Goal: Task Accomplishment & Management: Manage account settings

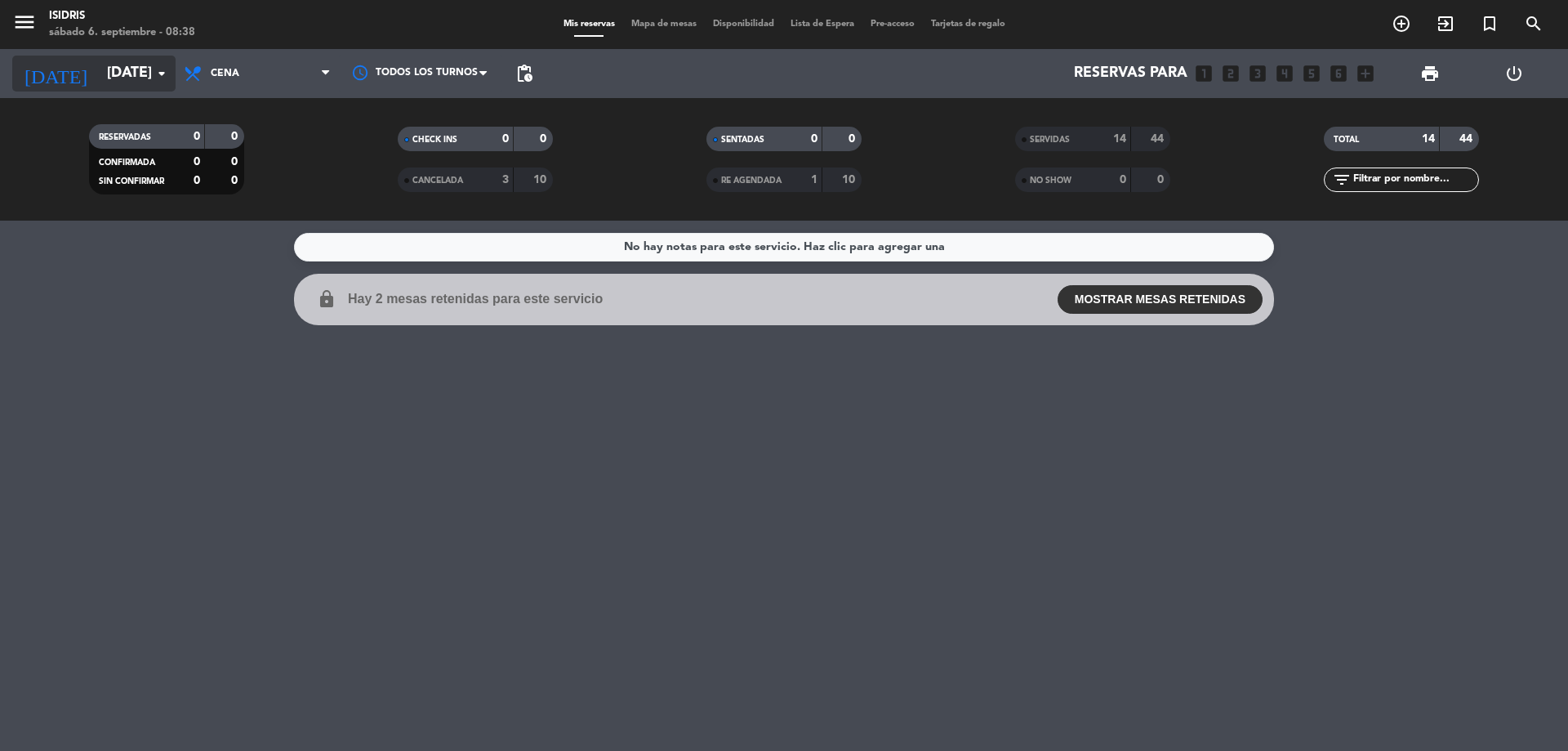
click at [127, 65] on input "[DATE]" at bounding box center [194, 73] width 189 height 32
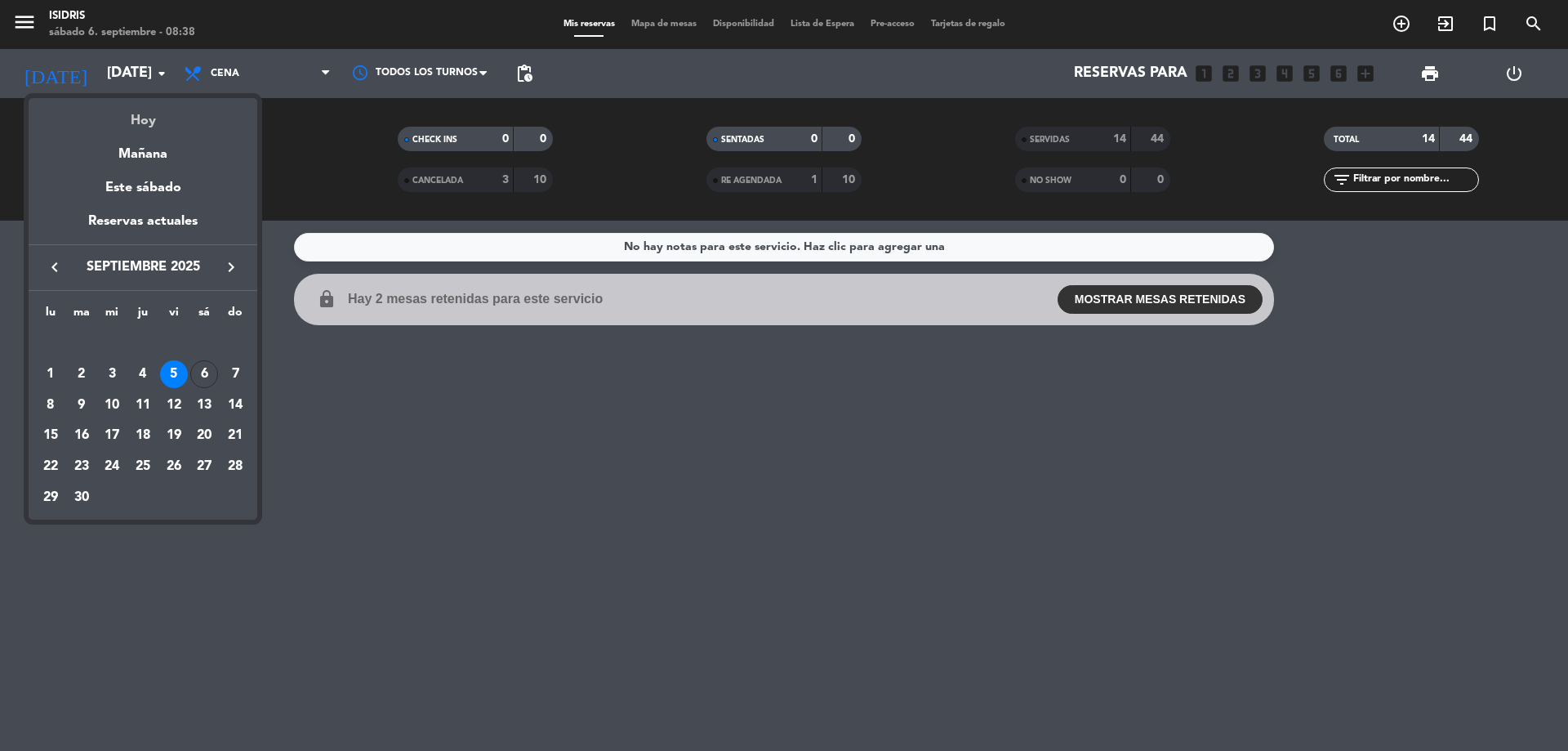
click at [134, 121] on div "Hoy" at bounding box center [143, 115] width 229 height 33
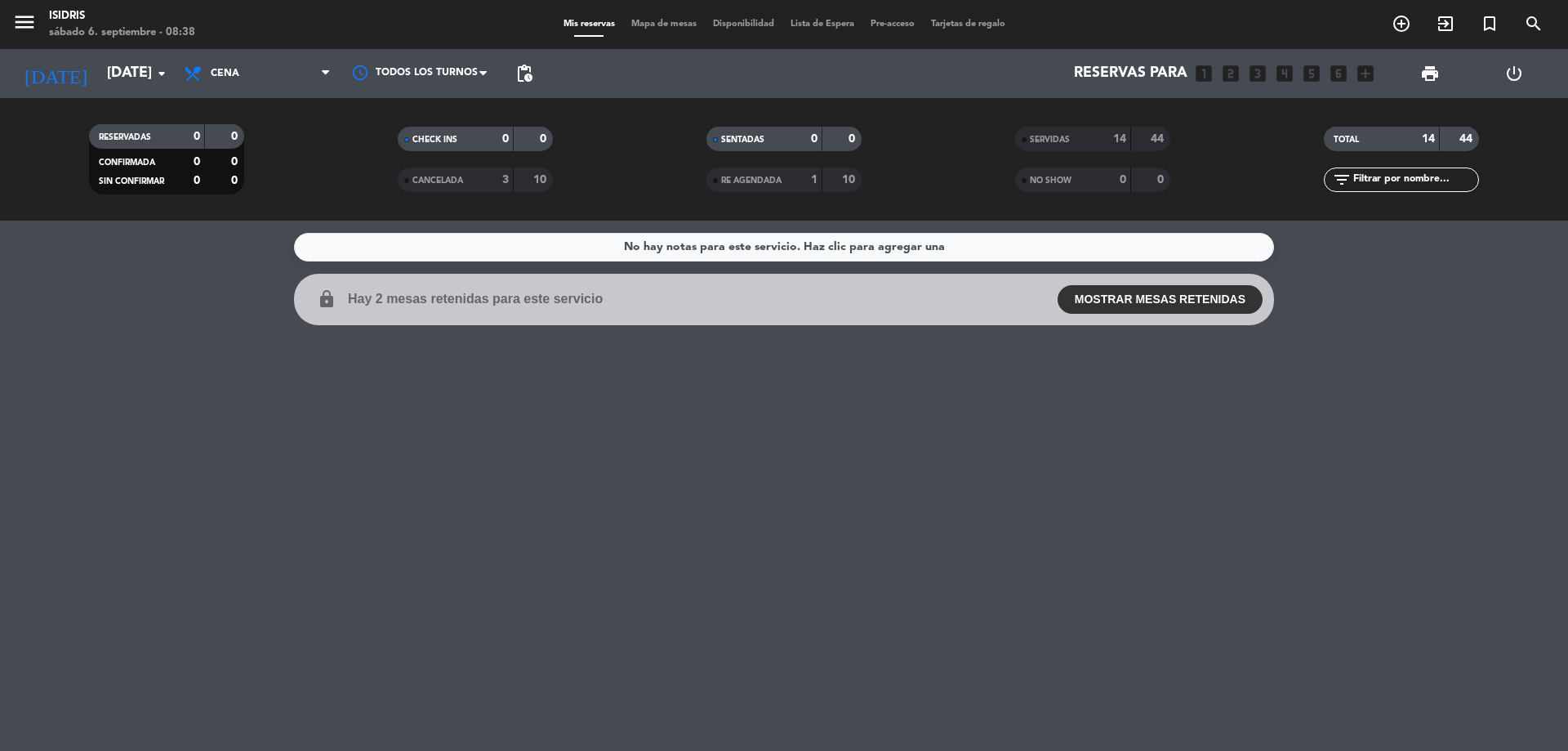
type input "[DATE]"
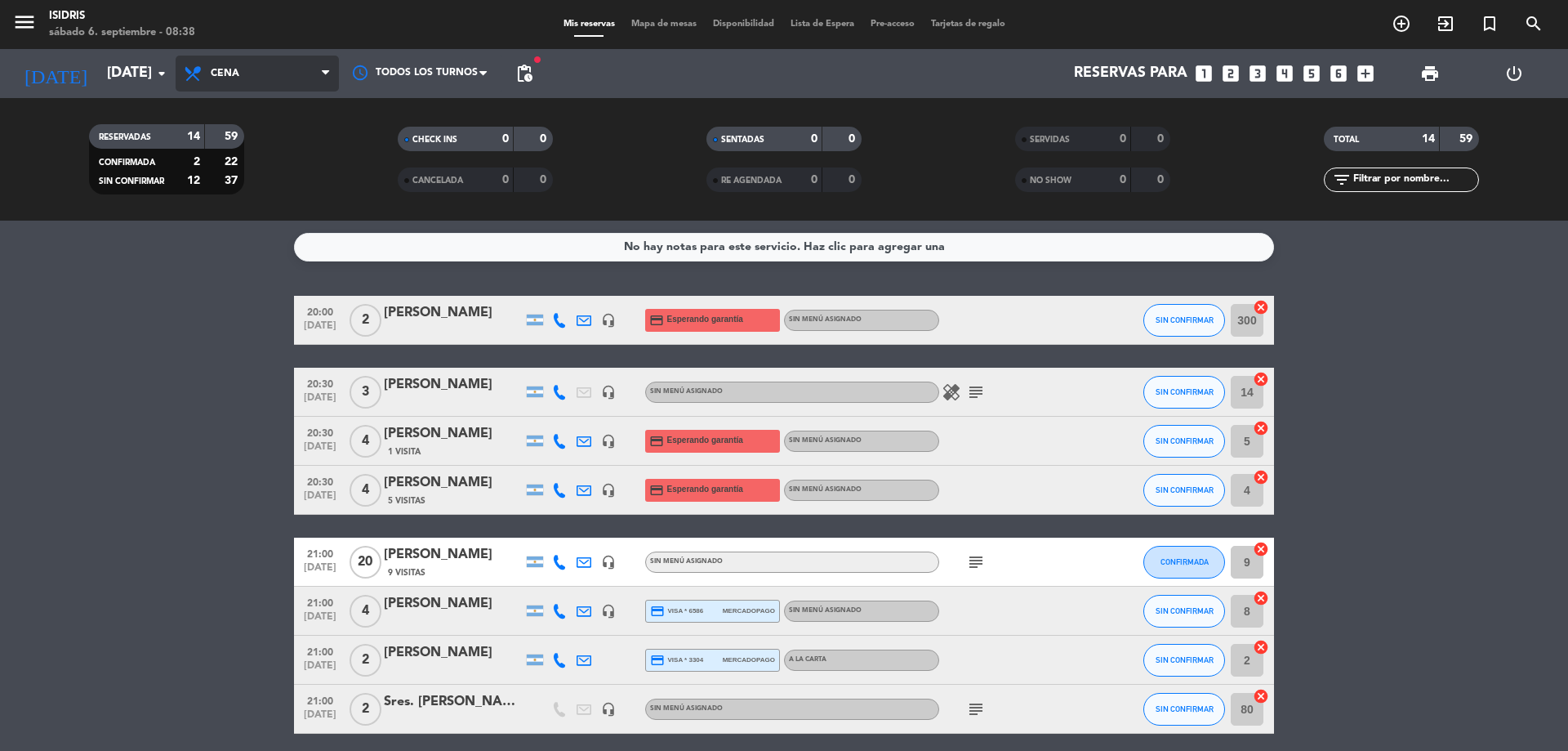
click at [287, 73] on span "Cena" at bounding box center [257, 73] width 163 height 36
click at [250, 191] on div "menu isidris [DATE] 6. septiembre - 08:38 Mis reservas Mapa de mesas Disponibil…" at bounding box center [784, 110] width 1568 height 221
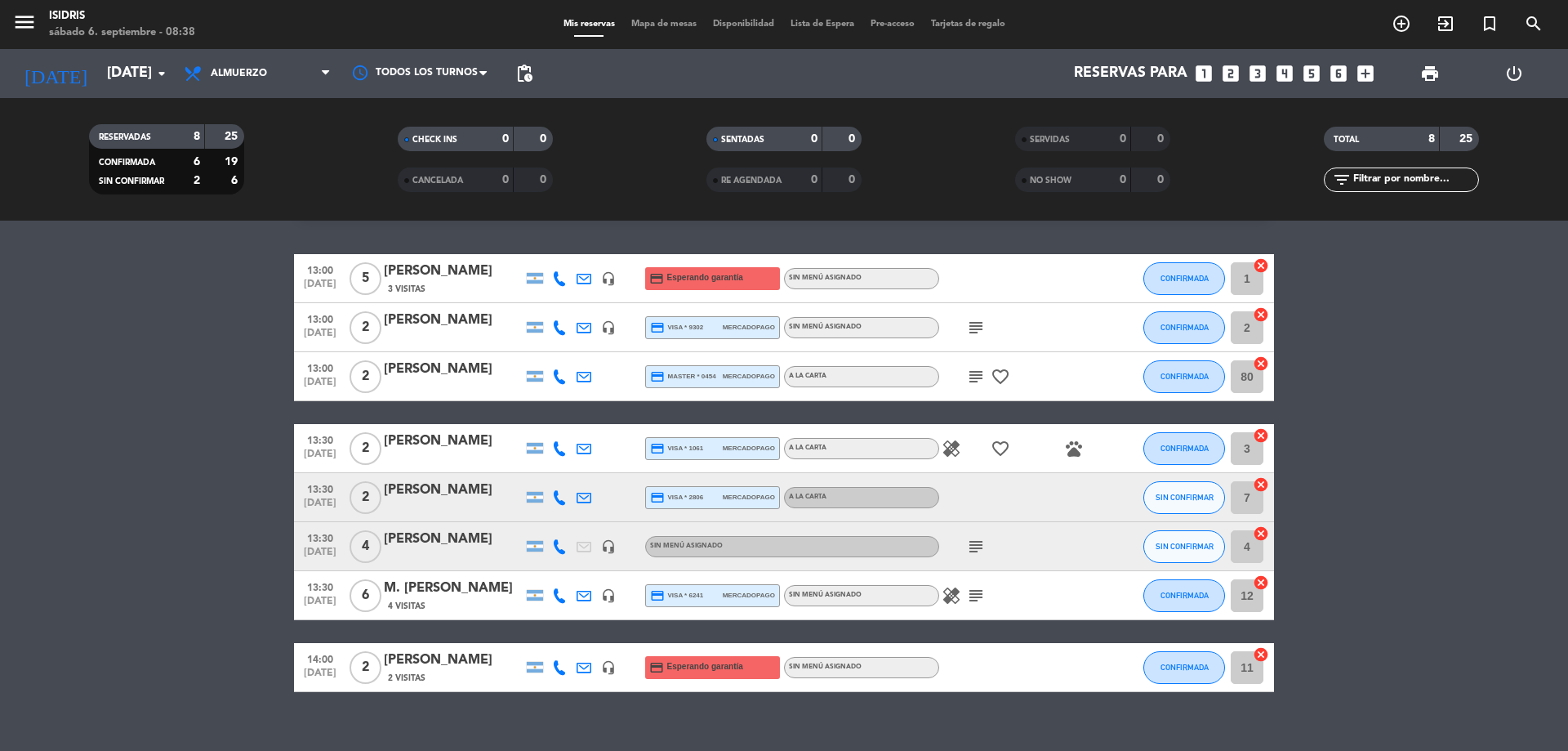
scroll to position [65, 0]
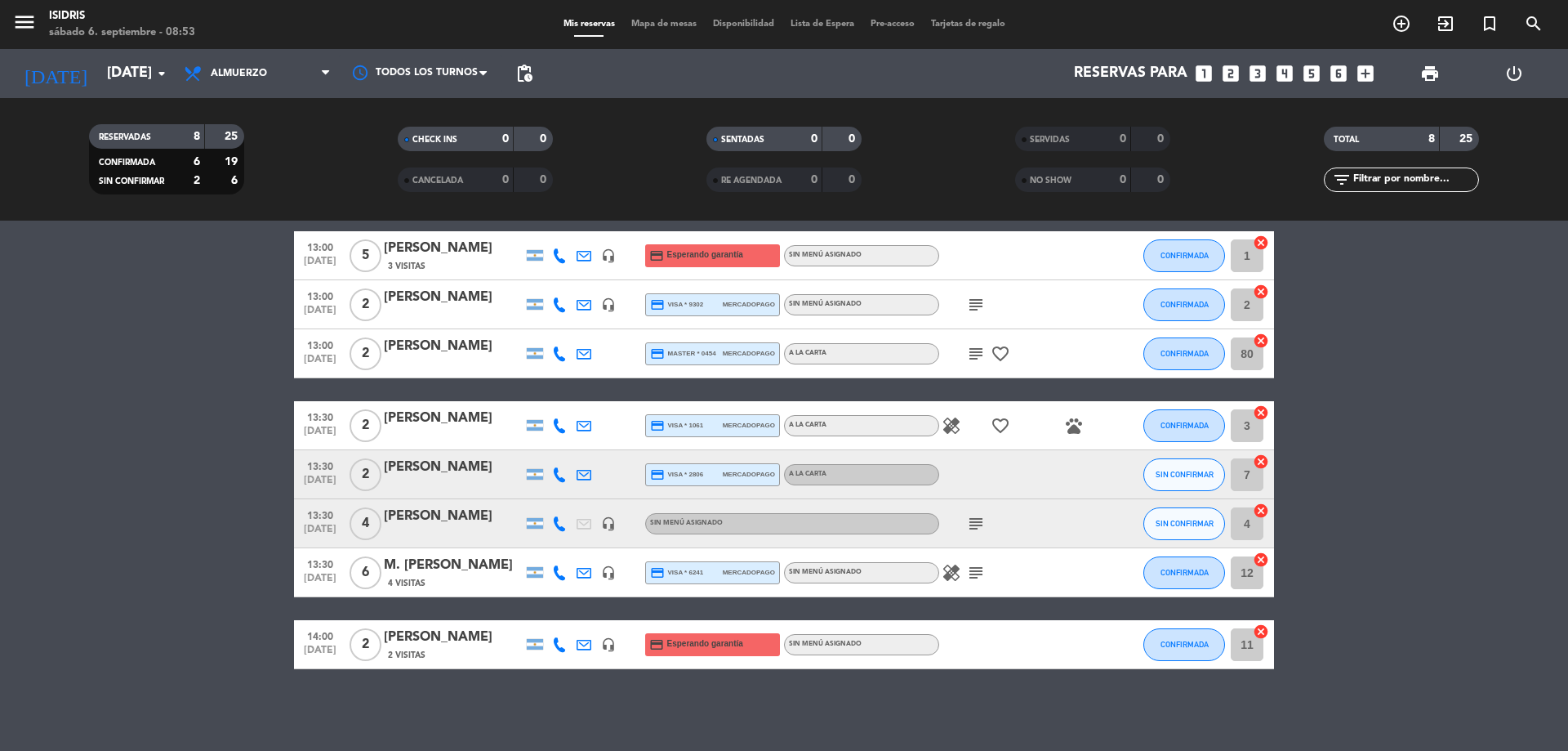
click at [92, 423] on bookings-row "13:00 [DATE] 5 [PERSON_NAME] debe 3 Visitas headset_mic credit_card Esperando g…" at bounding box center [784, 450] width 1568 height 438
click at [1259, 559] on icon "cancel" at bounding box center [1261, 560] width 17 height 17
click at [1266, 509] on icon "cancel" at bounding box center [1261, 511] width 17 height 17
click at [50, 464] on bookings-row "13:00 [DATE] 5 [PERSON_NAME] debe 3 Visitas headset_mic credit_card Esperando g…" at bounding box center [784, 450] width 1568 height 438
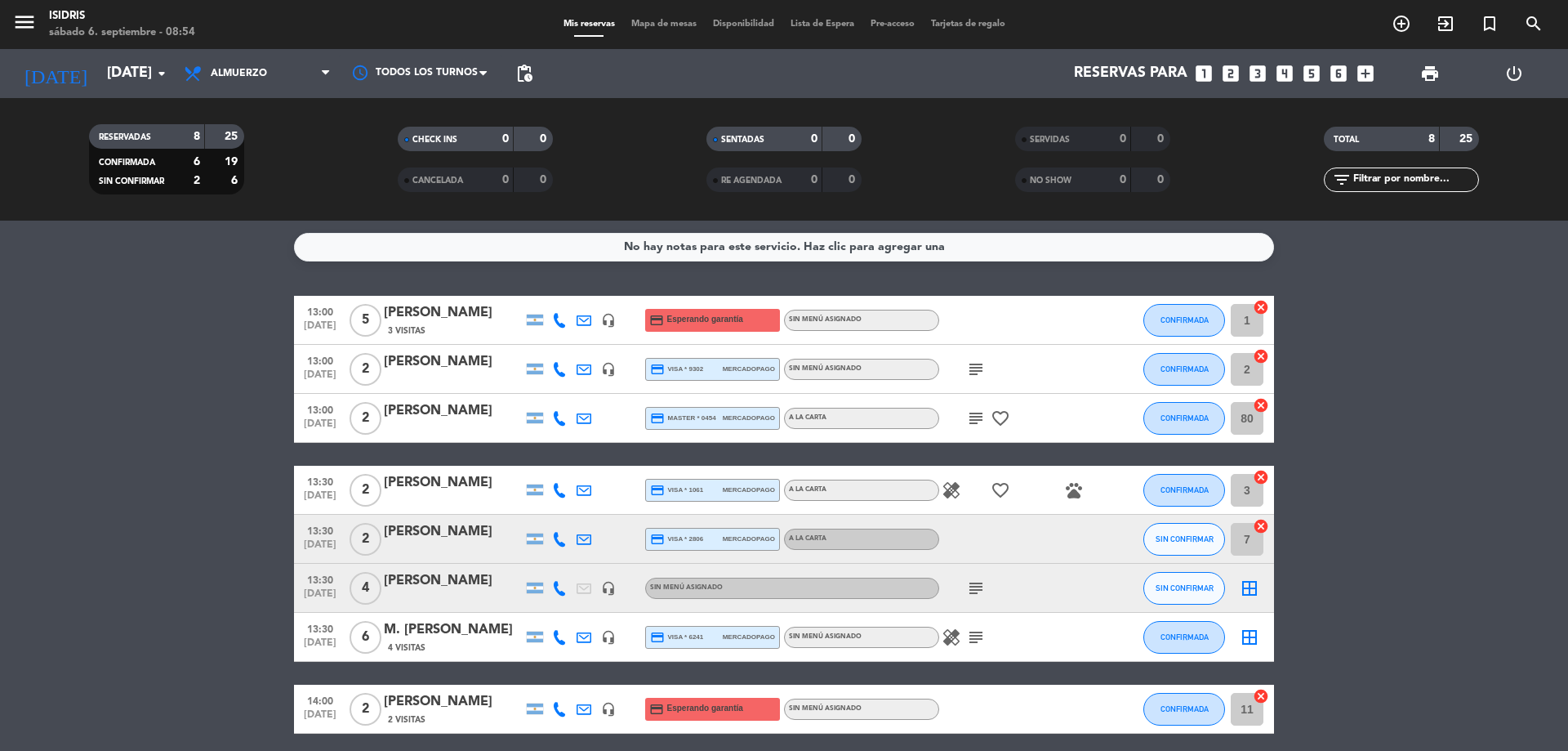
click at [1248, 583] on icon "border_all" at bounding box center [1249, 588] width 19 height 19
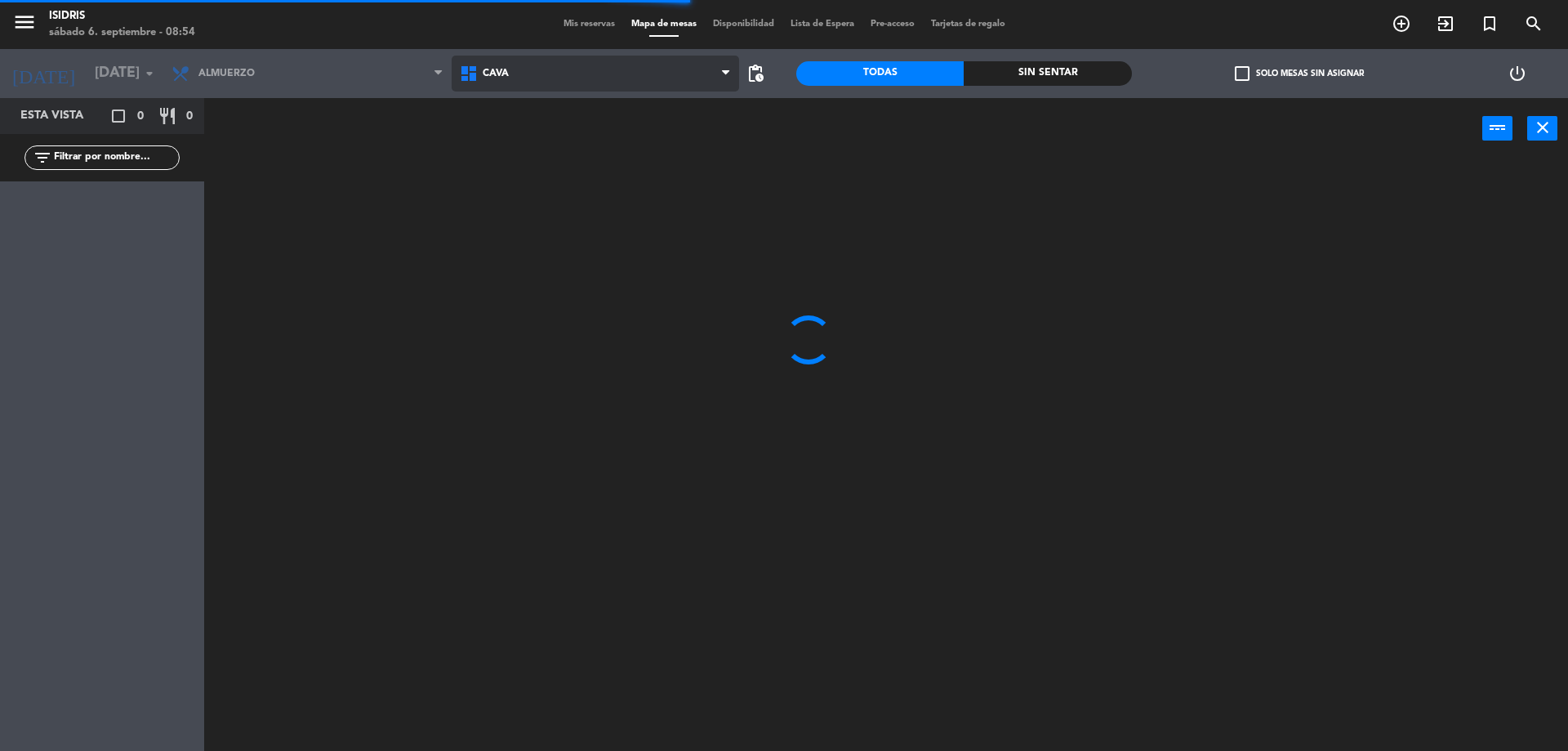
click at [559, 70] on span "CAVA" at bounding box center [595, 73] width 288 height 36
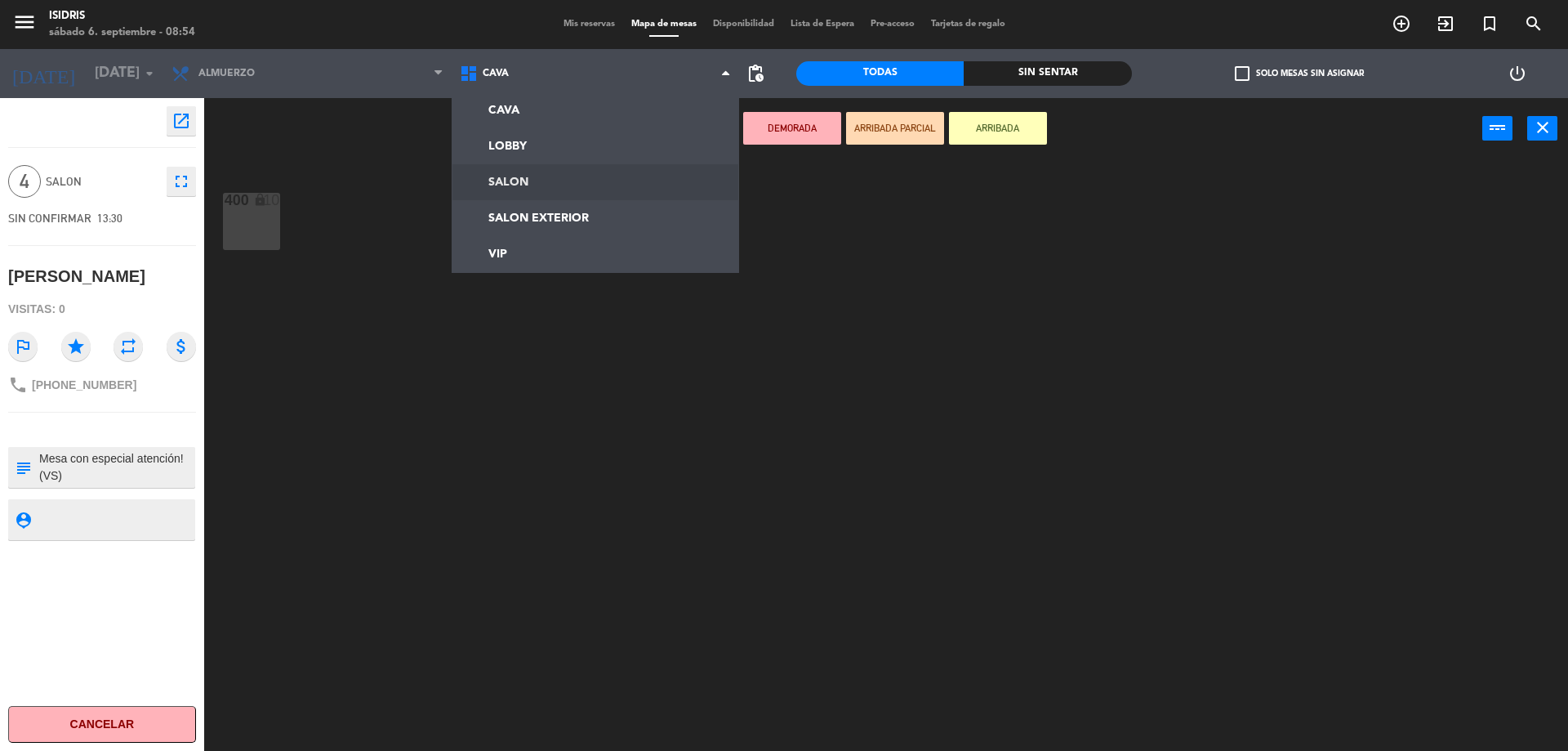
click at [515, 185] on ng-component "menu isidris [DATE] 6. septiembre - 08:54 Mis reservas Mapa de mesas Disponibil…" at bounding box center [784, 377] width 1568 height 755
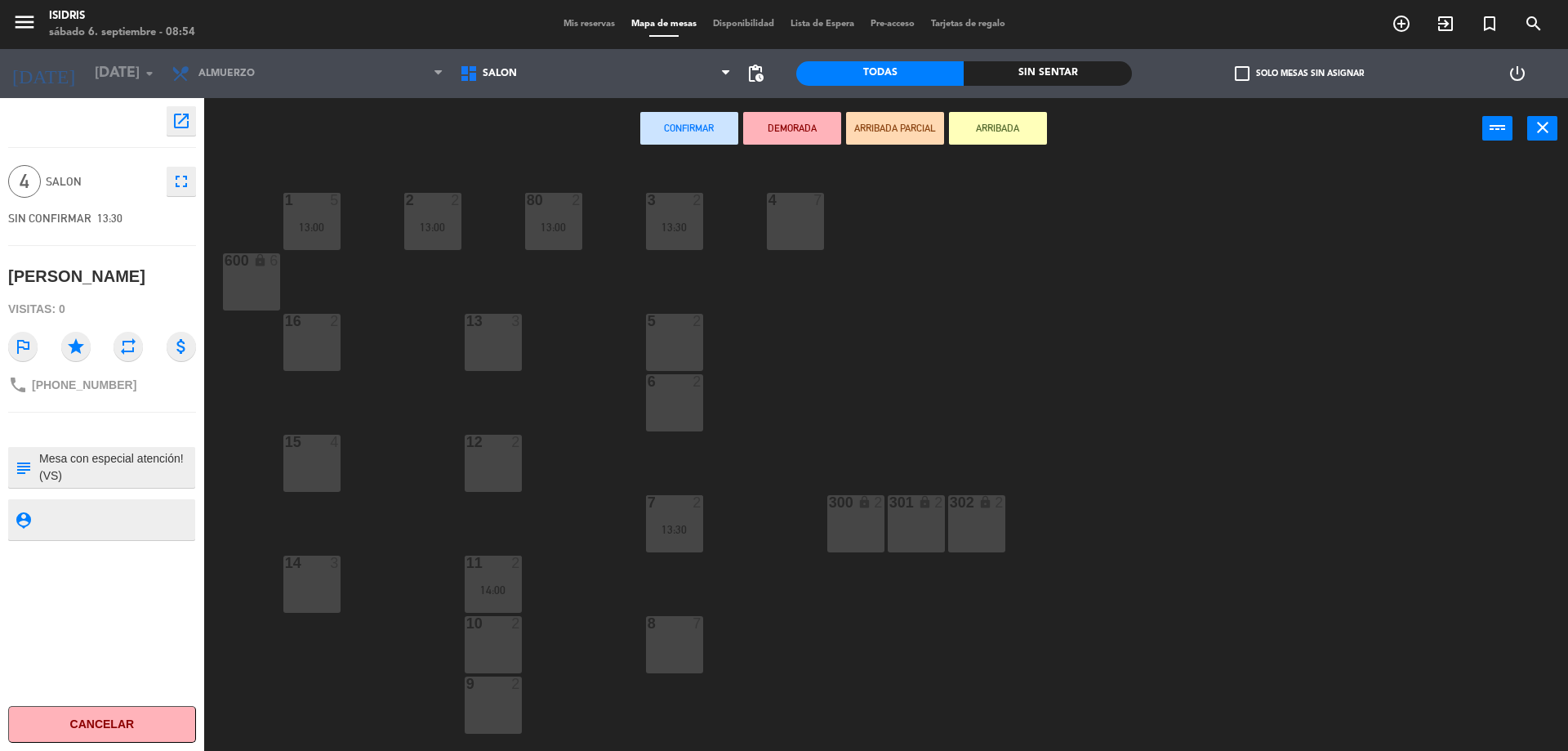
click at [686, 333] on div "5 2" at bounding box center [675, 342] width 57 height 57
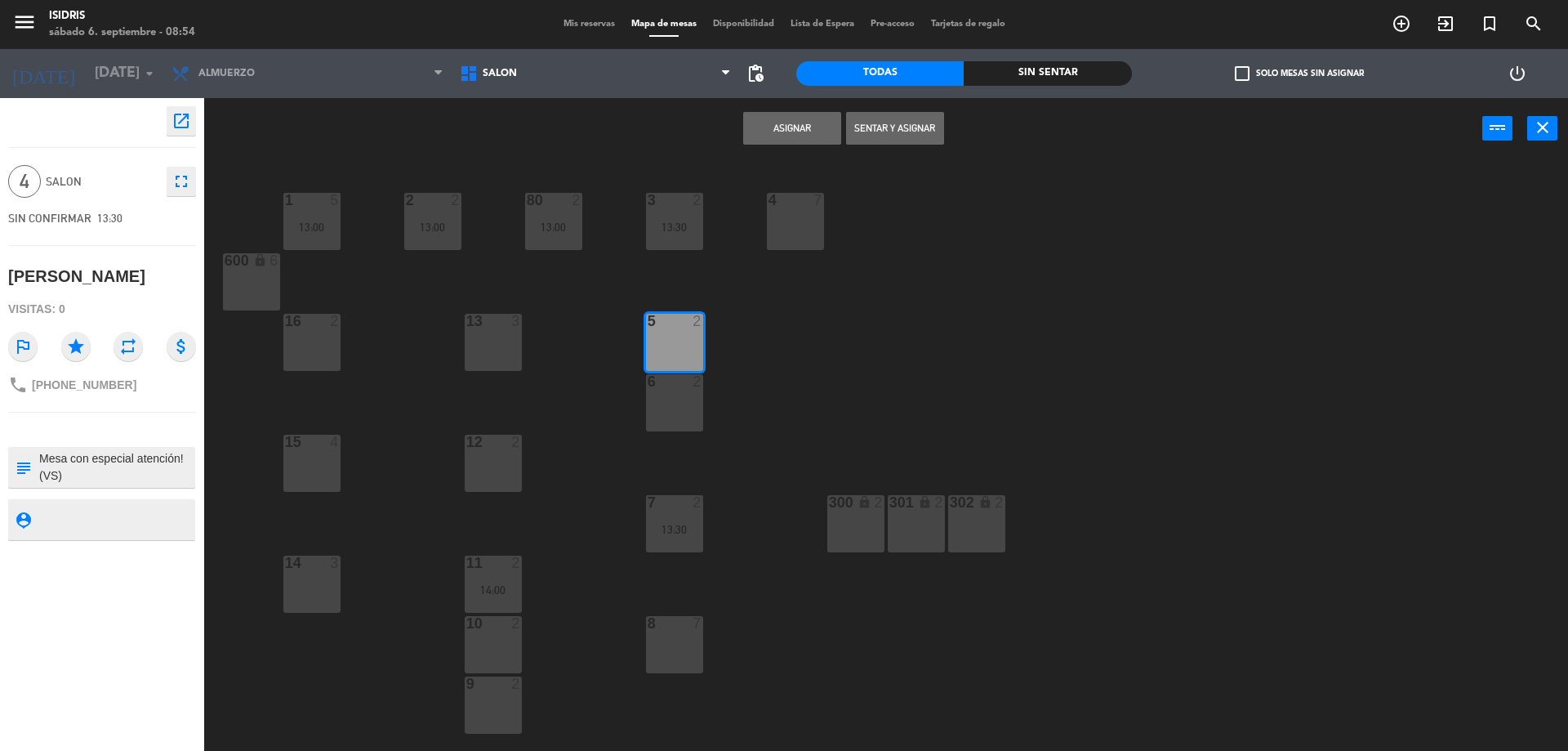
click at [642, 422] on div "1 5 13:00 2 2 13:00 3 2 13:30 4 7 80 2 13:00 600 lock 6 5 2 13 3 16 2 6 2 12 2 …" at bounding box center [894, 459] width 1348 height 592
click at [656, 403] on div "6 2" at bounding box center [675, 402] width 57 height 57
click at [785, 121] on button "Asignar" at bounding box center [793, 128] width 98 height 32
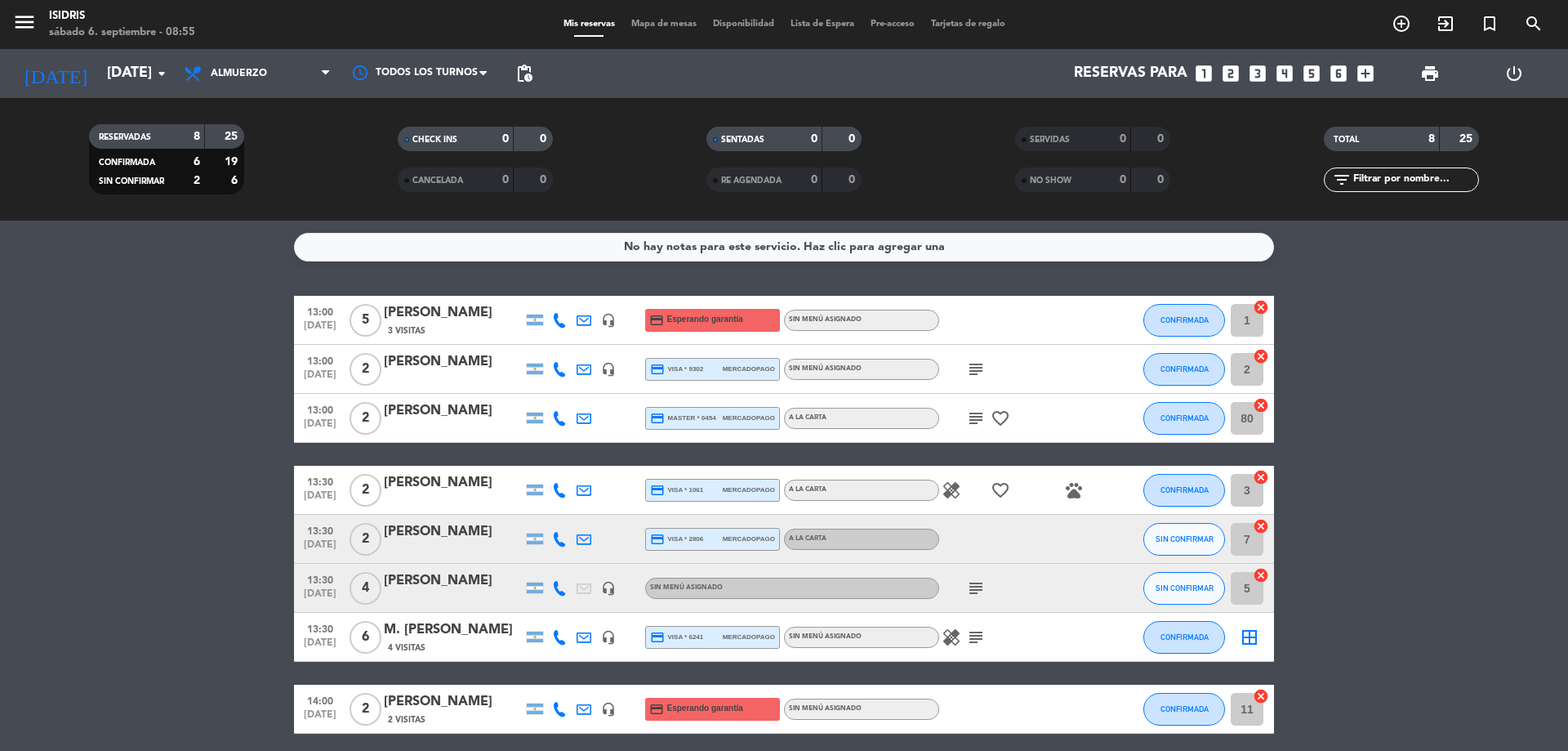
click at [1231, 635] on div "border_all" at bounding box center [1249, 637] width 49 height 48
click at [1246, 639] on icon "border_all" at bounding box center [1249, 637] width 19 height 19
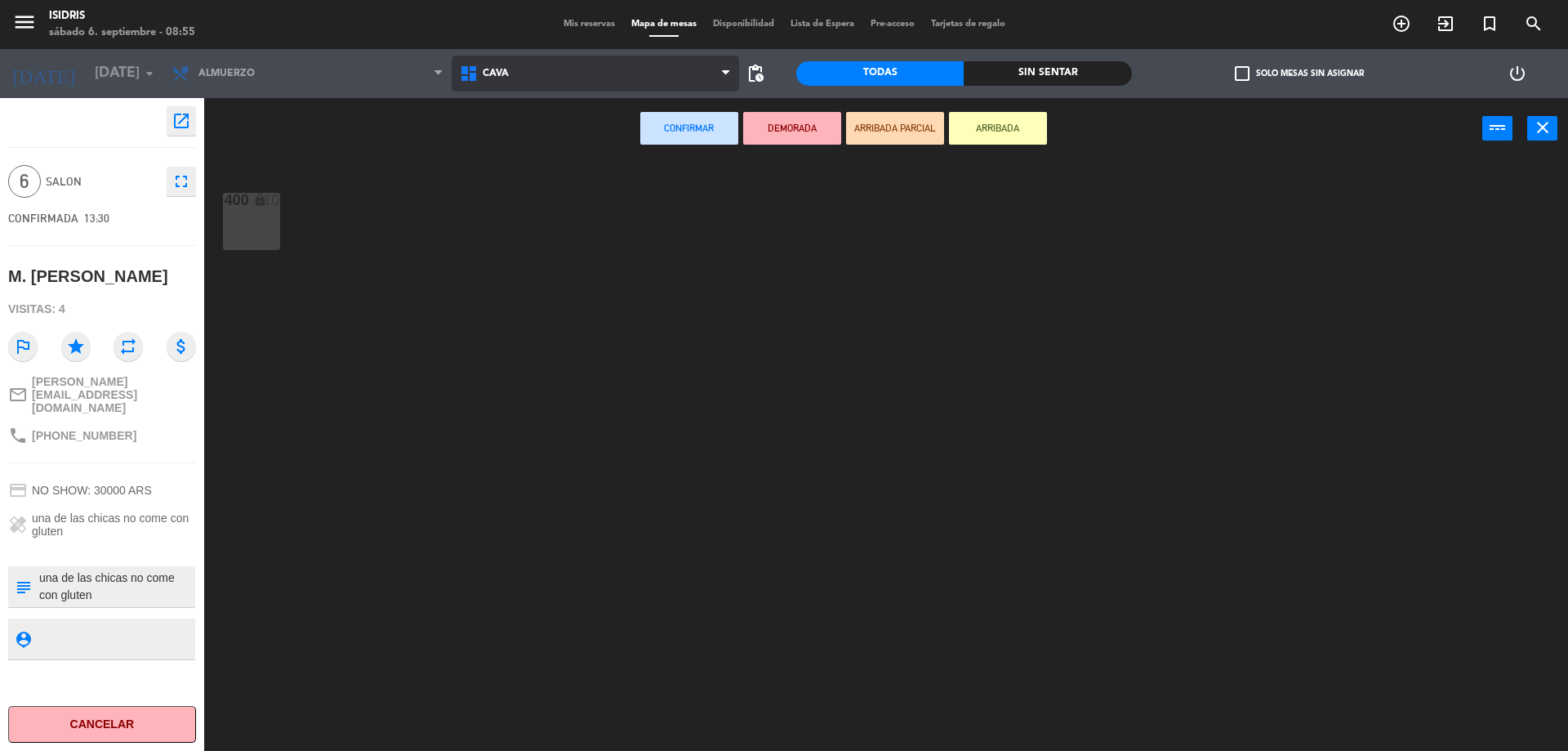
click at [504, 69] on span "CAVA" at bounding box center [496, 73] width 26 height 11
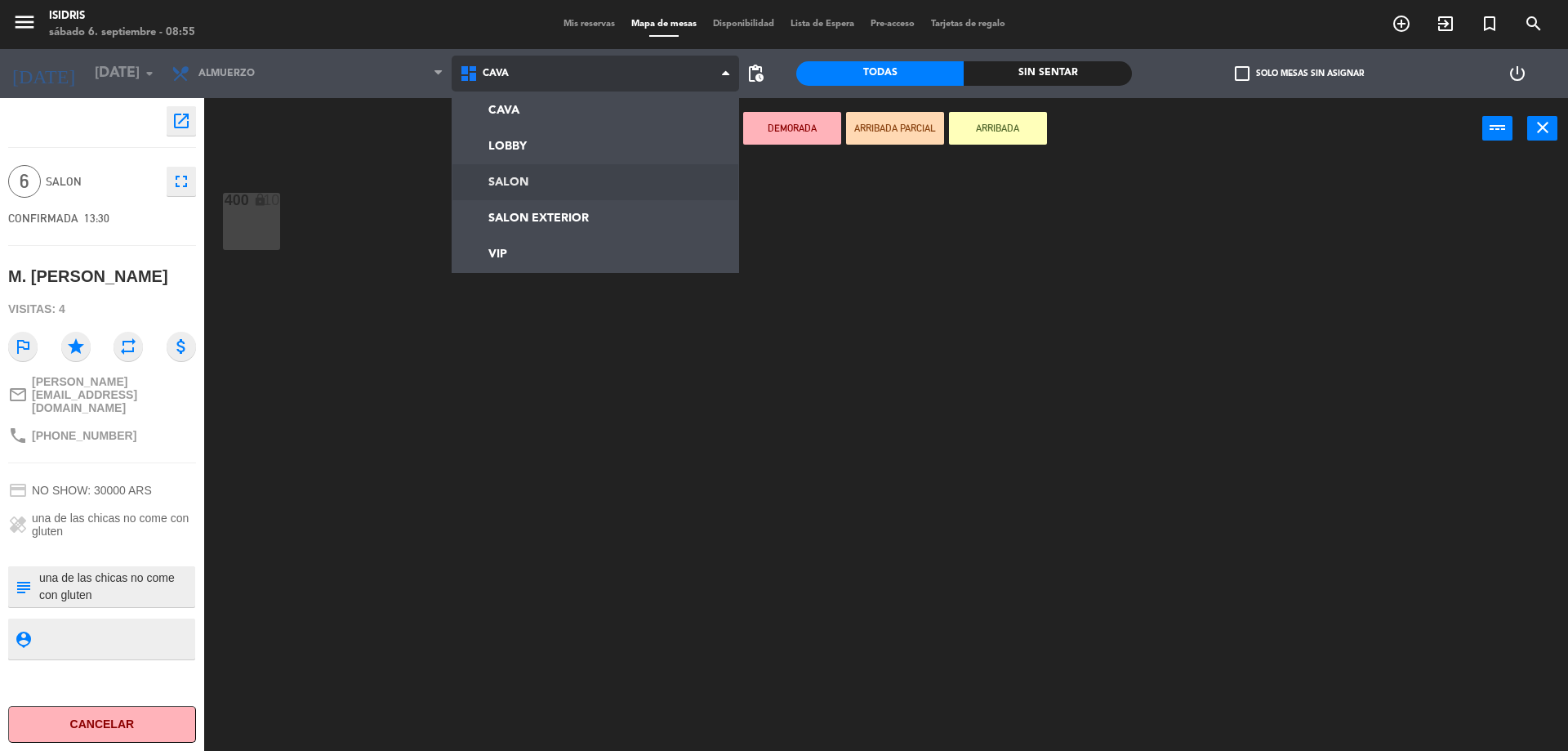
click at [506, 176] on ng-component "menu isidris [DATE] 6. septiembre - 08:55 Mis reservas Mapa de mesas Disponibil…" at bounding box center [784, 377] width 1568 height 755
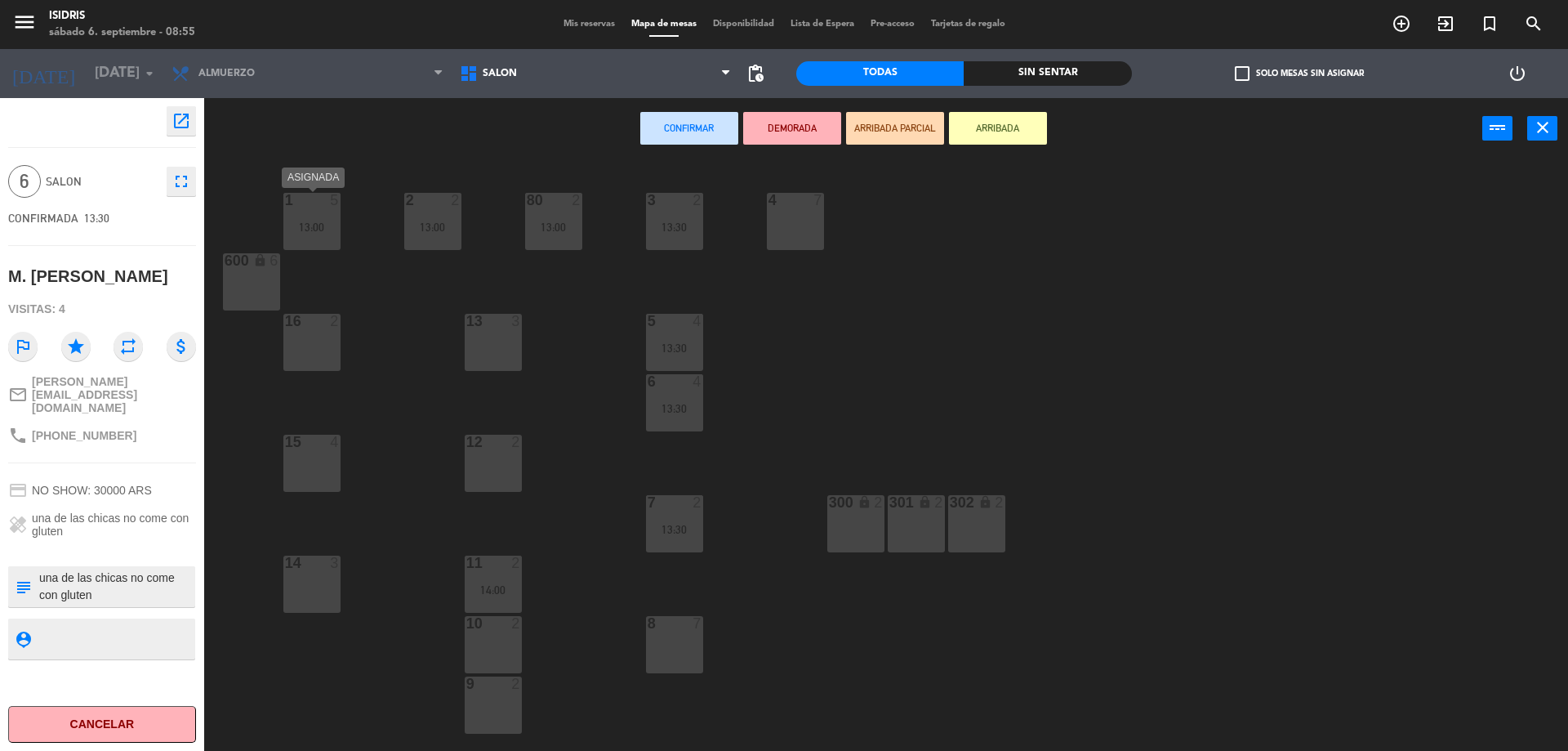
click at [305, 213] on div "1 5 13:00" at bounding box center [312, 222] width 57 height 57
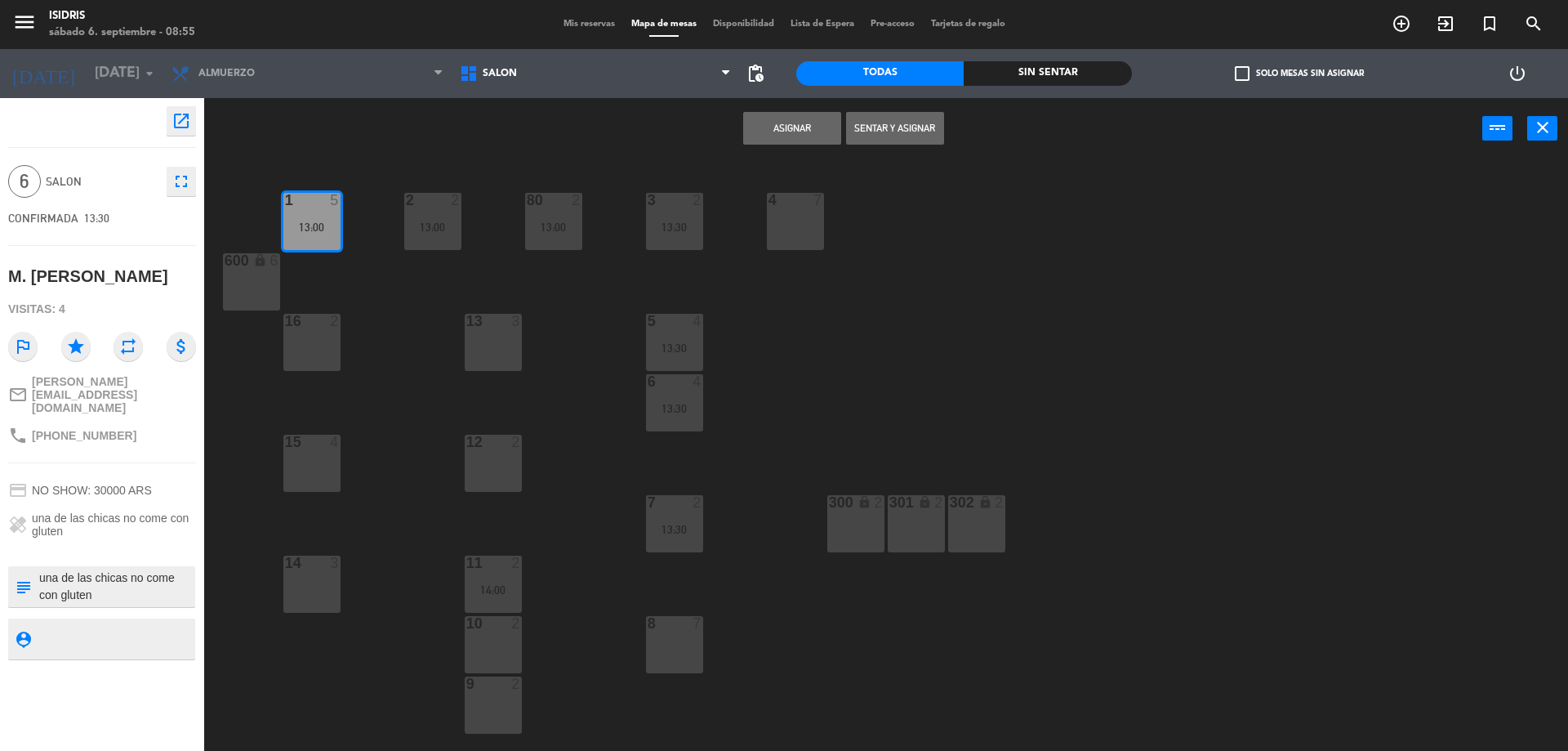
click at [796, 126] on button "Asignar" at bounding box center [793, 128] width 98 height 32
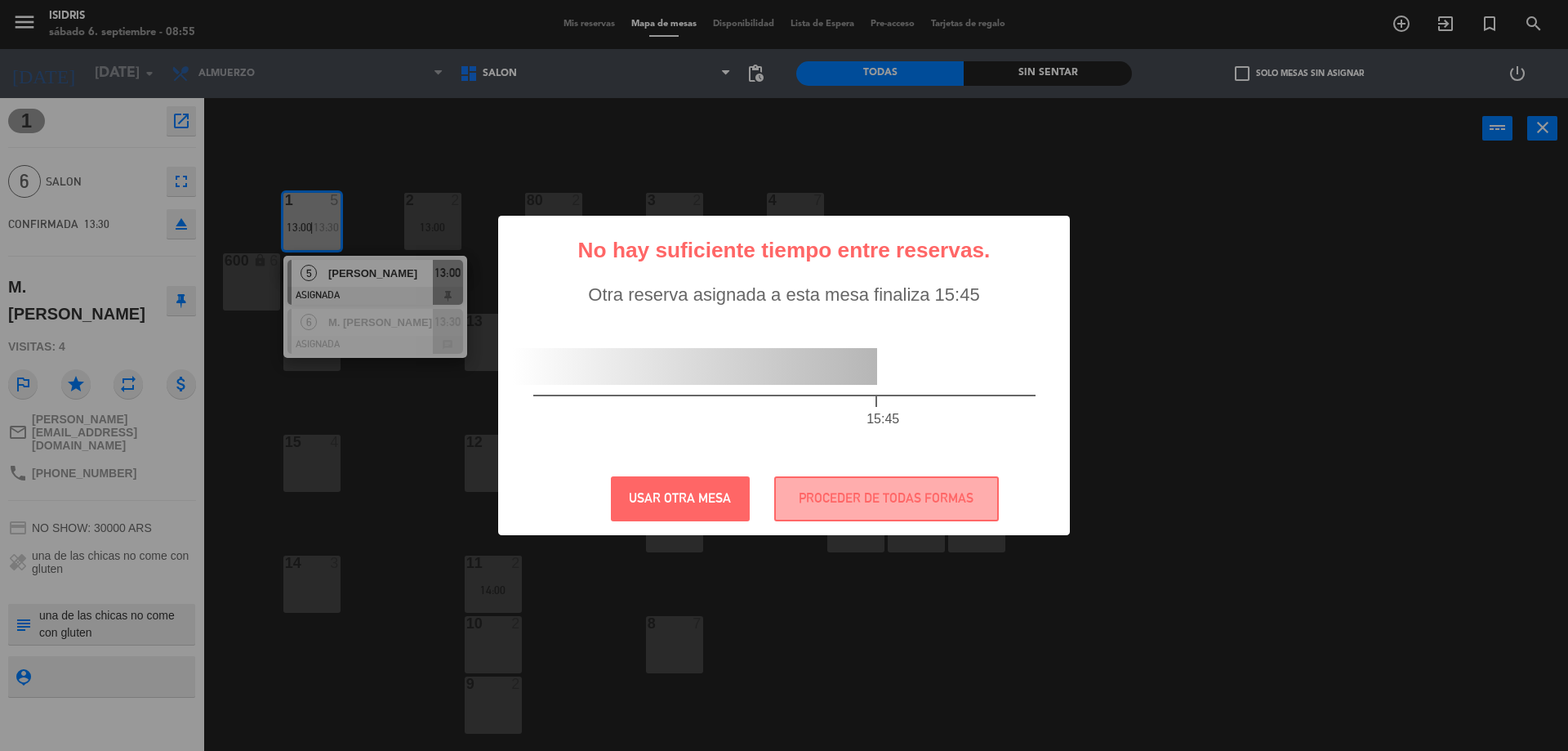
click at [696, 498] on button "USAR OTRA MESA" at bounding box center [681, 499] width 139 height 45
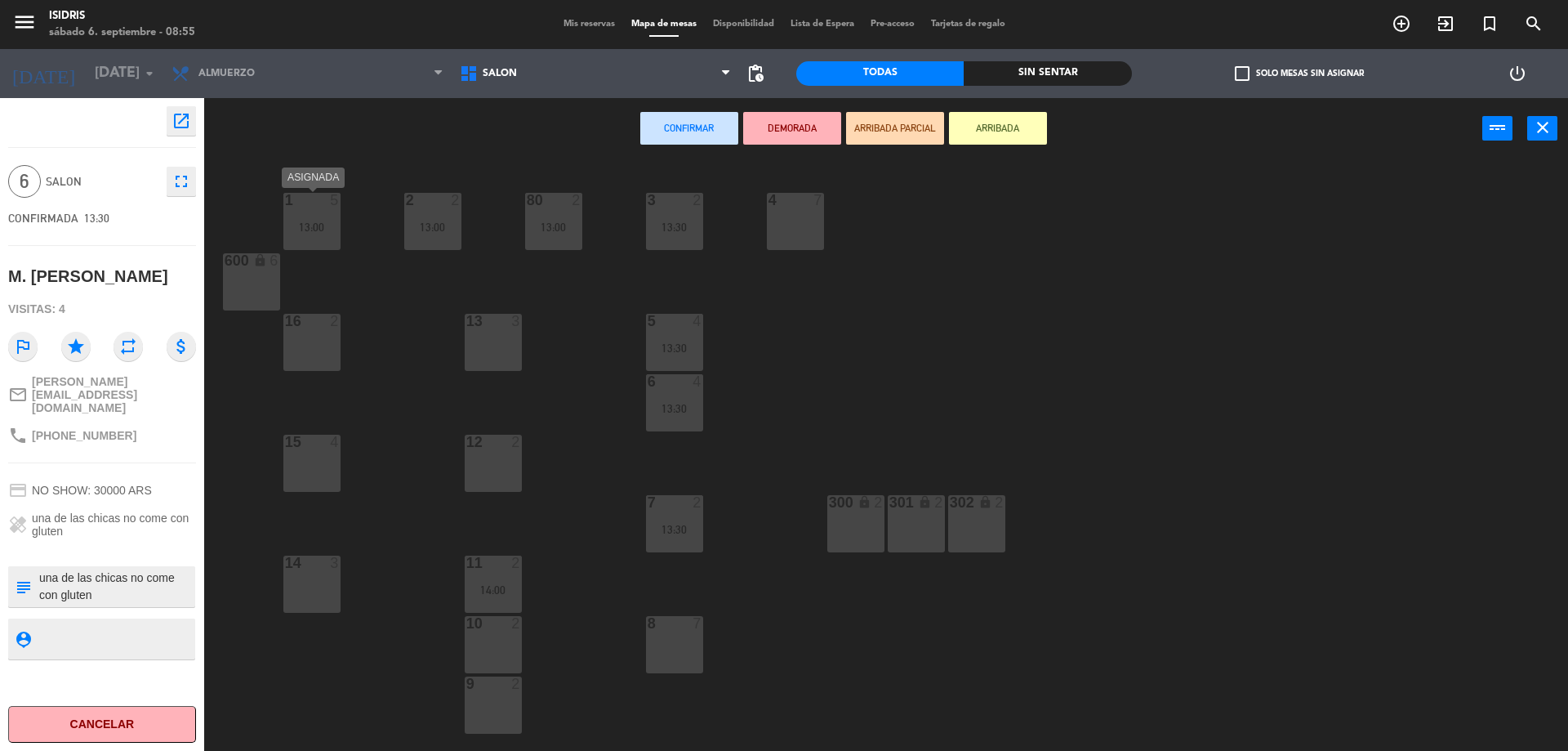
click at [312, 220] on div "1 5 13:00" at bounding box center [312, 222] width 57 height 57
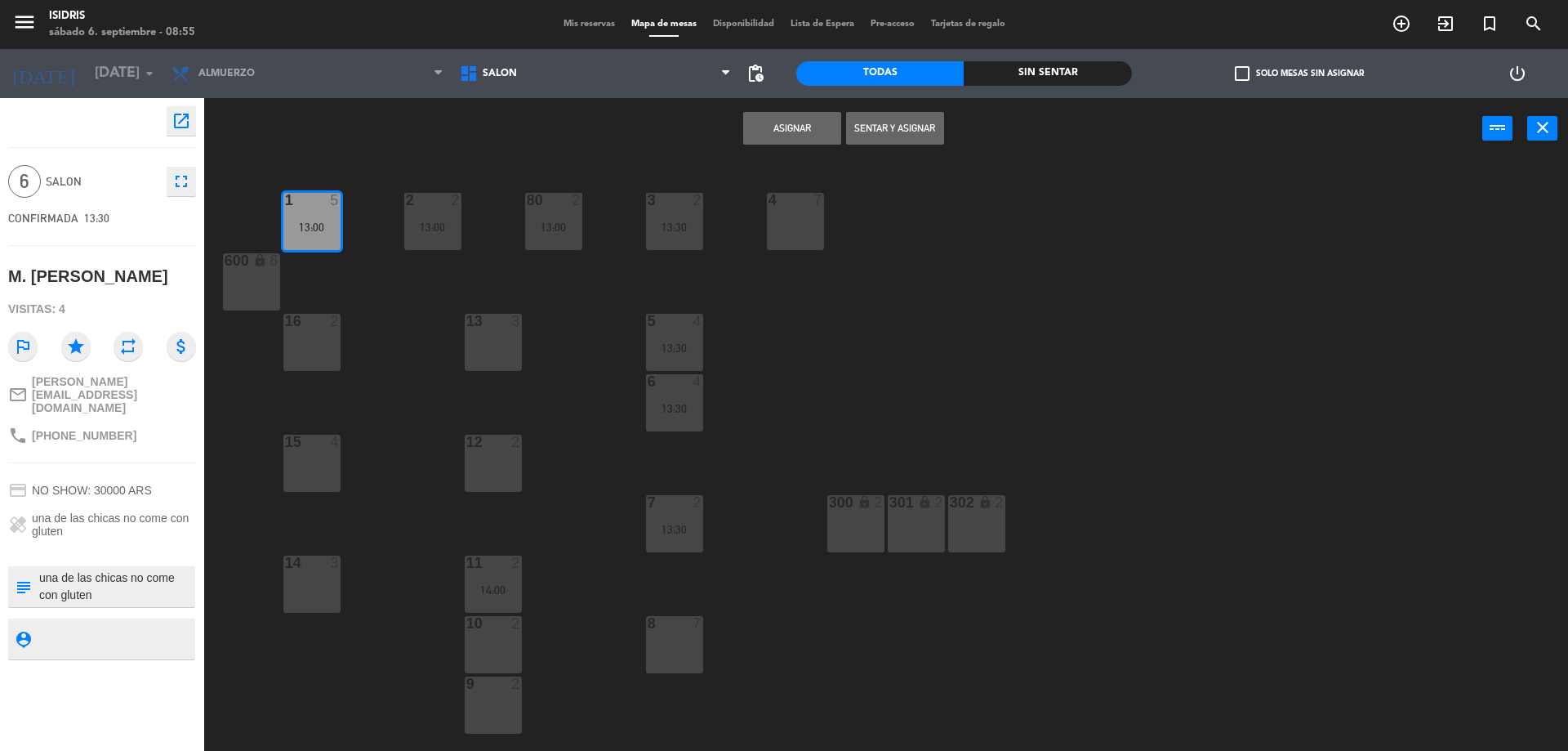
click at [995, 420] on div "1 5 13:00 2 2 13:00 3 2 13:30 4 7 80 2 13:00 600 lock 6 5 4 13:30 13 3 16 2 6 4…" at bounding box center [894, 459] width 1348 height 592
click at [1551, 136] on icon "close" at bounding box center [1543, 127] width 19 height 19
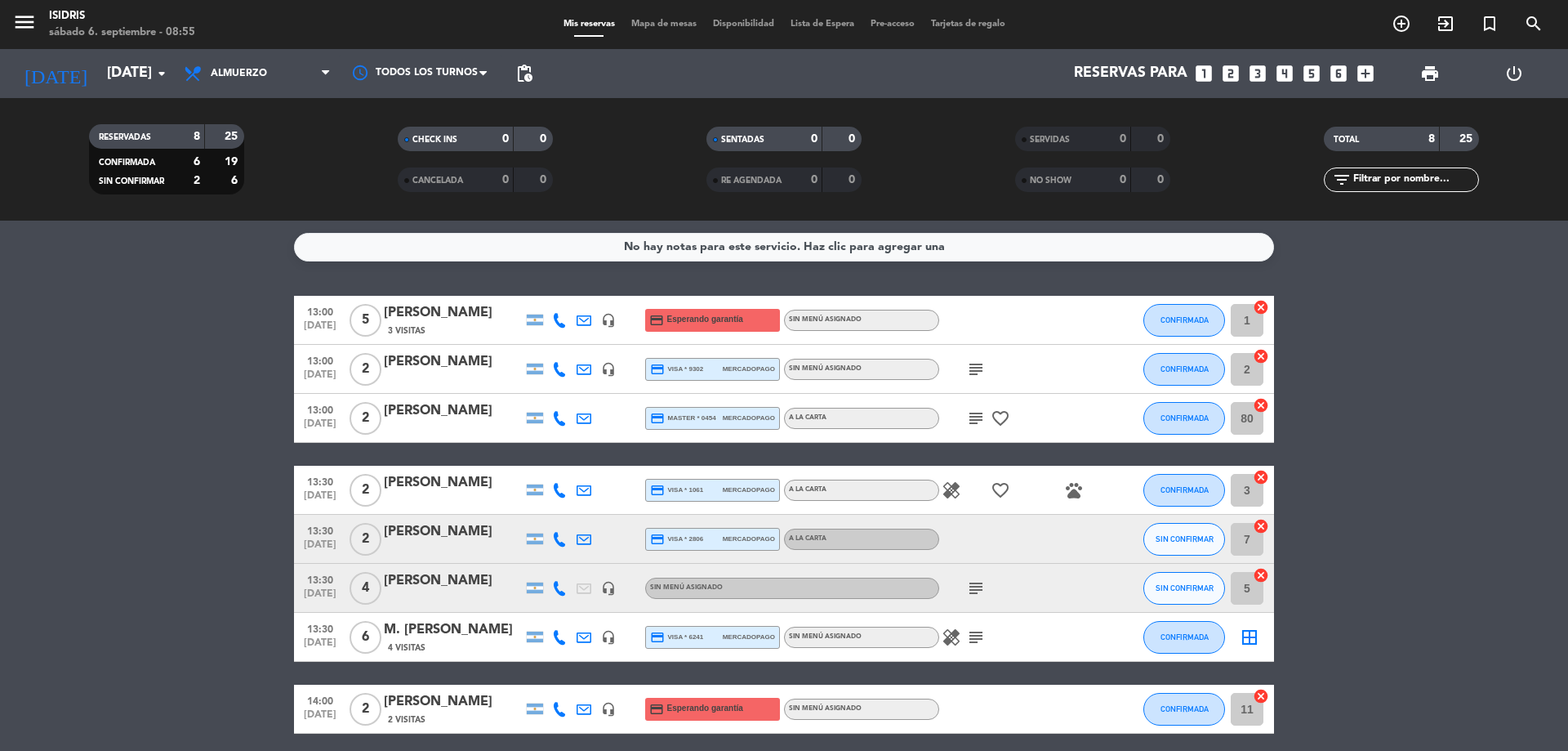
click at [1257, 578] on icon "cancel" at bounding box center [1261, 575] width 17 height 17
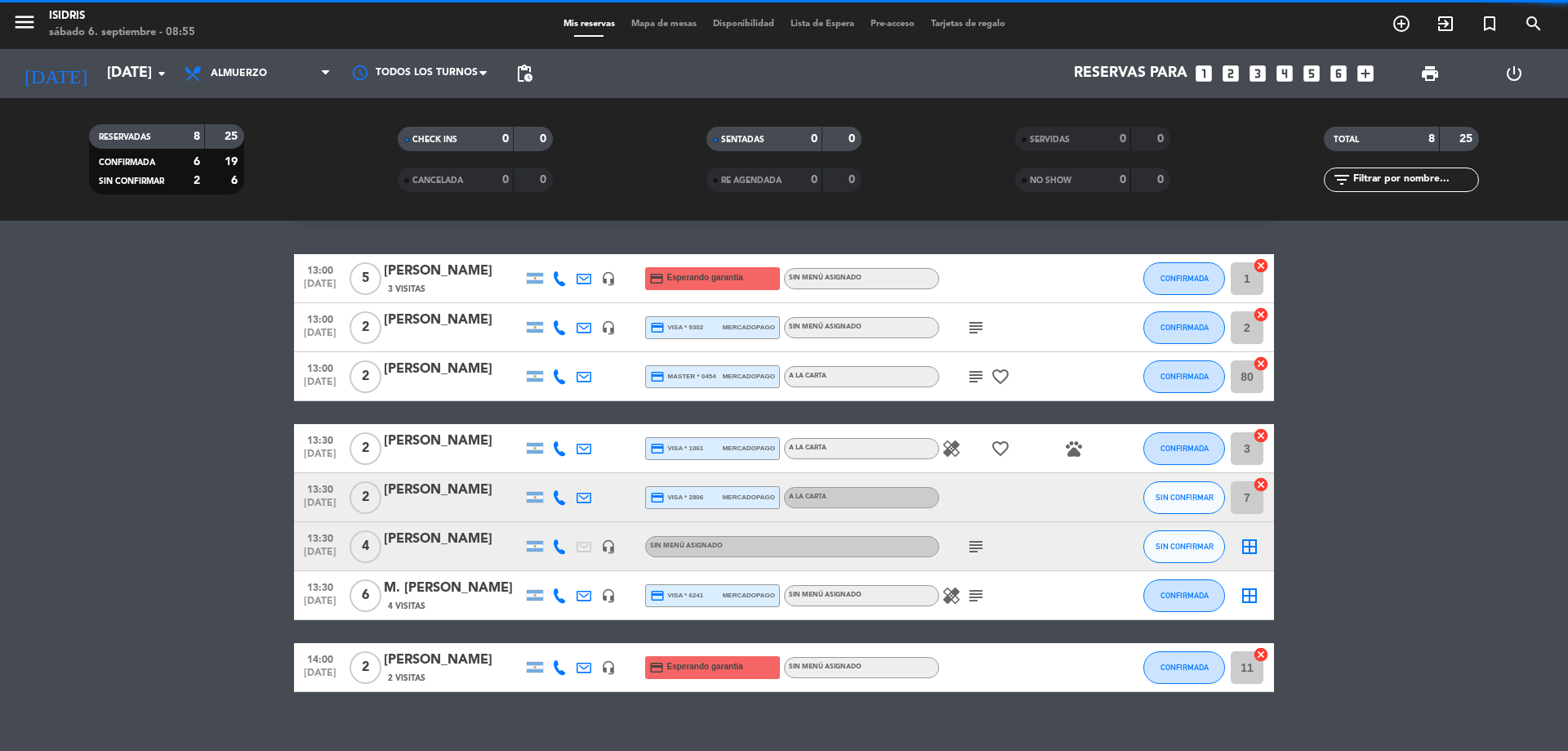
scroll to position [65, 0]
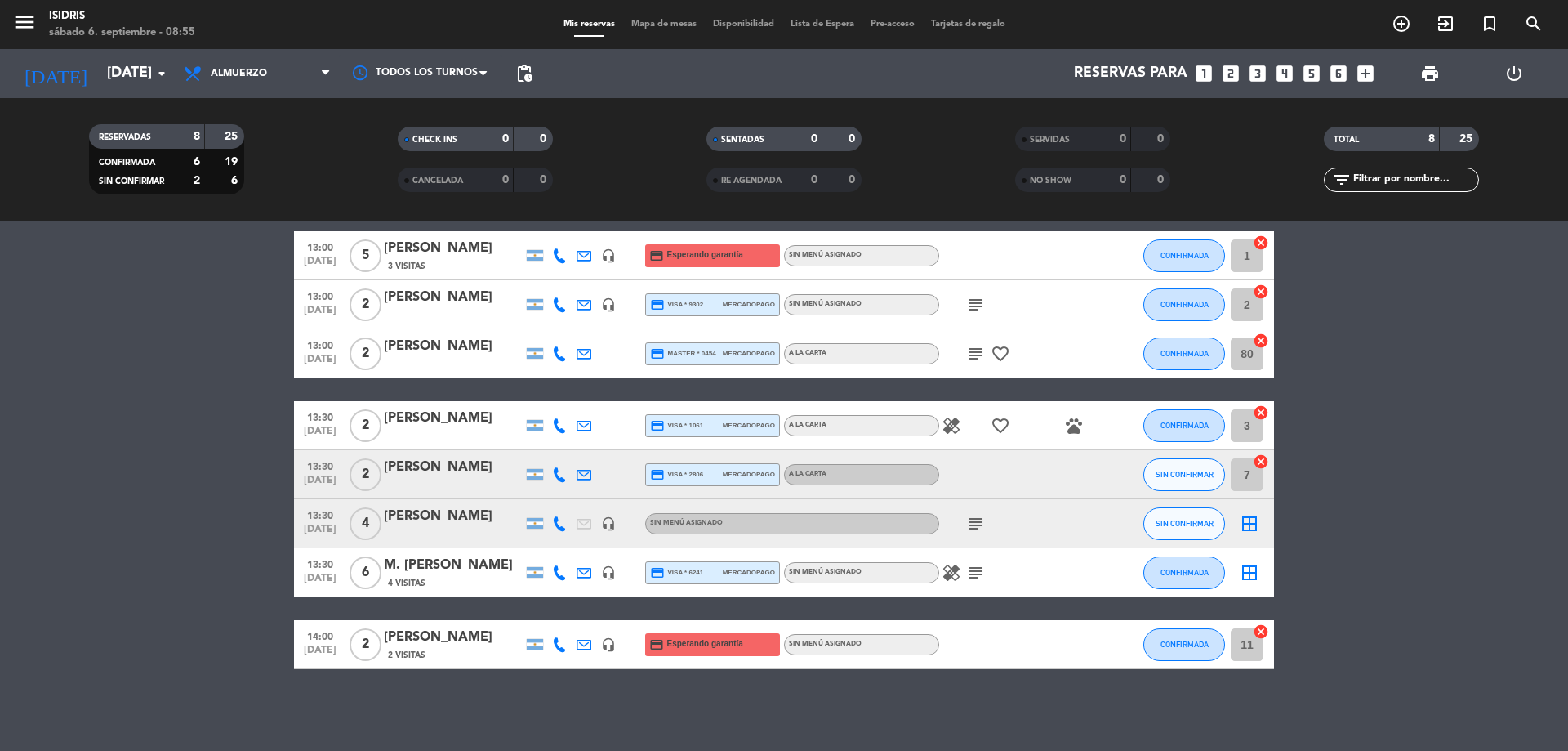
click at [1247, 521] on icon "border_all" at bounding box center [1249, 523] width 19 height 19
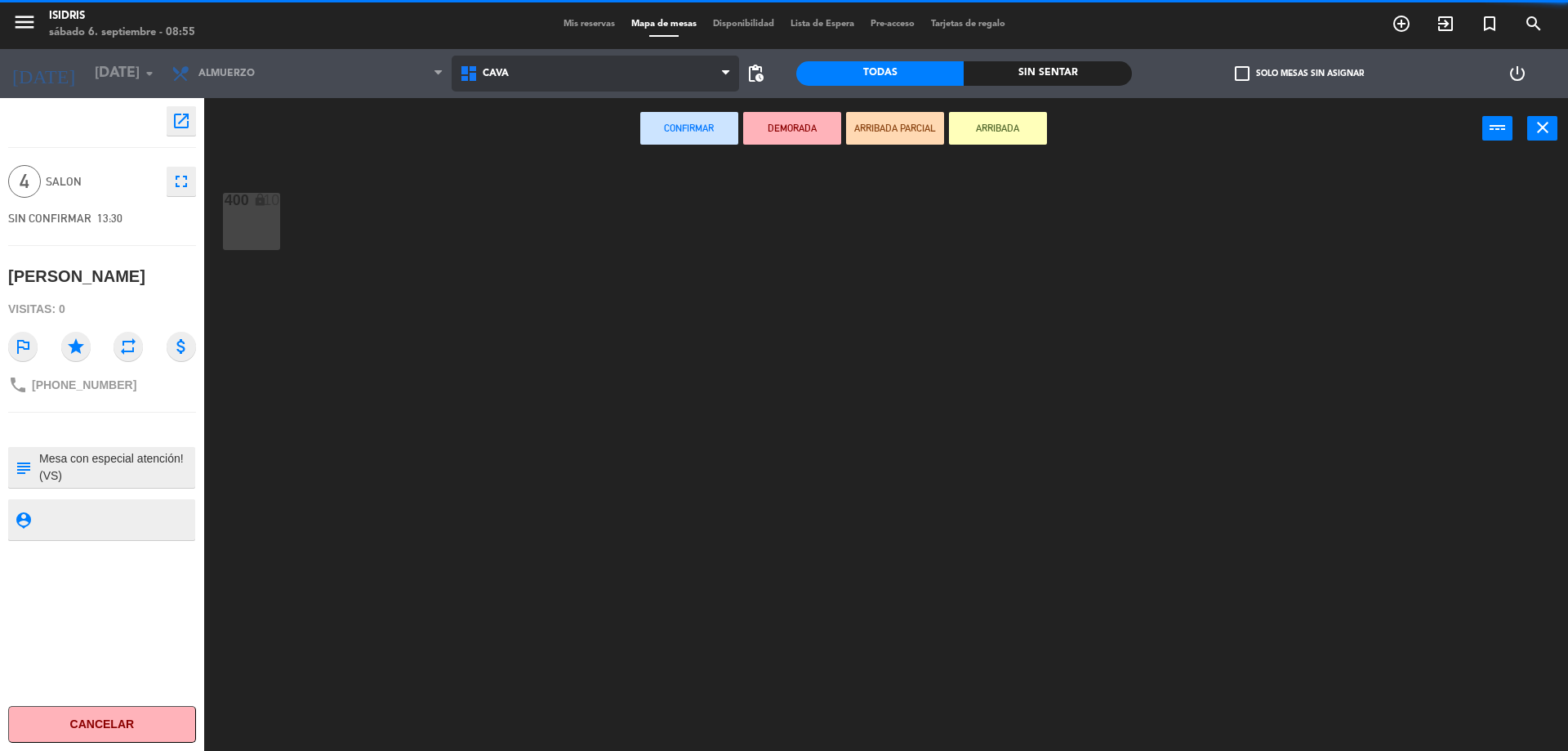
click at [587, 87] on span "CAVA" at bounding box center [595, 73] width 288 height 36
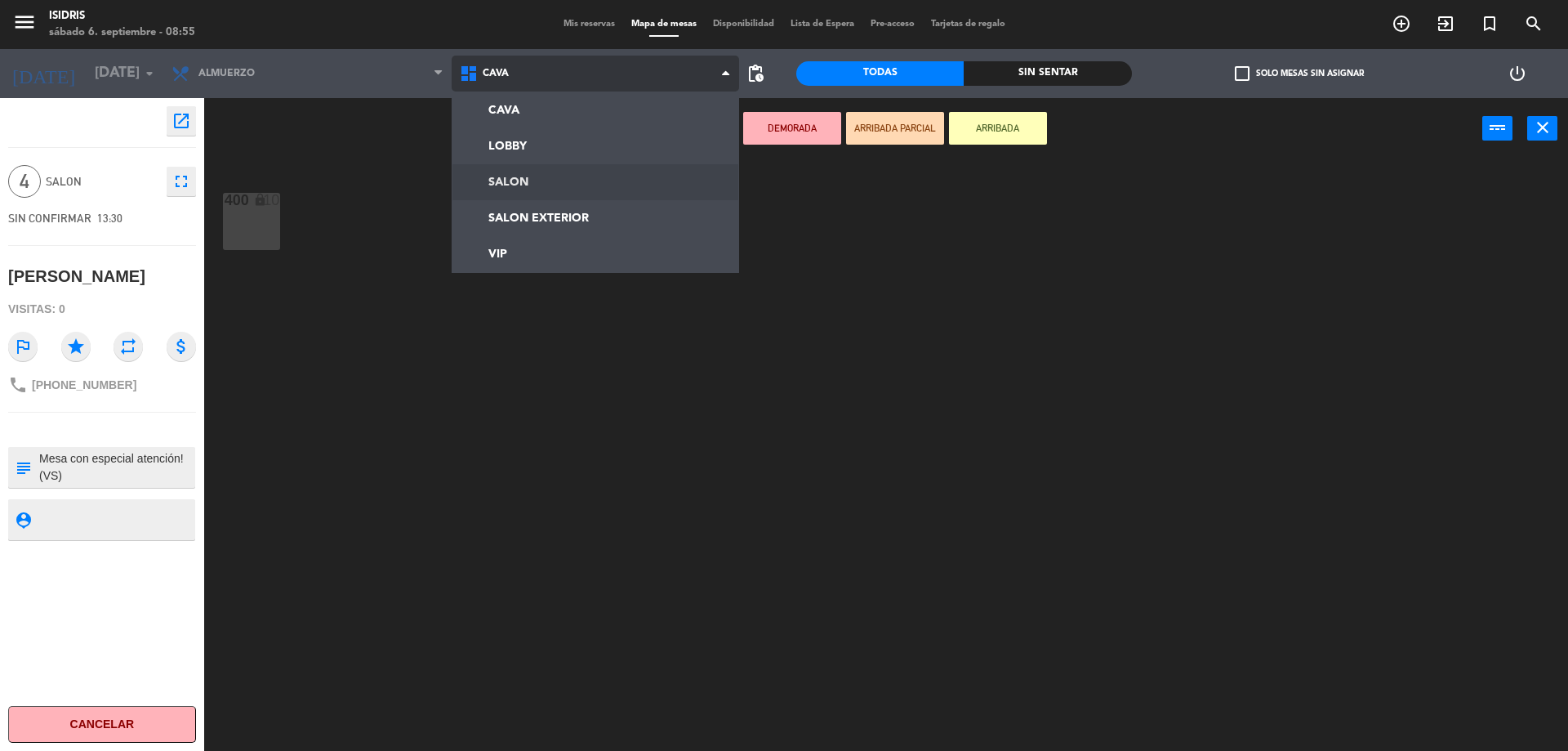
click at [559, 171] on ng-component "menu isidris [DATE] 6. septiembre - 08:55 Mis reservas Mapa de mesas Disponibil…" at bounding box center [784, 377] width 1568 height 755
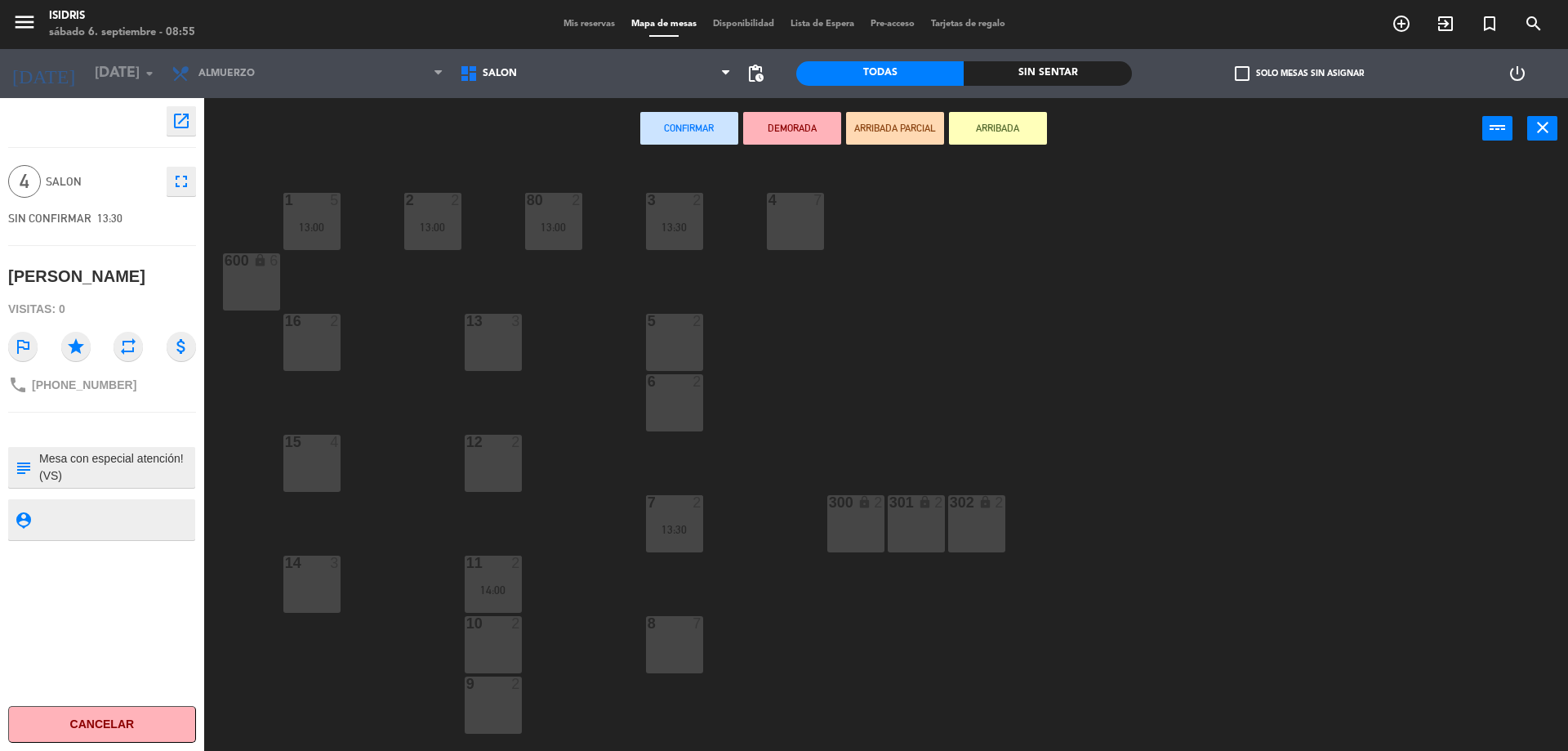
click at [506, 339] on div "13 3" at bounding box center [493, 342] width 57 height 57
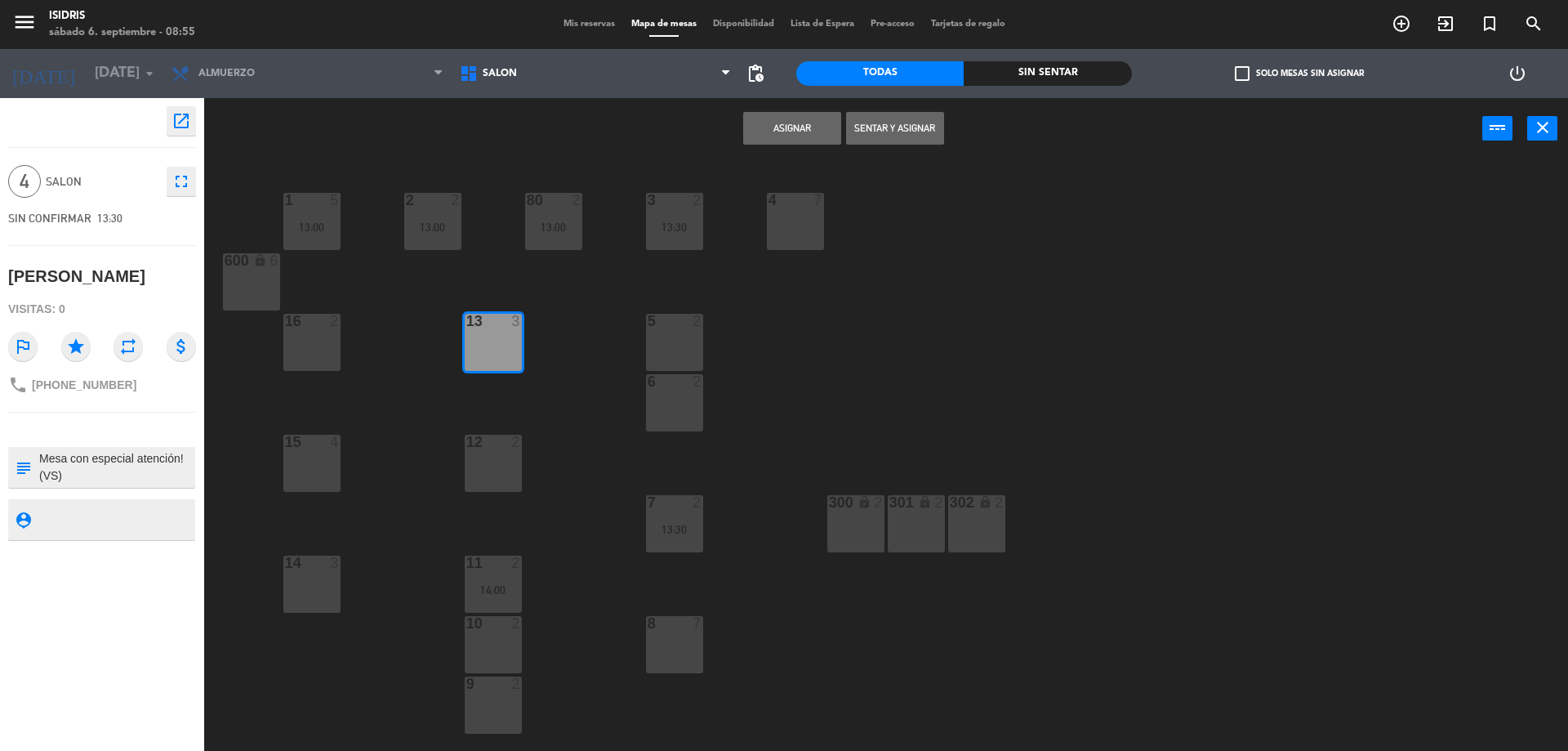
click at [504, 445] on div at bounding box center [492, 442] width 27 height 15
click at [792, 126] on button "Asignar" at bounding box center [793, 128] width 98 height 32
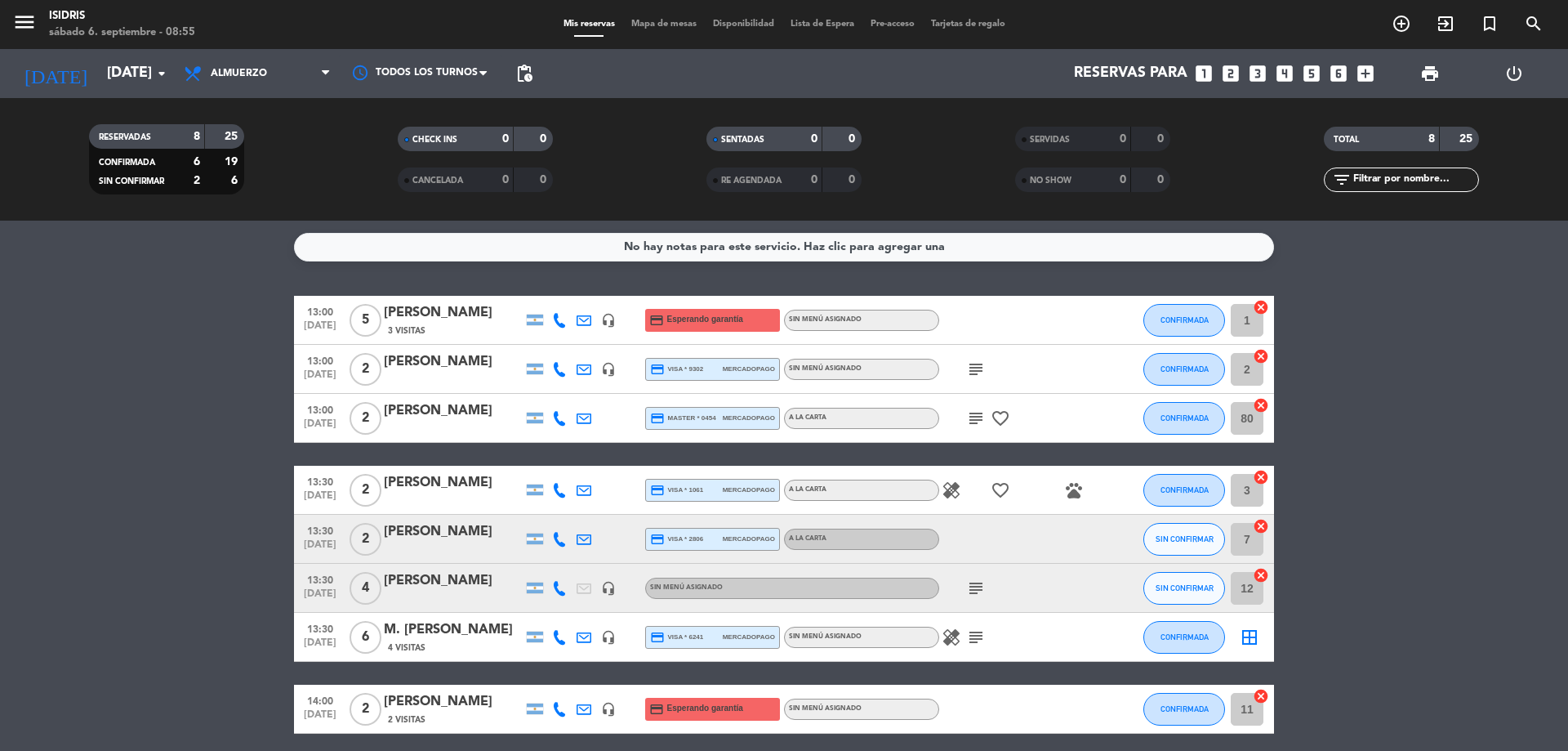
click at [1254, 638] on icon "border_all" at bounding box center [1249, 637] width 19 height 19
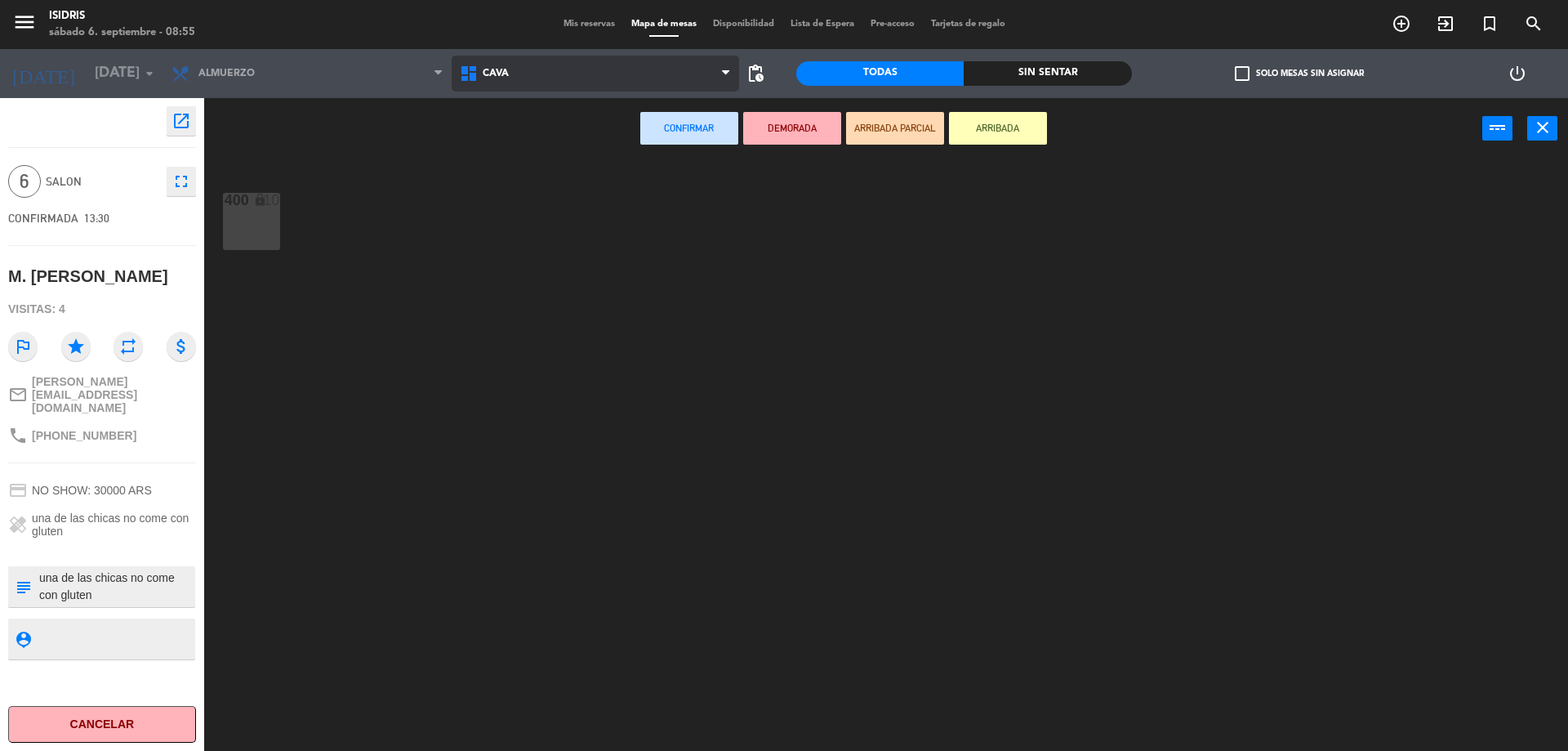
click at [535, 83] on span "CAVA" at bounding box center [595, 73] width 288 height 36
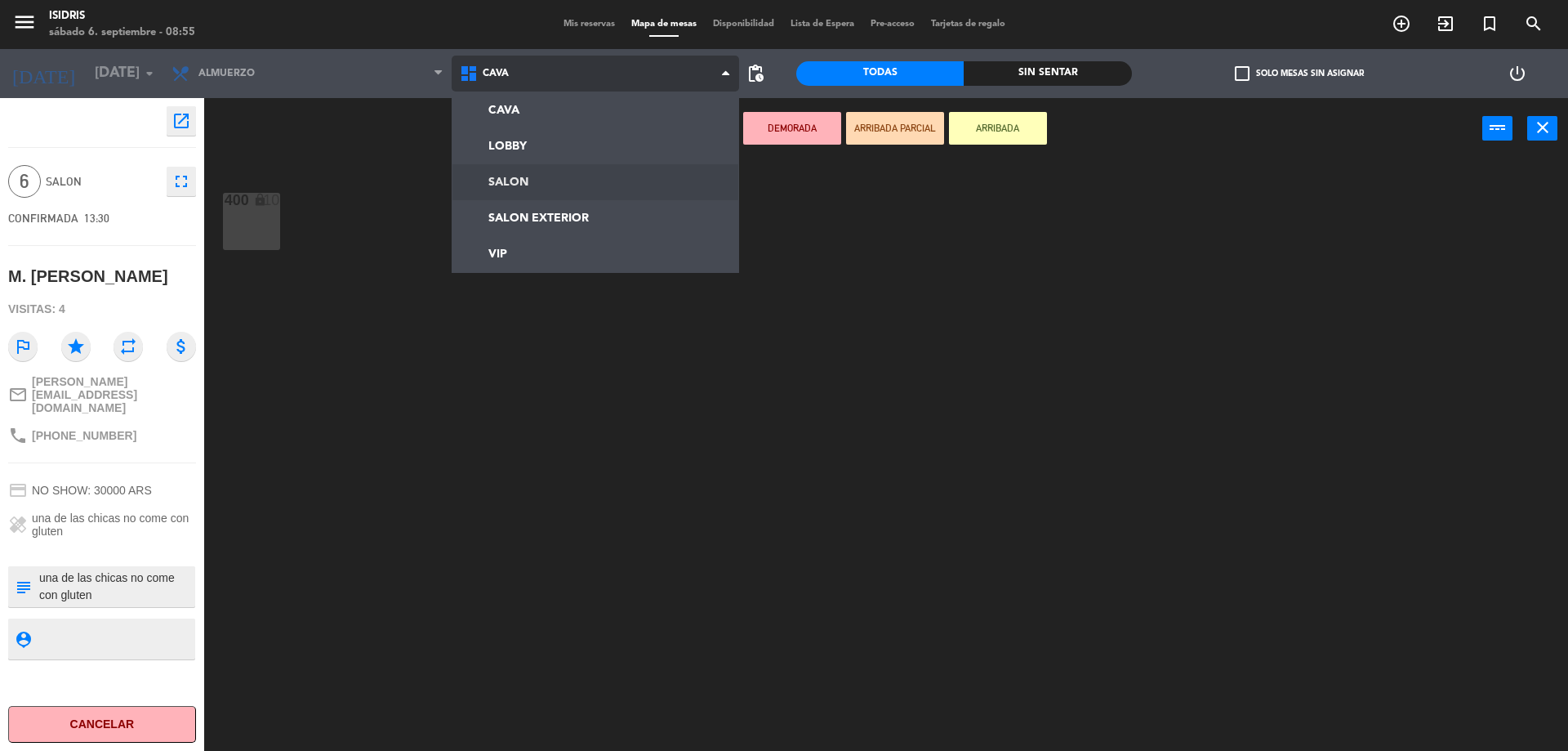
click at [510, 176] on ng-component "menu isidris [DATE] 6. septiembre - 08:55 Mis reservas Mapa de mesas Disponibil…" at bounding box center [784, 377] width 1568 height 755
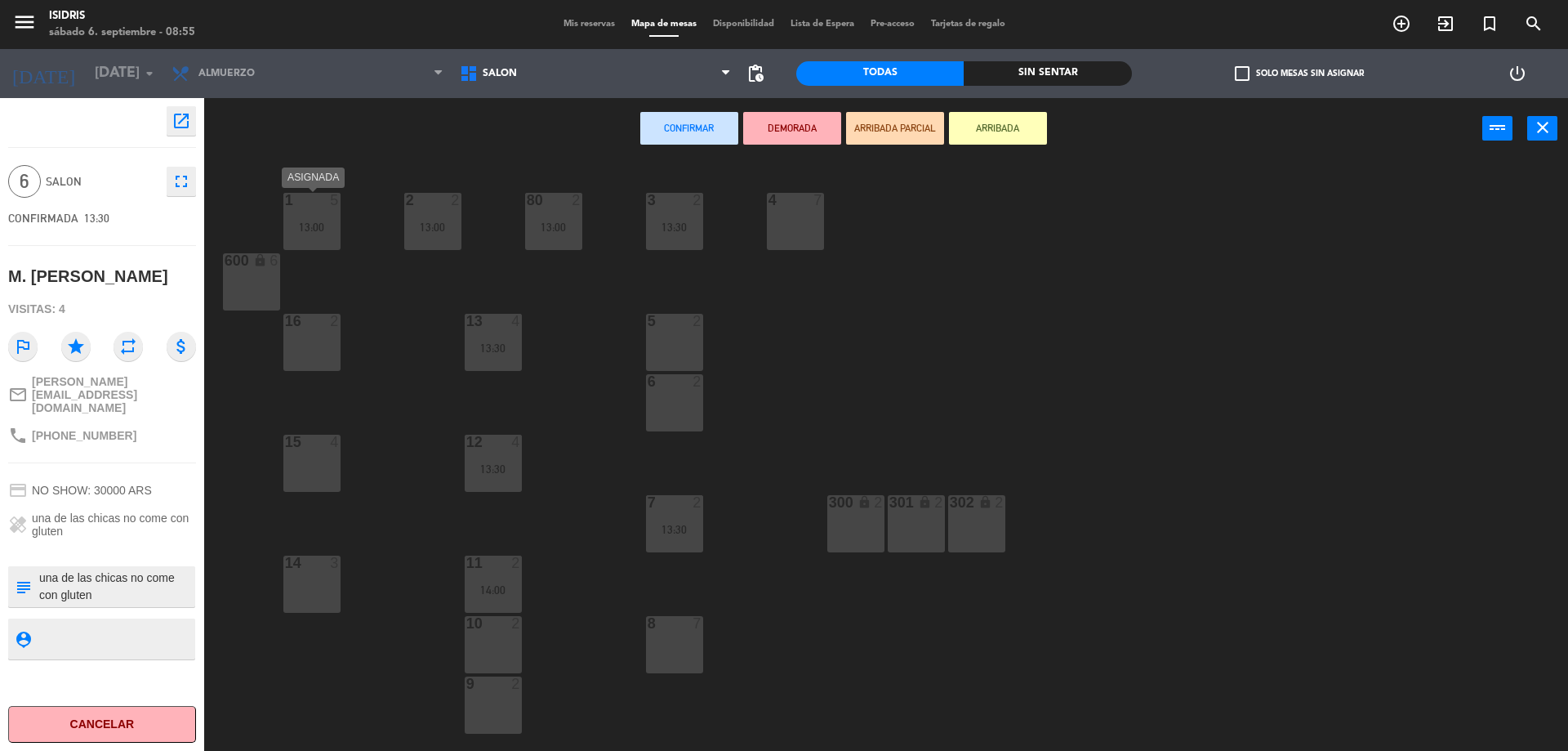
click at [324, 229] on div "13:00" at bounding box center [312, 227] width 57 height 11
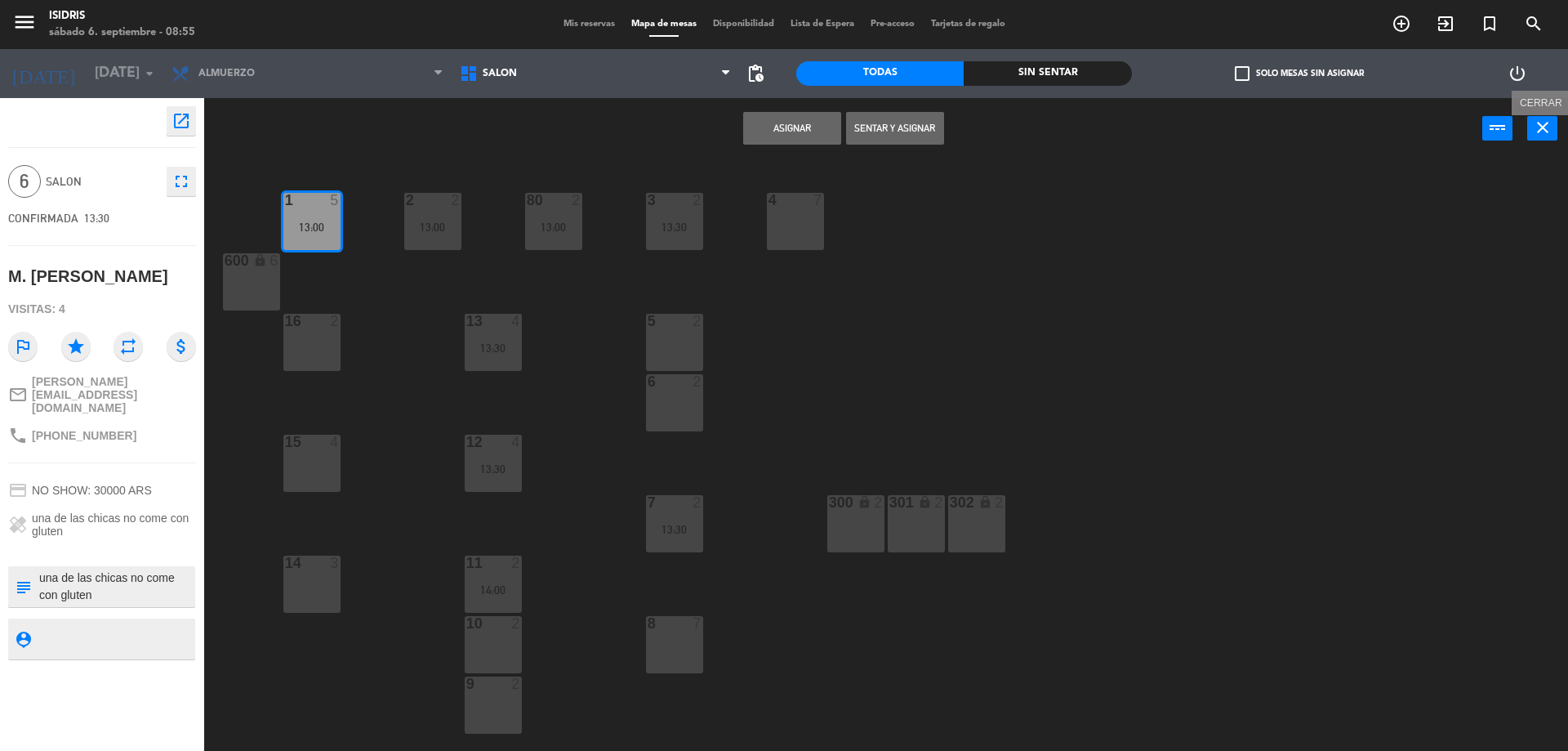
click at [1548, 124] on icon "close" at bounding box center [1543, 127] width 19 height 19
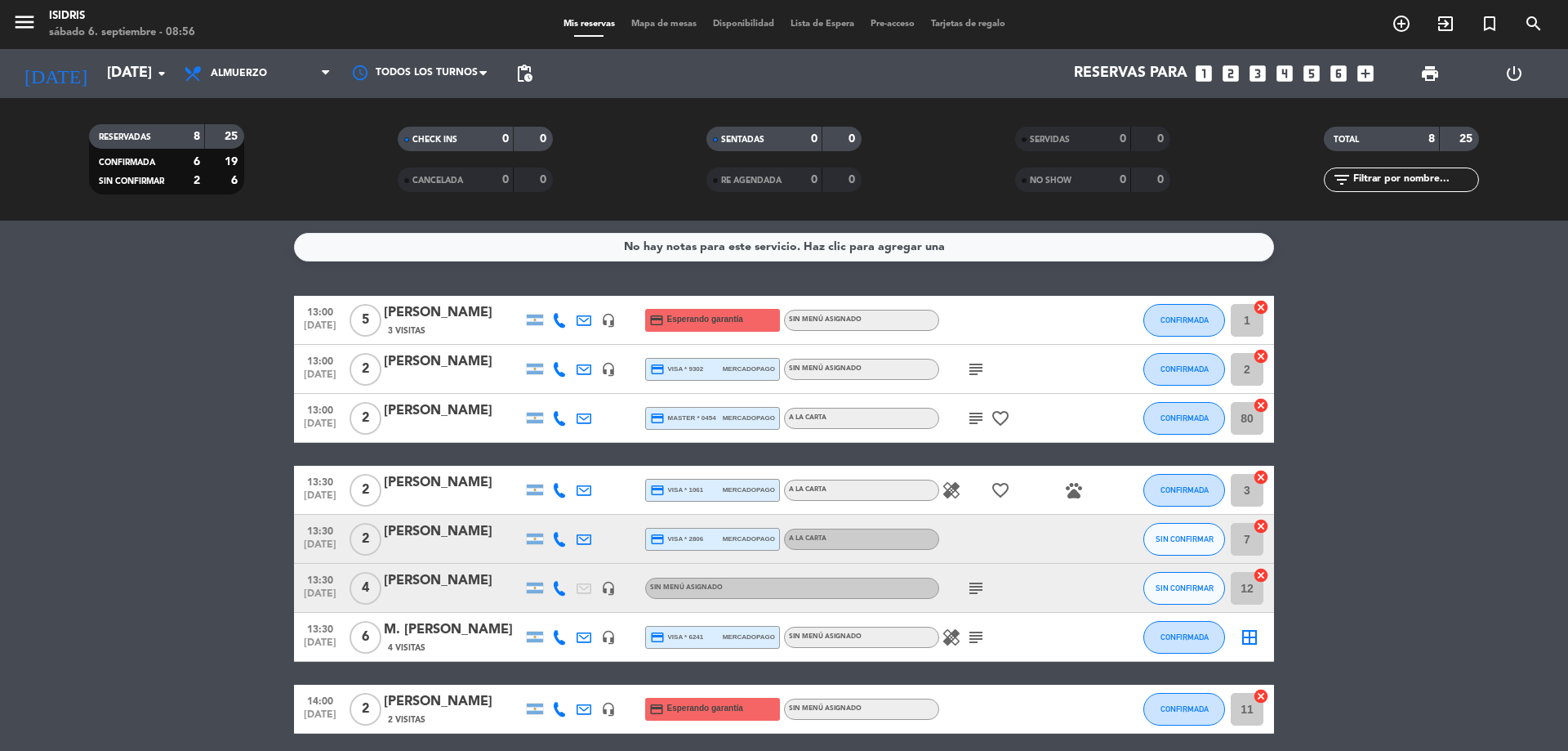
click at [1261, 302] on icon "cancel" at bounding box center [1261, 307] width 17 height 17
click at [1245, 320] on icon "border_all" at bounding box center [1249, 320] width 19 height 19
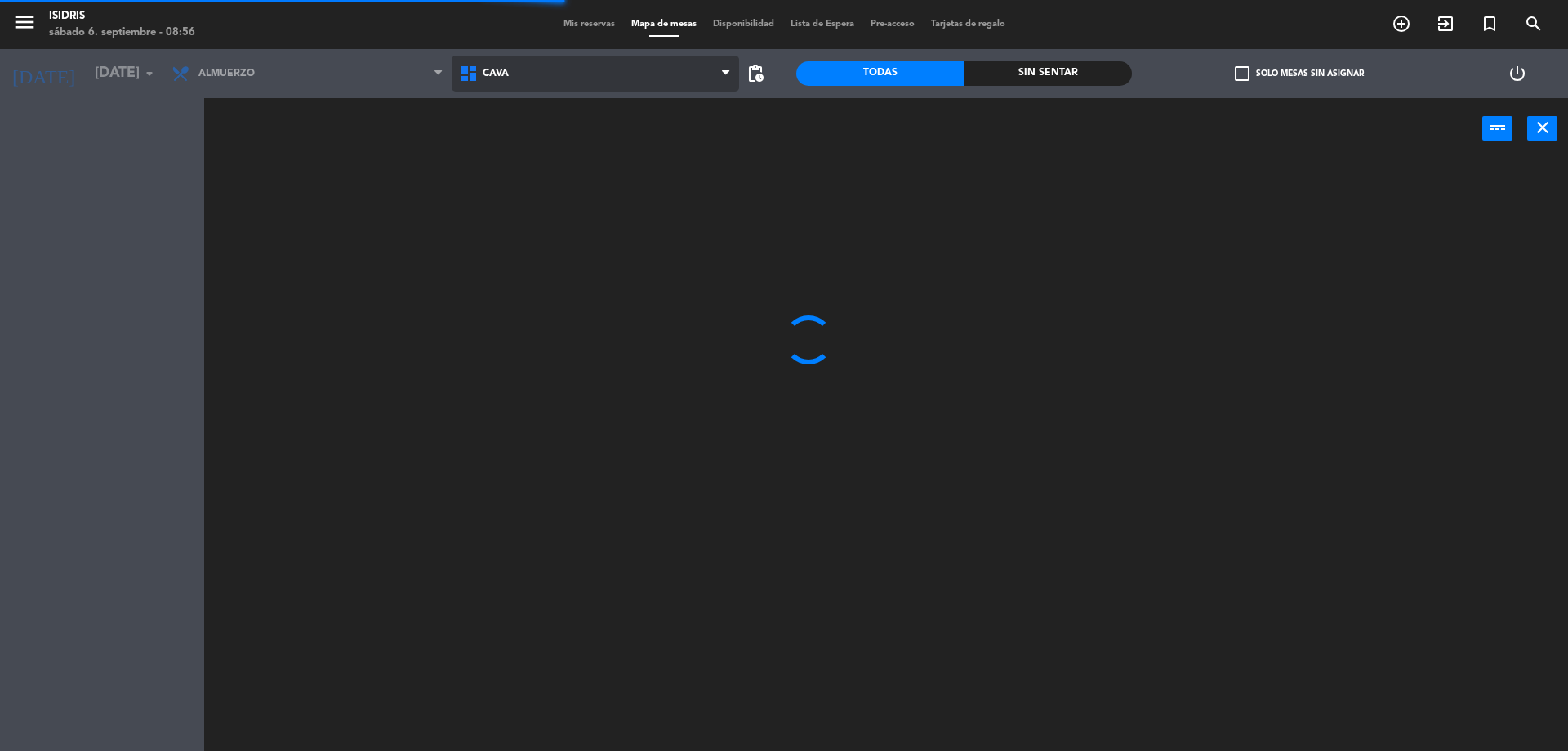
click at [494, 59] on span "CAVA" at bounding box center [595, 73] width 288 height 36
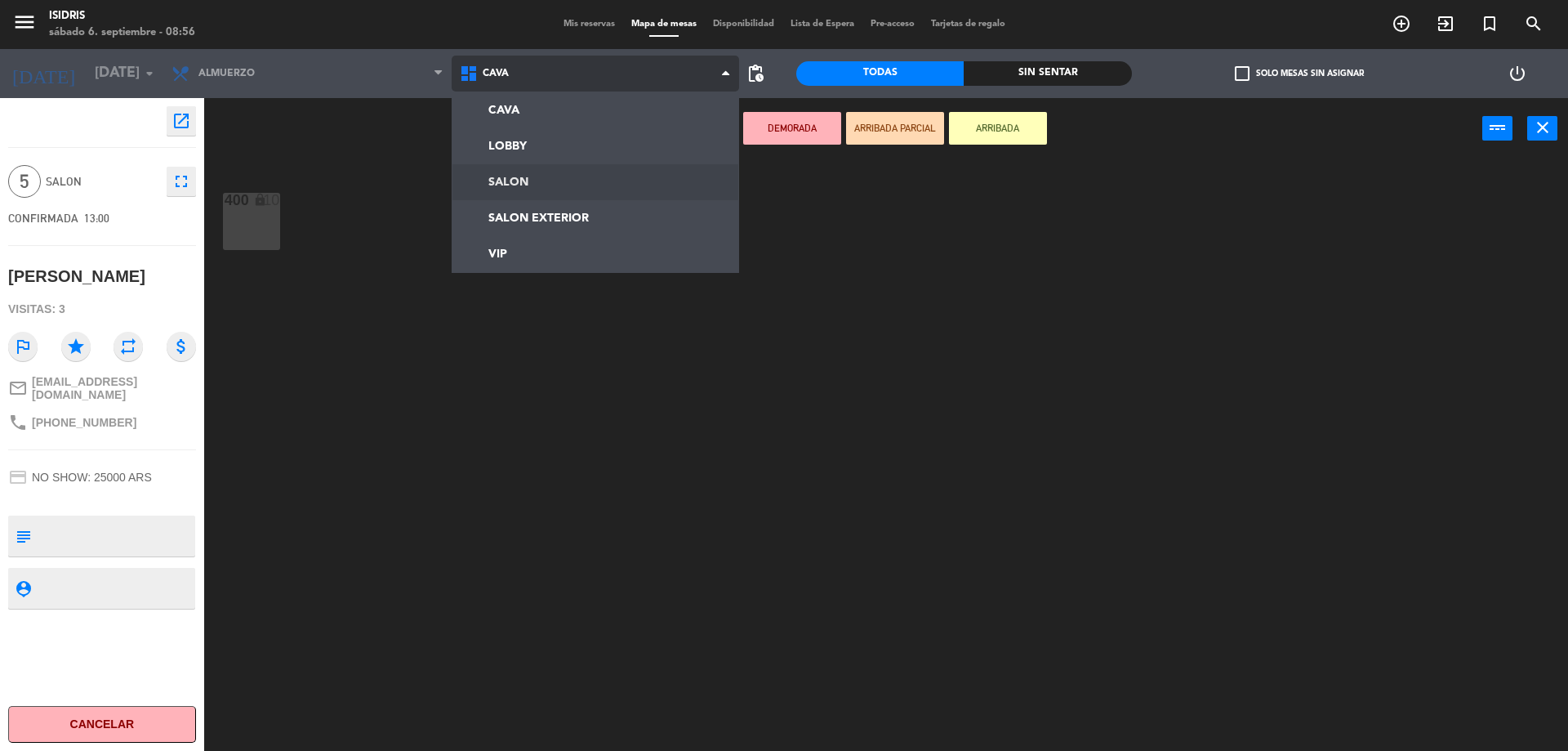
click at [503, 183] on ng-component "menu isidris [DATE] 6. septiembre - 08:56 Mis reservas Mapa de mesas Disponibil…" at bounding box center [784, 377] width 1568 height 755
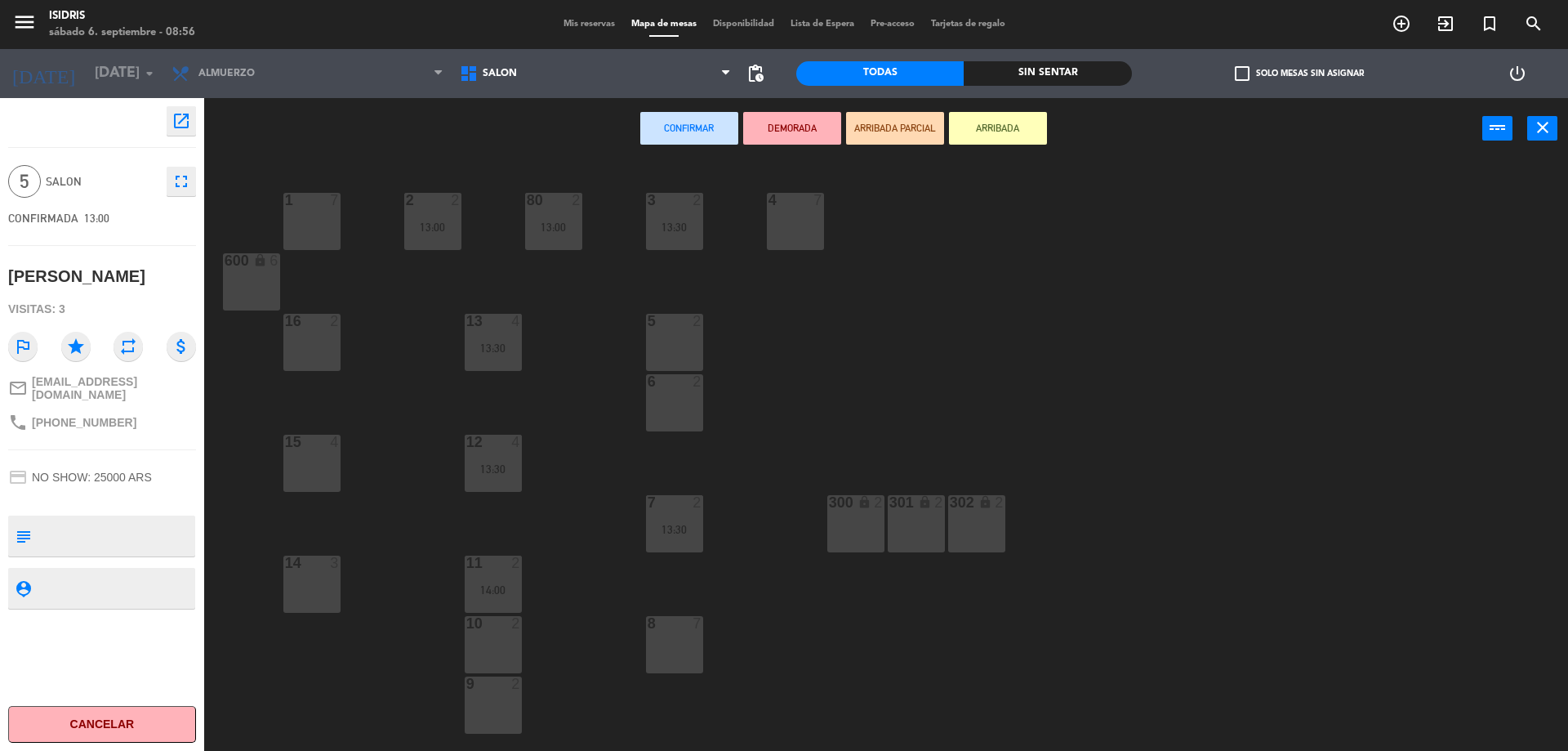
click at [691, 350] on div "5 2" at bounding box center [675, 342] width 57 height 57
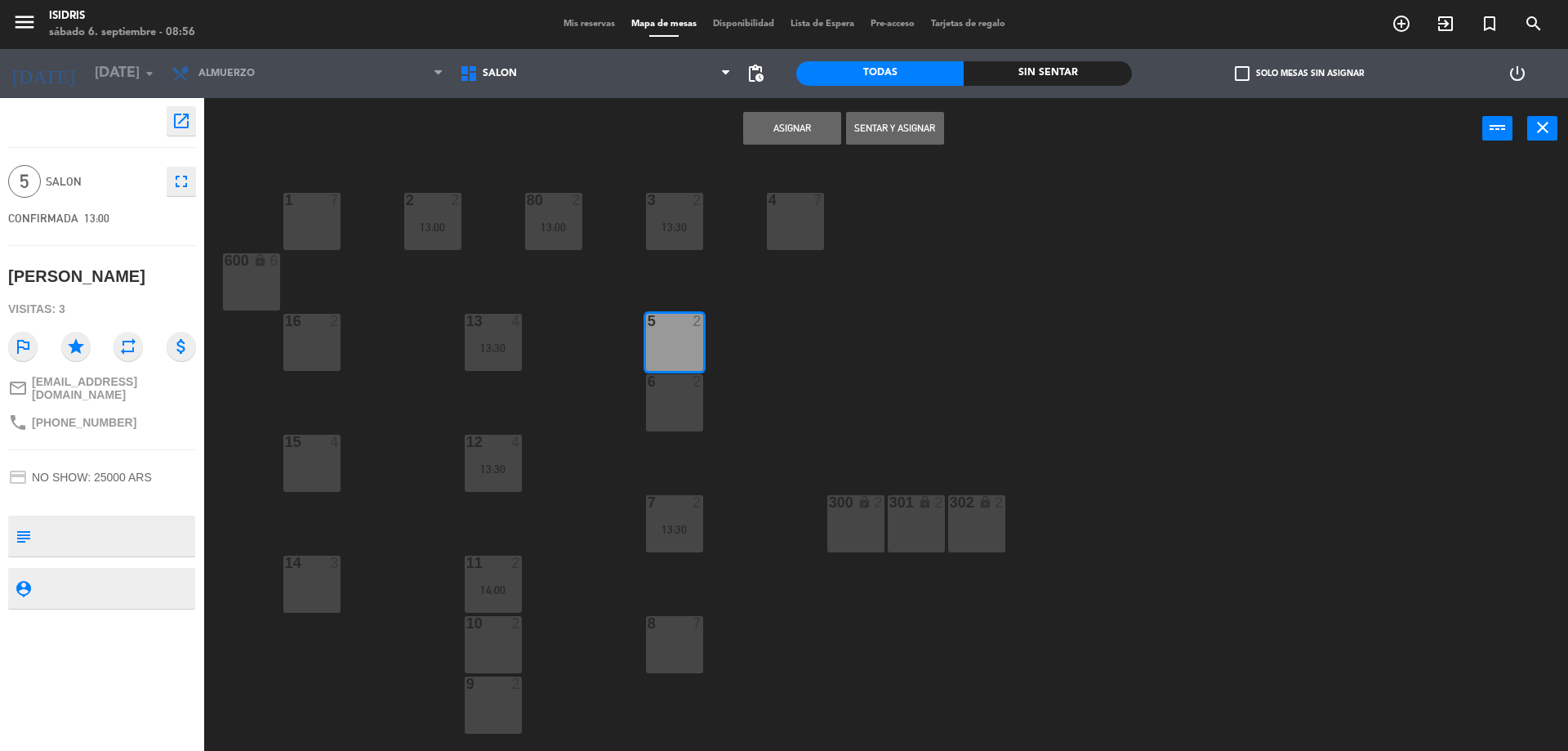
click at [680, 395] on div "6 2" at bounding box center [675, 402] width 57 height 57
click at [799, 121] on button "Asignar" at bounding box center [793, 128] width 98 height 32
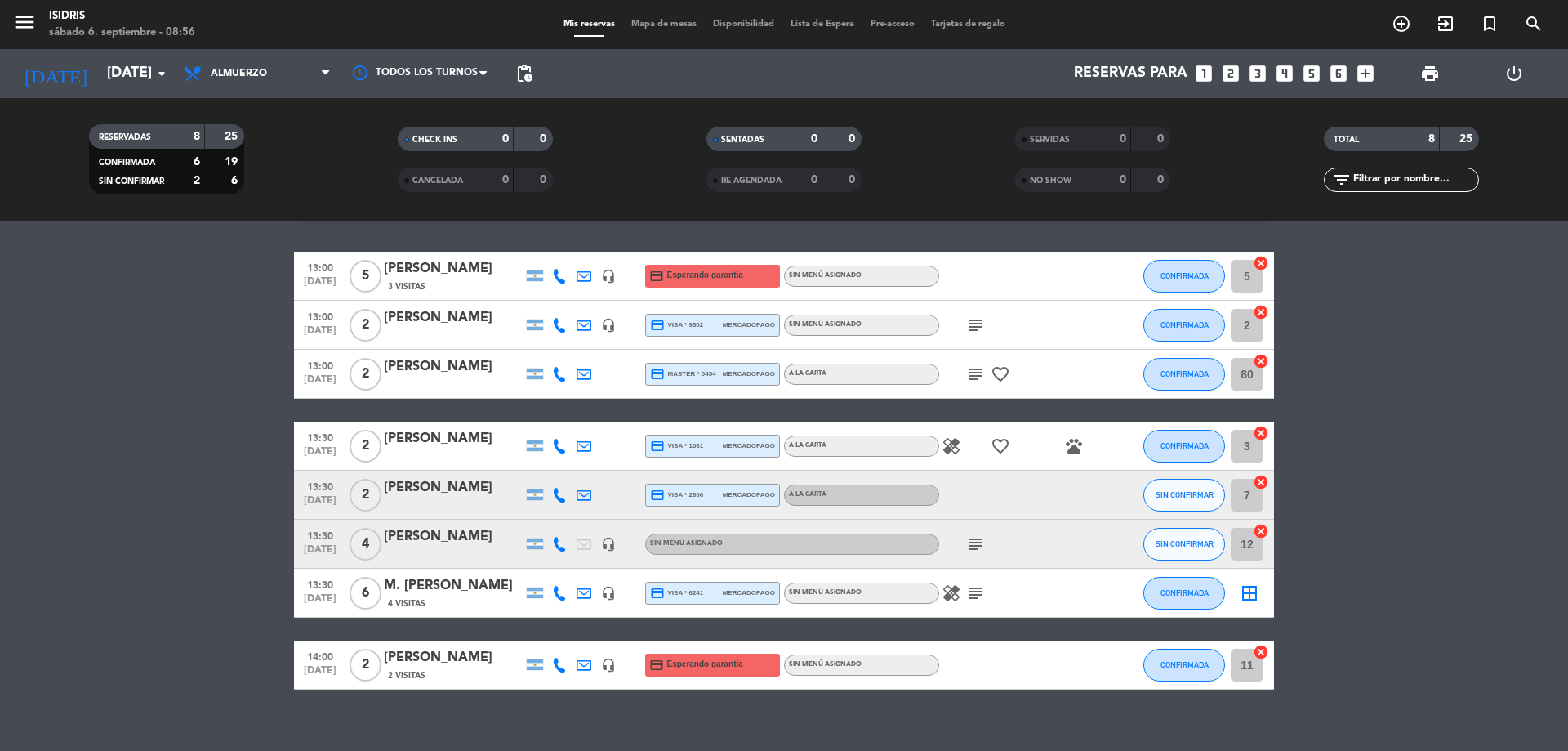
scroll to position [65, 0]
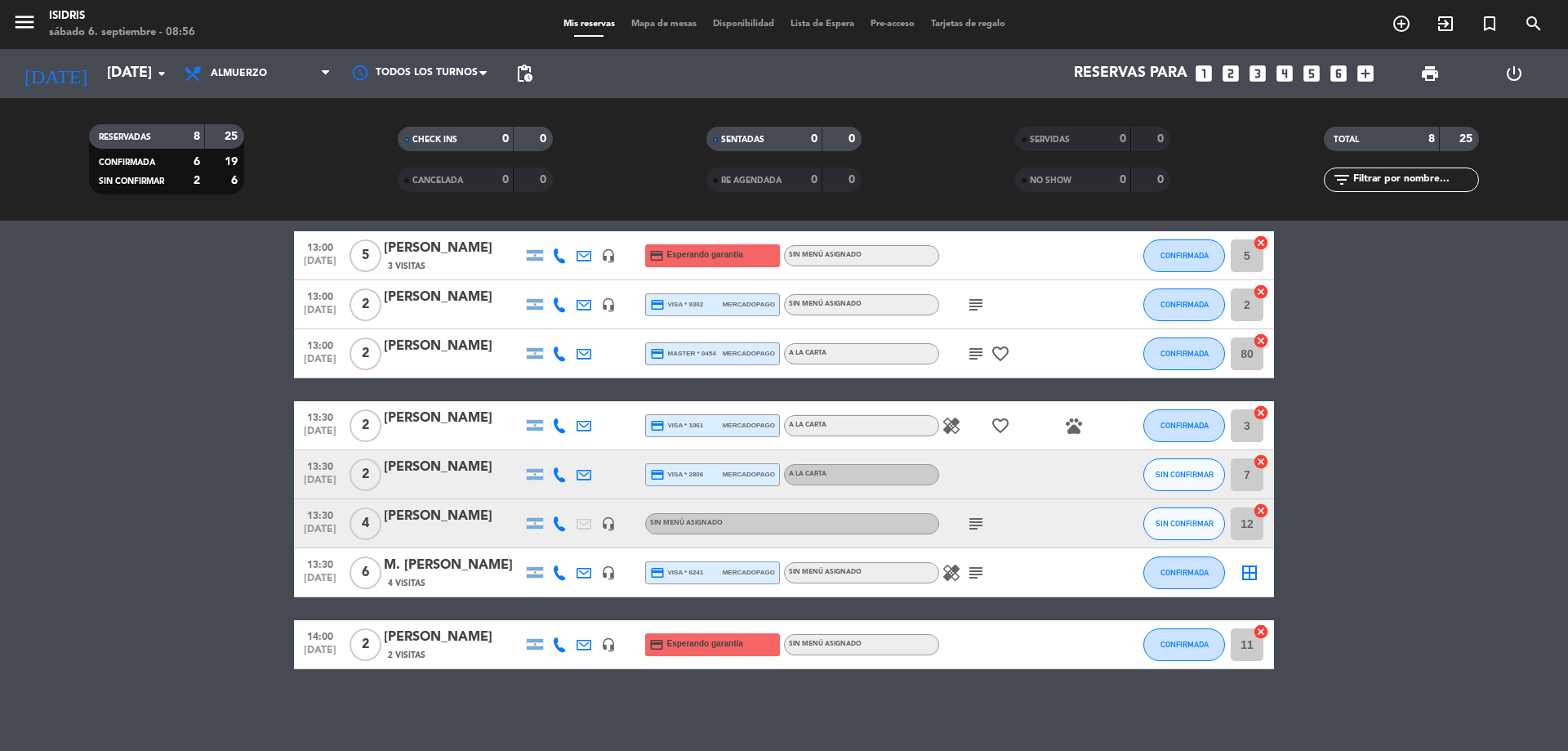
click at [1249, 586] on div "border_all" at bounding box center [1249, 572] width 49 height 48
click at [1249, 572] on icon "border_all" at bounding box center [1249, 572] width 19 height 19
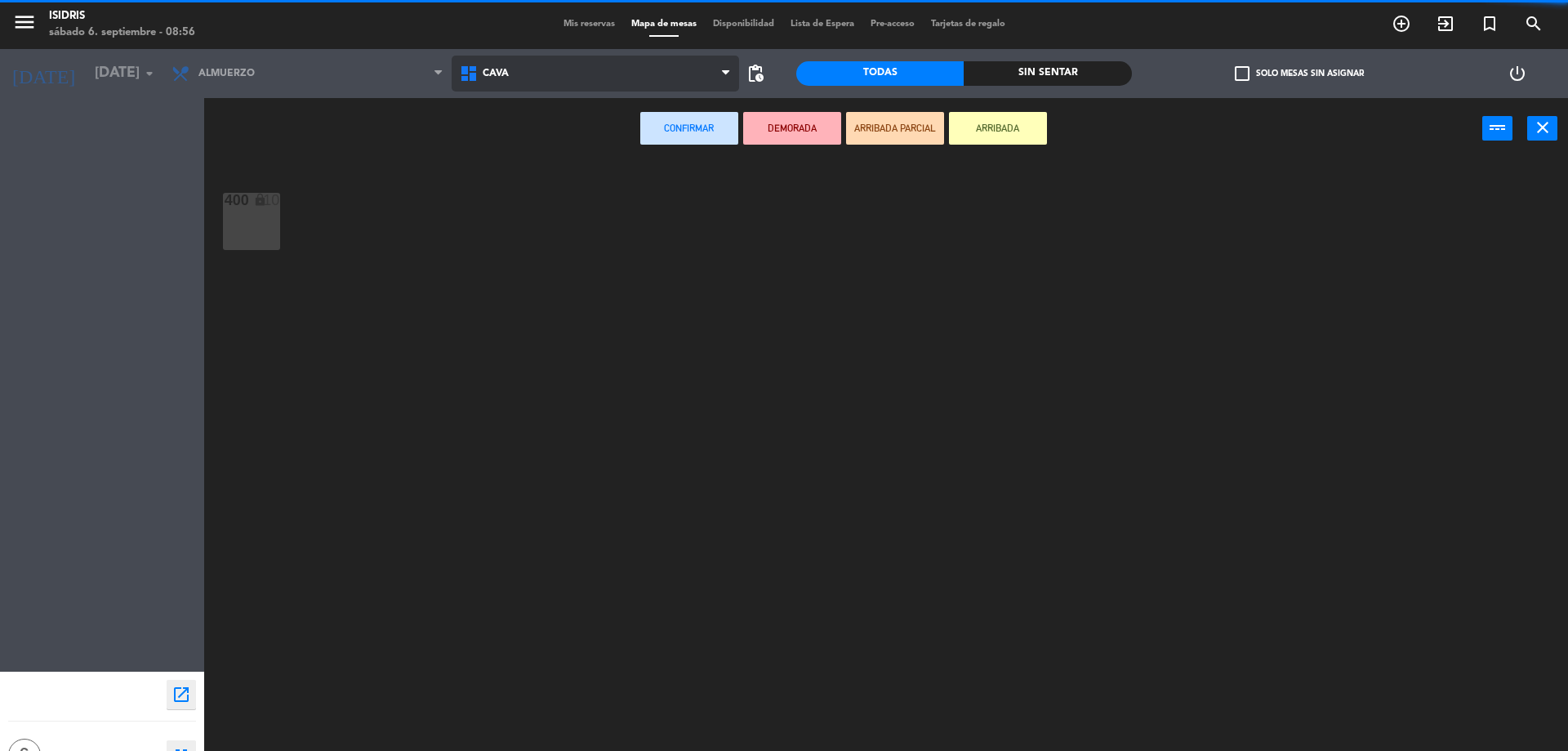
click at [584, 82] on span "CAVA" at bounding box center [595, 73] width 288 height 36
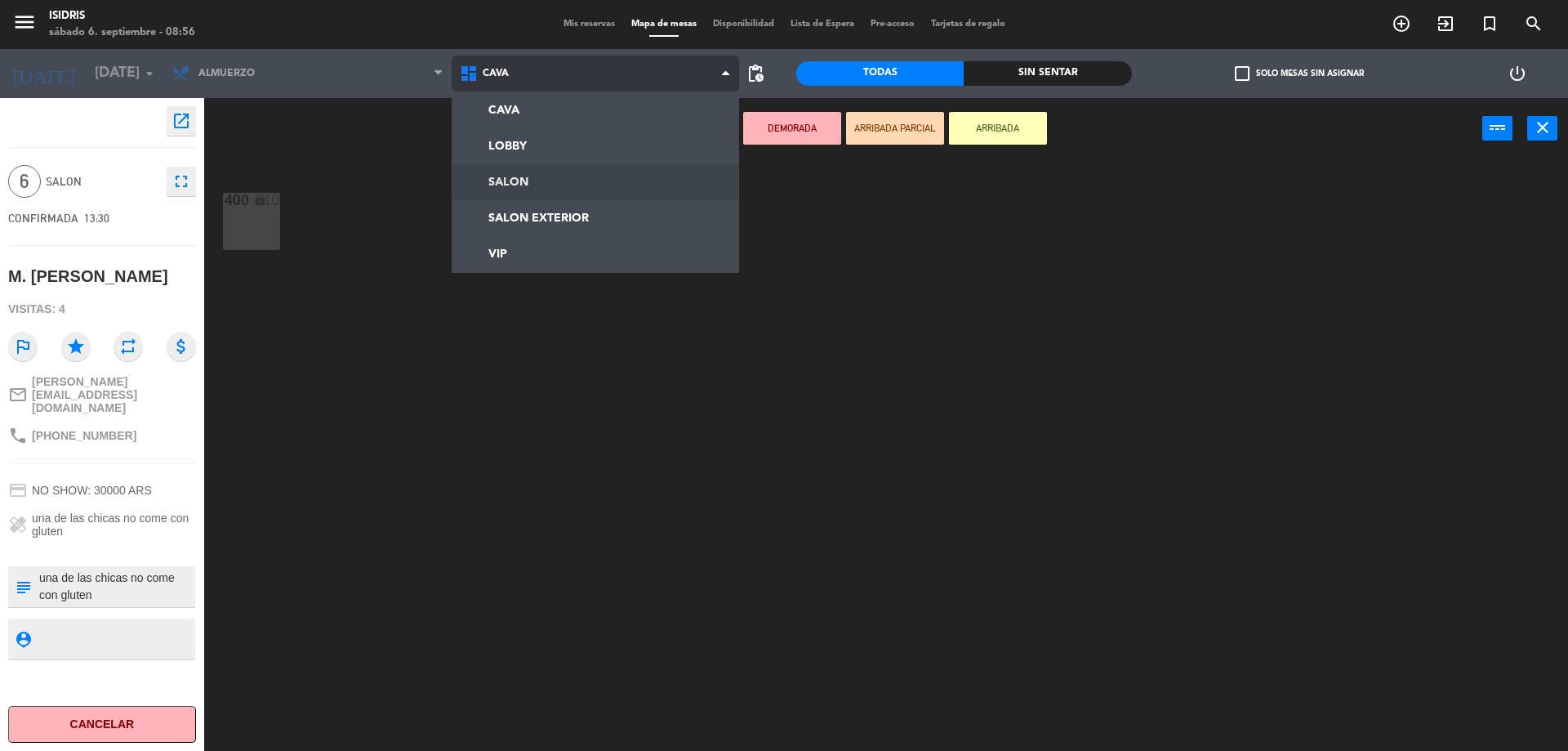
click at [542, 178] on ng-component "menu isidris [DATE] 6. septiembre - 08:56 Mis reservas Mapa de mesas Disponibil…" at bounding box center [784, 377] width 1568 height 755
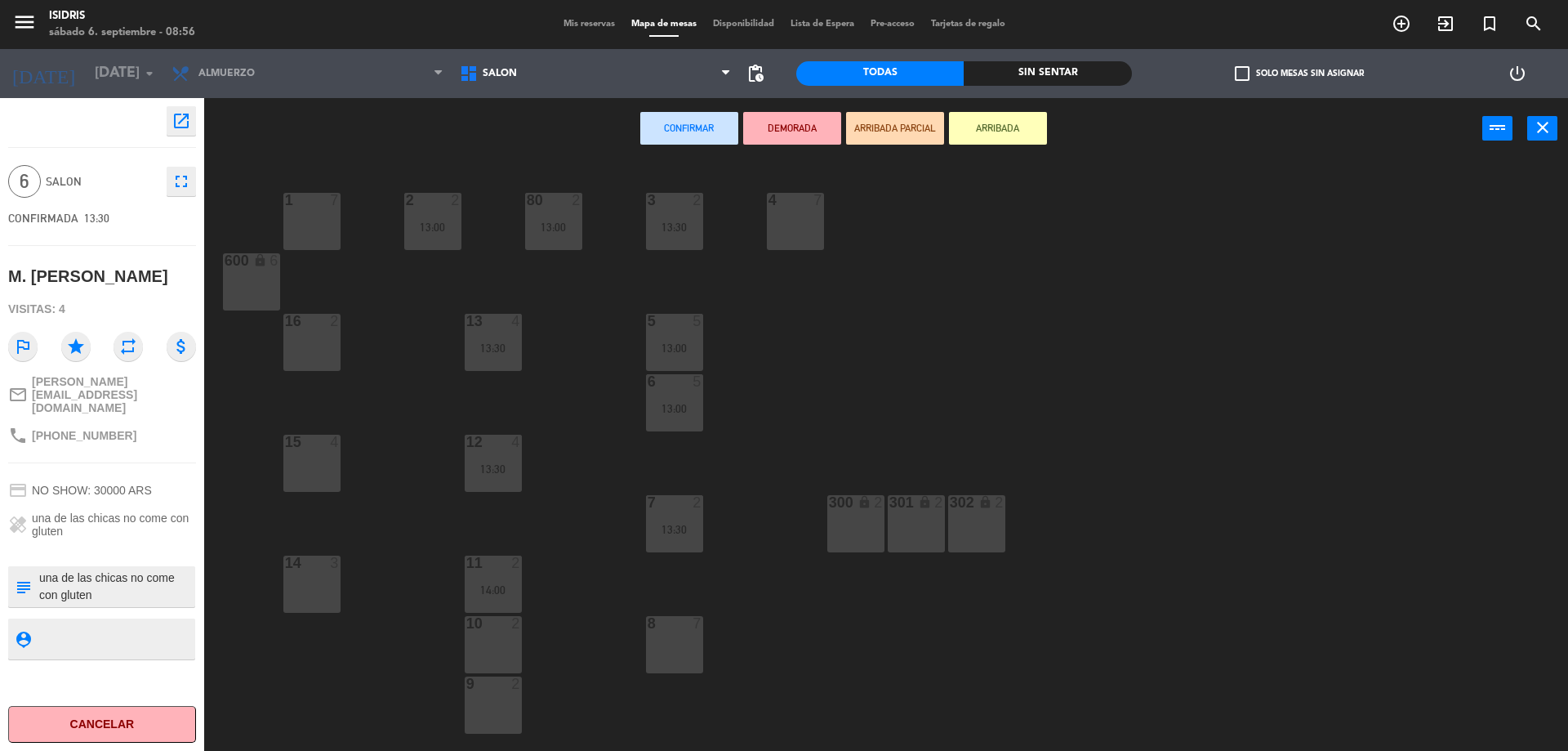
click at [328, 218] on div "1 7" at bounding box center [312, 222] width 57 height 57
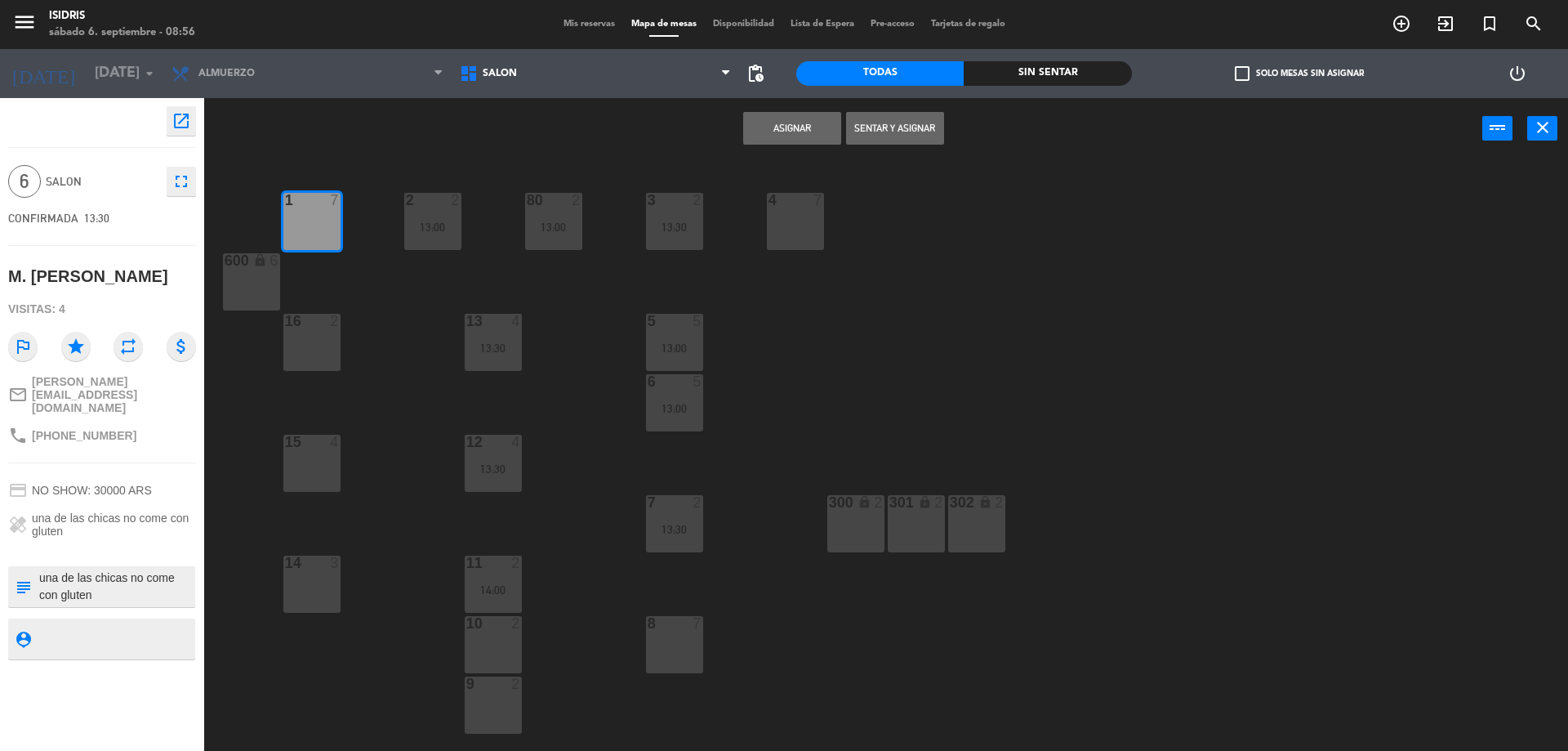
click at [774, 120] on button "Asignar" at bounding box center [793, 128] width 98 height 32
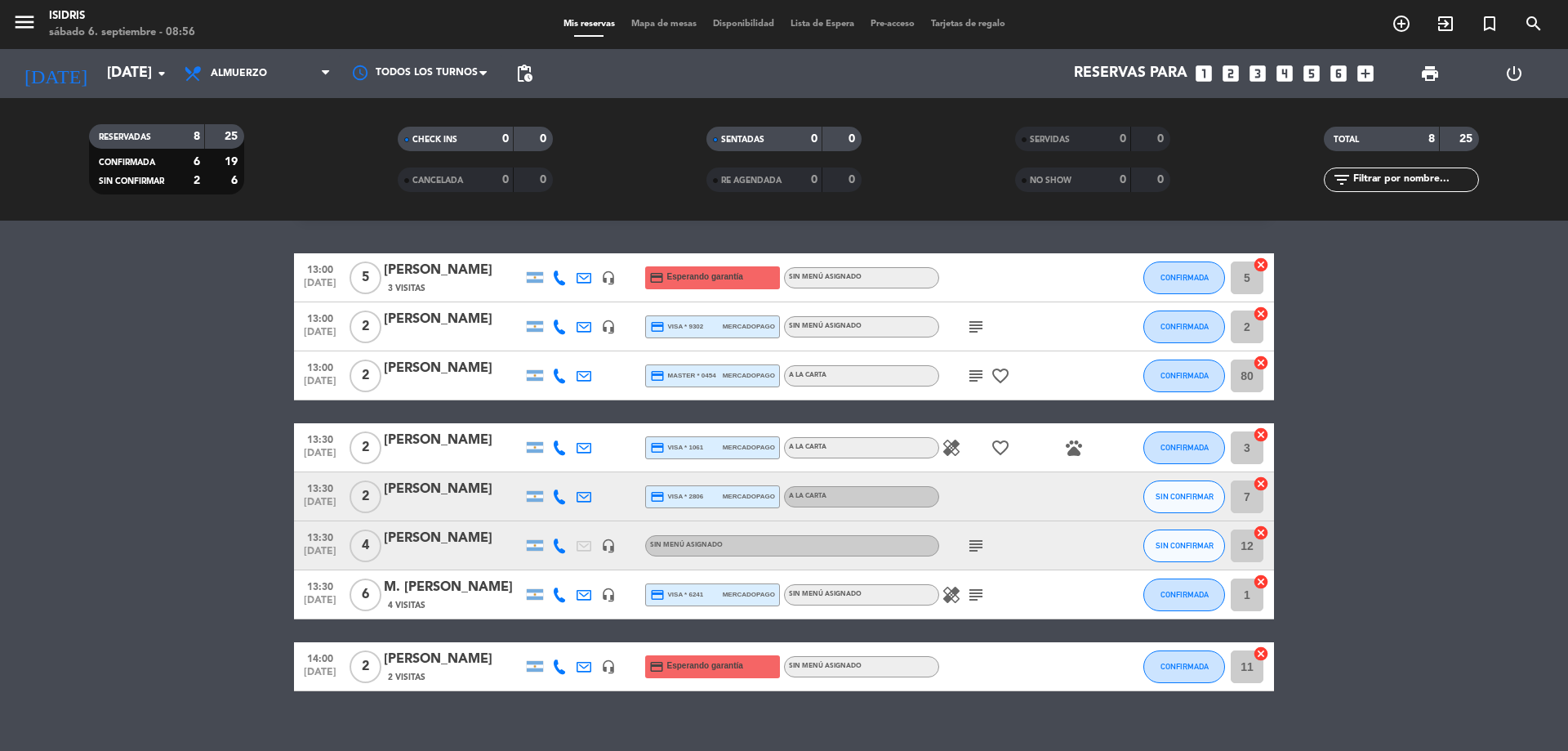
scroll to position [65, 0]
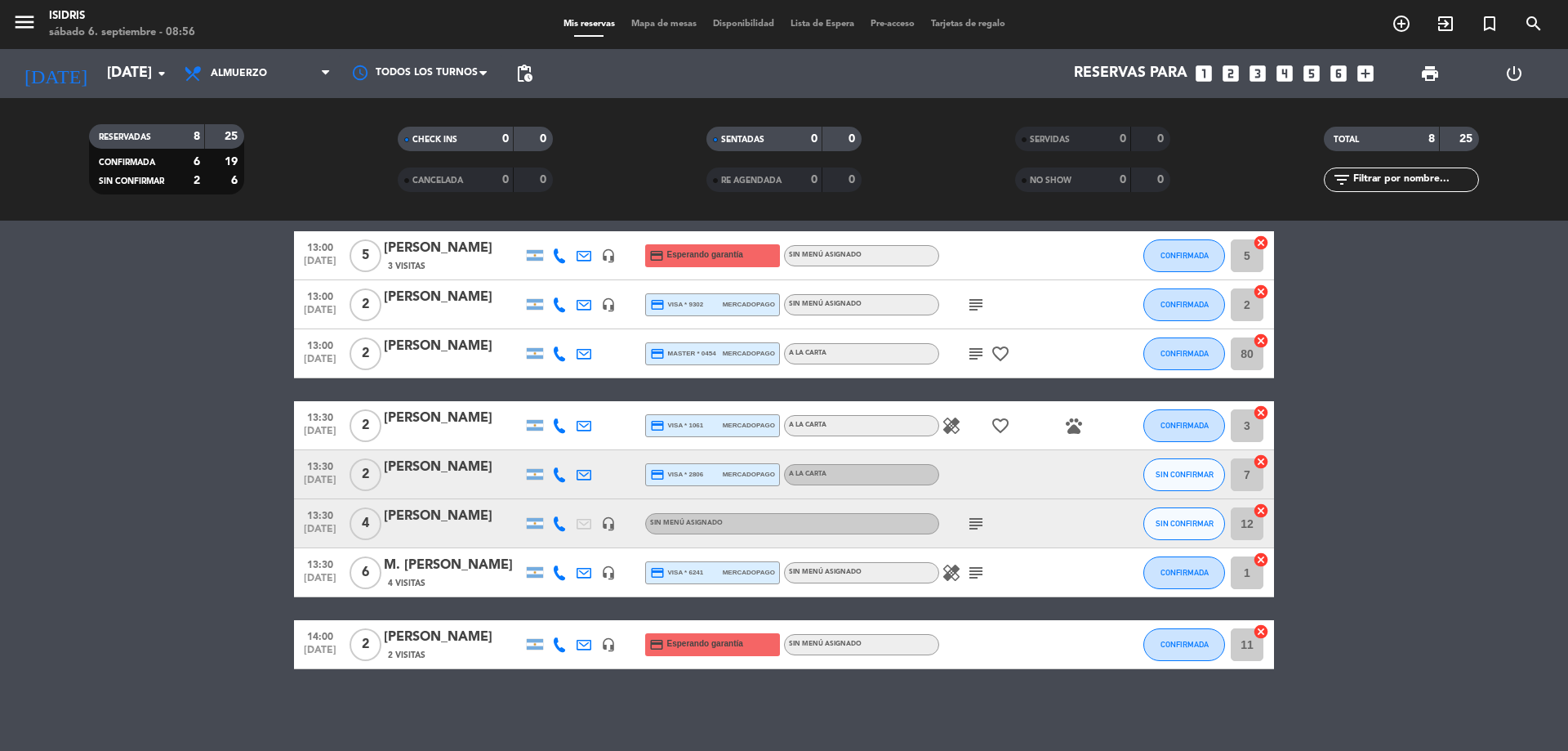
click at [980, 309] on icon "subject" at bounding box center [975, 304] width 19 height 19
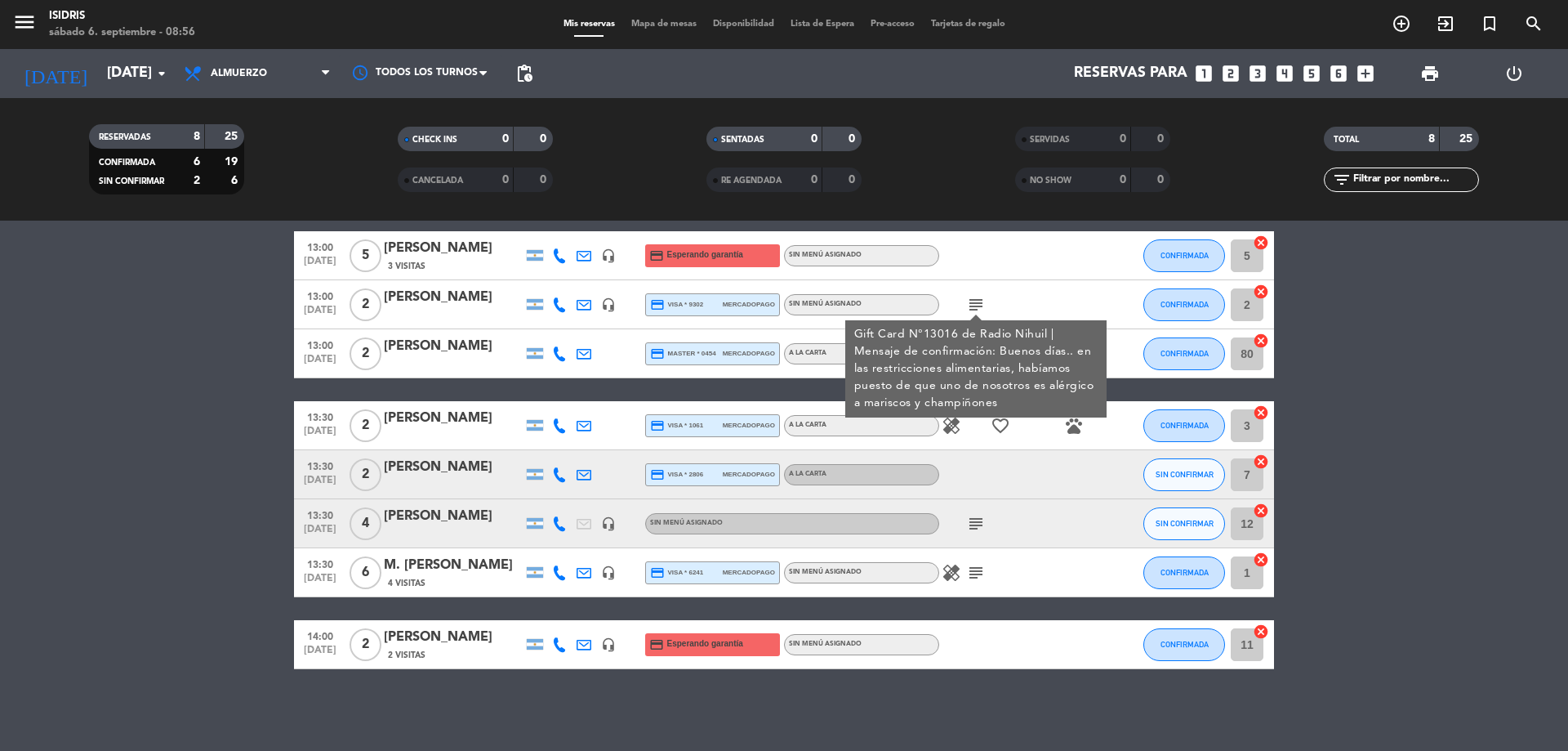
click at [1472, 333] on bookings-row "13:00 [DATE] 5 [PERSON_NAME] debe 3 Visitas headset_mic credit_card Esperando g…" at bounding box center [784, 450] width 1568 height 438
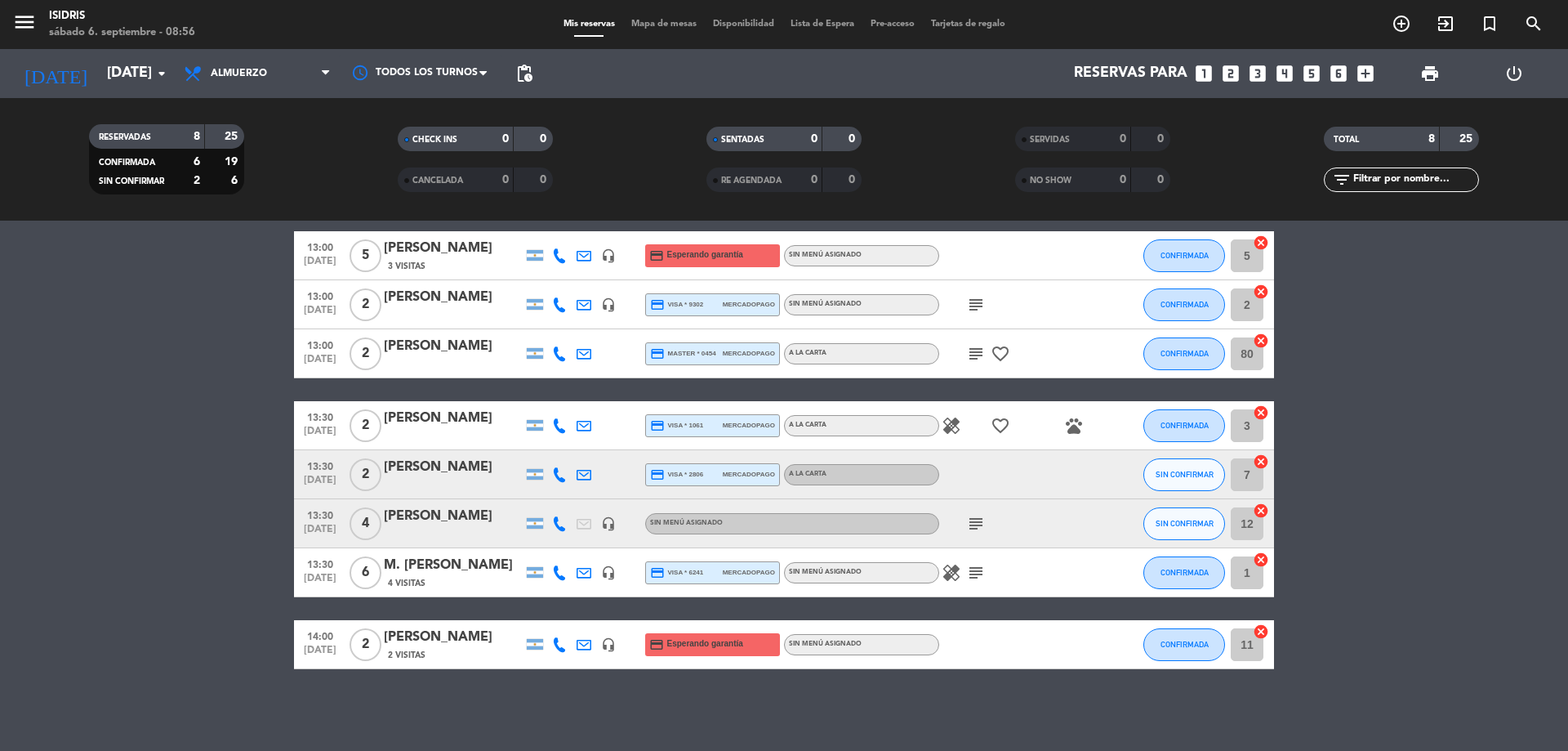
click at [985, 306] on icon "subject" at bounding box center [975, 304] width 19 height 19
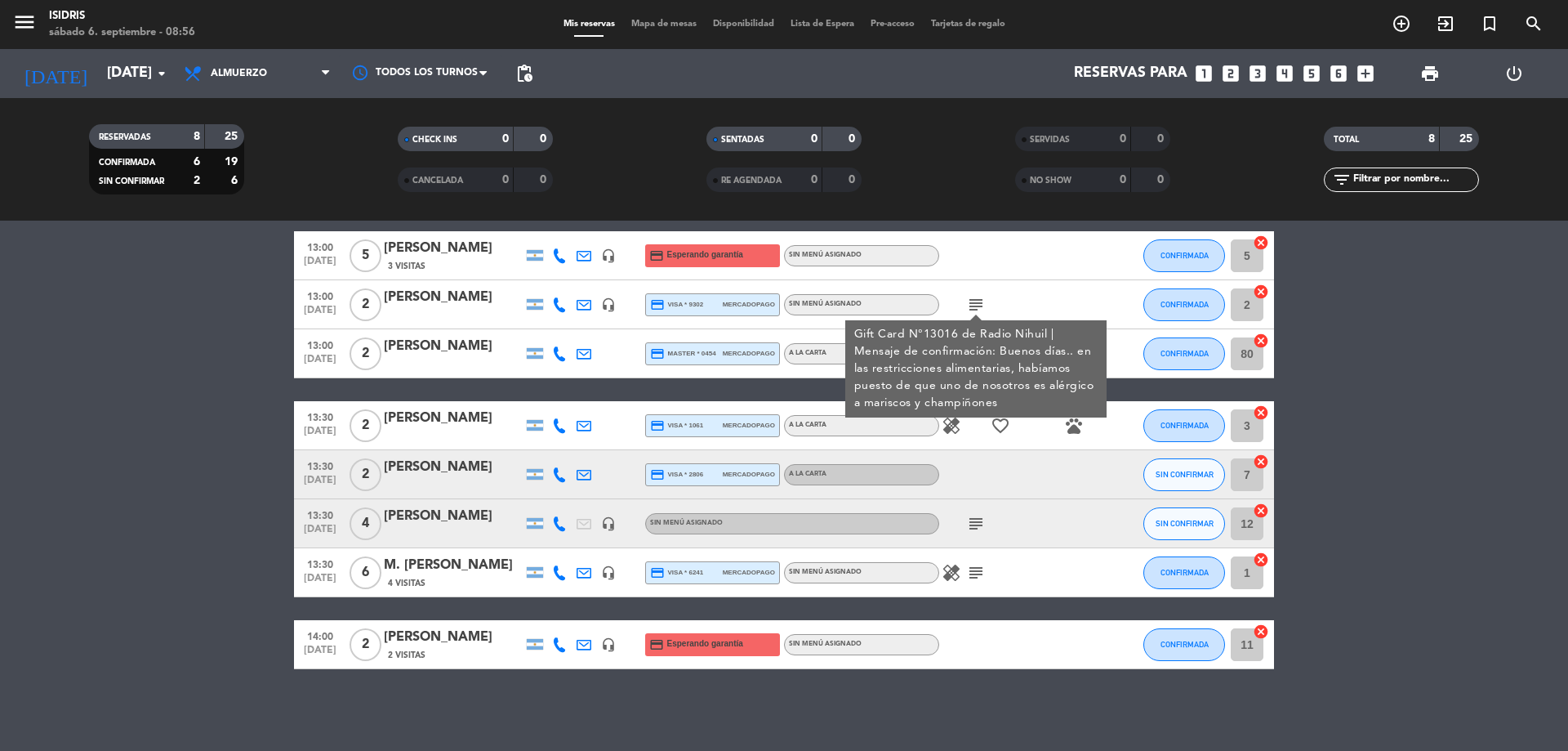
drag, startPoint x: 1566, startPoint y: 527, endPoint x: 1536, endPoint y: 534, distance: 30.8
click at [1563, 527] on bookings-row "13:00 [DATE] 5 [PERSON_NAME] debe 3 Visitas headset_mic credit_card Esperando g…" at bounding box center [784, 450] width 1568 height 438
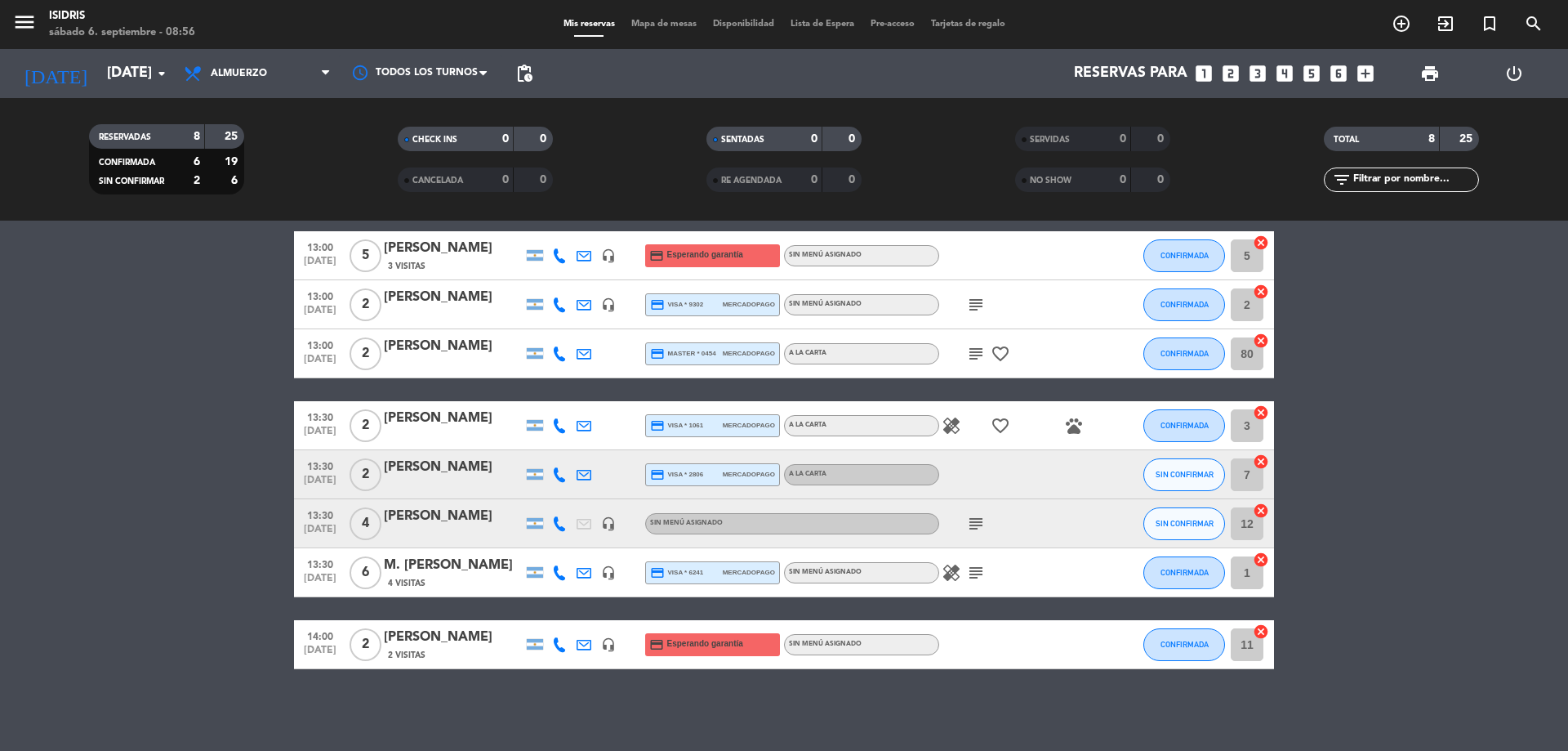
click at [980, 350] on icon "subject" at bounding box center [975, 353] width 19 height 19
click at [950, 428] on icon "healing" at bounding box center [951, 425] width 19 height 19
click at [1002, 423] on icon "favorite_border" at bounding box center [1001, 425] width 19 height 19
click at [1008, 349] on icon "favorite_border" at bounding box center [1001, 353] width 19 height 19
click at [1075, 431] on icon "pets" at bounding box center [1074, 425] width 19 height 19
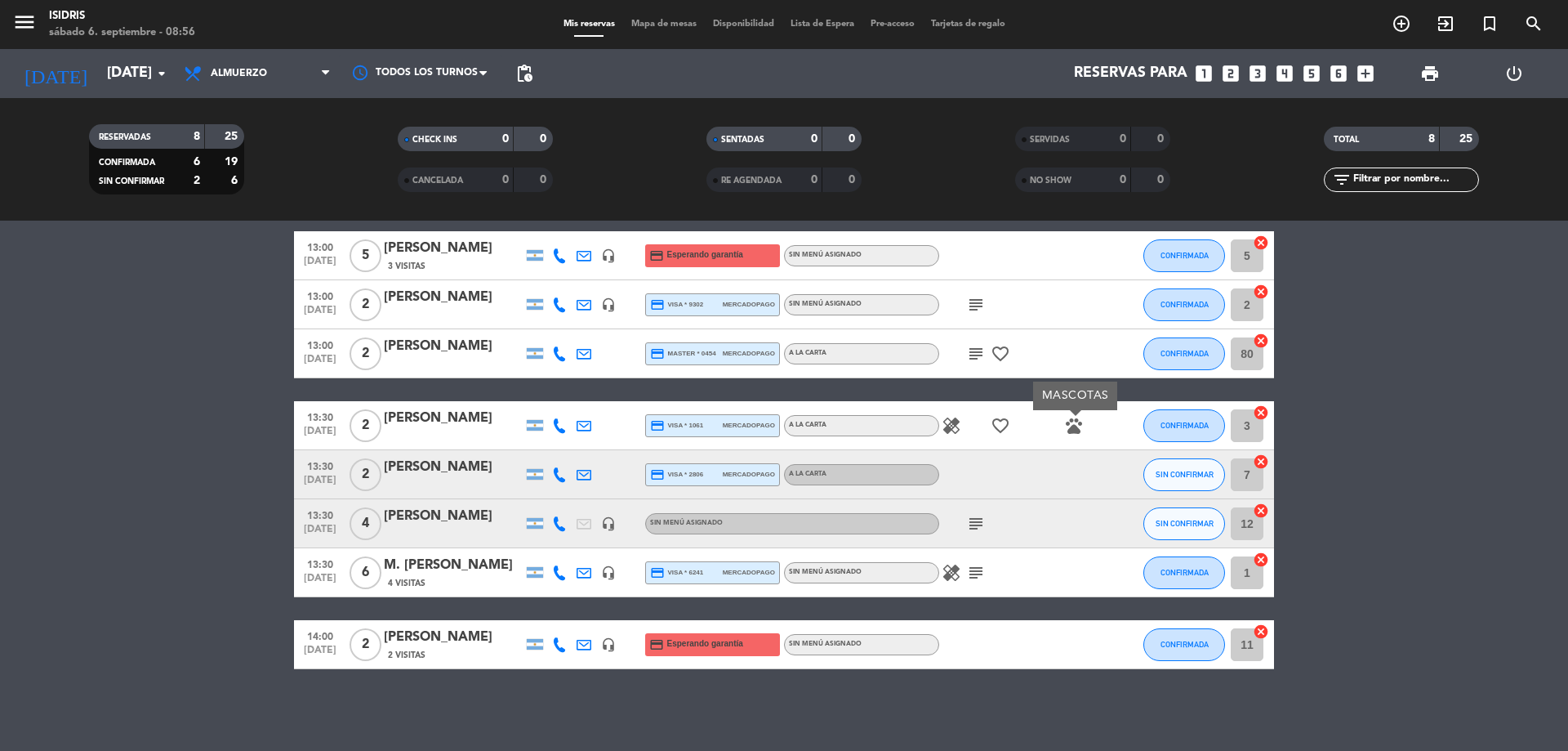
click at [971, 573] on icon "subject" at bounding box center [975, 572] width 19 height 19
click at [973, 516] on icon "subject" at bounding box center [975, 523] width 19 height 19
click at [950, 572] on icon "healing" at bounding box center [951, 572] width 19 height 19
drag, startPoint x: 1518, startPoint y: 486, endPoint x: 1489, endPoint y: 489, distance: 29.2
click at [1516, 486] on bookings-row "13:00 [DATE] 5 [PERSON_NAME] debe 3 Visitas headset_mic credit_card Esperando g…" at bounding box center [784, 450] width 1568 height 438
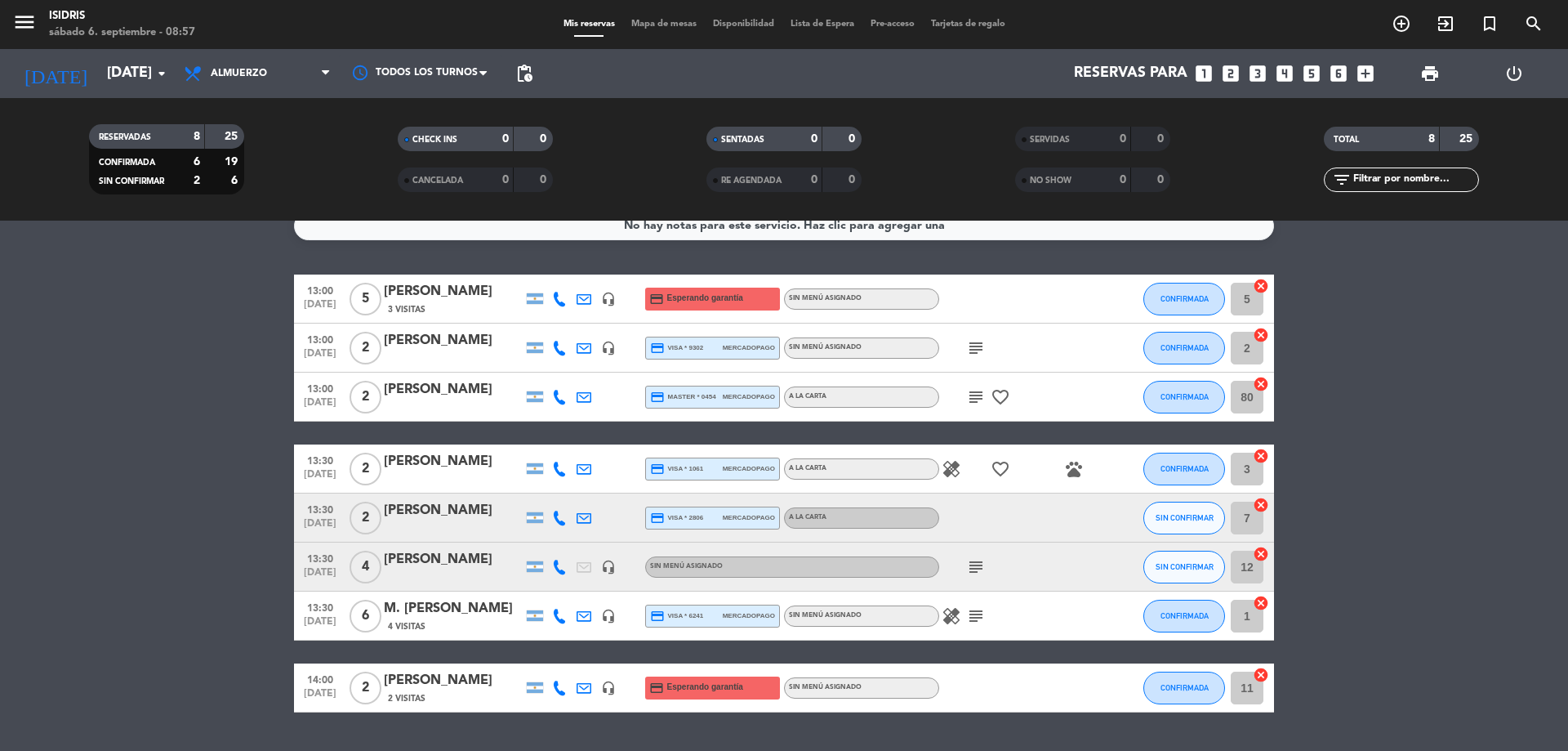
scroll to position [0, 0]
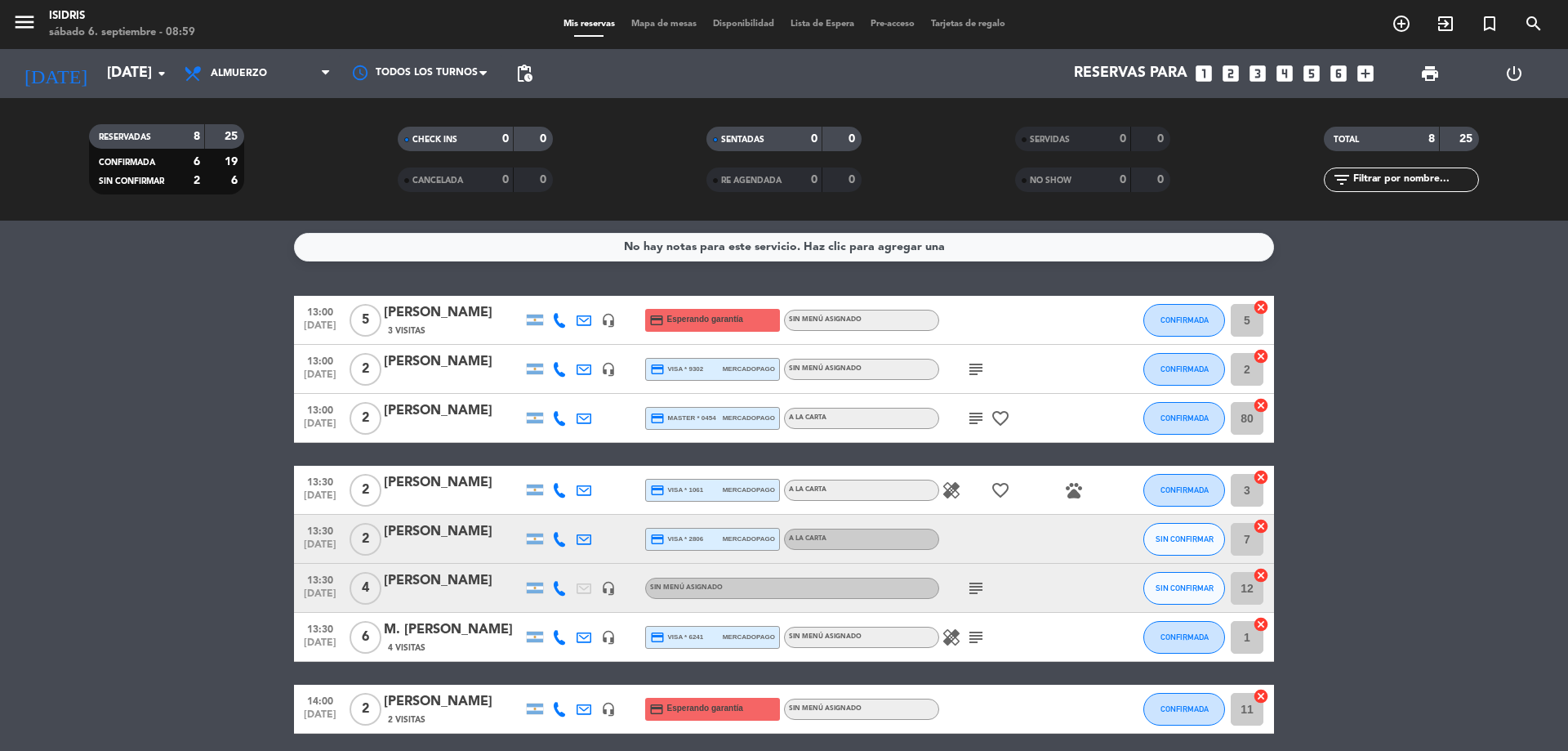
click at [975, 373] on icon "subject" at bounding box center [975, 369] width 19 height 19
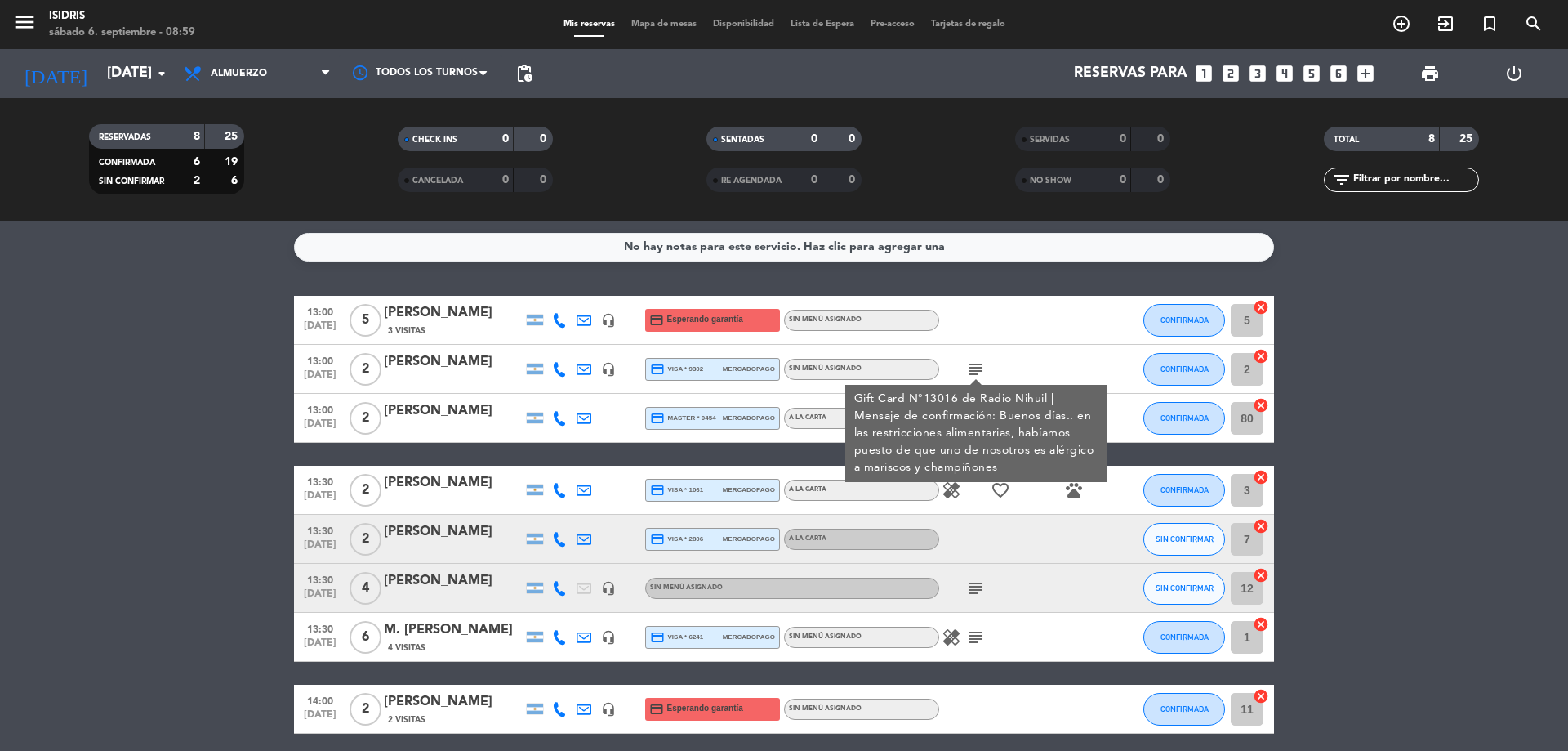
click at [997, 341] on div at bounding box center [1013, 320] width 147 height 48
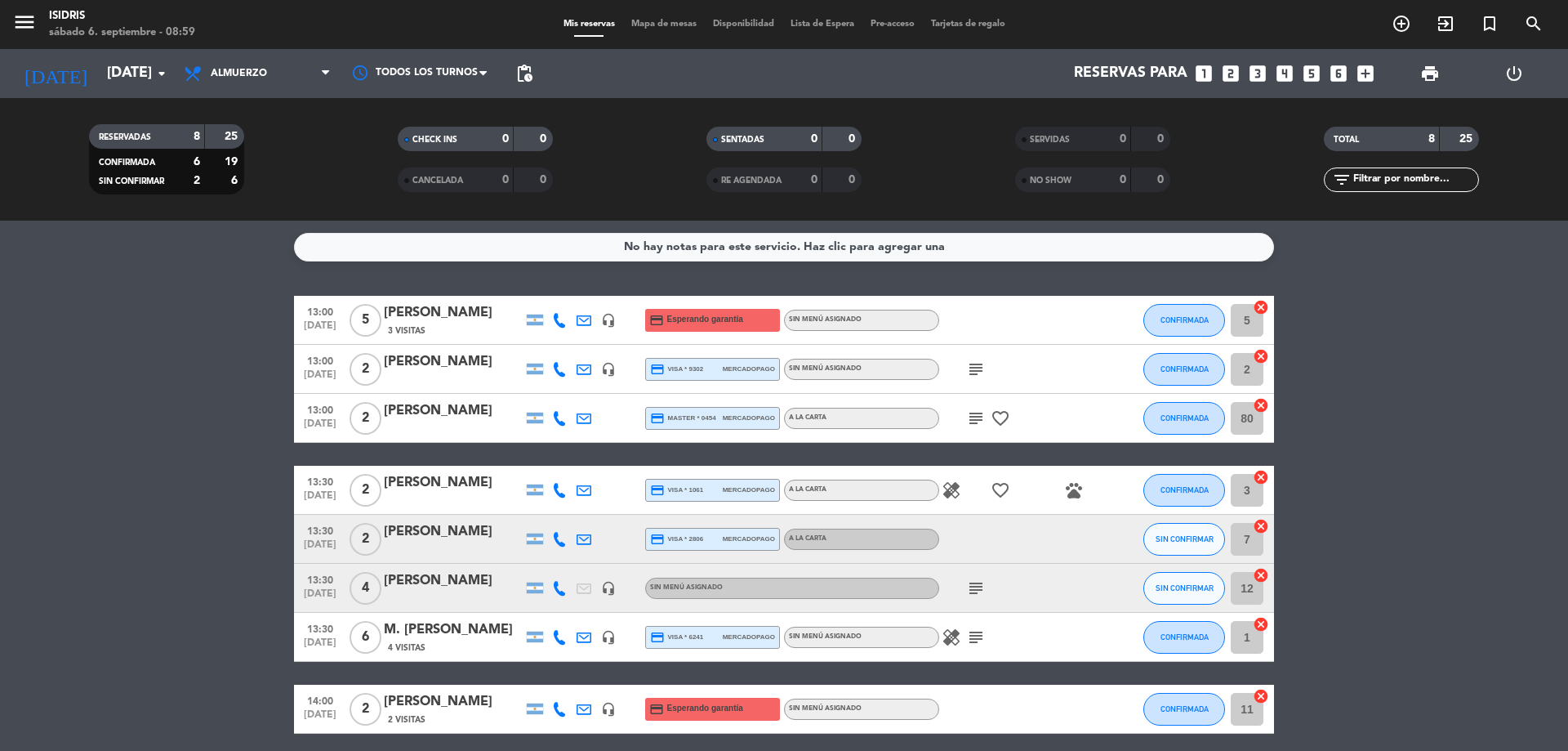
click at [977, 411] on icon "subject" at bounding box center [975, 417] width 19 height 19
click at [1002, 413] on icon "favorite_border" at bounding box center [1001, 417] width 19 height 19
click at [1042, 447] on div "13:00 [DATE] 5 [PERSON_NAME] debe 3 Visitas headset_mic credit_card Esperando g…" at bounding box center [784, 515] width 980 height 438
click at [950, 490] on icon "healing" at bounding box center [951, 490] width 19 height 19
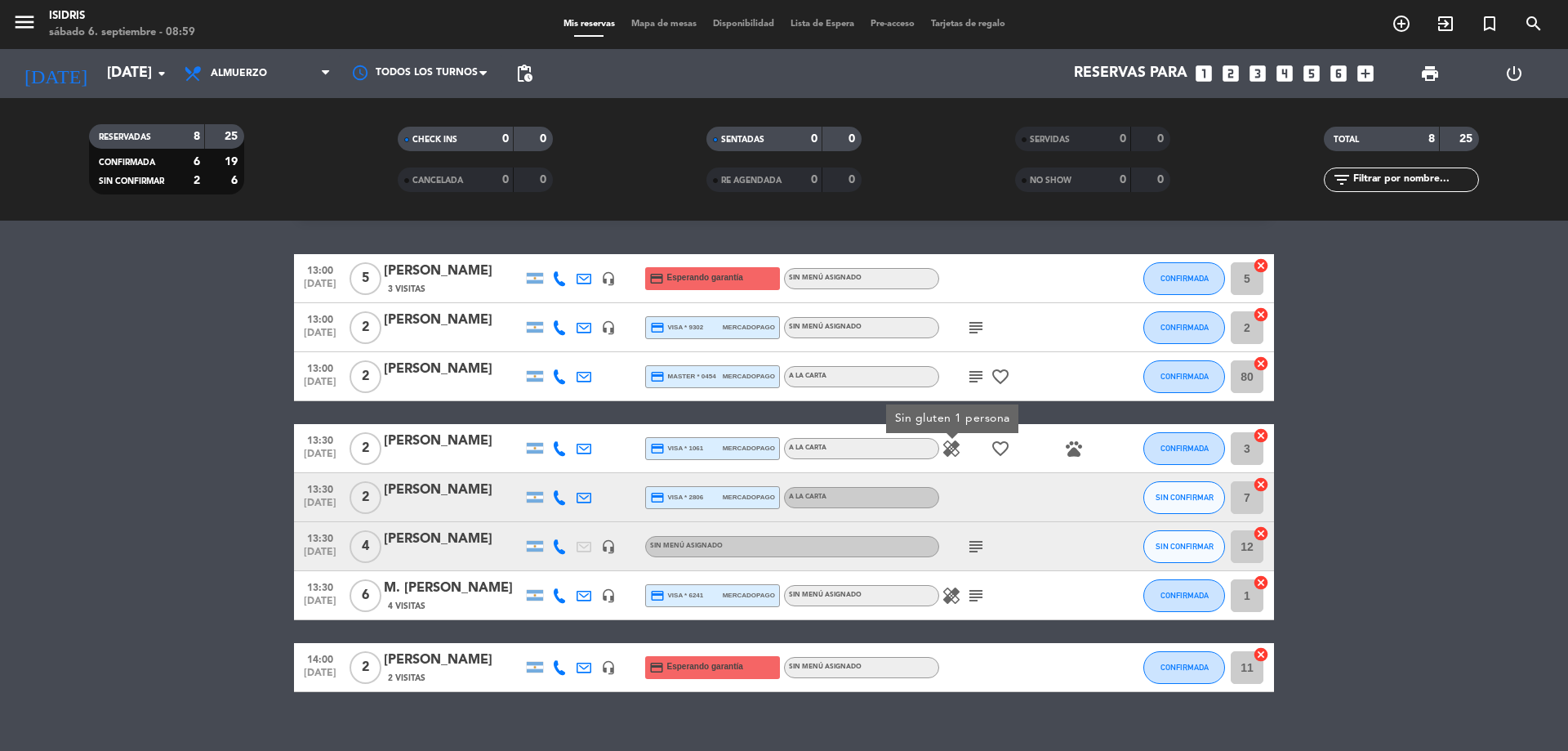
scroll to position [65, 0]
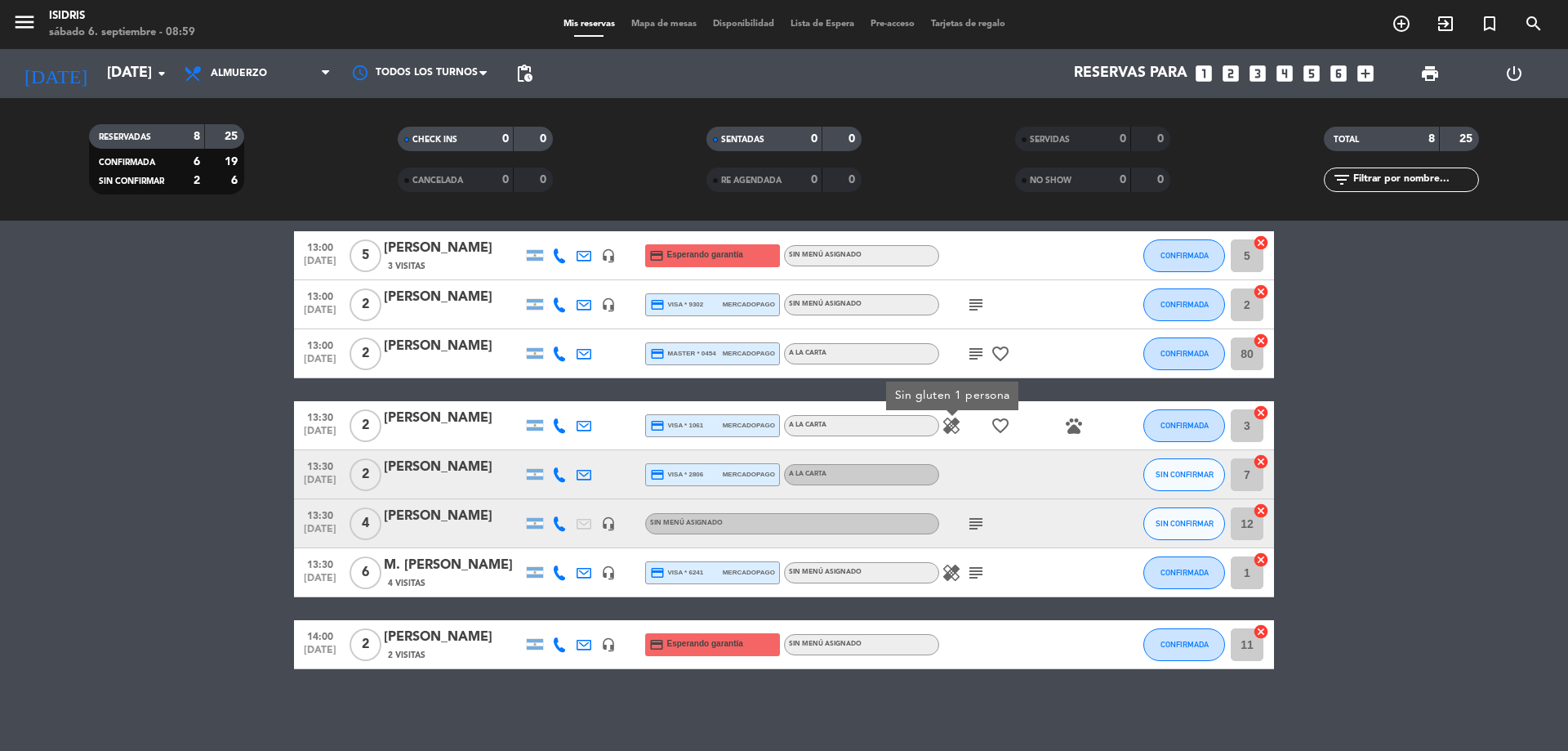
click at [1001, 430] on icon "favorite_border" at bounding box center [1001, 425] width 19 height 19
click at [1080, 433] on icon "pets" at bounding box center [1074, 425] width 19 height 19
click at [980, 532] on icon "subject" at bounding box center [975, 523] width 19 height 19
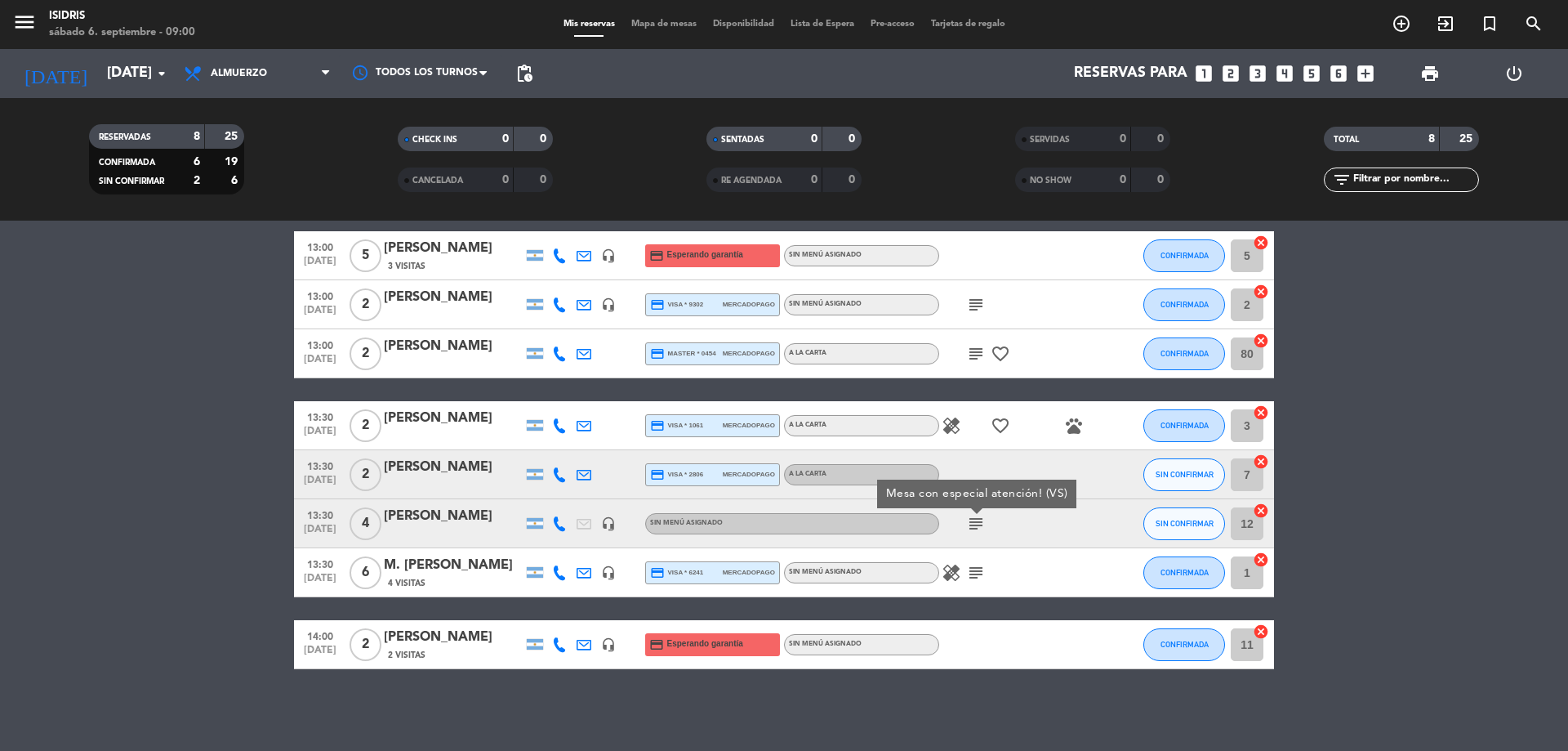
click at [178, 355] on bookings-row "13:00 [DATE] 5 [PERSON_NAME] debe 3 Visitas headset_mic credit_card Esperando g…" at bounding box center [784, 450] width 1568 height 438
click at [975, 518] on icon "subject" at bounding box center [975, 523] width 19 height 19
click at [1021, 525] on div "subject Mesa con especial atención! (VS)" at bounding box center [1013, 523] width 147 height 48
click at [947, 579] on icon "healing" at bounding box center [951, 572] width 19 height 19
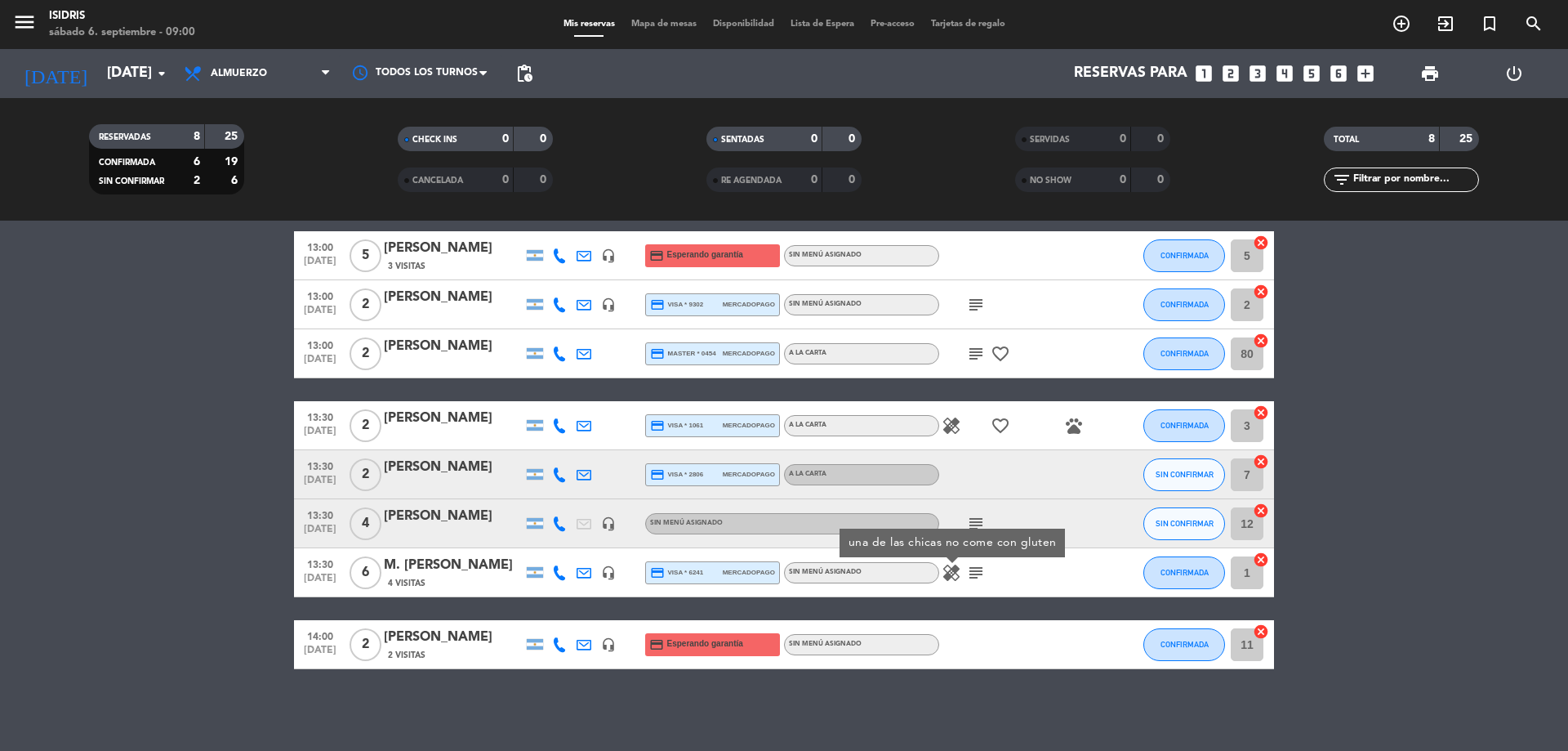
click at [976, 570] on icon "subject" at bounding box center [975, 572] width 19 height 19
click at [1109, 598] on div "13:00 [DATE] 5 [PERSON_NAME] debe 3 Visitas headset_mic credit_card Esperando g…" at bounding box center [784, 450] width 980 height 438
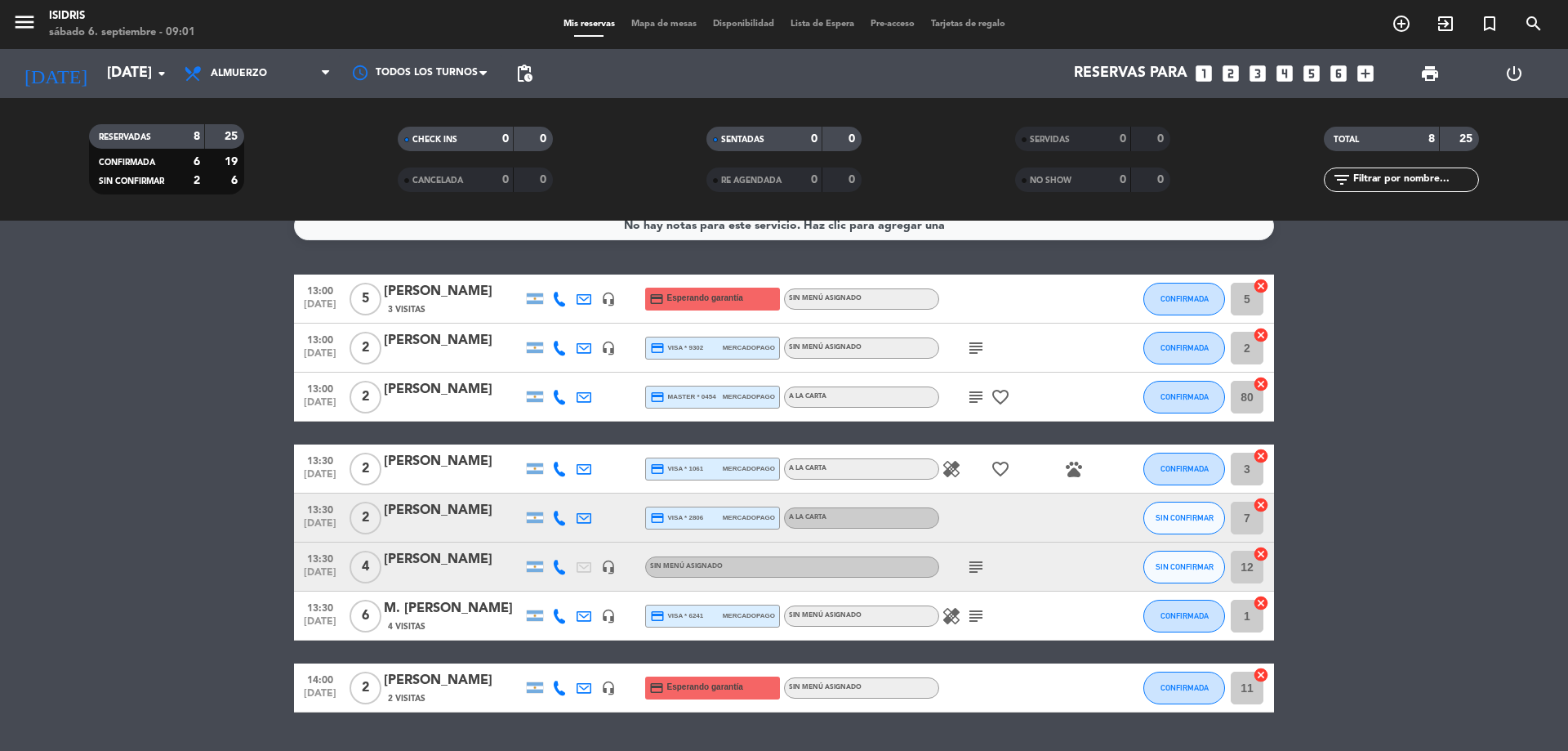
scroll to position [0, 0]
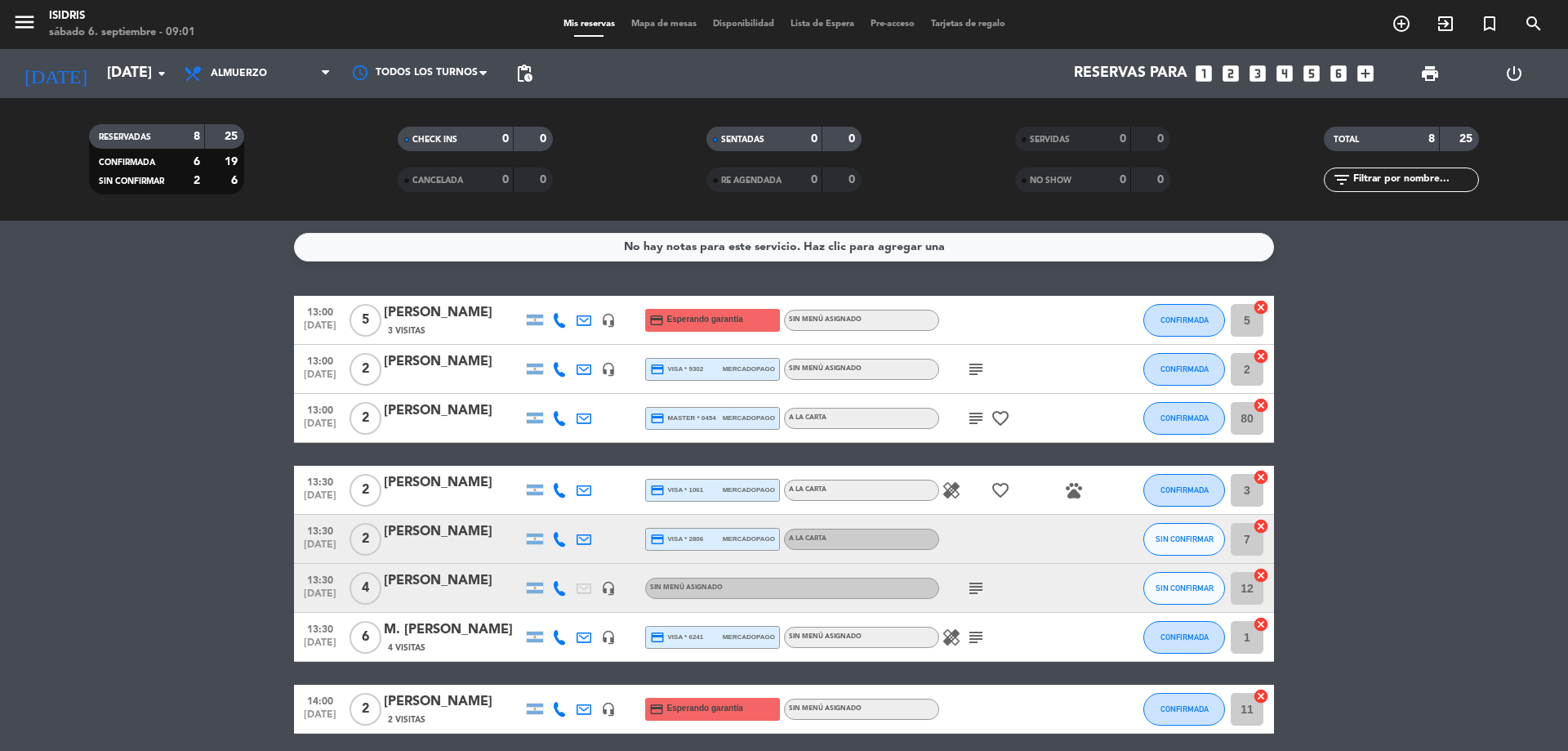
click at [981, 593] on icon "subject" at bounding box center [975, 588] width 19 height 19
click at [1058, 364] on div "subject" at bounding box center [1013, 369] width 147 height 48
click at [1256, 298] on div "5 cancel" at bounding box center [1249, 320] width 49 height 48
click at [1256, 299] on icon "cancel" at bounding box center [1261, 307] width 17 height 17
click at [1259, 301] on icon "cancel" at bounding box center [1261, 307] width 17 height 17
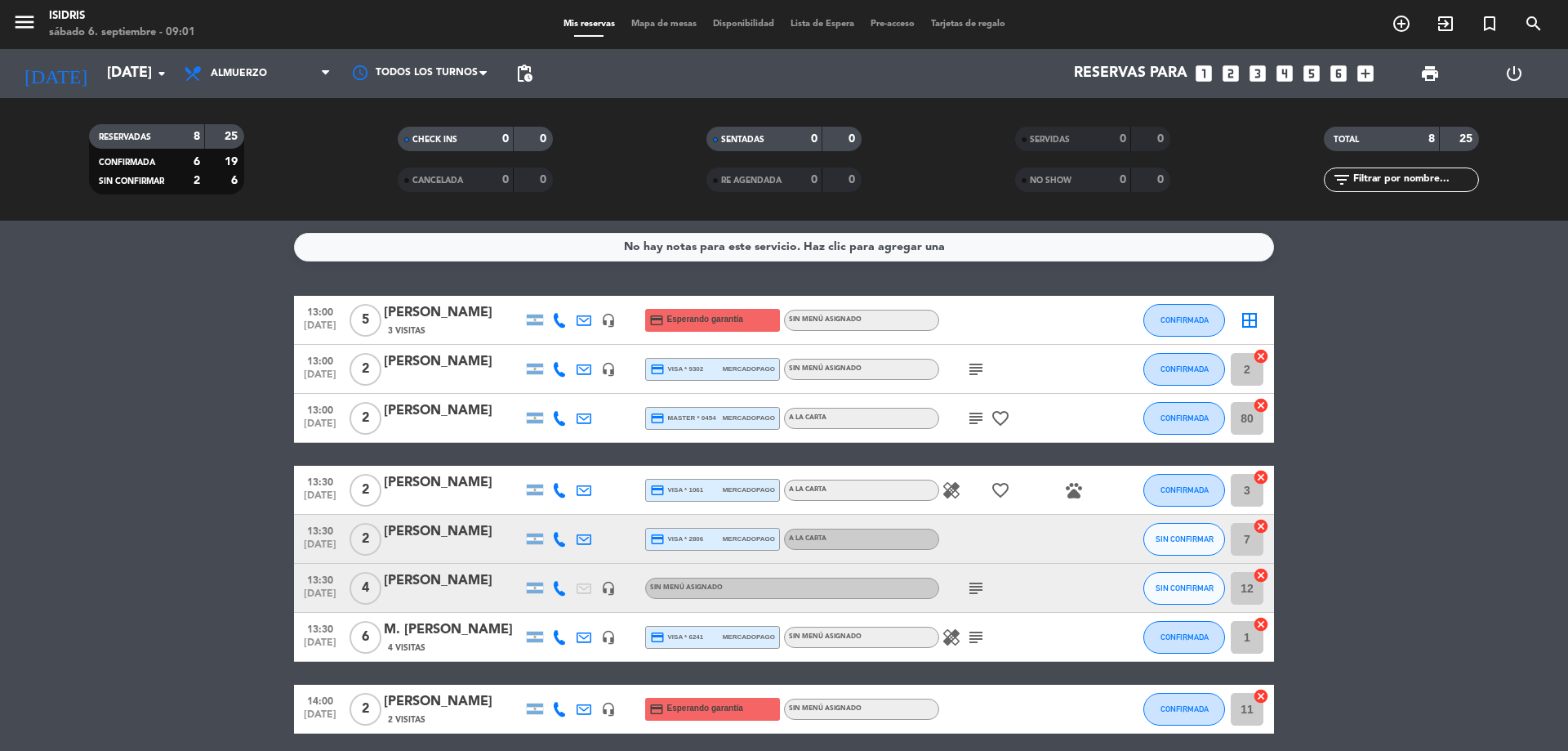
click at [1249, 319] on icon "border_all" at bounding box center [1249, 320] width 19 height 19
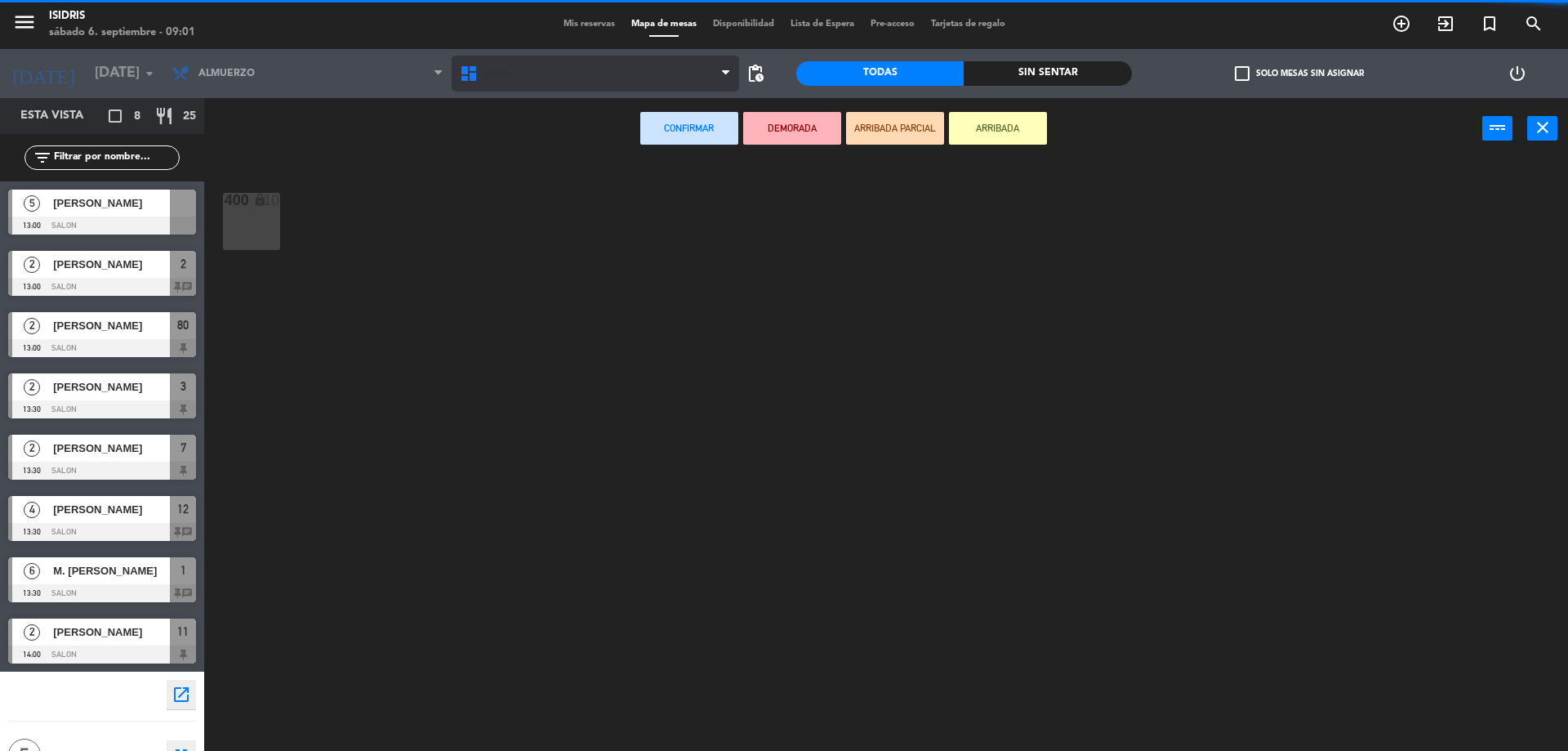
click at [574, 79] on span "CAVA" at bounding box center [595, 73] width 288 height 36
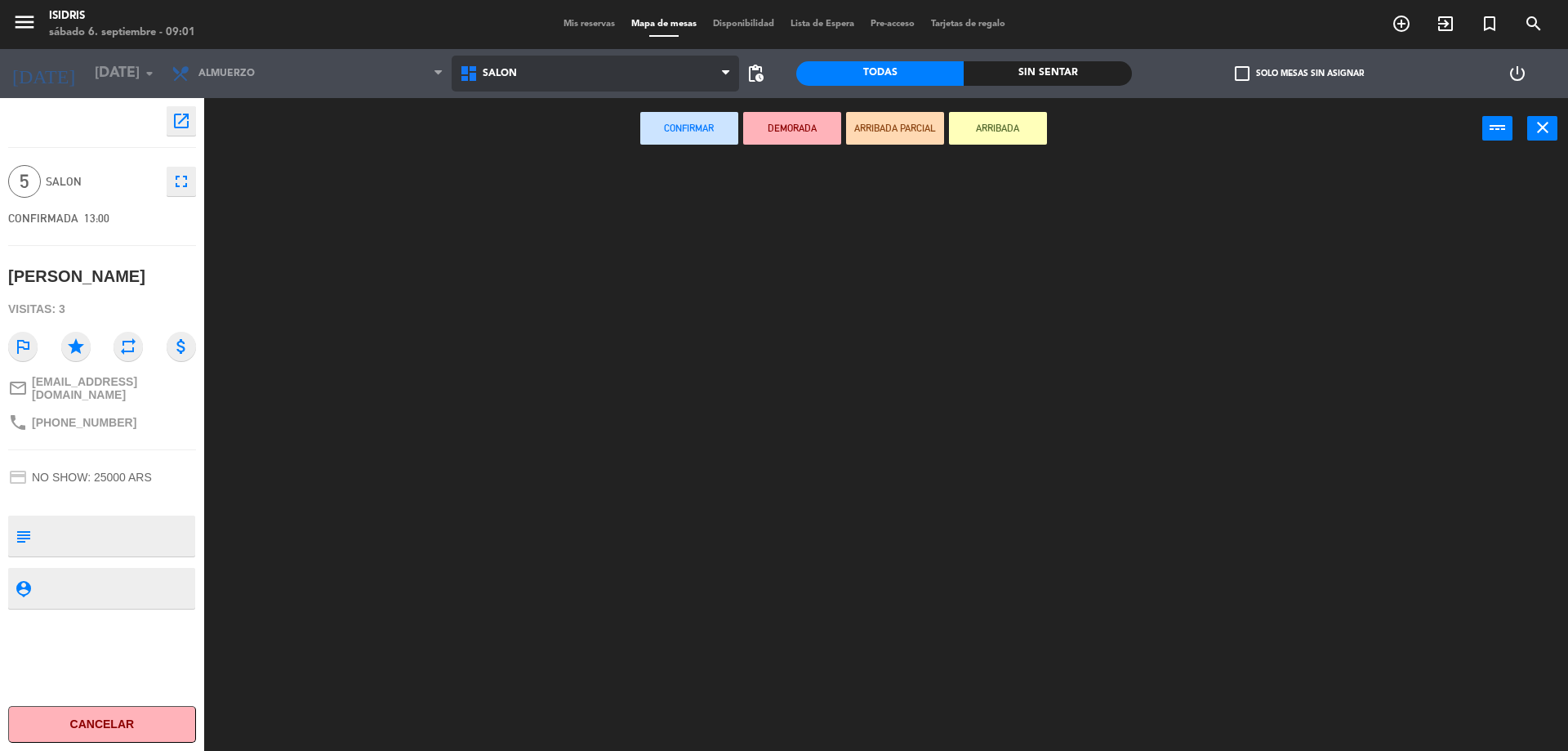
click at [528, 195] on ng-component "menu isidris [DATE] 6. septiembre - 09:01 Mis reservas Mapa de mesas Disponibil…" at bounding box center [784, 377] width 1568 height 755
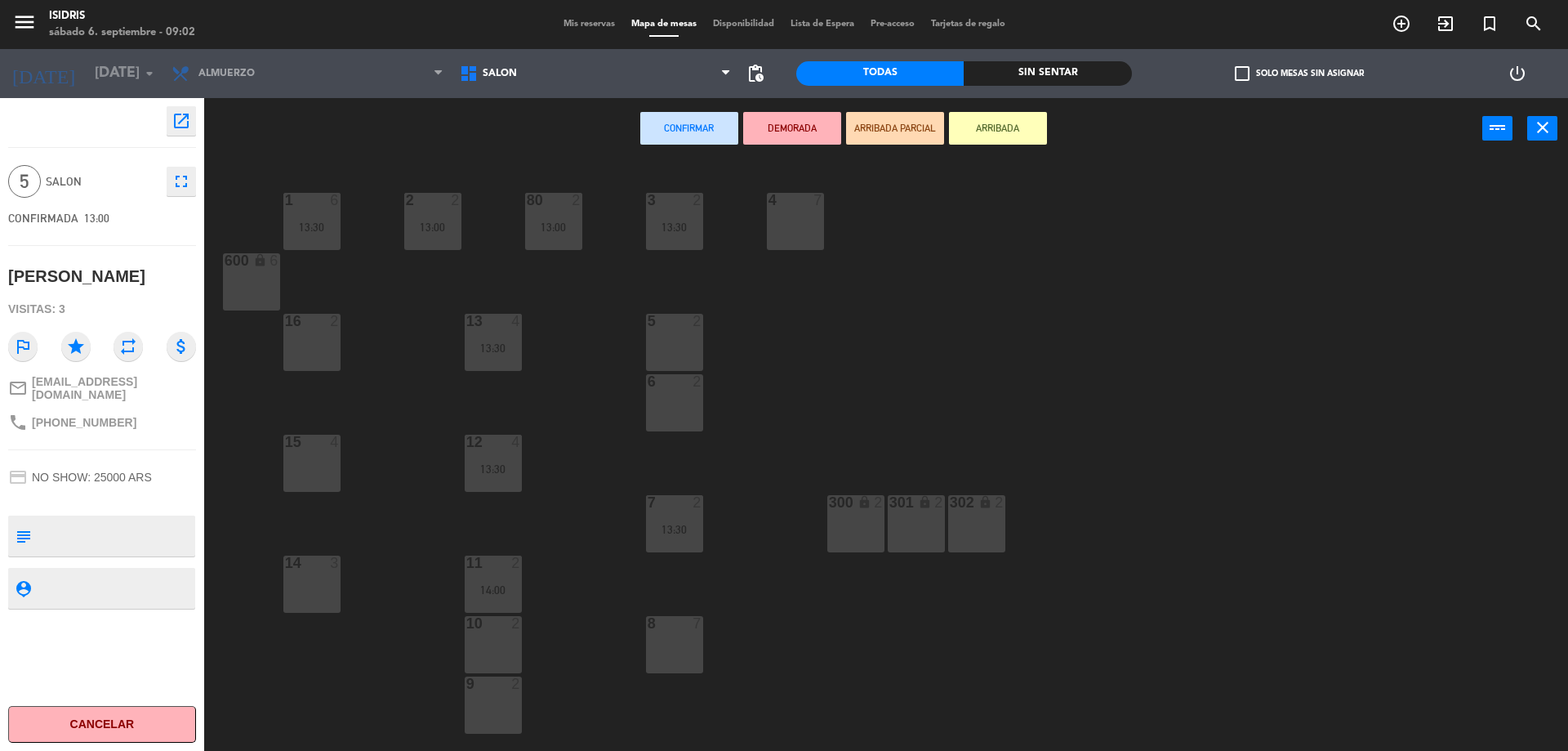
click at [782, 237] on div "4 7" at bounding box center [796, 222] width 57 height 57
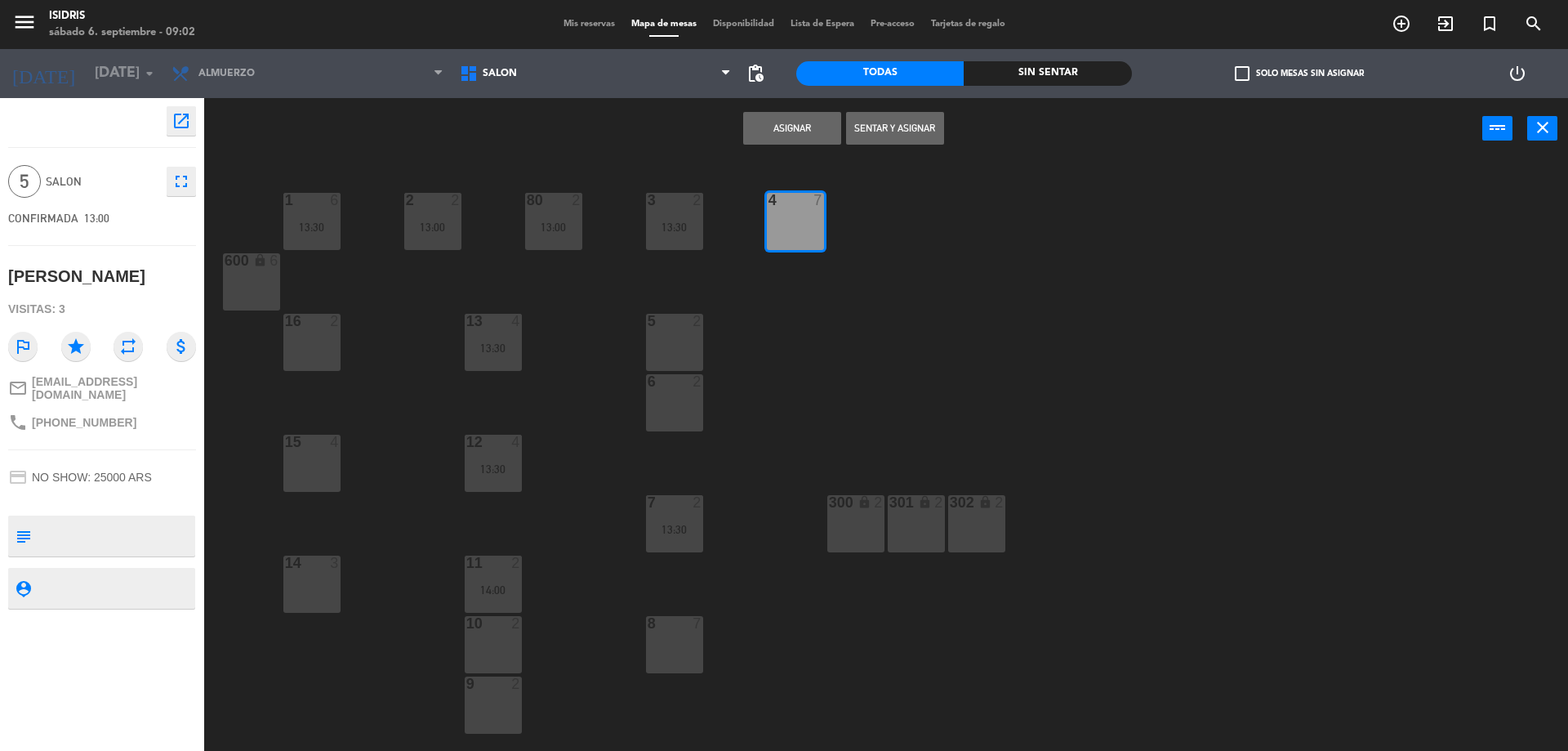
click at [813, 145] on div "Asignar Sentar y Asignar power_input close" at bounding box center [843, 129] width 1279 height 62
click at [813, 121] on button "Asignar" at bounding box center [793, 128] width 98 height 32
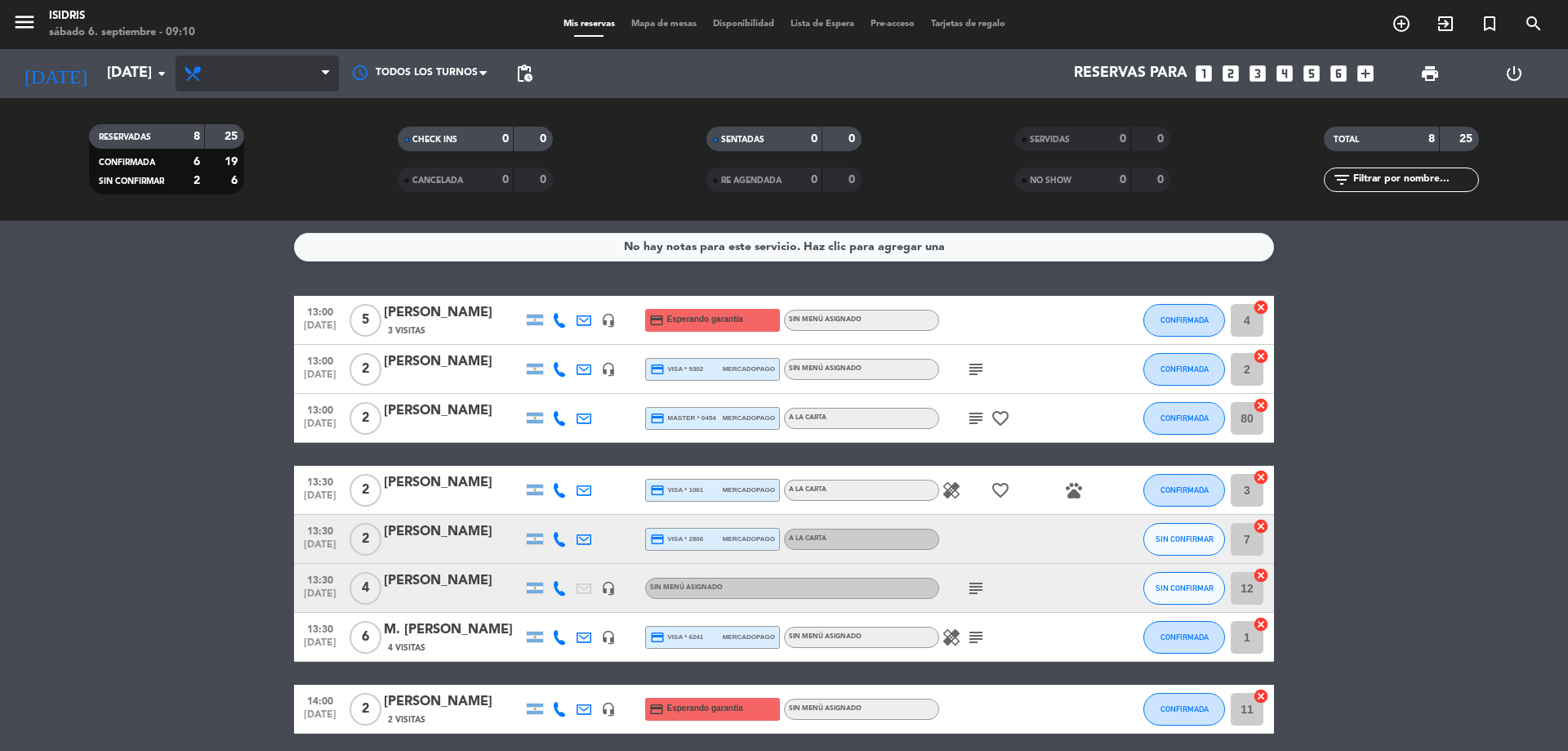
click at [243, 59] on span "Almuerzo" at bounding box center [257, 73] width 163 height 36
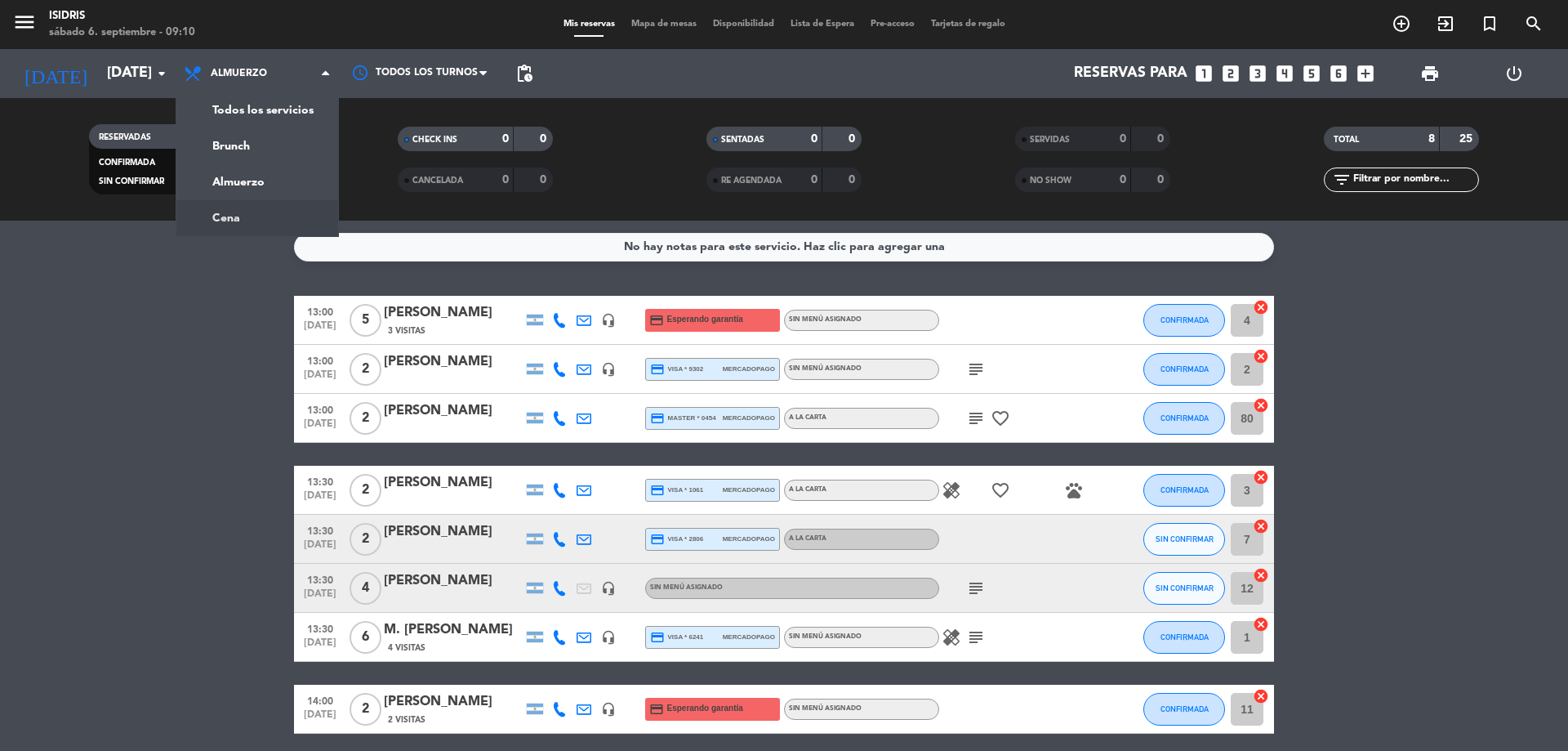
click at [254, 220] on div "menu isidris [DATE] 6. septiembre - 09:10 Mis reservas Mapa de mesas Disponibil…" at bounding box center [784, 110] width 1568 height 221
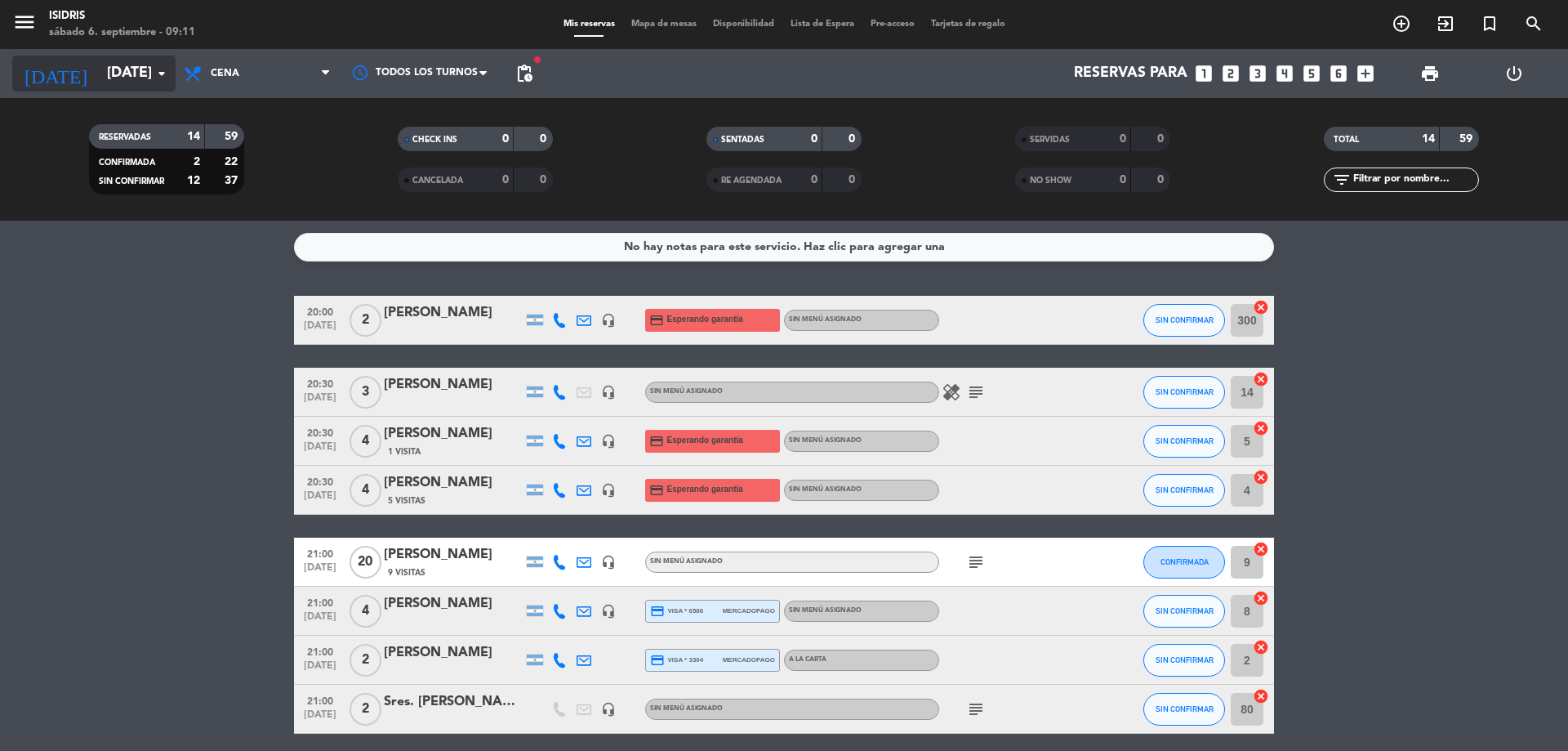
click at [109, 75] on input "[DATE]" at bounding box center [194, 73] width 189 height 32
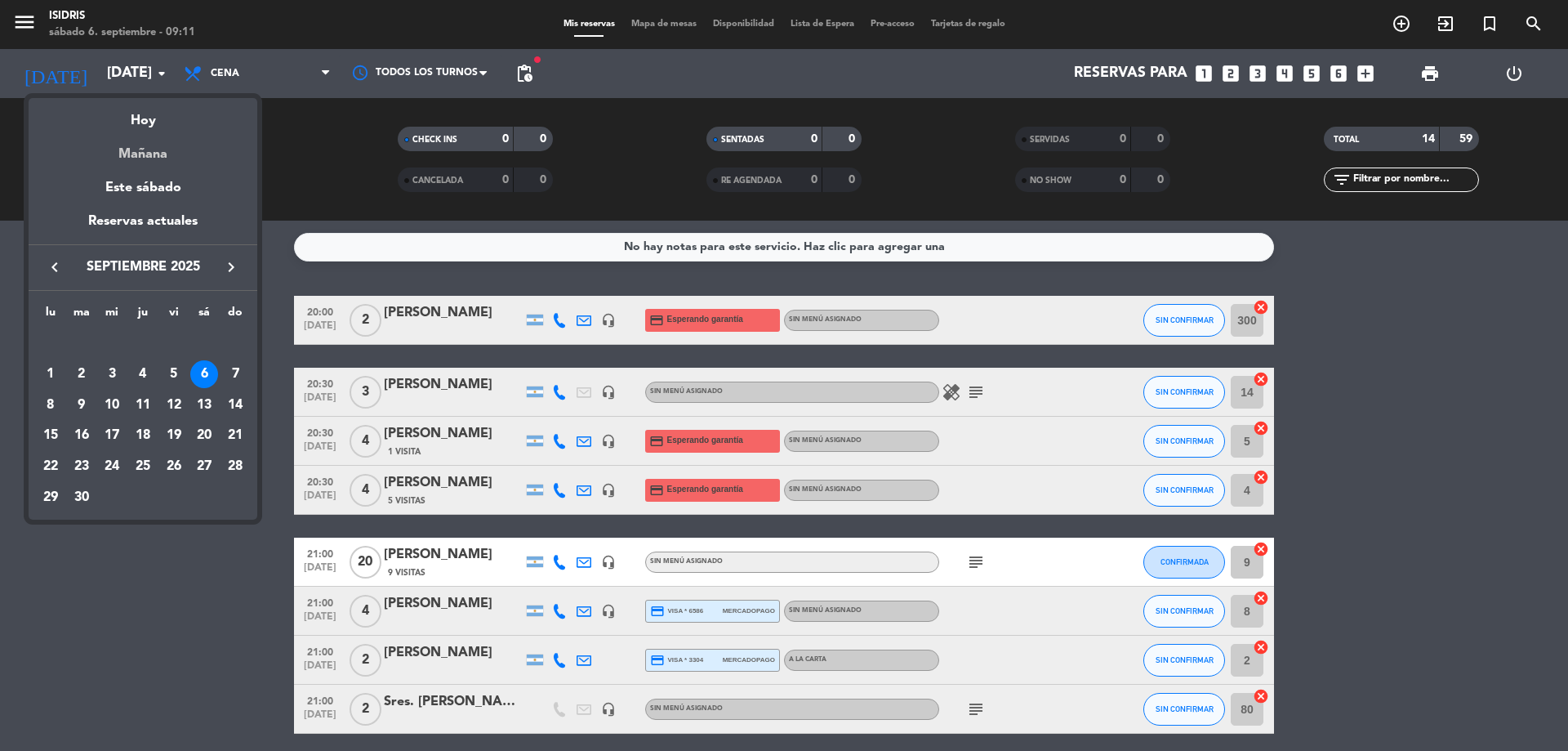
click at [138, 152] on div "Mañana" at bounding box center [143, 148] width 229 height 33
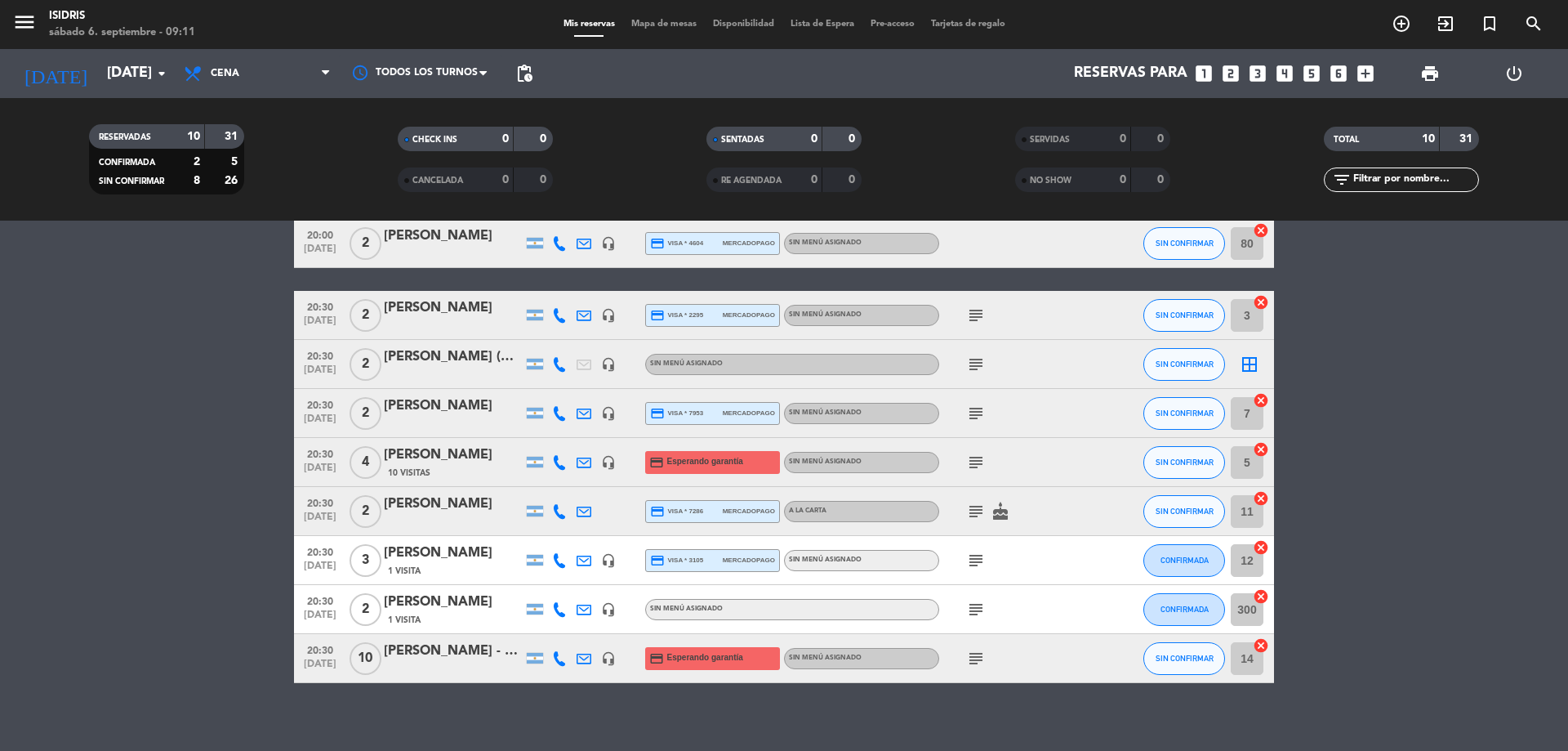
scroll to position [140, 0]
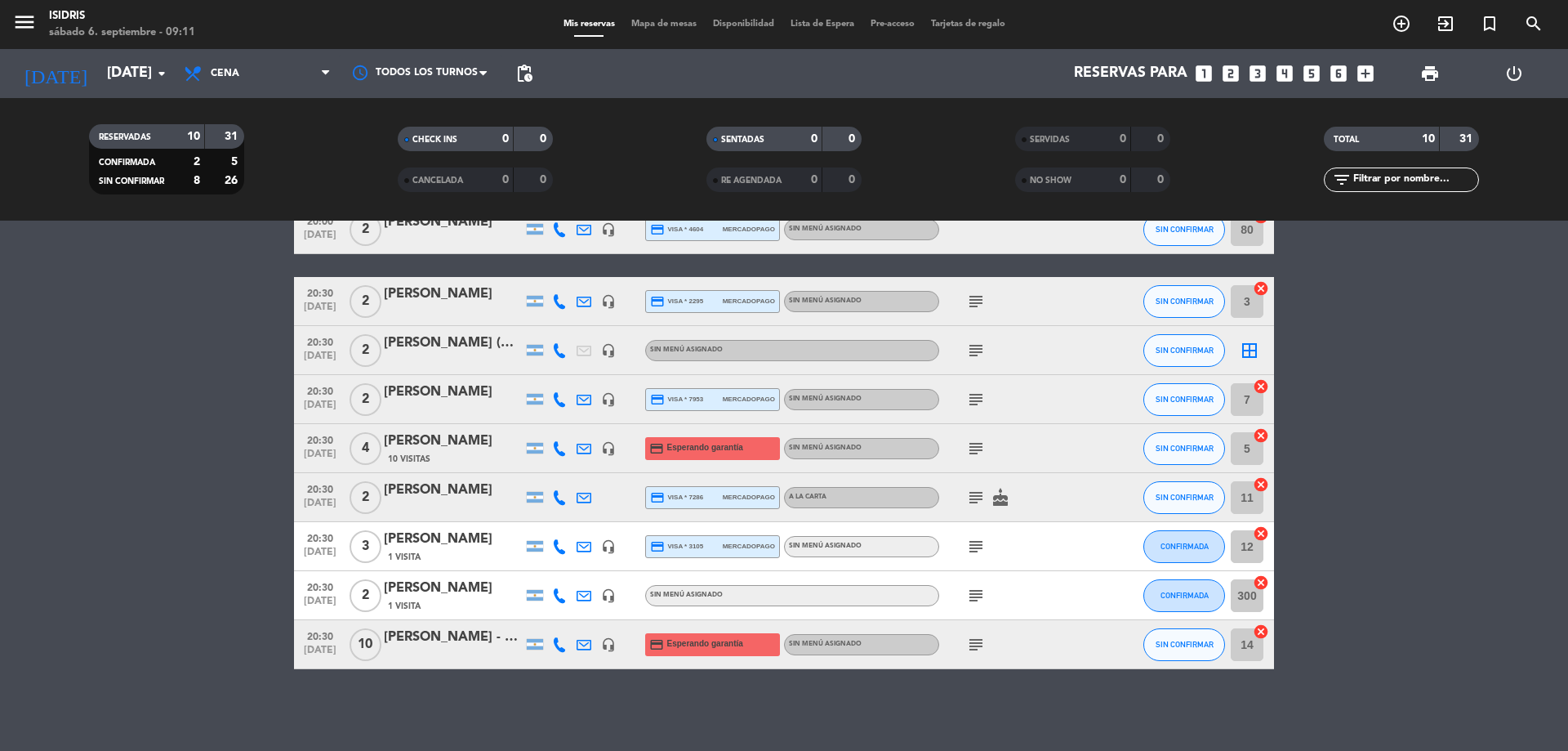
click at [971, 593] on icon "subject" at bounding box center [975, 595] width 19 height 19
click at [992, 592] on div "subject MIRAR EL CHAT DE LA PERSONA" at bounding box center [1013, 595] width 147 height 48
click at [979, 655] on div "subject" at bounding box center [1013, 644] width 147 height 48
click at [984, 645] on icon "subject" at bounding box center [975, 644] width 19 height 19
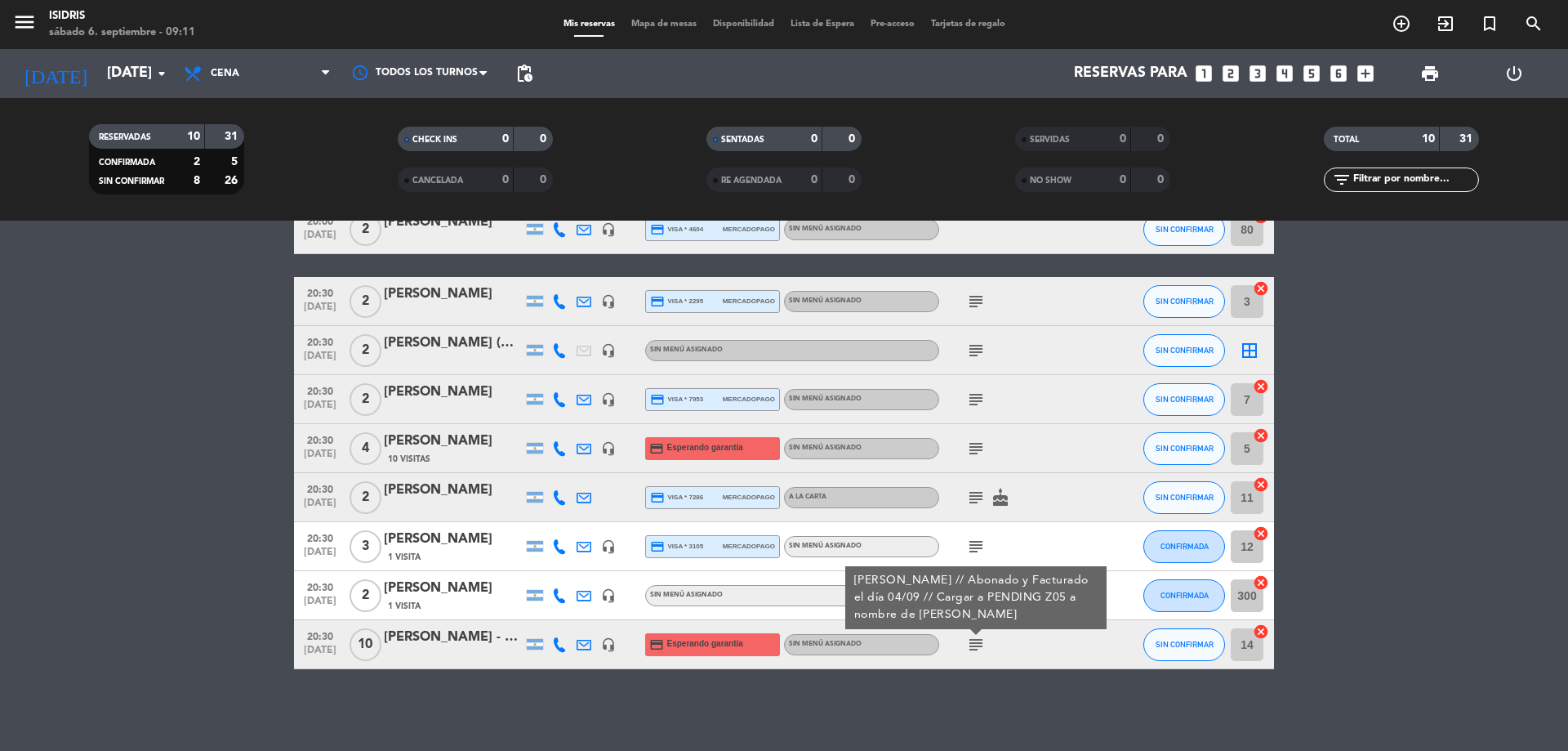
click at [1003, 644] on div "subject [PERSON_NAME] // Abonado y Facturado el día 04/09 // Cargar a PENDING Z…" at bounding box center [1013, 644] width 147 height 48
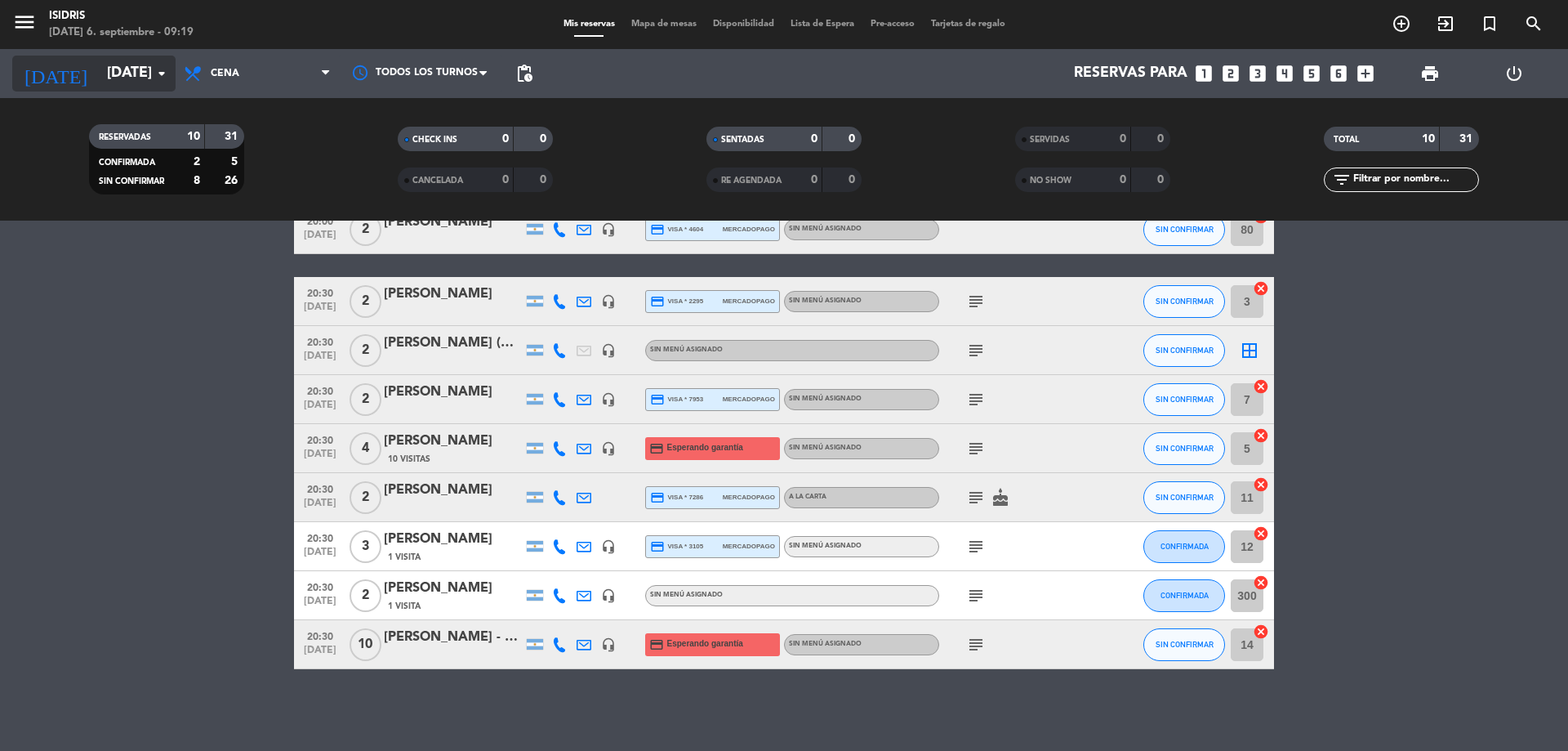
click at [141, 59] on input "[DATE]" at bounding box center [194, 73] width 189 height 32
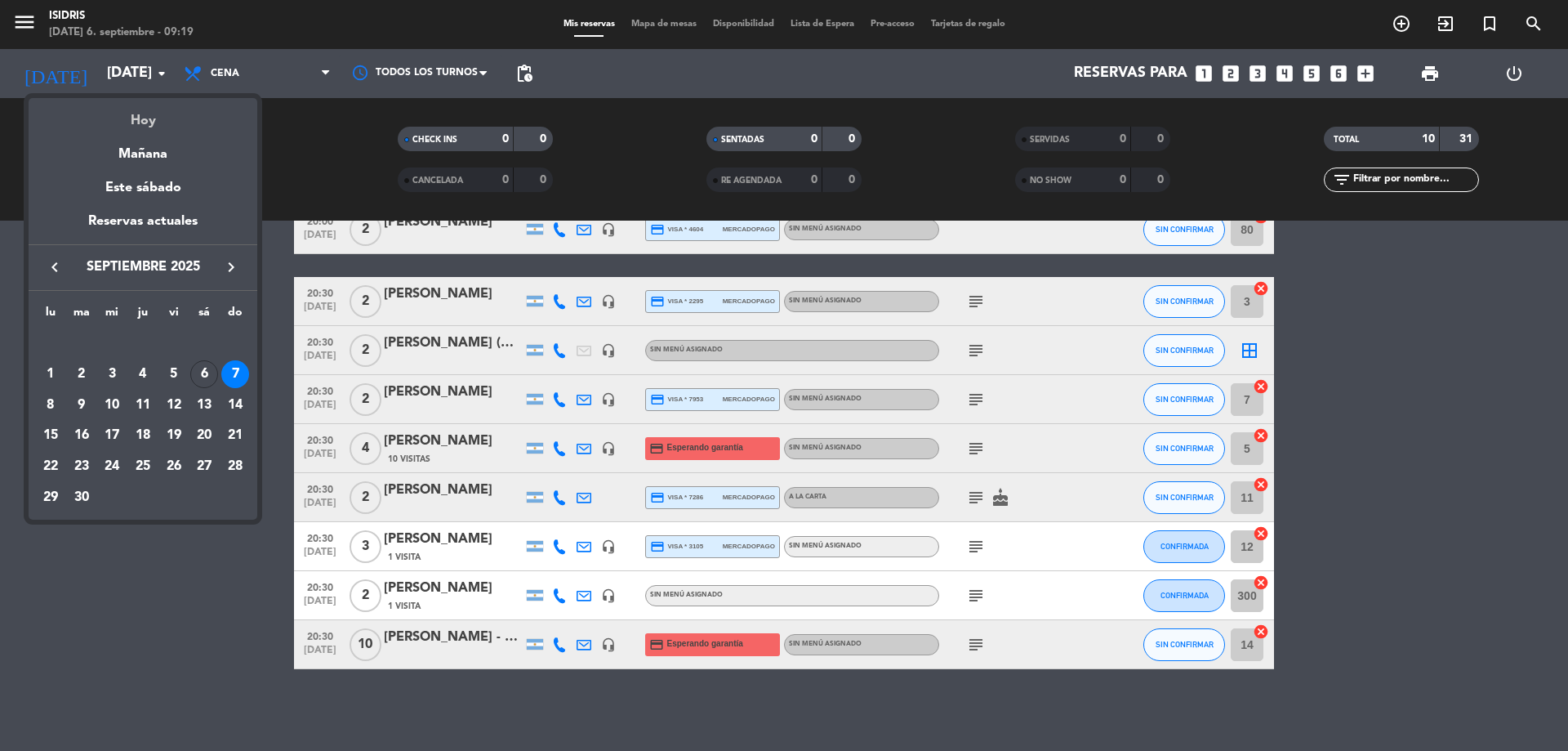
click at [155, 116] on div "Hoy" at bounding box center [143, 115] width 229 height 33
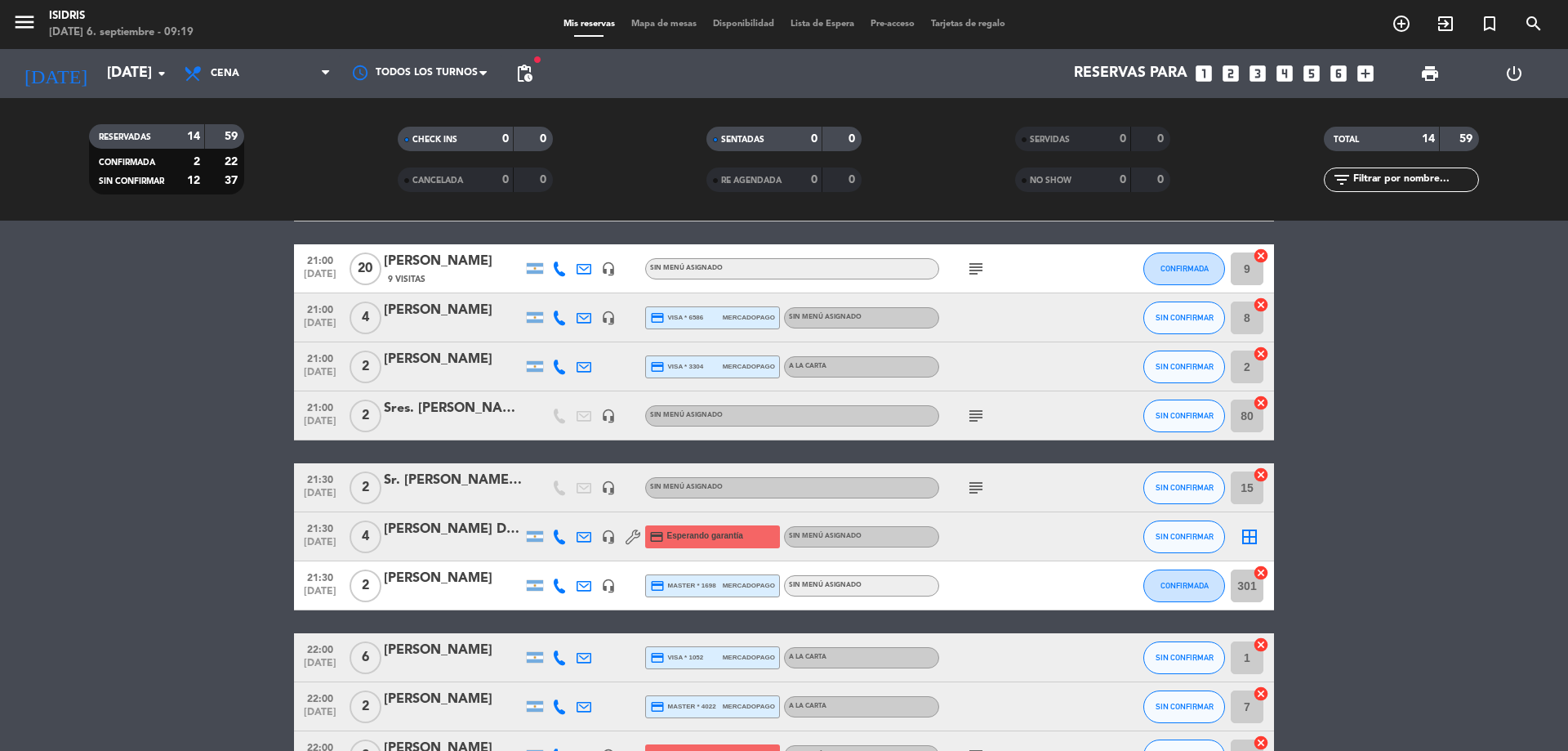
scroll to position [0, 0]
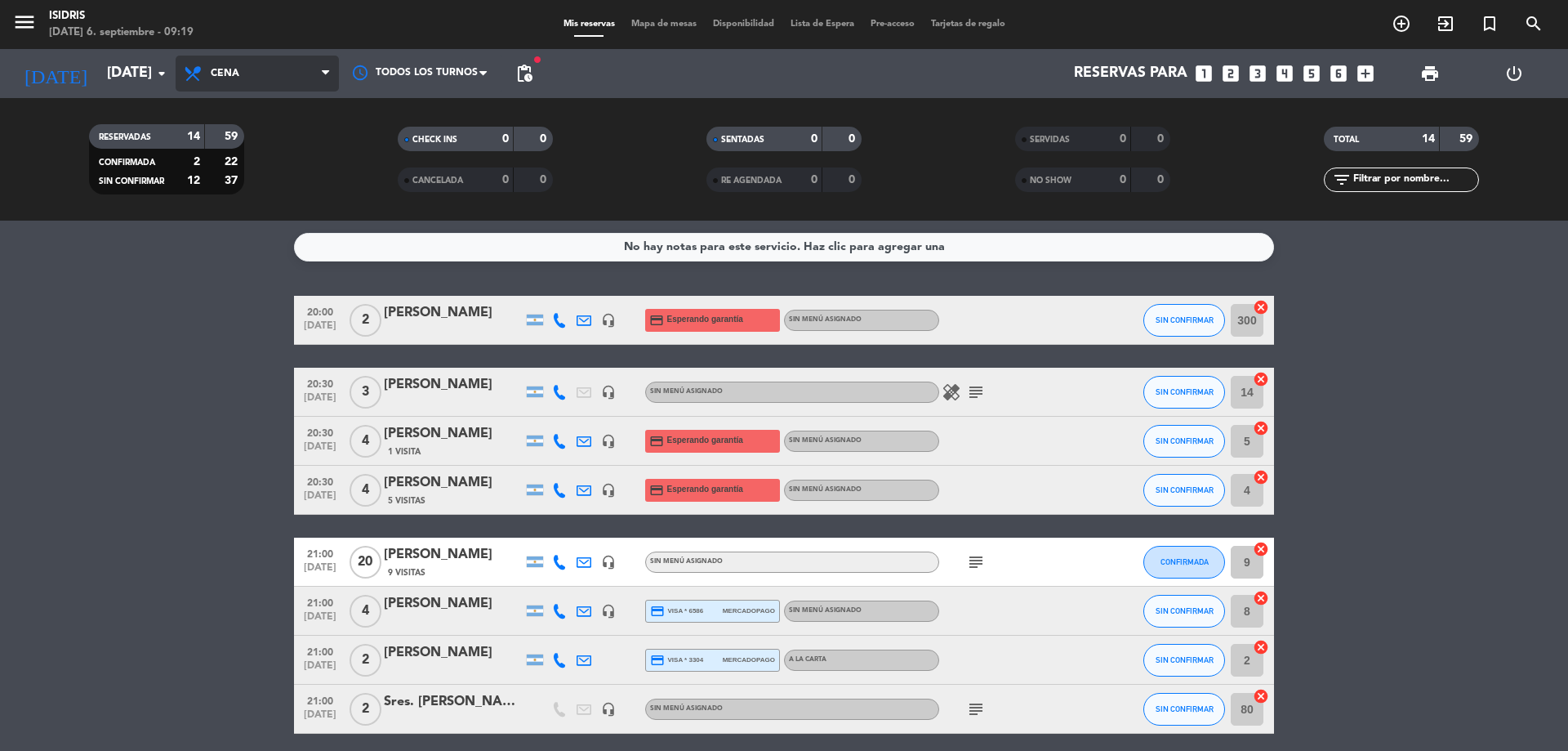
drag, startPoint x: 242, startPoint y: 72, endPoint x: 231, endPoint y: 110, distance: 39.6
click at [242, 72] on span "Cena" at bounding box center [257, 73] width 163 height 36
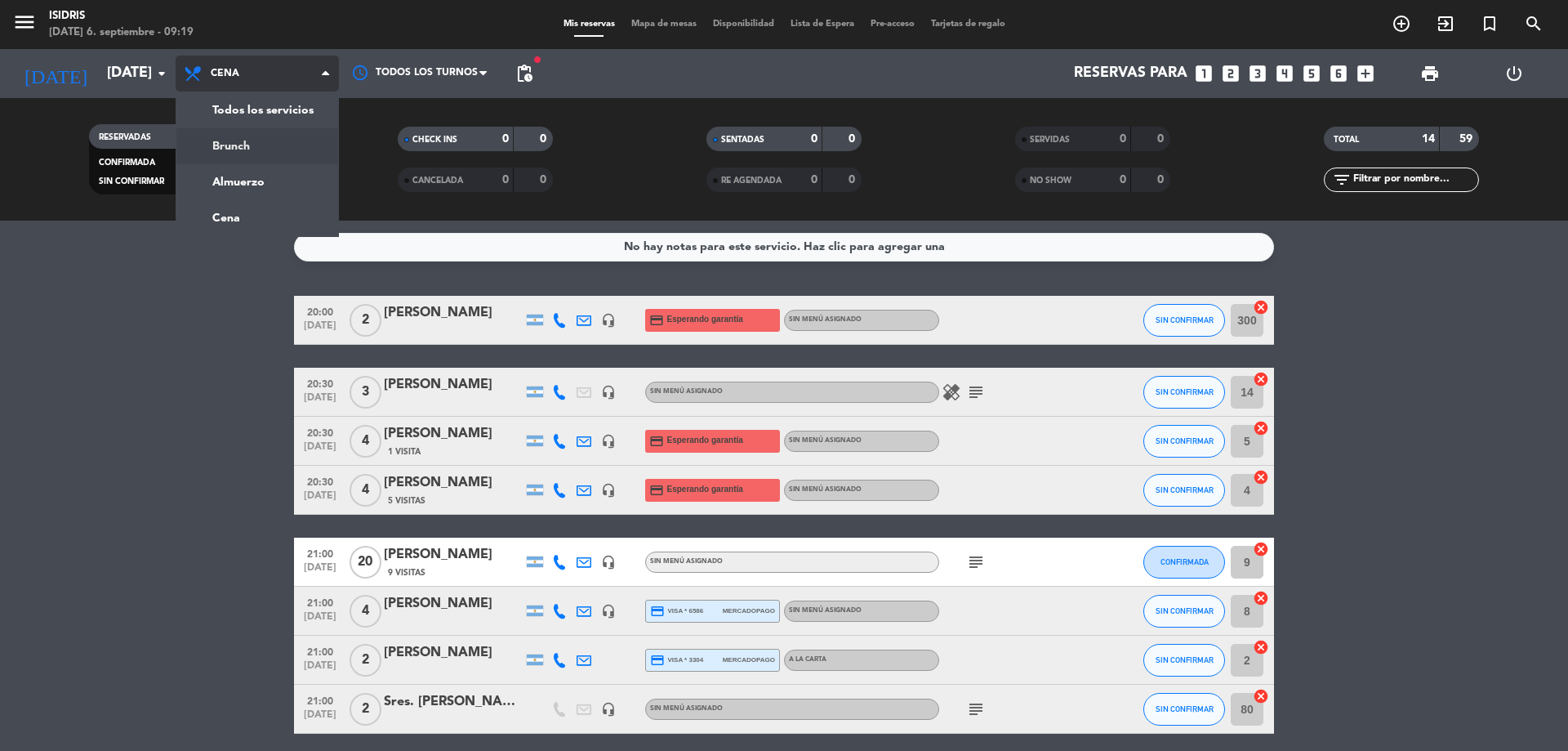
click at [223, 176] on div "menu isidris [DATE] 6. septiembre - 09:19 Mis reservas Mapa de mesas Disponibil…" at bounding box center [784, 110] width 1568 height 221
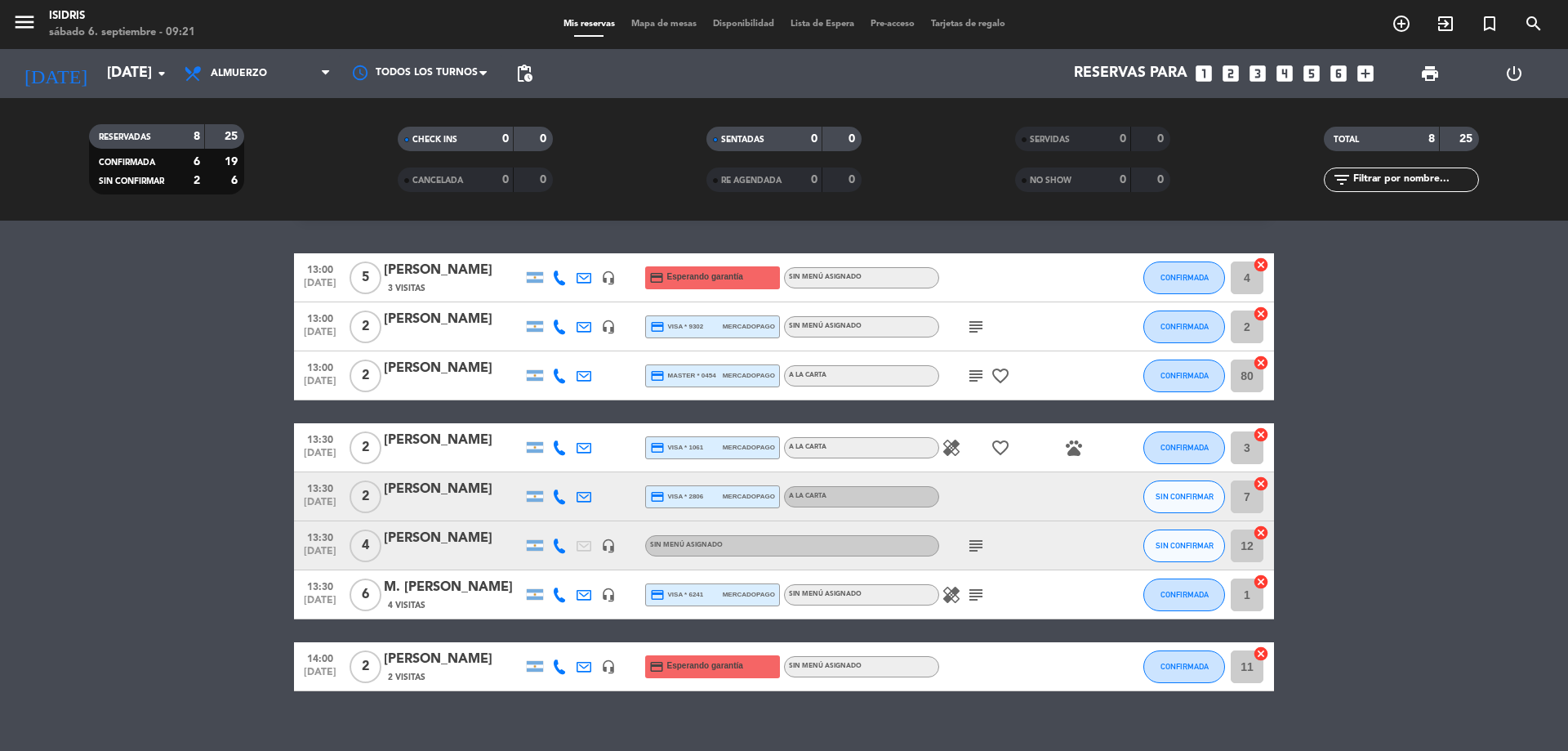
scroll to position [65, 0]
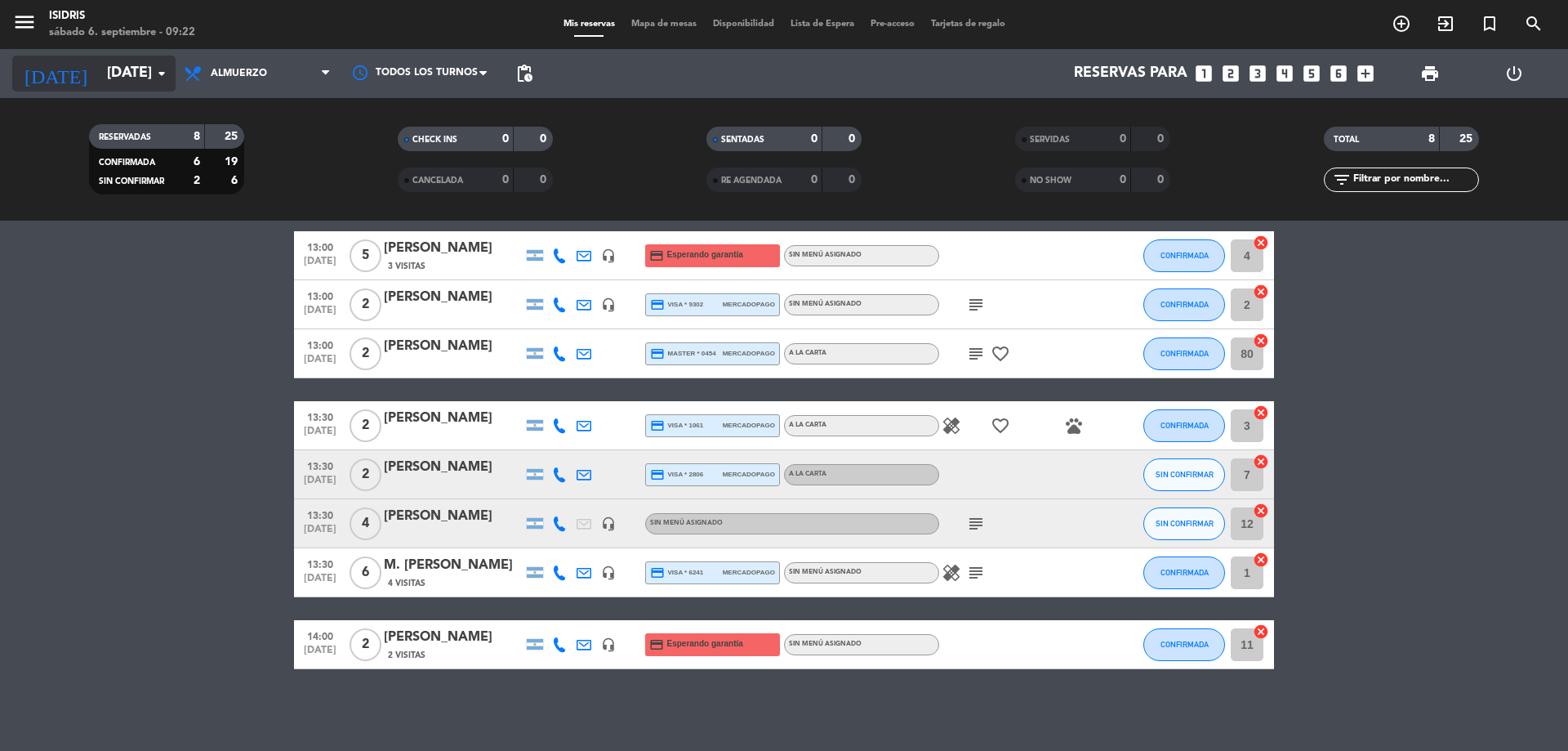
click at [152, 78] on icon "arrow_drop_down" at bounding box center [161, 73] width 19 height 19
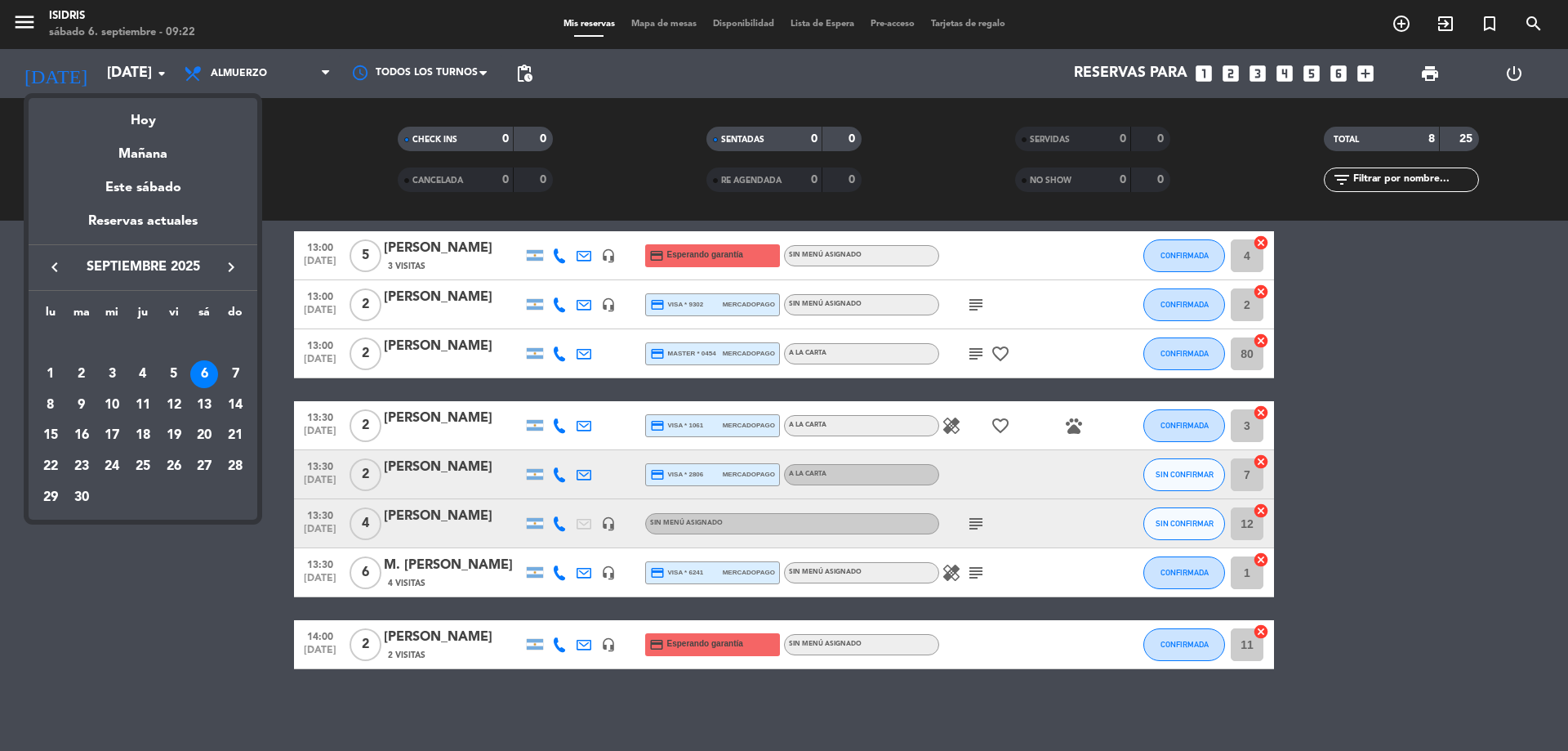
click at [162, 161] on div "Mañana" at bounding box center [143, 148] width 229 height 33
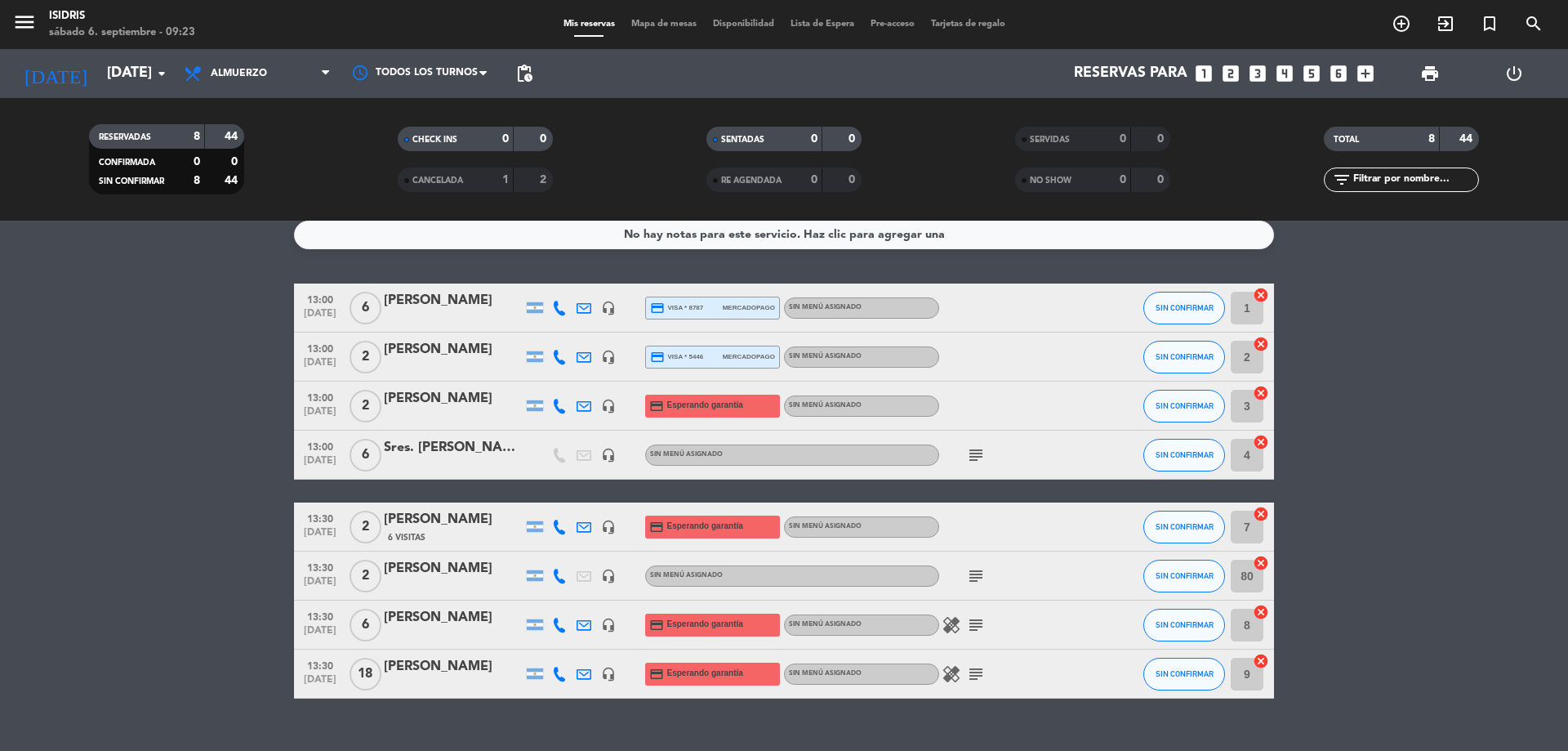
scroll to position [0, 0]
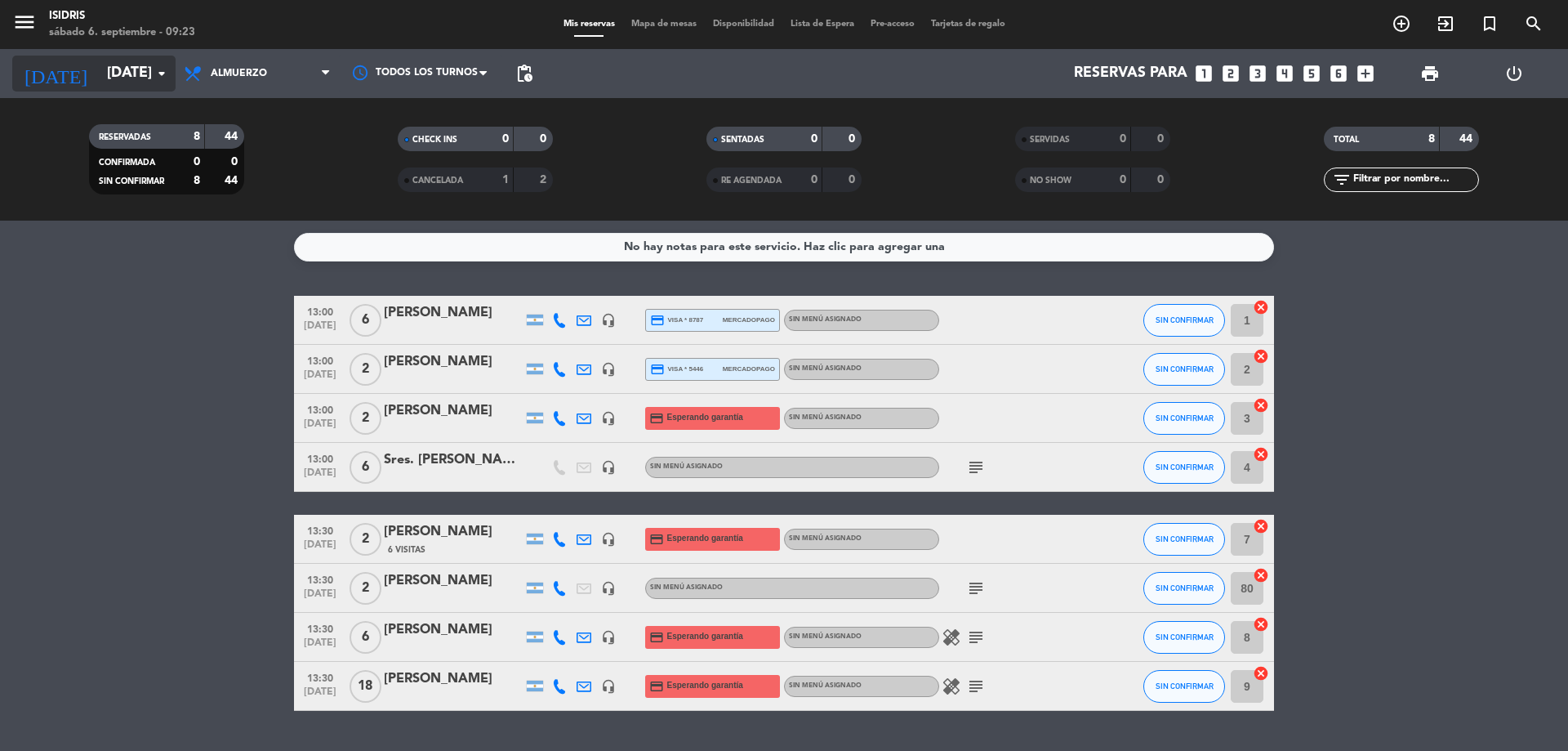
click at [121, 70] on input "[DATE]" at bounding box center [194, 73] width 189 height 32
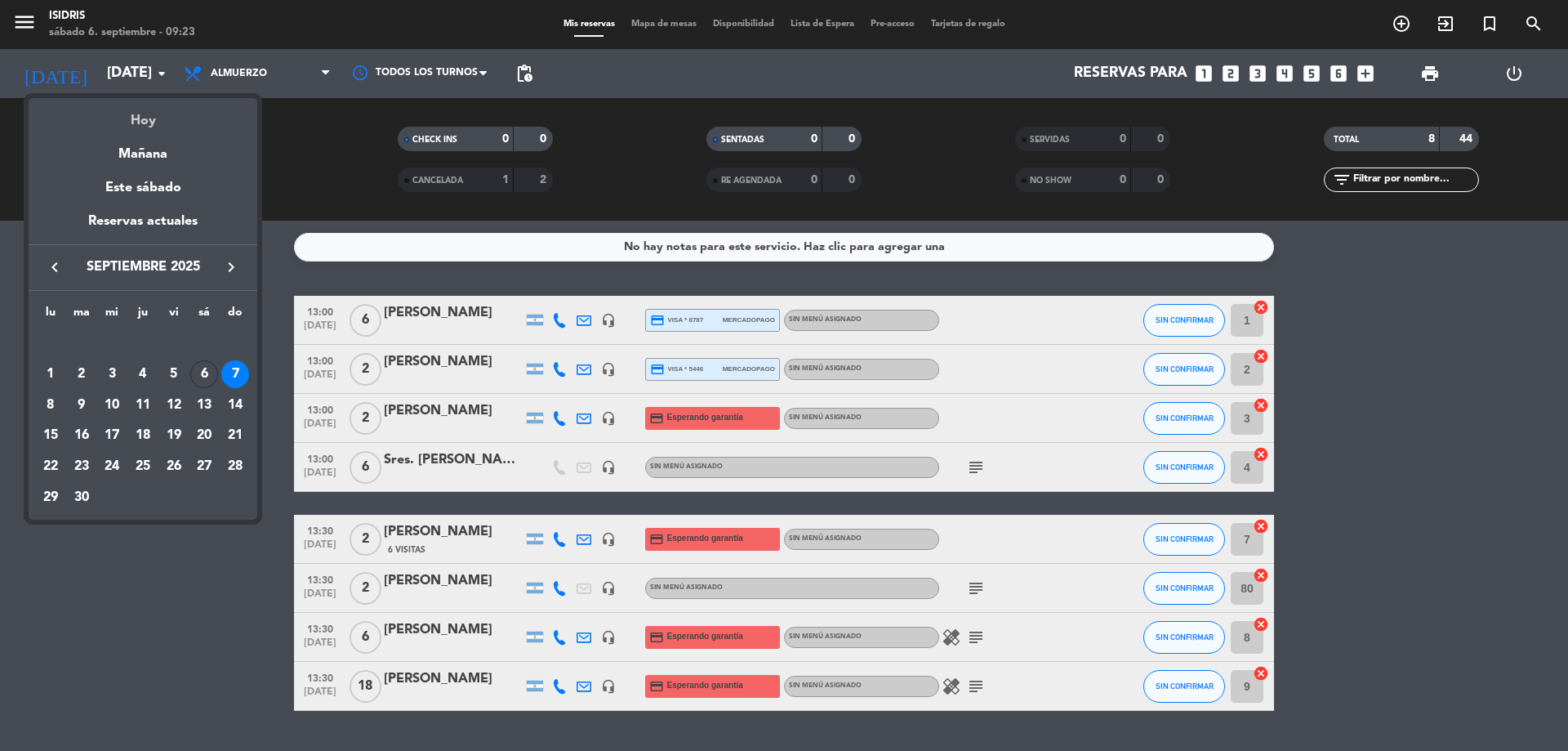
click at [147, 115] on div "Hoy" at bounding box center [143, 115] width 229 height 33
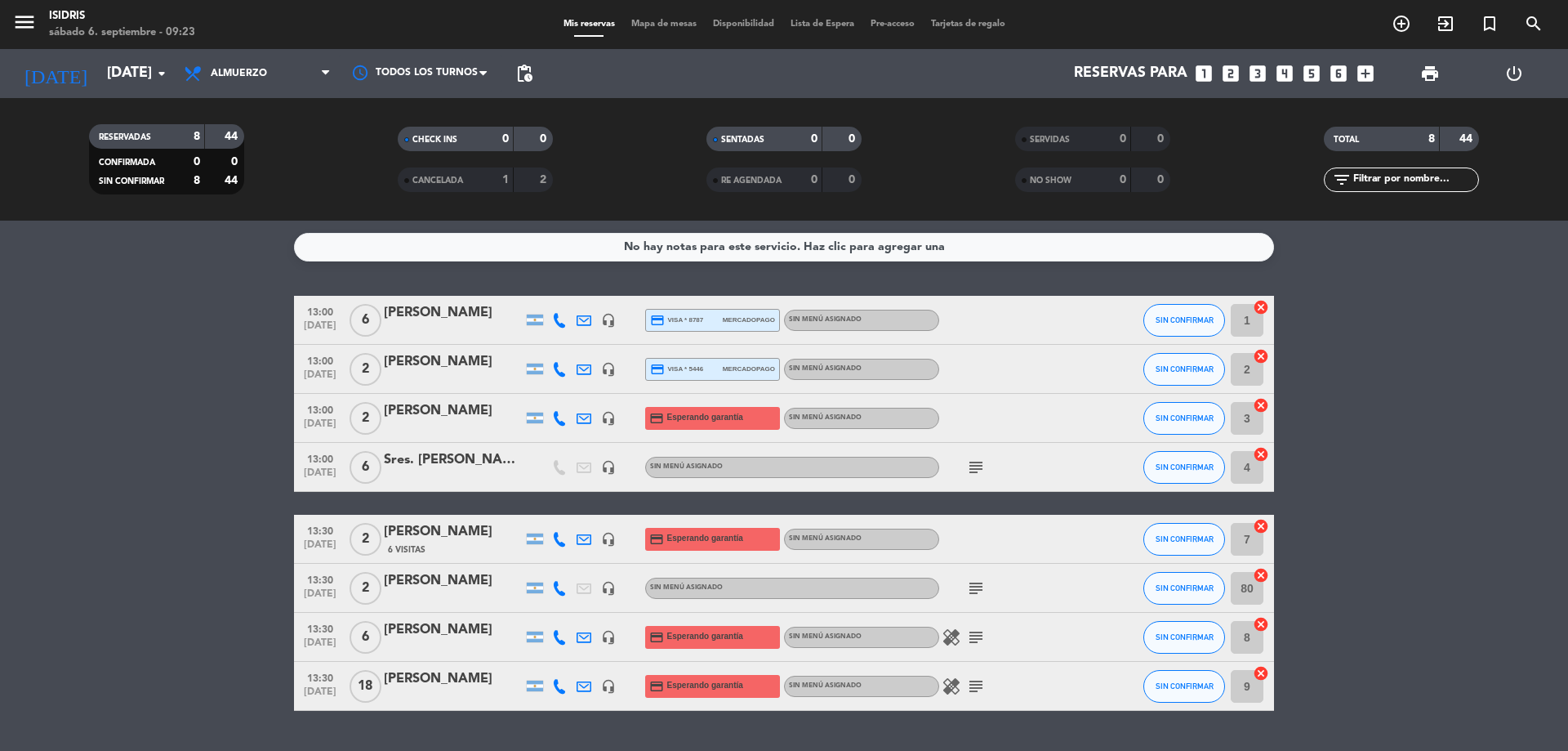
type input "[DATE]"
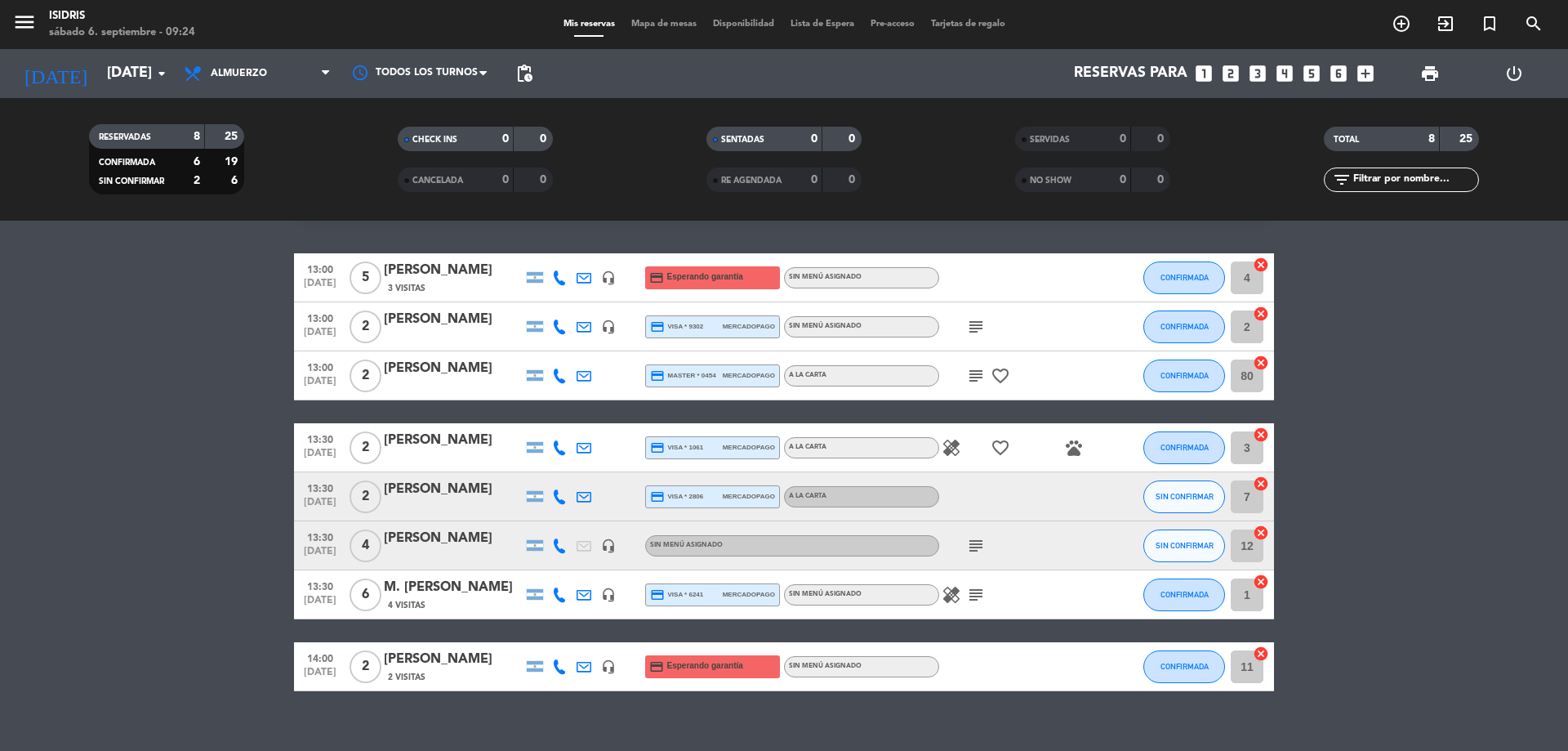
scroll to position [65, 0]
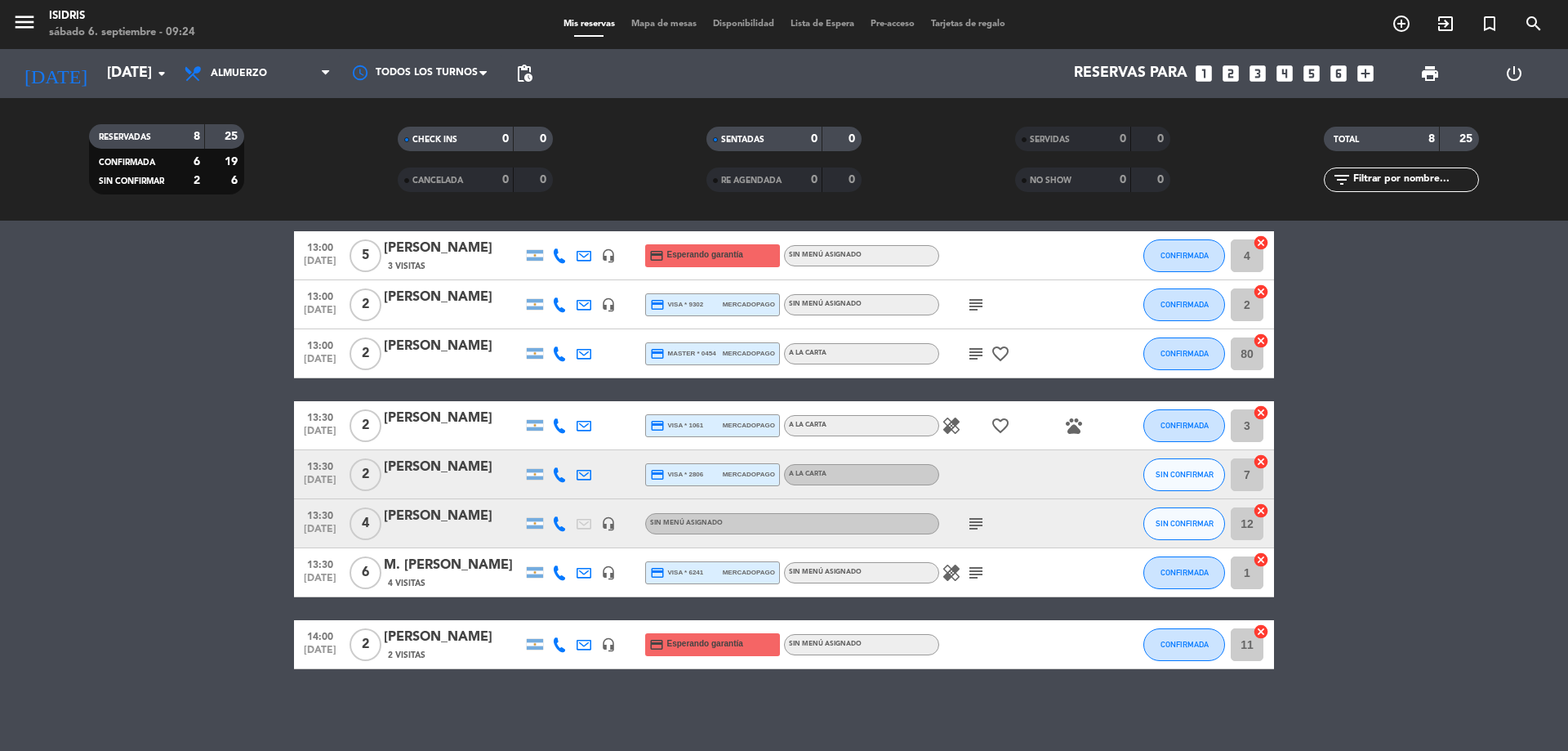
click at [977, 528] on icon "subject" at bounding box center [975, 523] width 19 height 19
click at [1047, 458] on div at bounding box center [1013, 474] width 147 height 48
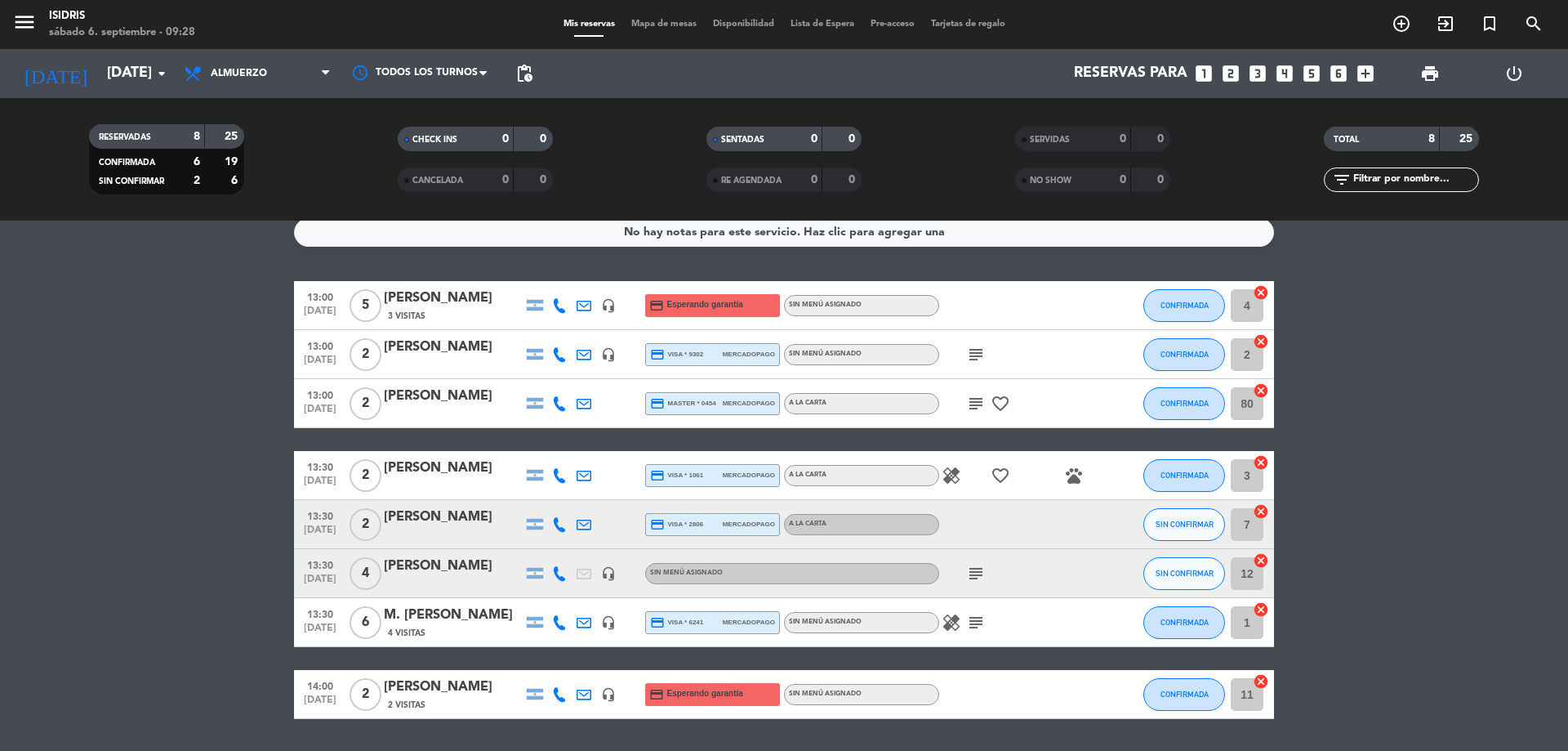
scroll to position [0, 0]
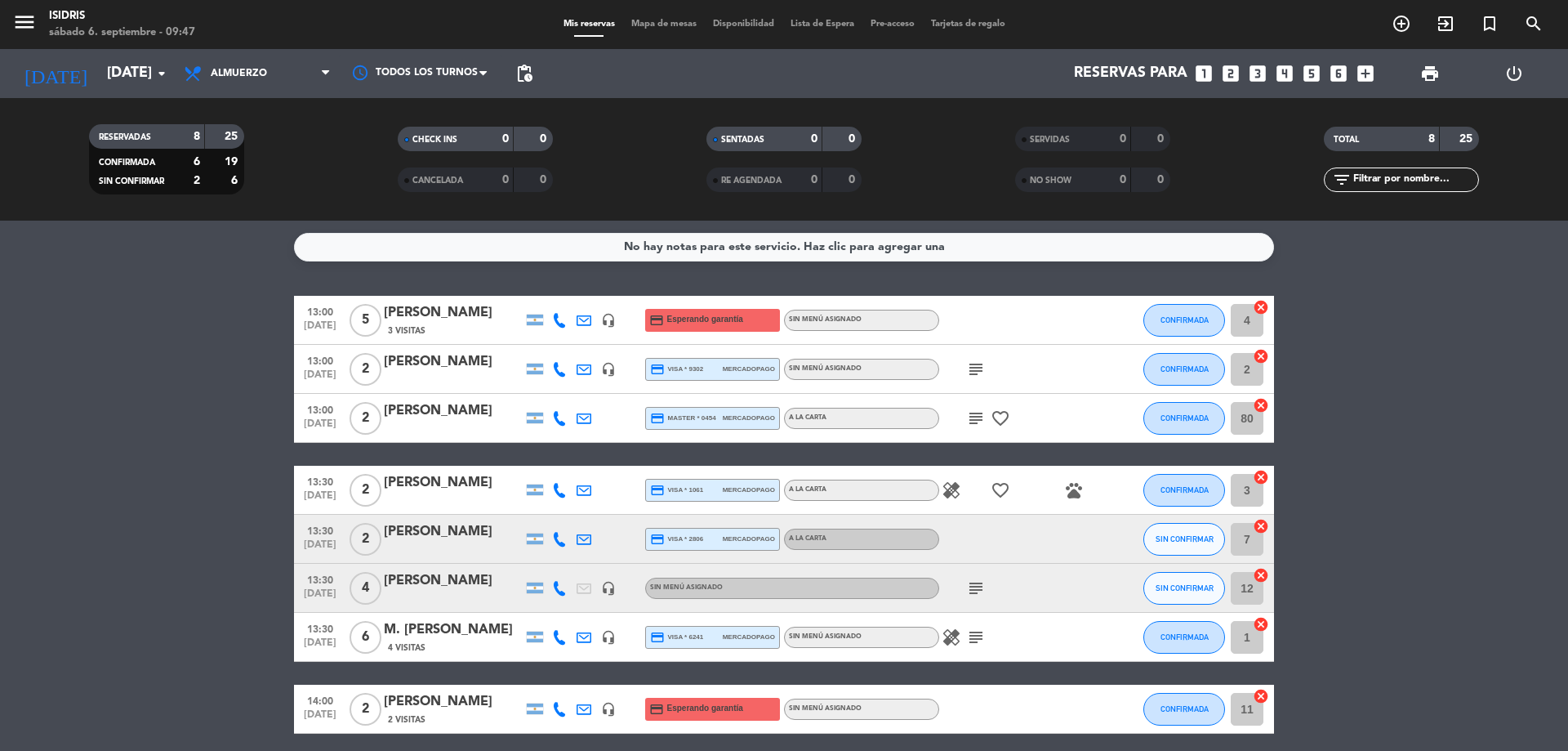
click at [642, 33] on div "menu isidris [DATE] 6. septiembre - 09:47 Mis reservas Mapa de mesas Disponibil…" at bounding box center [784, 24] width 1568 height 49
click at [649, 23] on span "Mapa de mesas" at bounding box center [664, 24] width 82 height 9
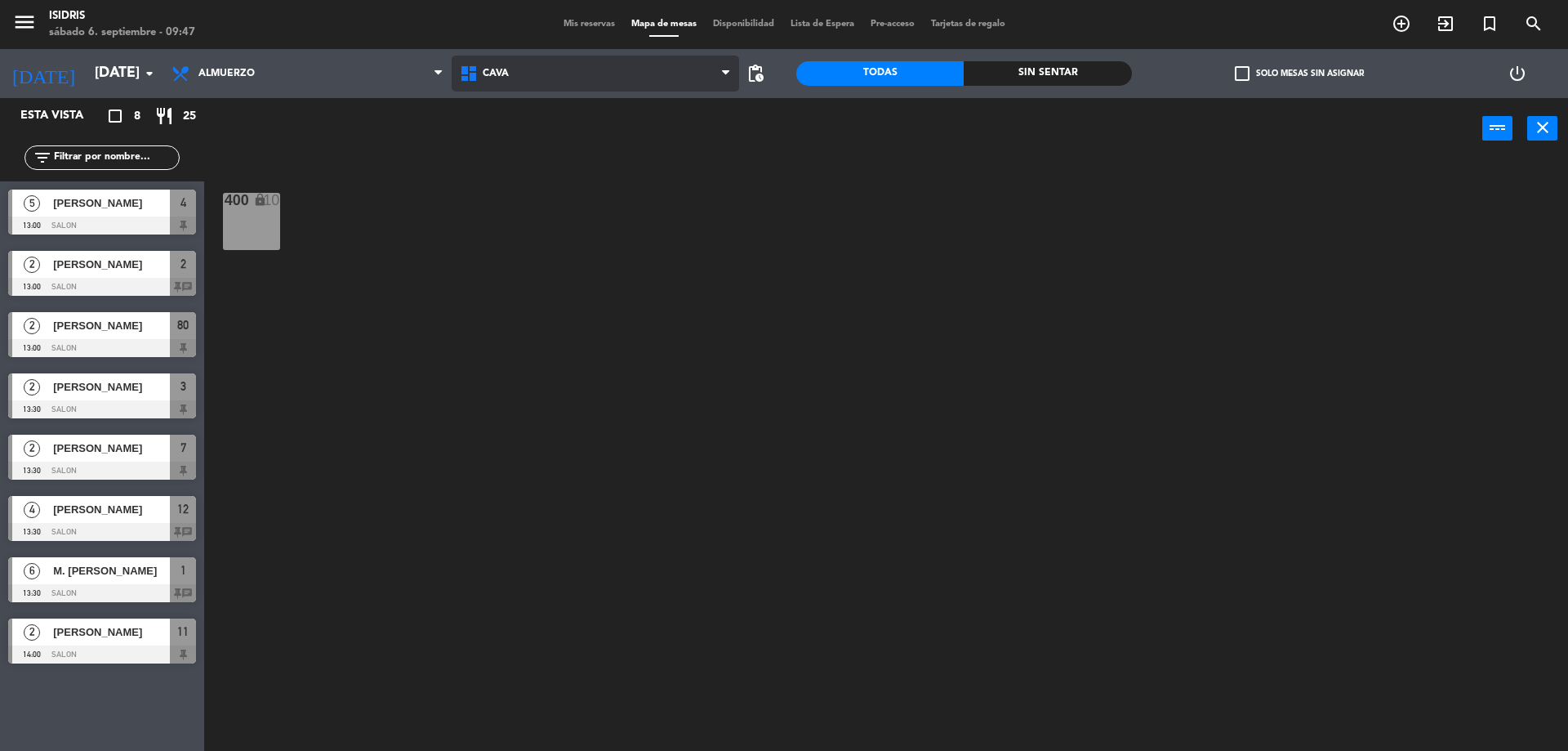
click at [545, 68] on span "CAVA" at bounding box center [595, 73] width 288 height 36
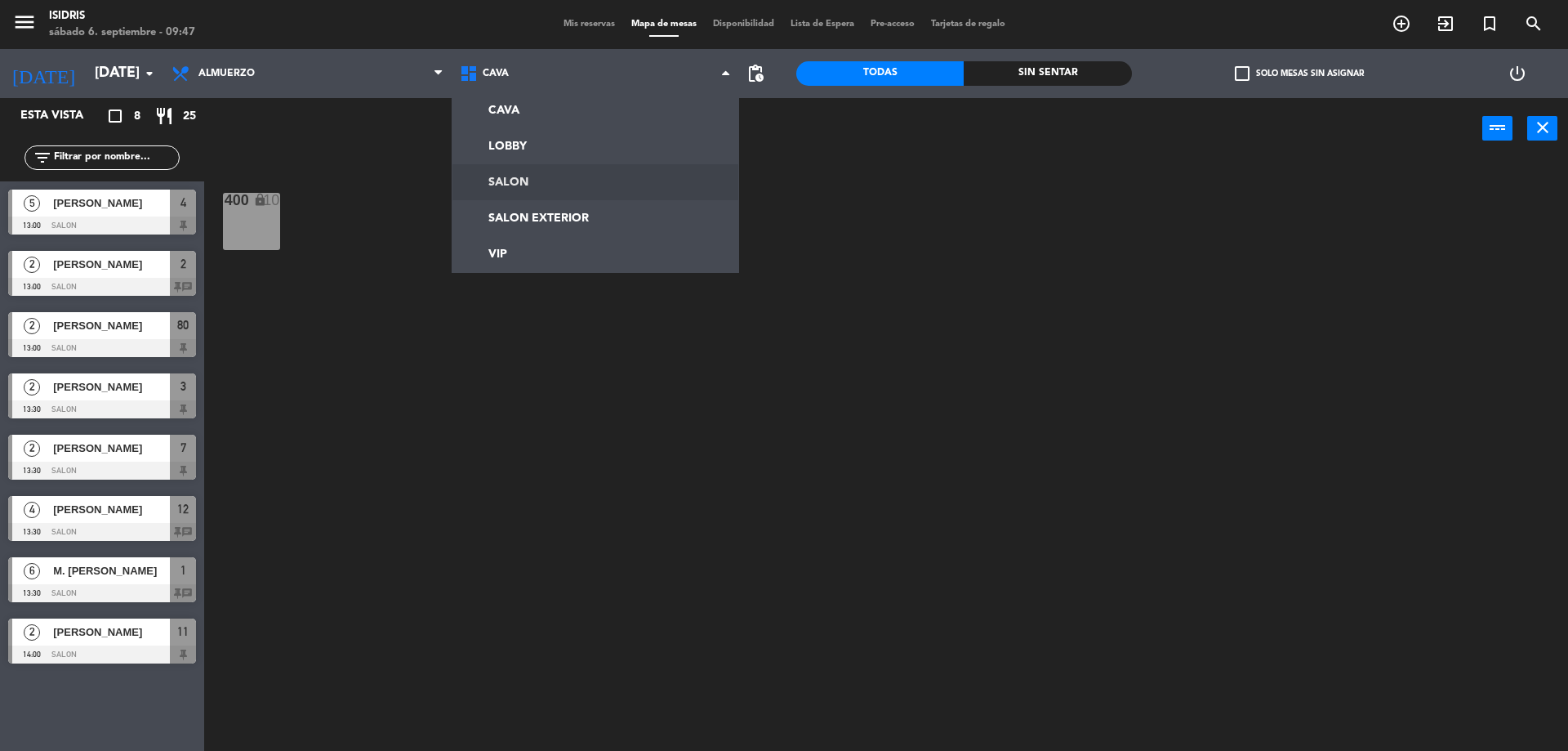
click at [505, 176] on ng-component "menu isidris [DATE] 6. septiembre - 09:47 Mis reservas Mapa de mesas Disponibil…" at bounding box center [784, 377] width 1568 height 755
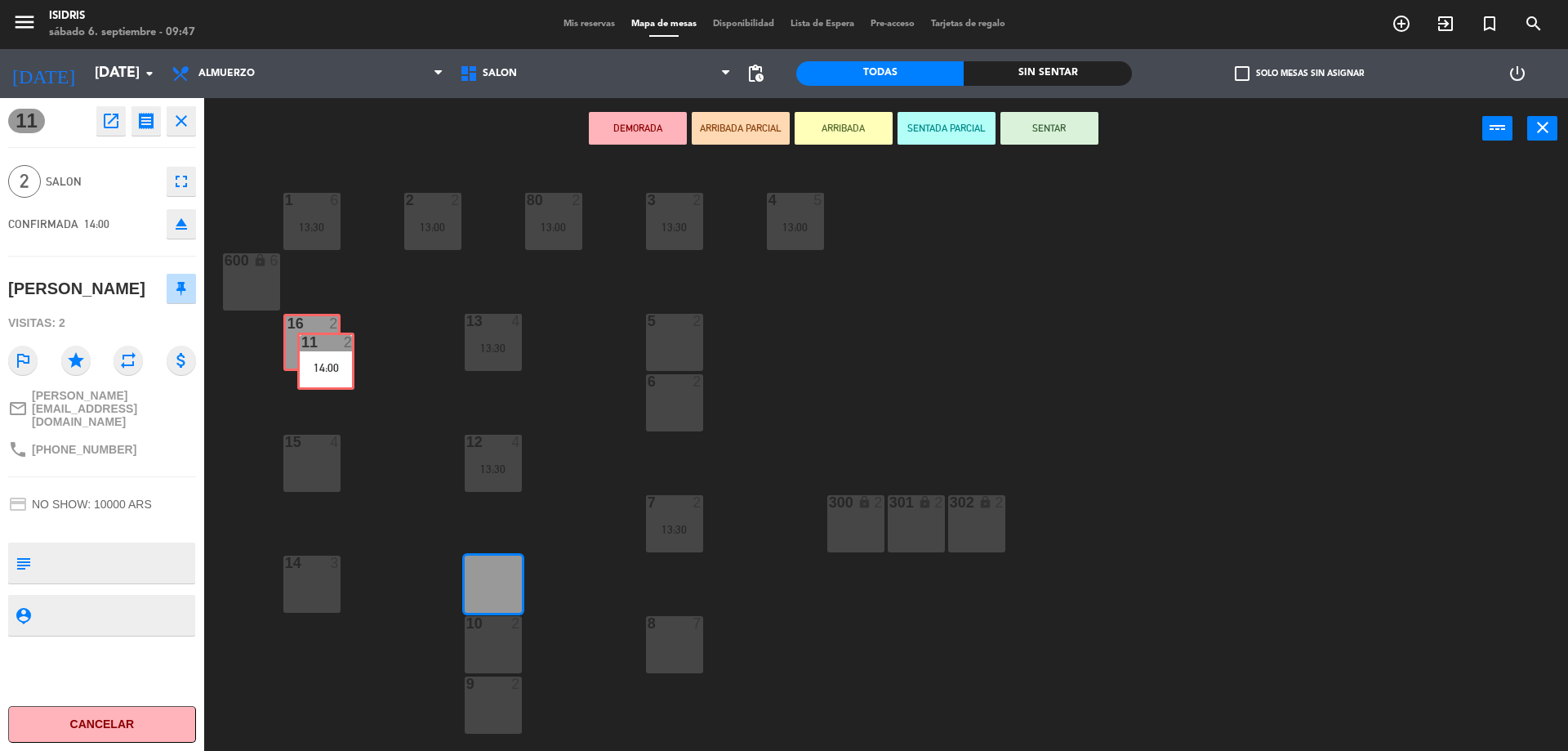
drag, startPoint x: 495, startPoint y: 586, endPoint x: 327, endPoint y: 363, distance: 279.2
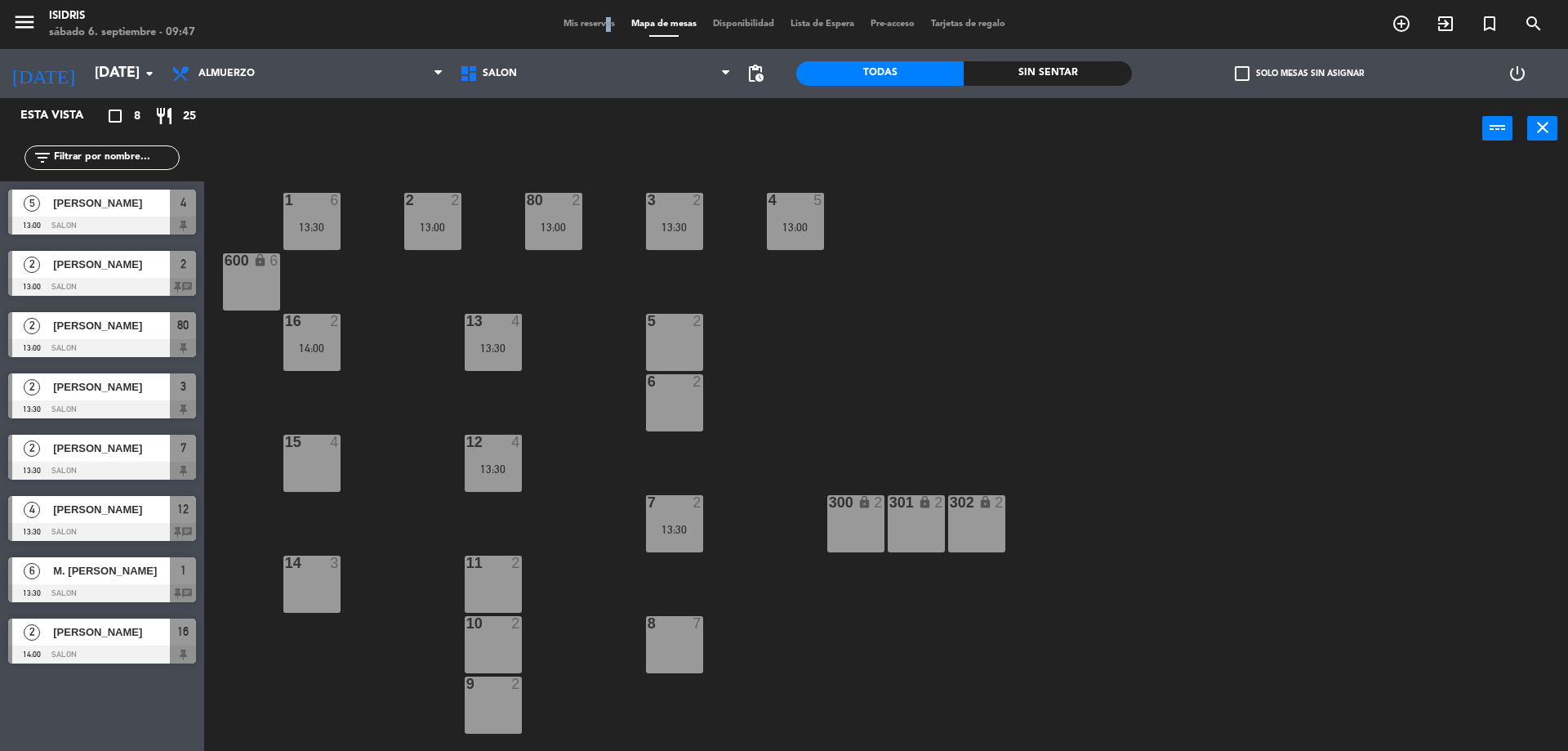
click at [596, 19] on span "Mis reservas" at bounding box center [589, 24] width 68 height 9
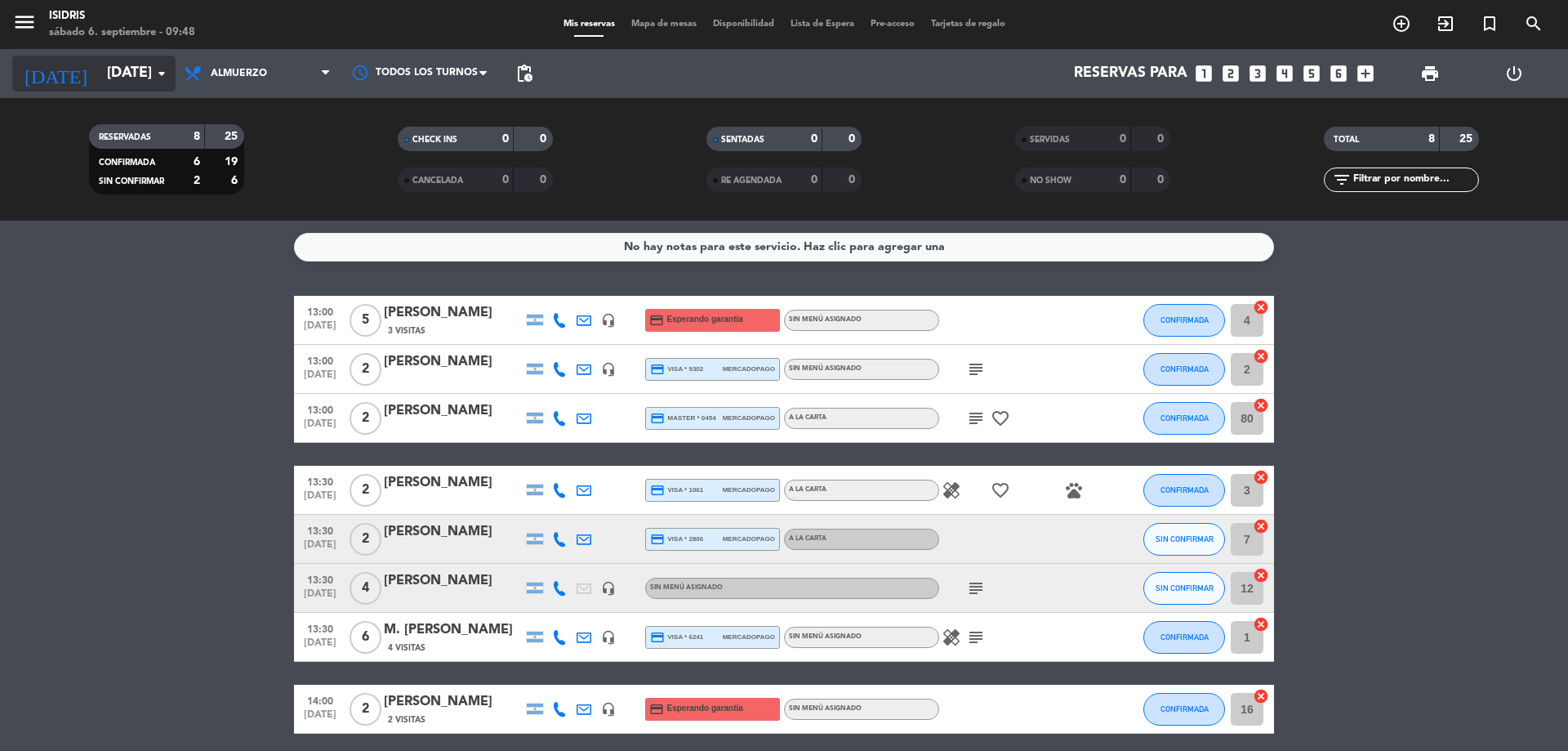
click at [140, 63] on input "[DATE]" at bounding box center [194, 73] width 189 height 32
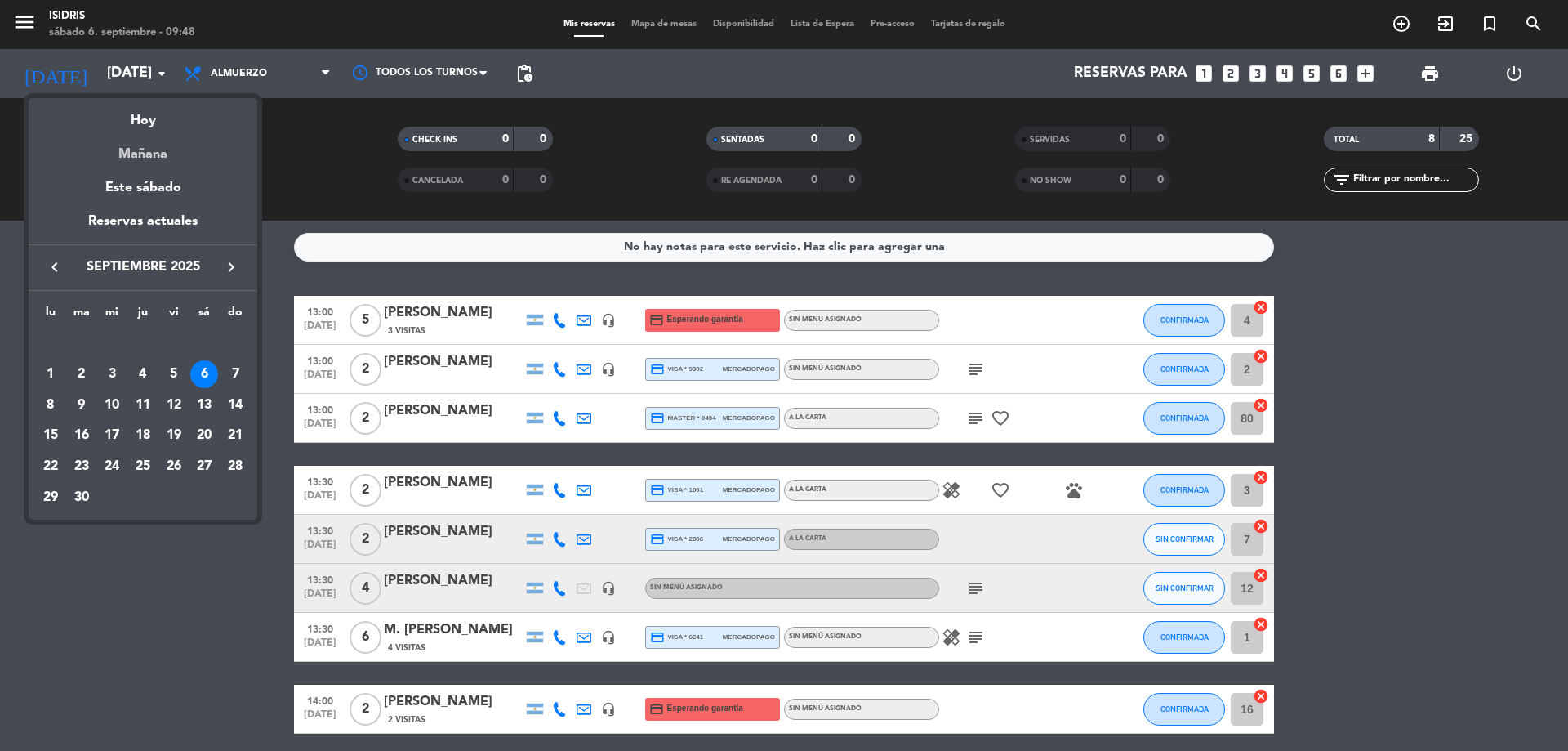
click at [151, 147] on div "Mañana" at bounding box center [143, 148] width 229 height 33
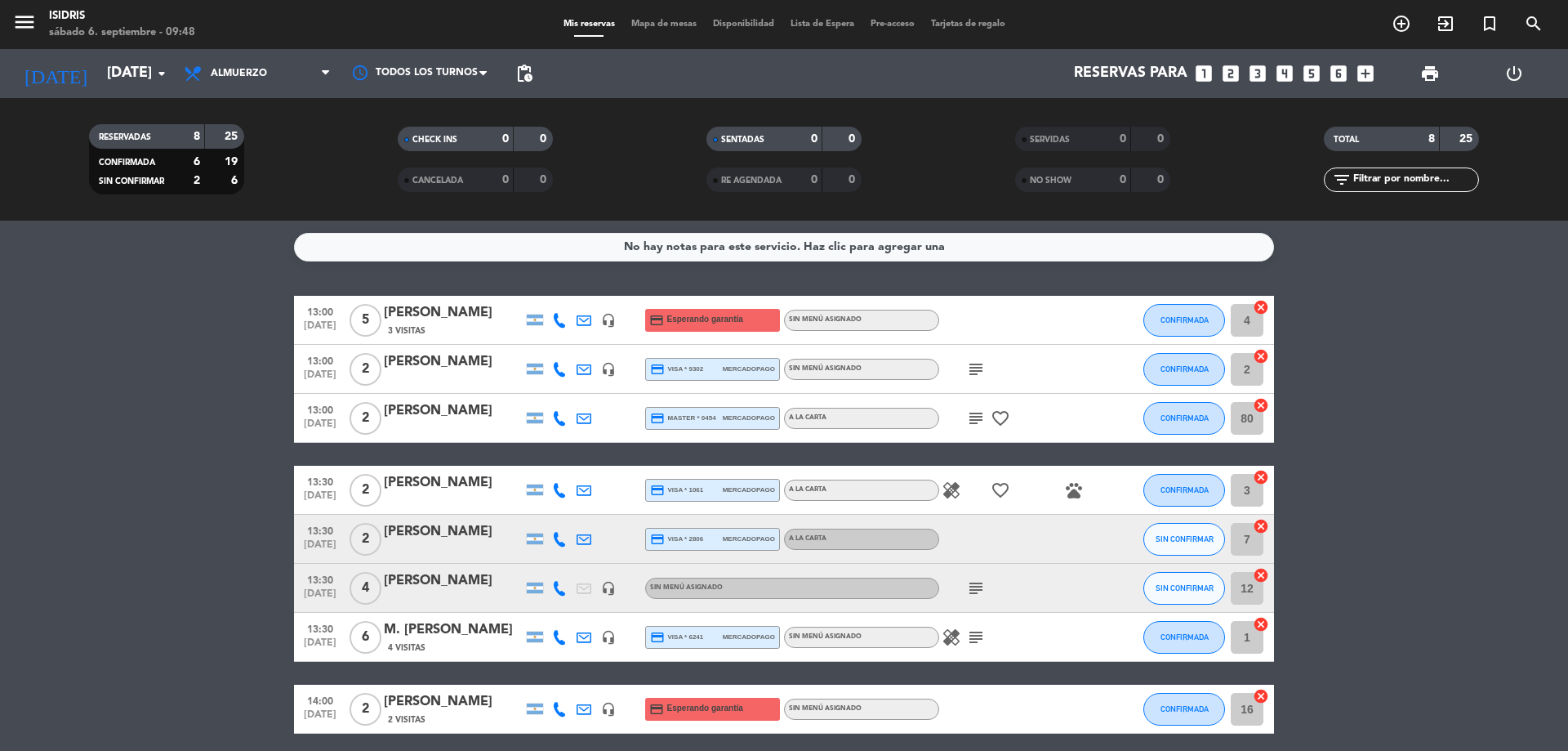
type input "[DATE]"
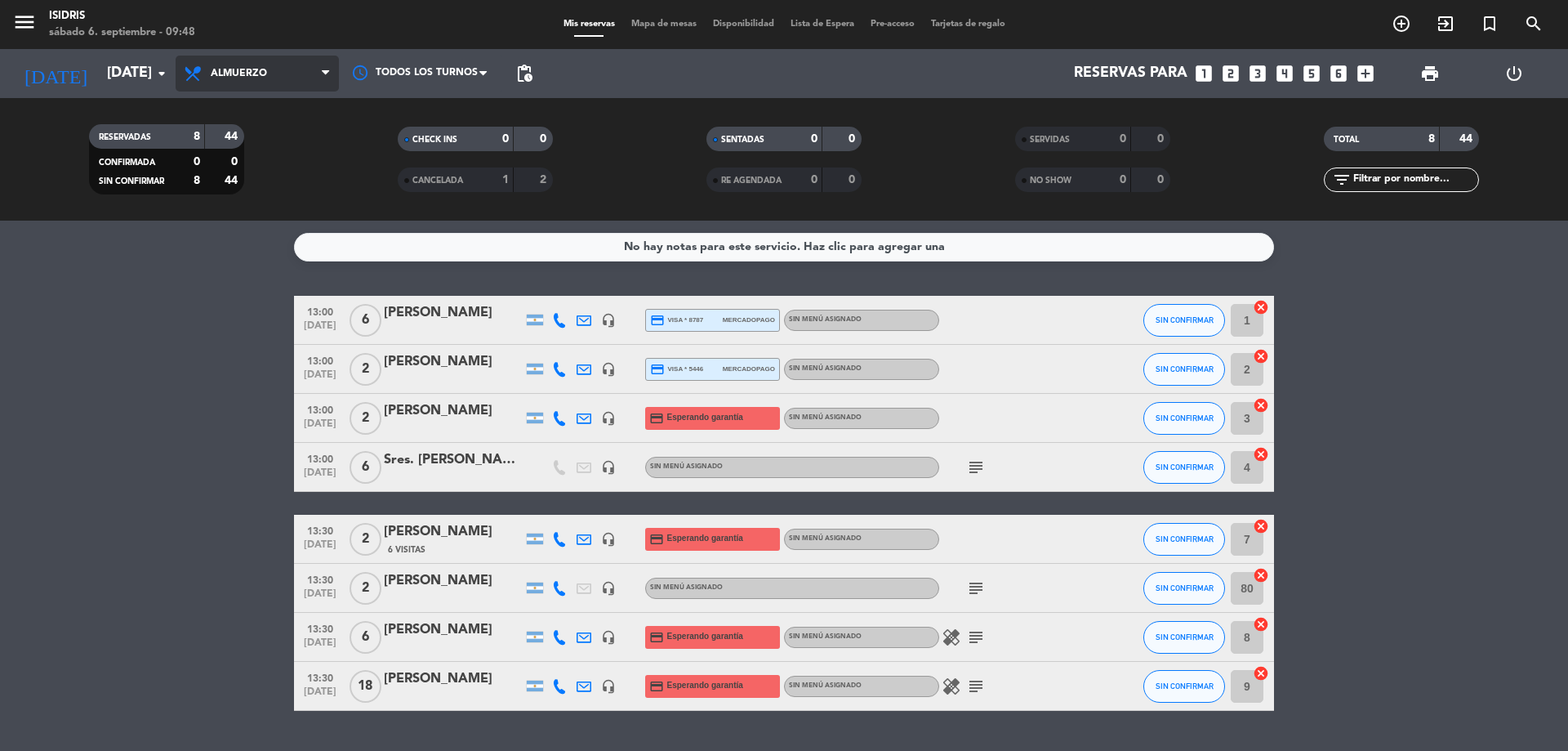
click at [249, 73] on span "Almuerzo" at bounding box center [238, 73] width 57 height 11
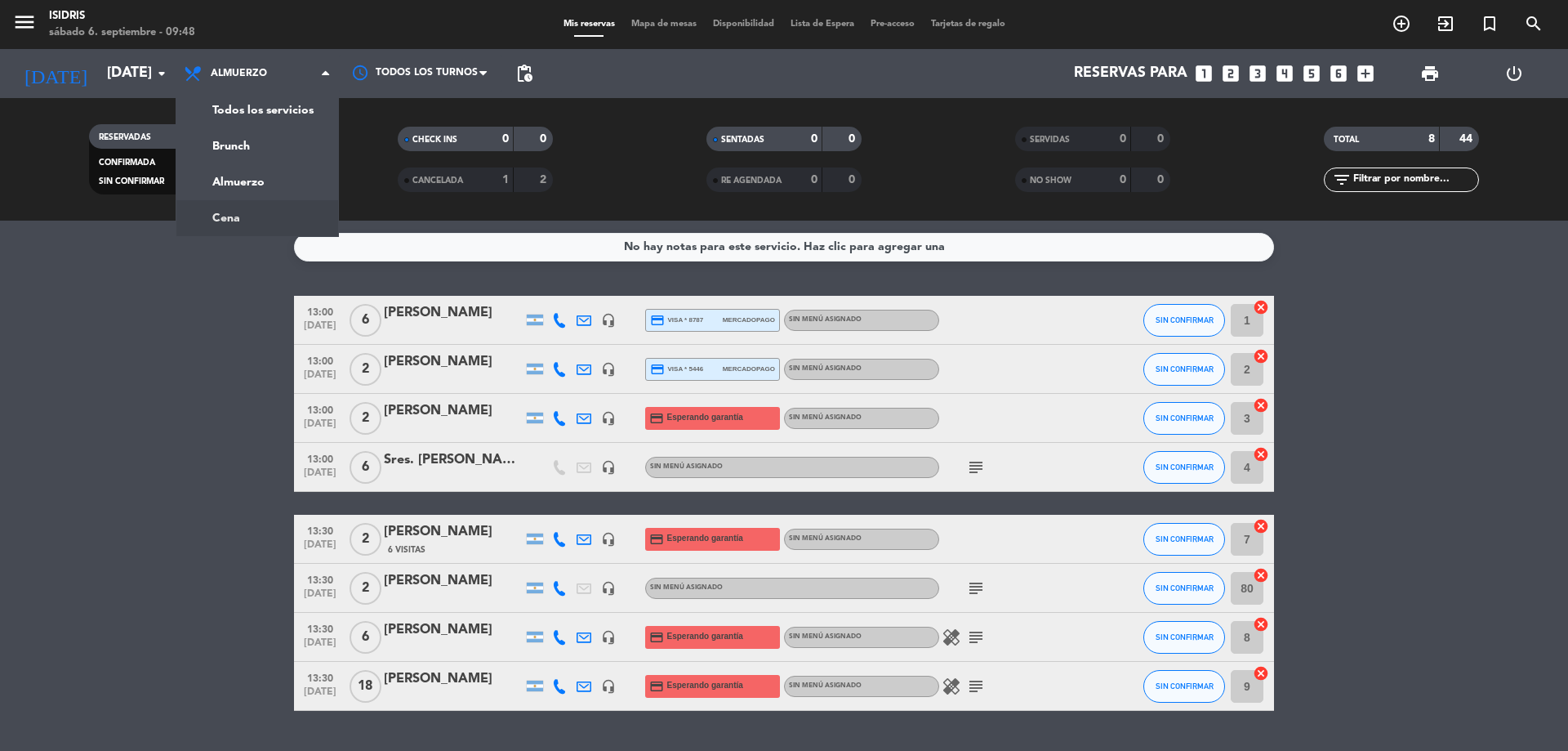
click at [251, 206] on div "menu isidris [DATE] 6. septiembre - 09:48 Mis reservas Mapa de mesas Disponibil…" at bounding box center [784, 110] width 1568 height 221
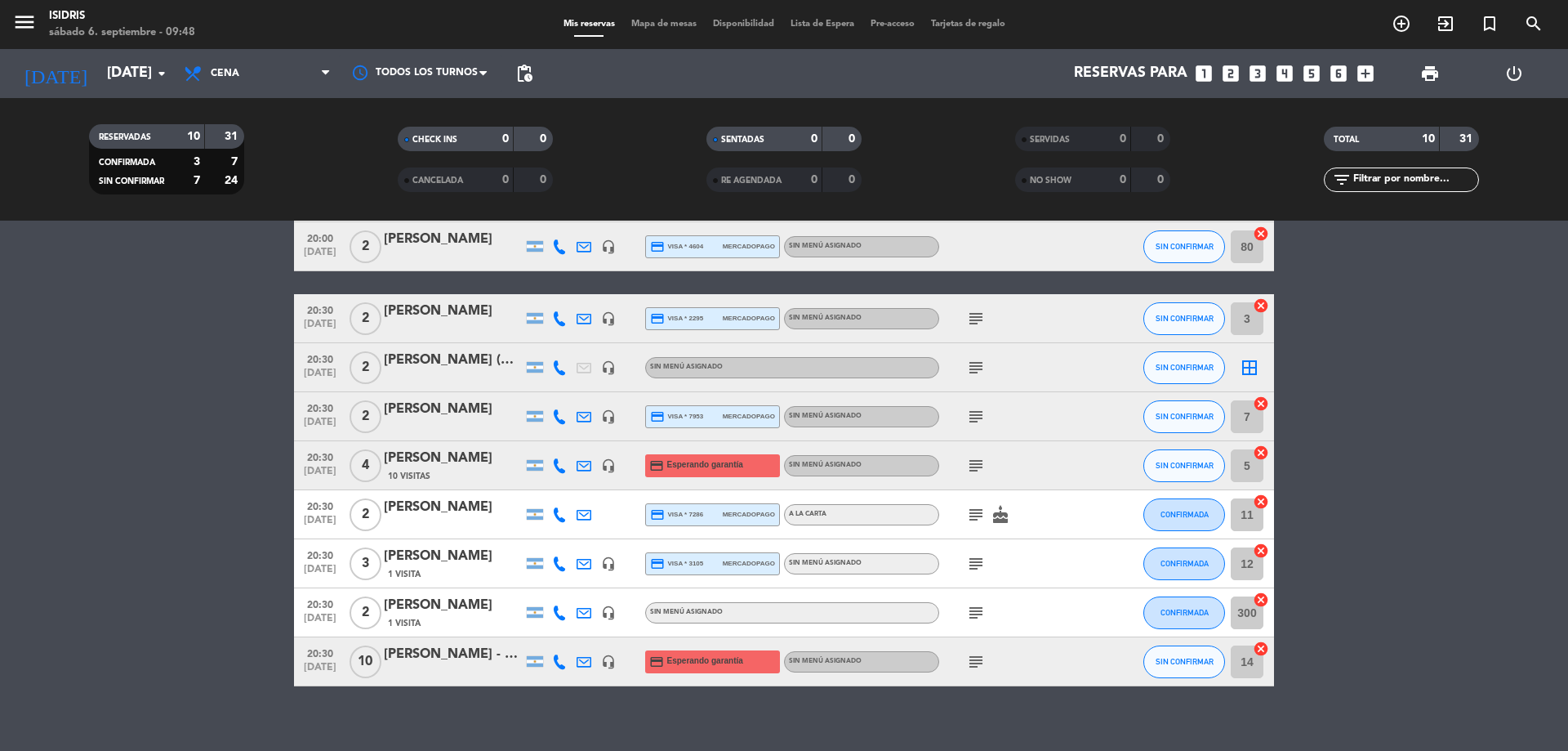
scroll to position [140, 0]
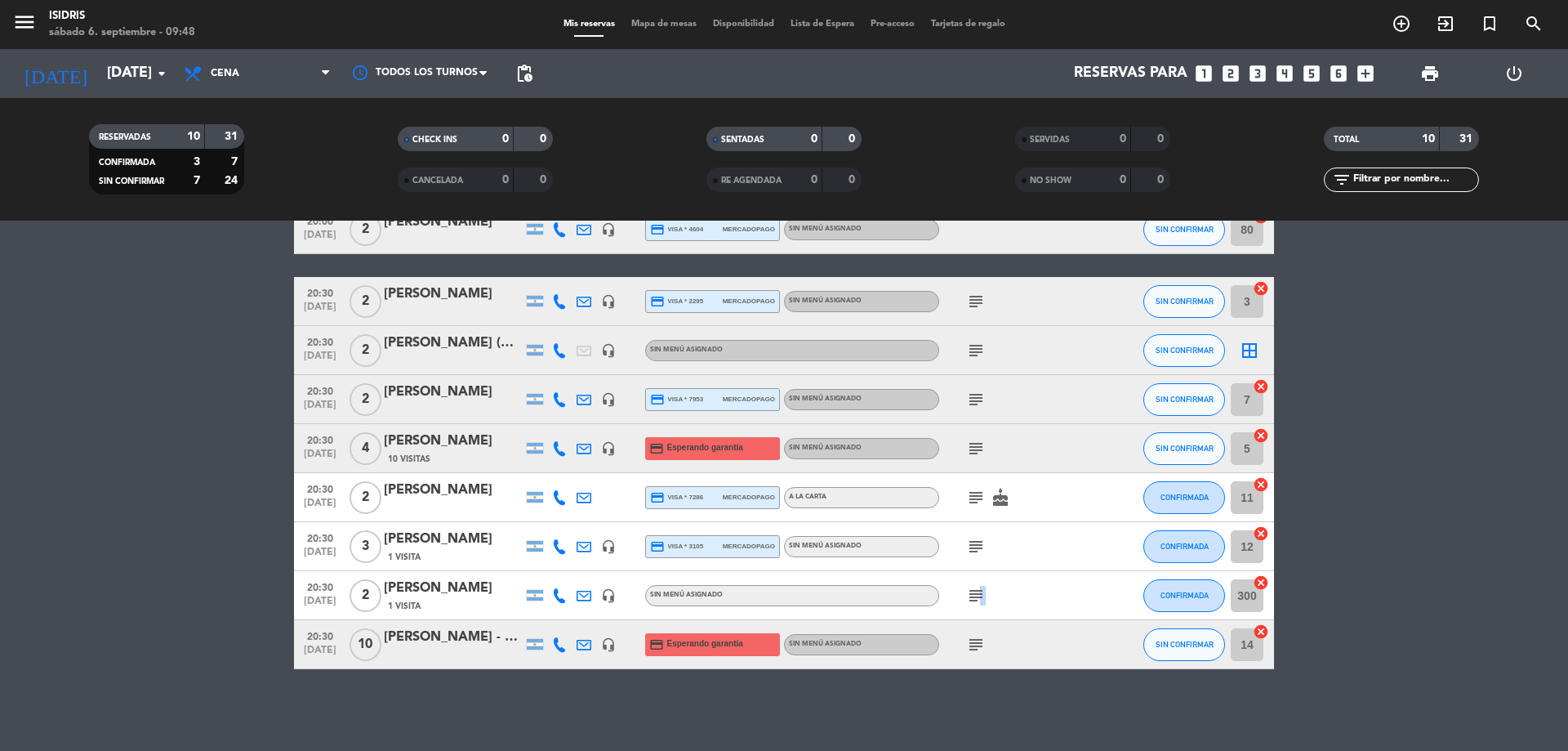
click at [978, 593] on icon "subject" at bounding box center [975, 595] width 19 height 19
click at [1073, 587] on div "subject MIRAR EL CHAT DE LA PERSONA" at bounding box center [1013, 595] width 147 height 48
click at [435, 594] on div "[PERSON_NAME]" at bounding box center [453, 588] width 139 height 21
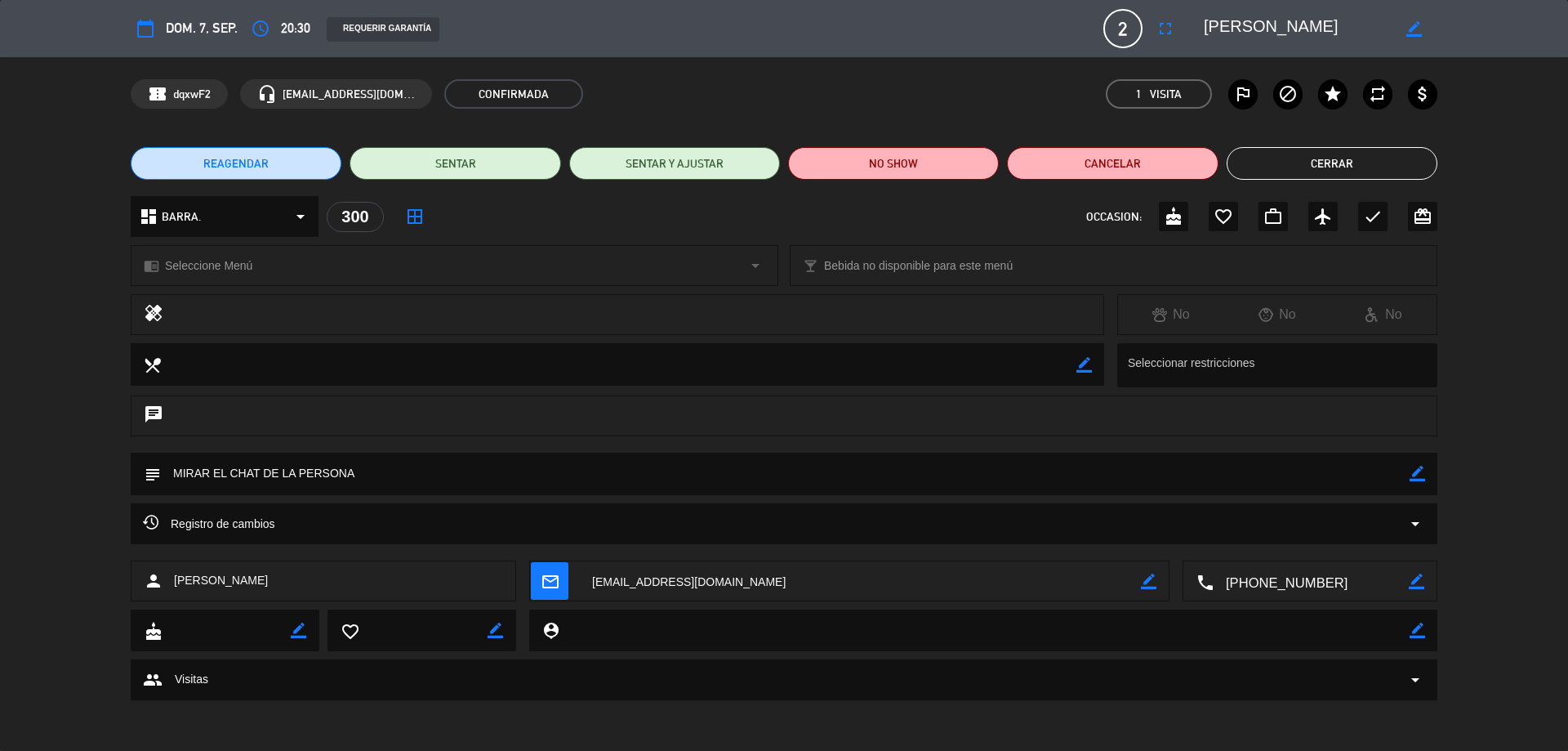
click at [1408, 480] on textarea at bounding box center [785, 473] width 1249 height 42
click at [1416, 472] on icon "border_color" at bounding box center [1418, 473] width 16 height 16
click at [1417, 473] on icon at bounding box center [1418, 473] width 16 height 16
click at [1417, 473] on icon "border_color" at bounding box center [1418, 473] width 16 height 16
click at [1291, 464] on textarea at bounding box center [785, 473] width 1249 height 42
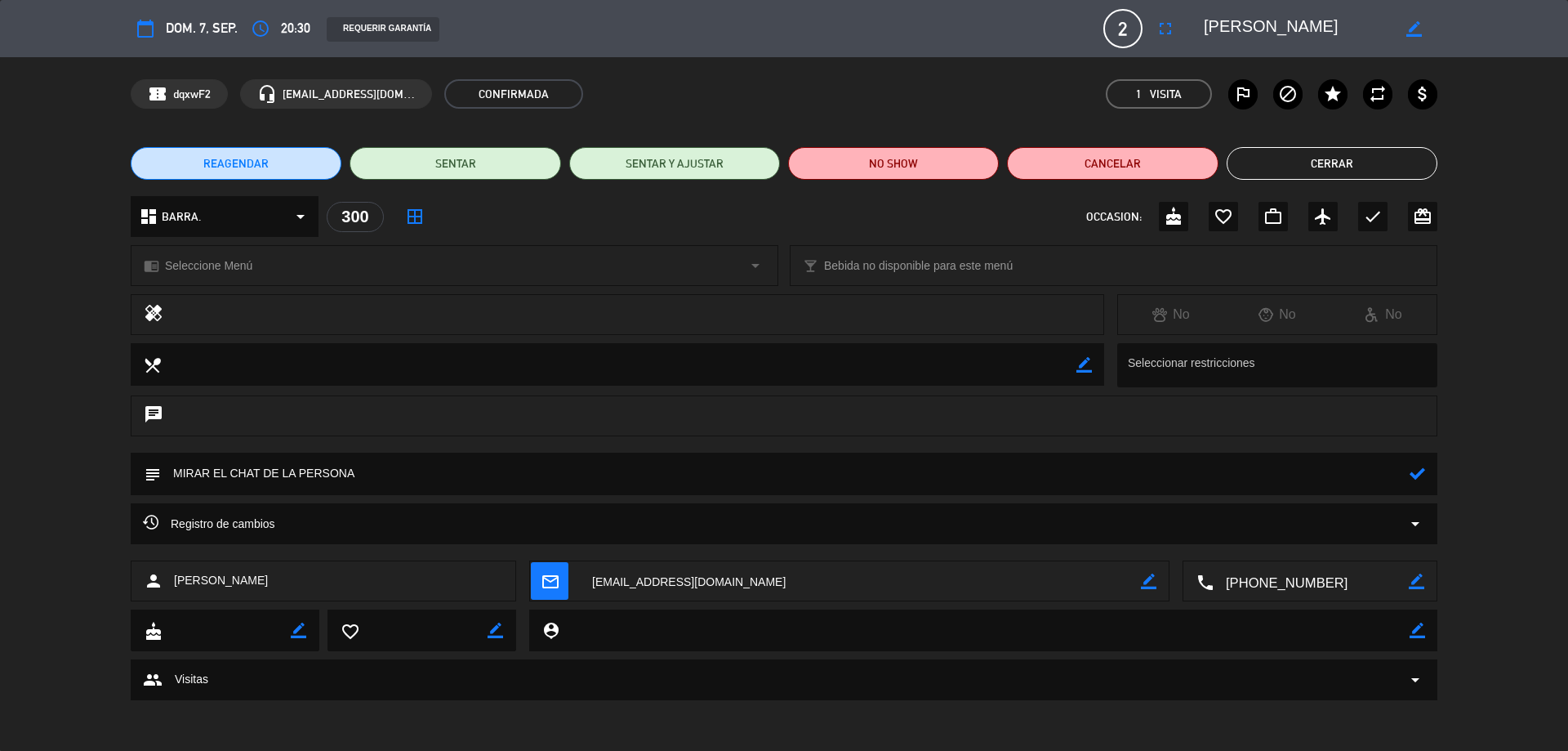
click at [1291, 464] on textarea at bounding box center [785, 473] width 1249 height 42
click at [1289, 464] on textarea at bounding box center [785, 473] width 1249 height 42
type textarea "Gift Card N°13018 // Bajar en pending Z01 a nombre de [PERSON_NAME] / Menú Luna…"
click at [1420, 477] on icon at bounding box center [1418, 473] width 16 height 16
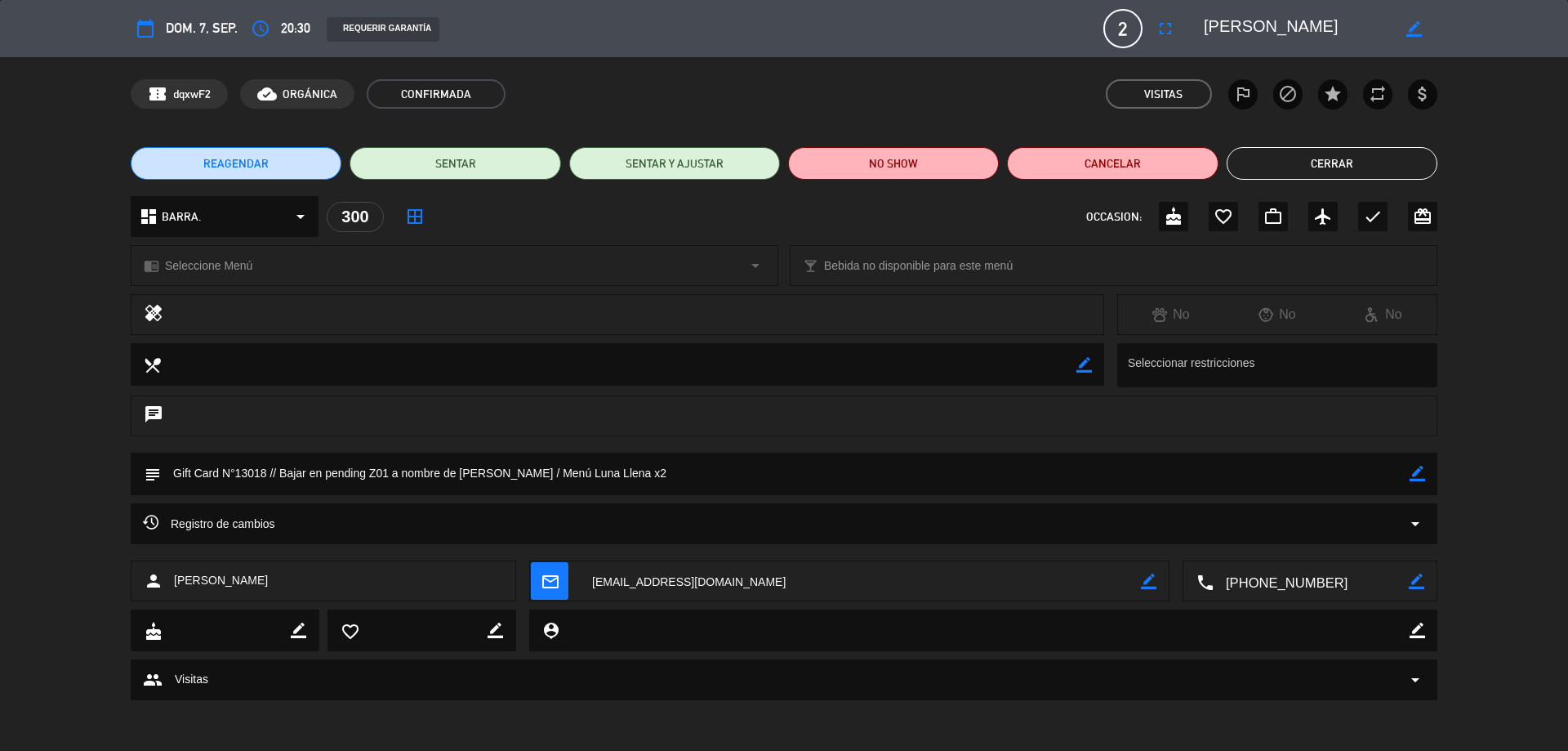
click at [1286, 171] on button "Cerrar" at bounding box center [1332, 163] width 210 height 32
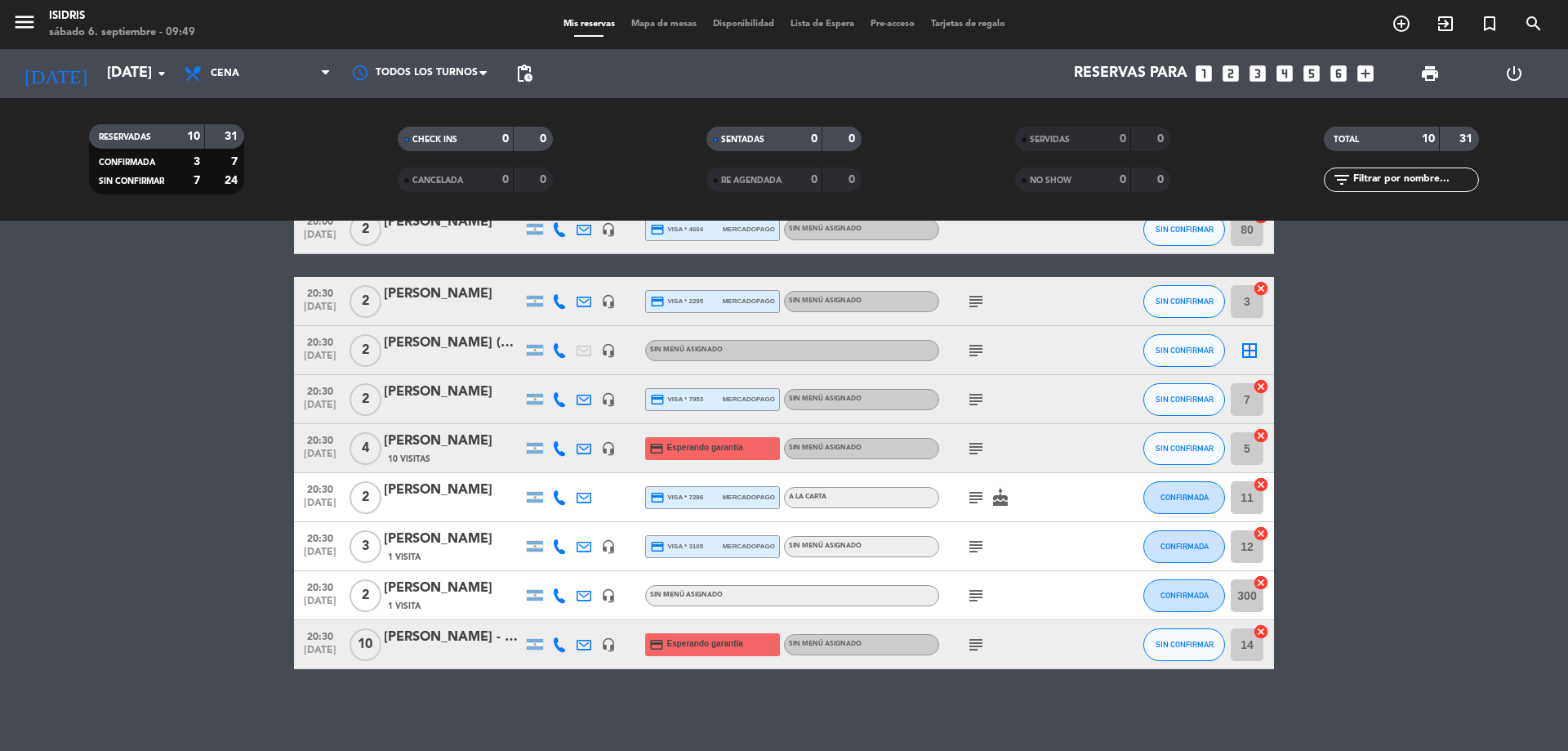
click at [985, 593] on icon "subject" at bounding box center [975, 595] width 19 height 19
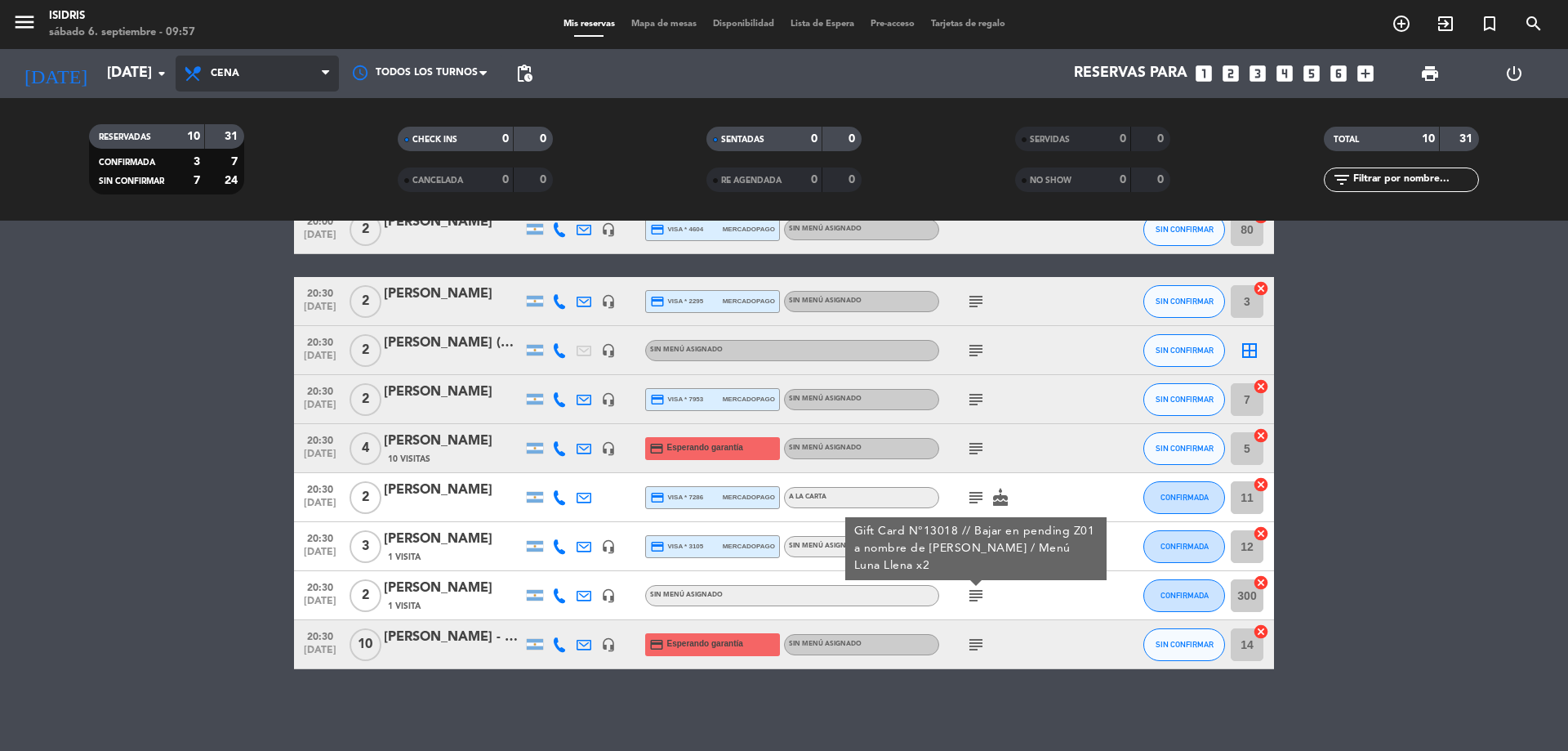
click at [217, 71] on span "Cena" at bounding box center [224, 73] width 29 height 11
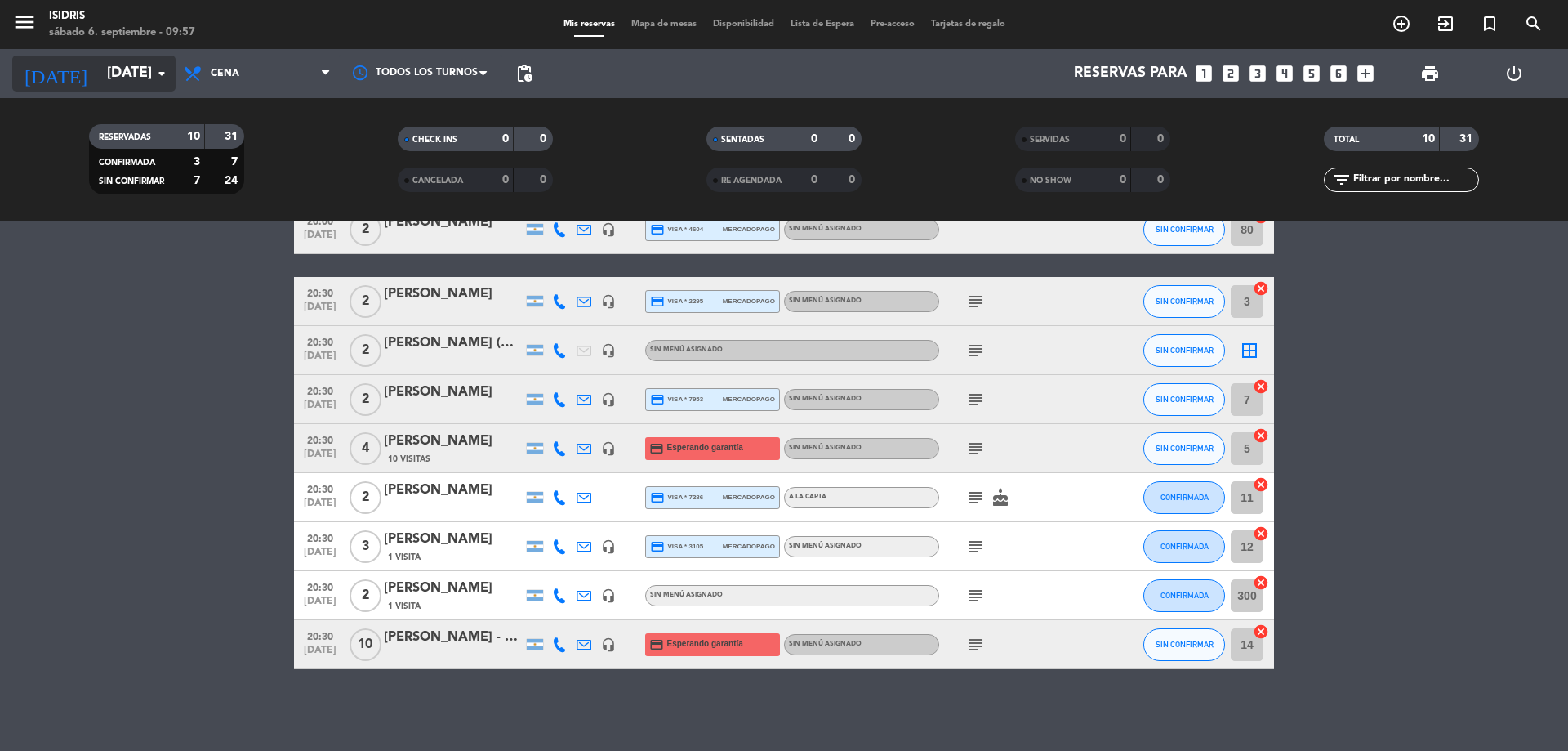
click at [156, 65] on icon "arrow_drop_down" at bounding box center [161, 73] width 19 height 19
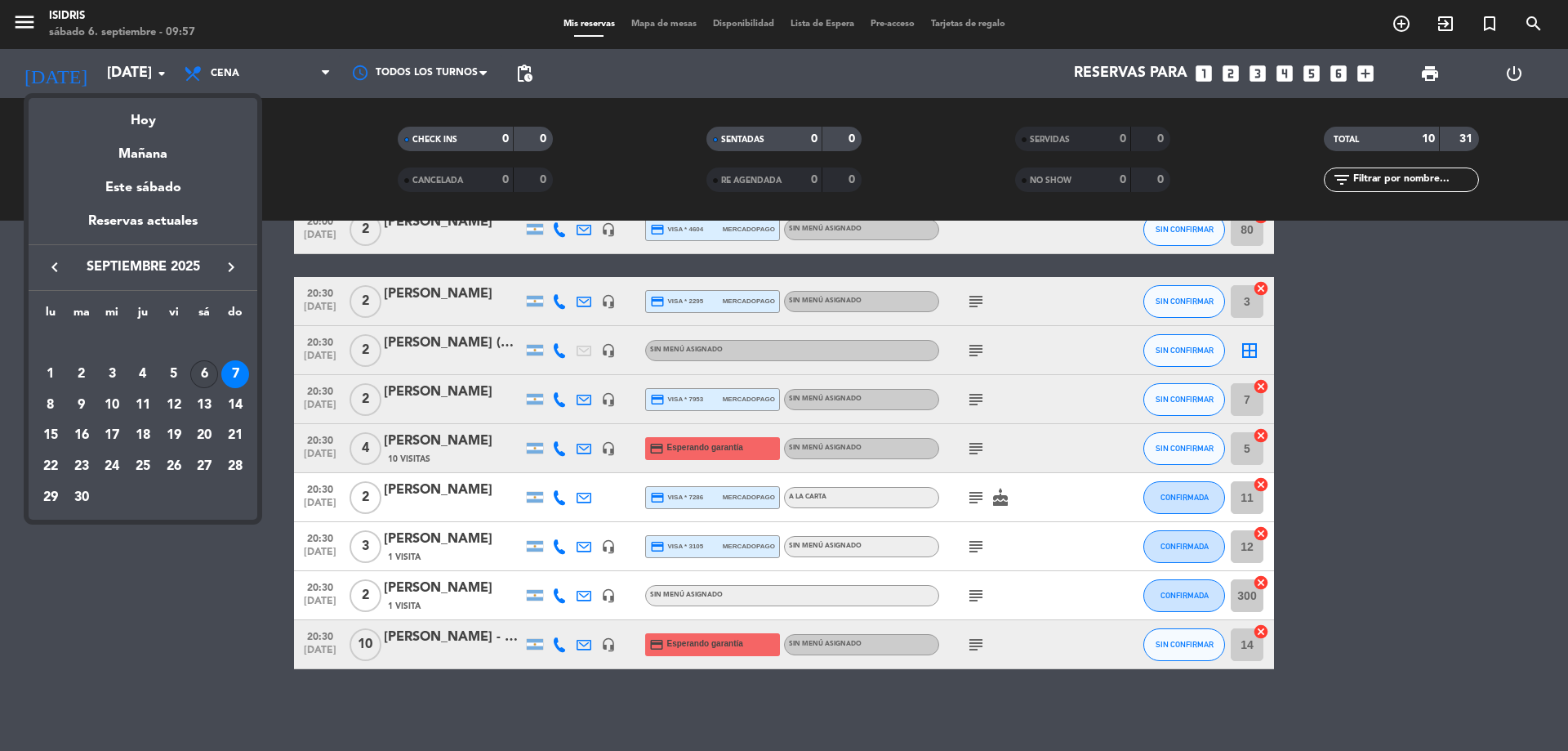
click at [202, 363] on div "6" at bounding box center [204, 375] width 28 height 28
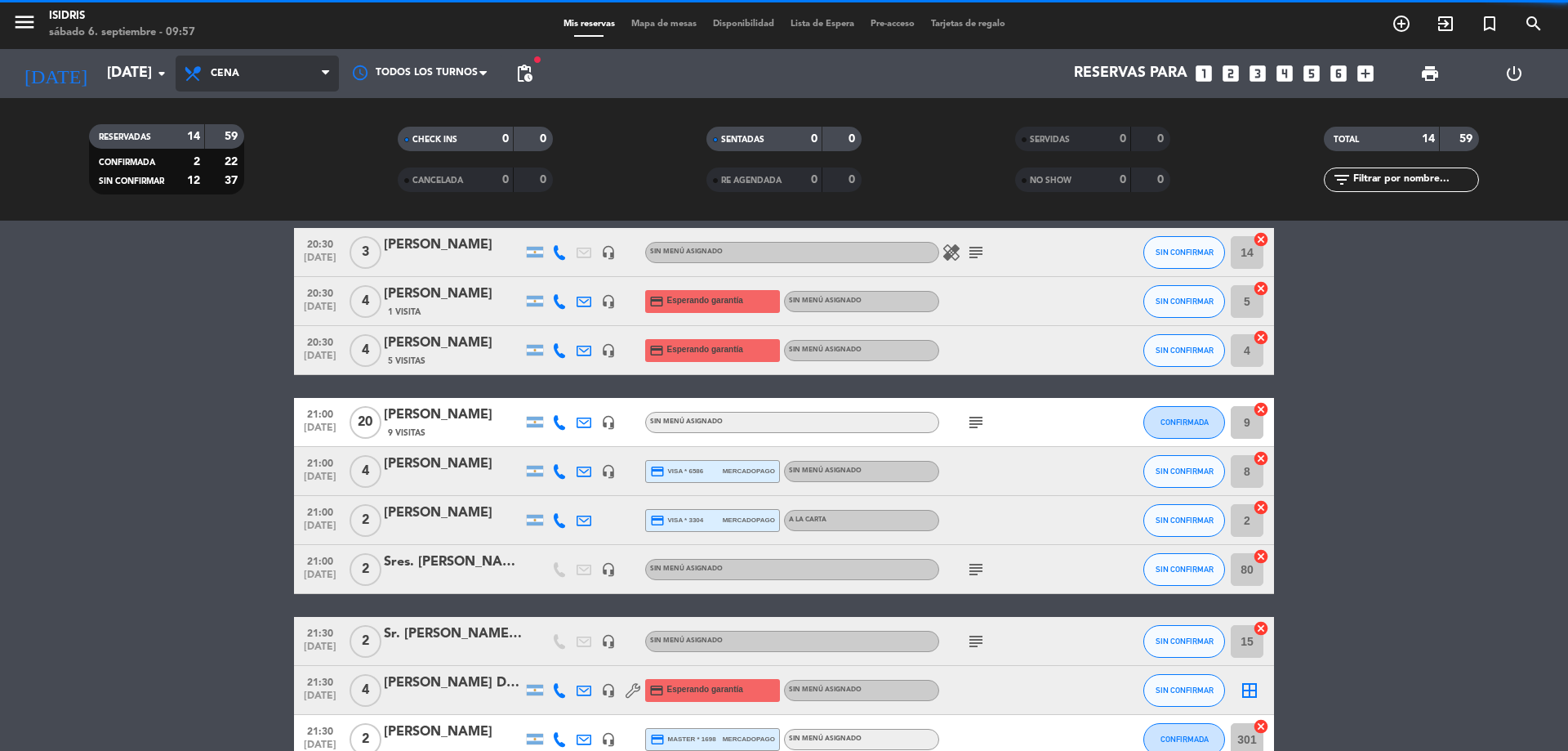
click at [258, 67] on span "Cena" at bounding box center [257, 73] width 163 height 36
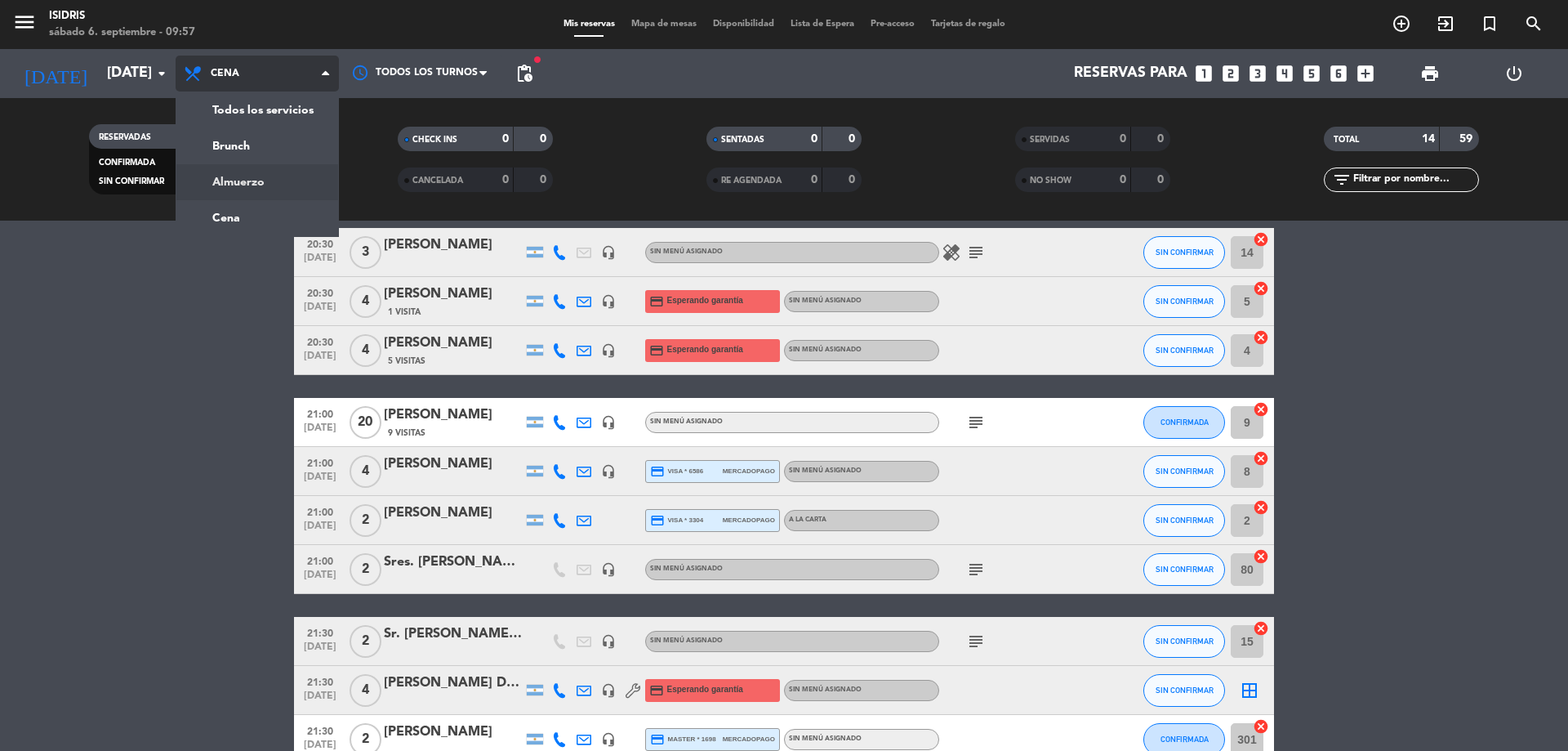
click at [239, 181] on div "menu isidris [DATE] 6. septiembre - 09:57 Mis reservas Mapa de mesas Disponibil…" at bounding box center [784, 110] width 1568 height 221
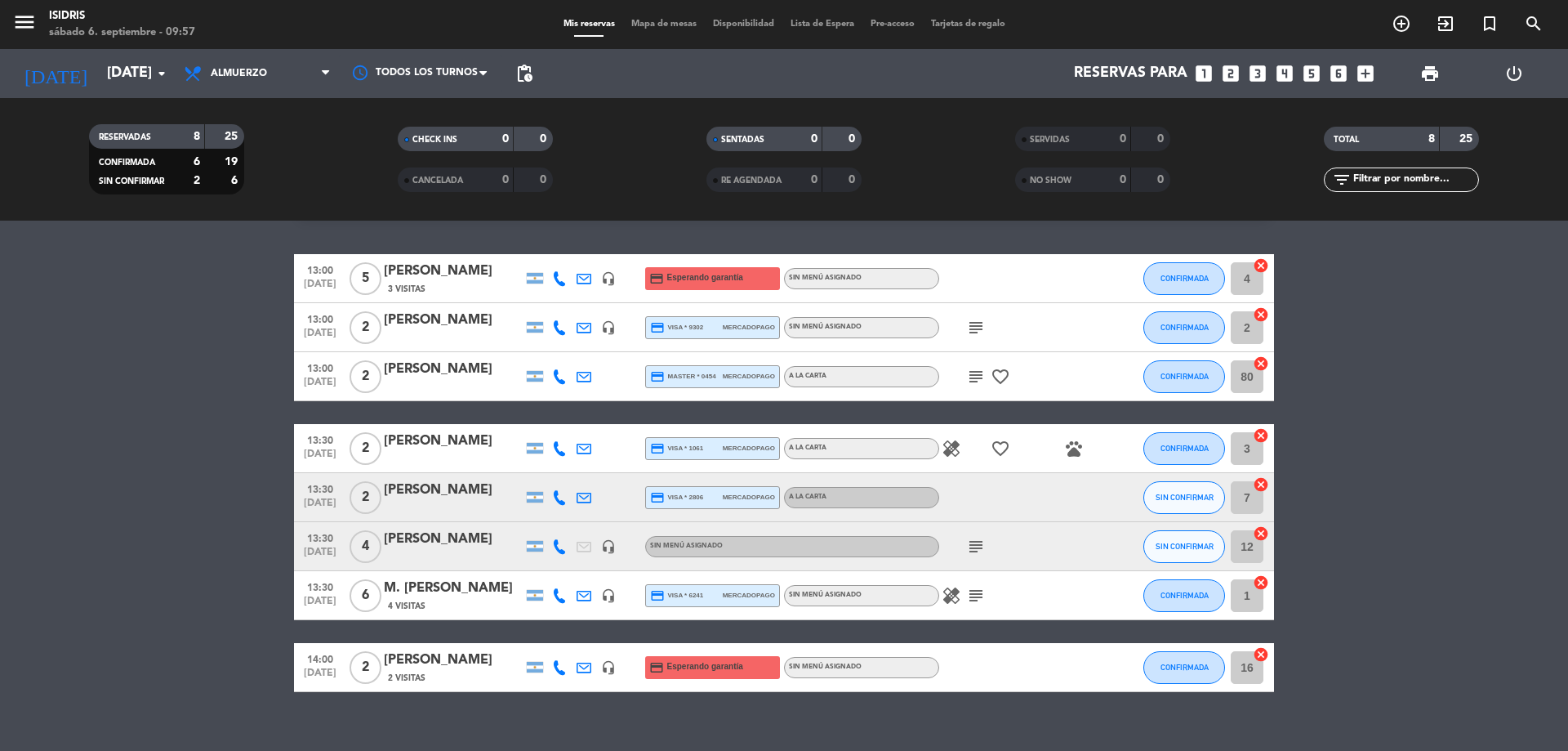
scroll to position [65, 0]
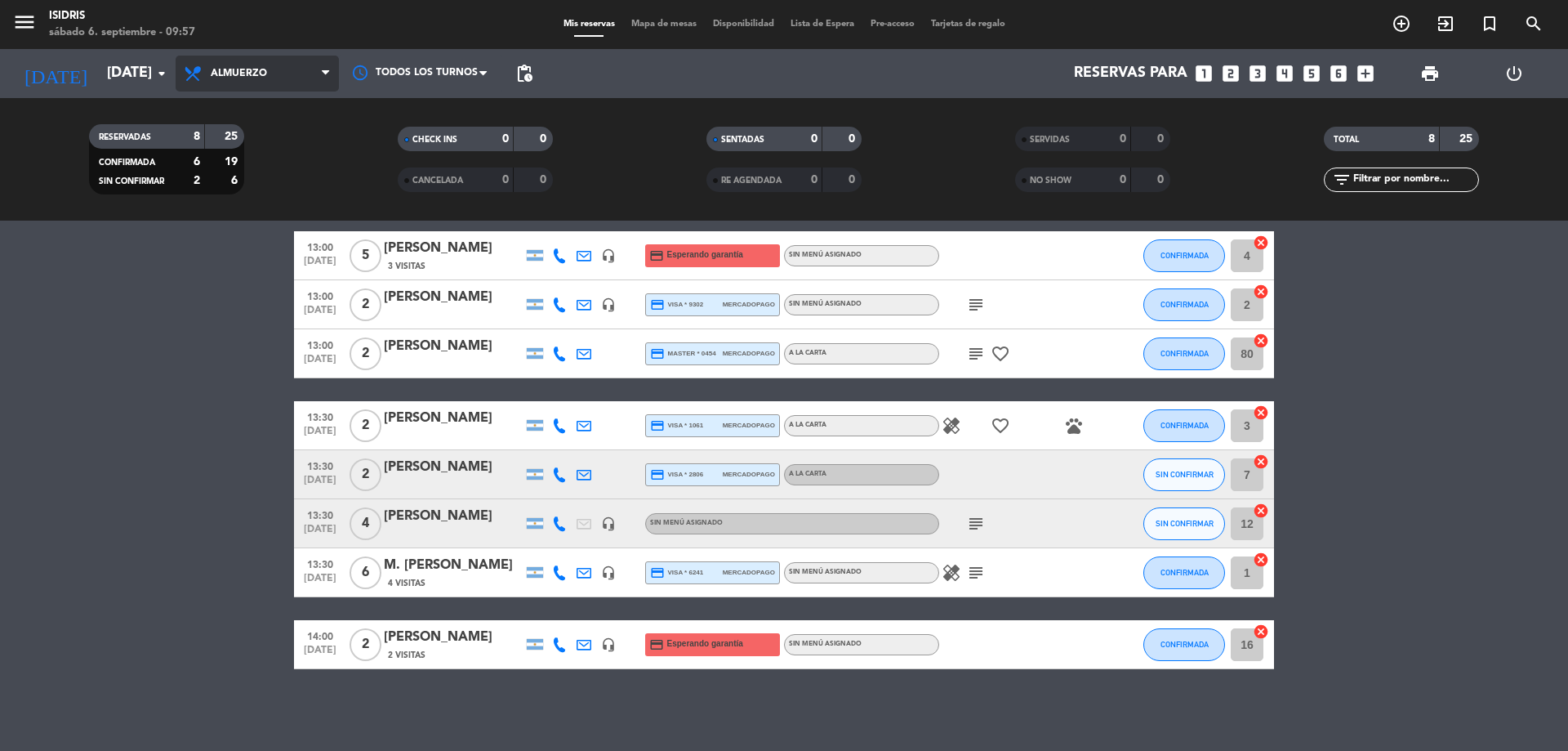
click at [262, 70] on span "Almuerzo" at bounding box center [238, 73] width 57 height 11
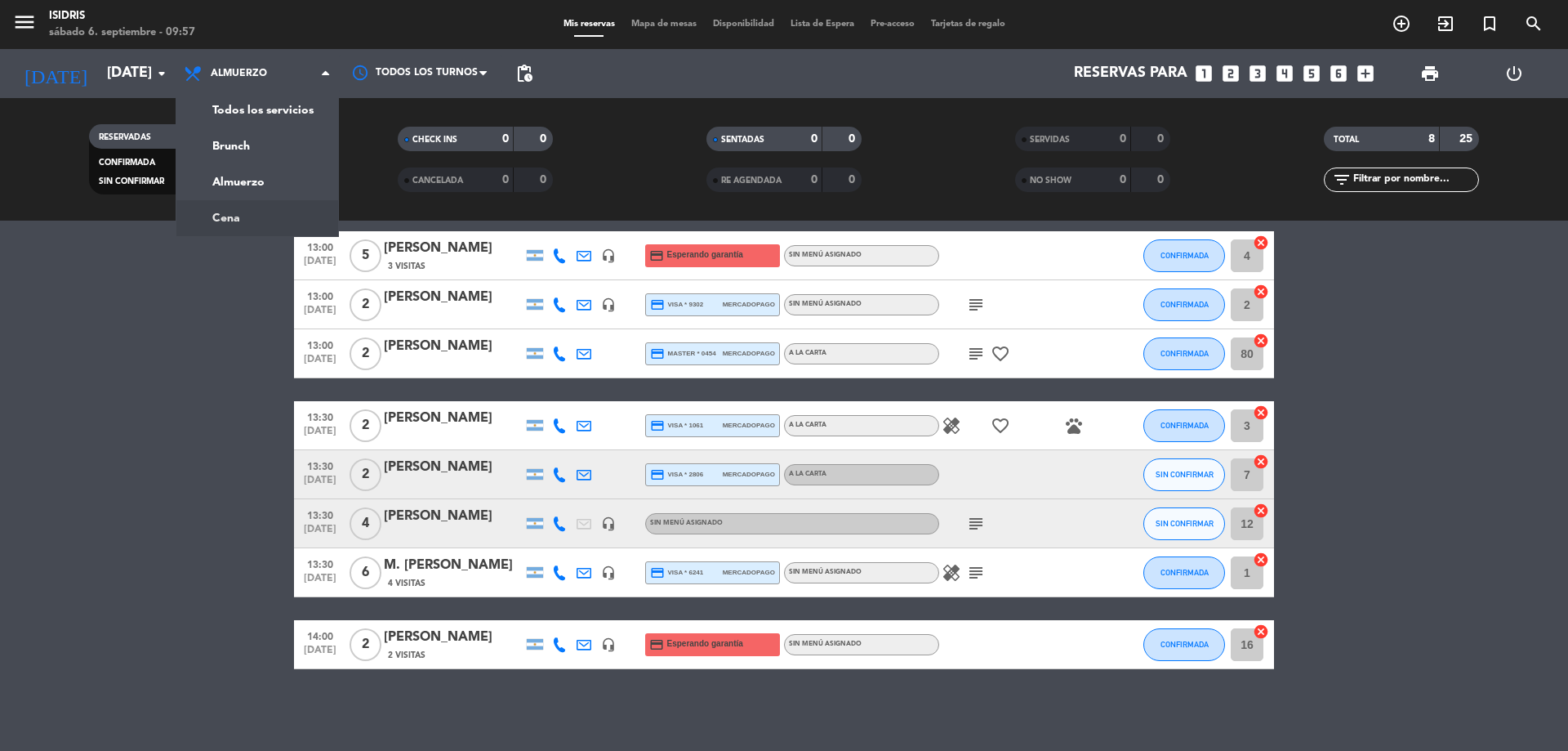
click at [263, 218] on div "menu isidris [DATE] 6. septiembre - 09:57 Mis reservas Mapa de mesas Disponibil…" at bounding box center [784, 110] width 1568 height 221
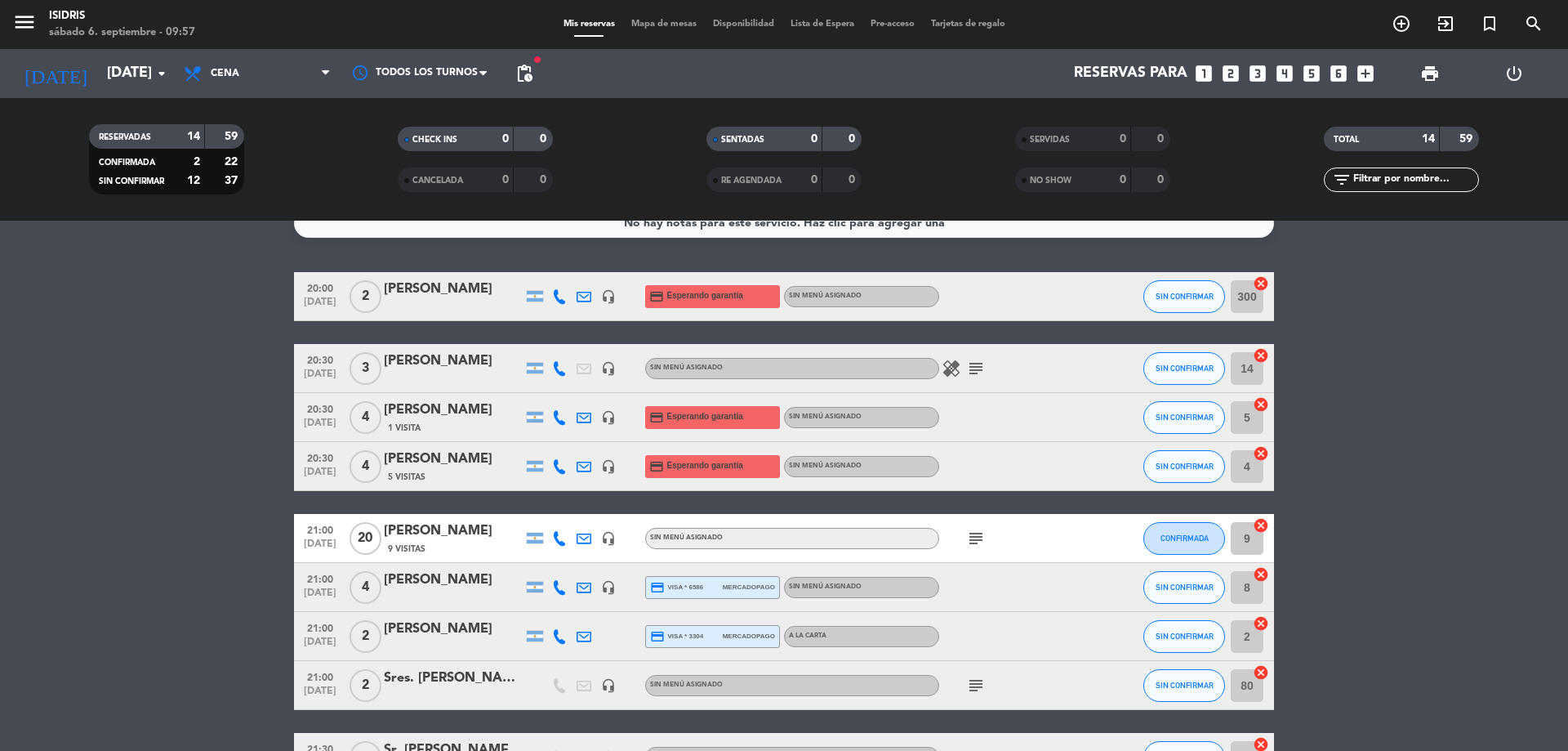
scroll to position [0, 0]
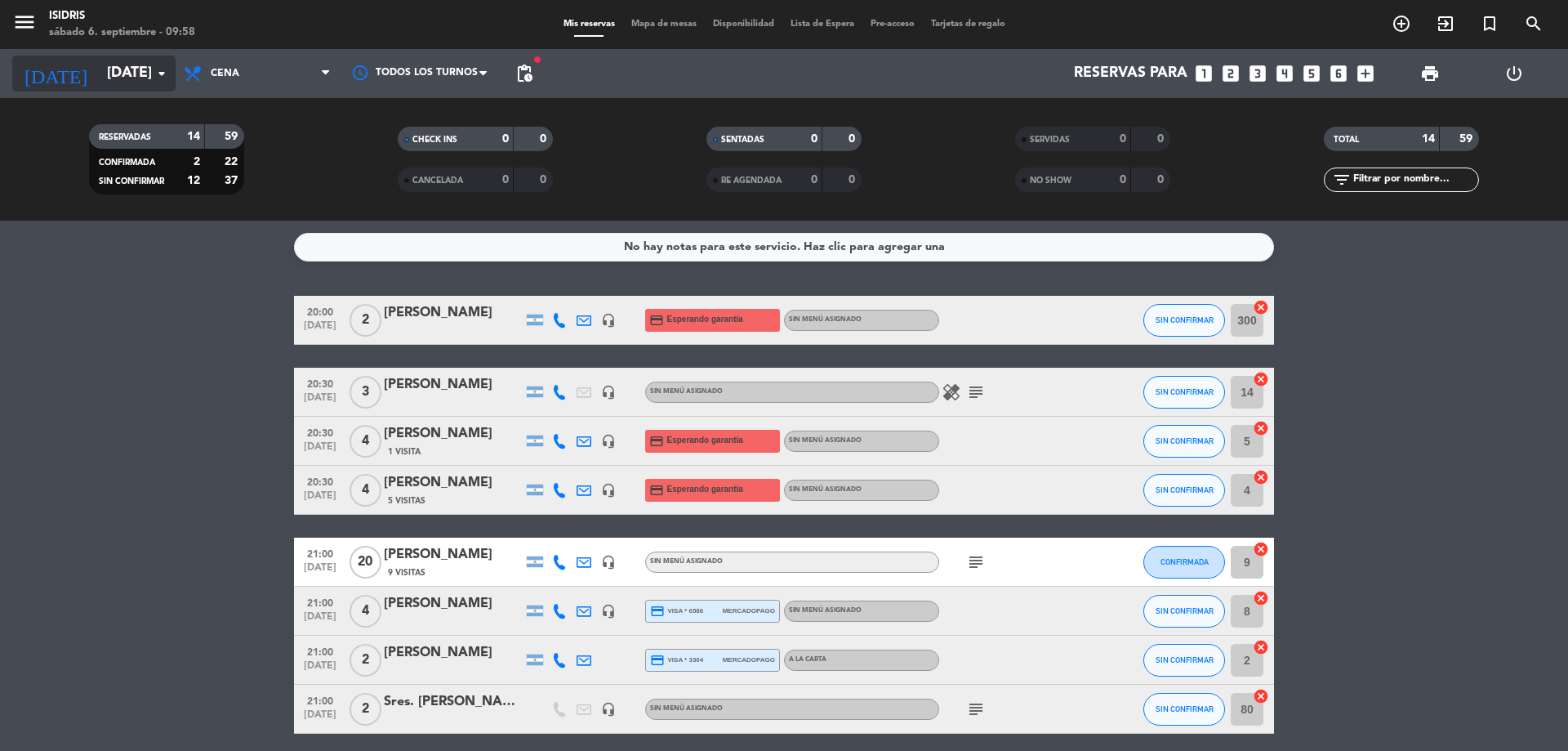
click at [152, 68] on icon "arrow_drop_down" at bounding box center [161, 73] width 19 height 19
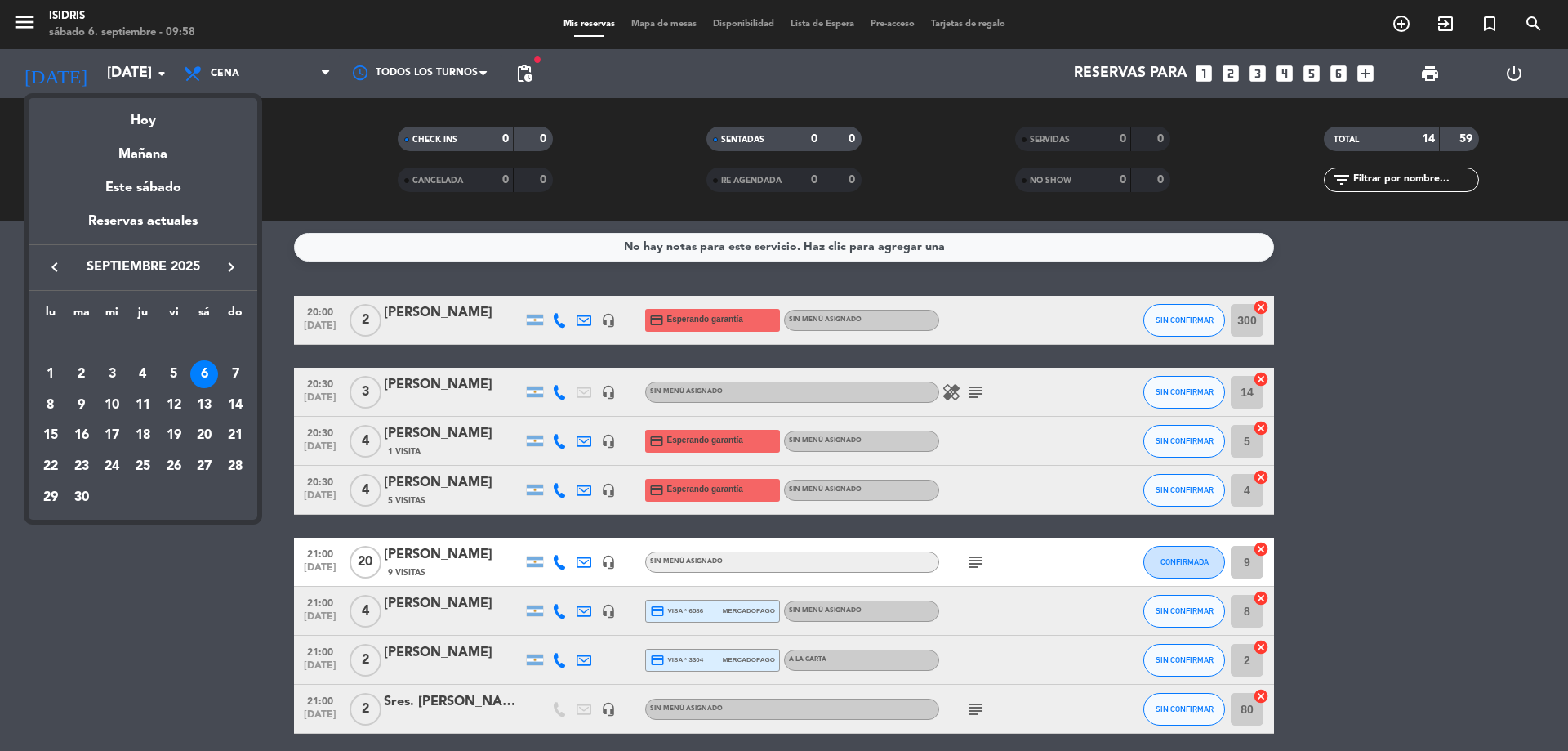
click at [231, 374] on div "7" at bounding box center [236, 375] width 28 height 28
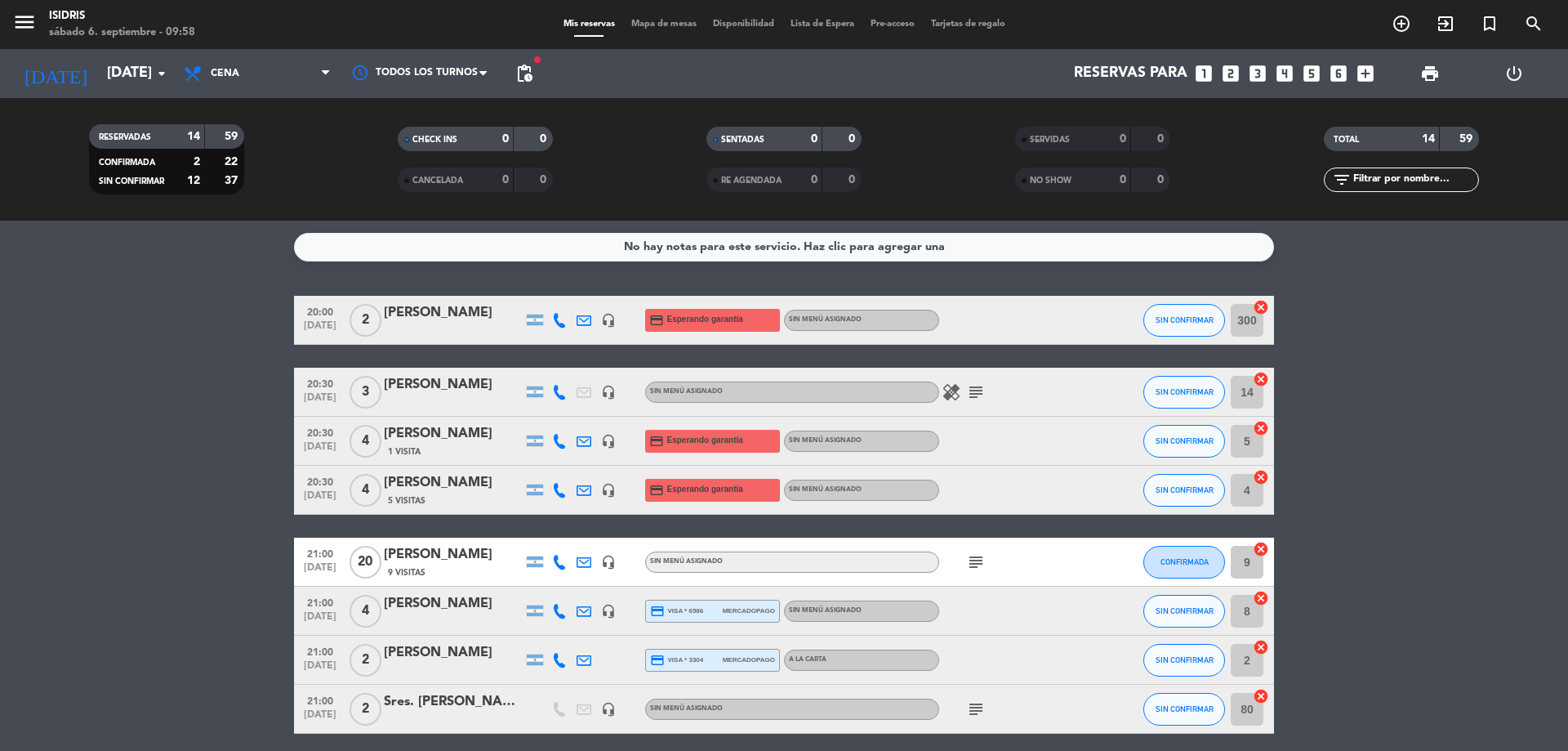
type input "[DATE]"
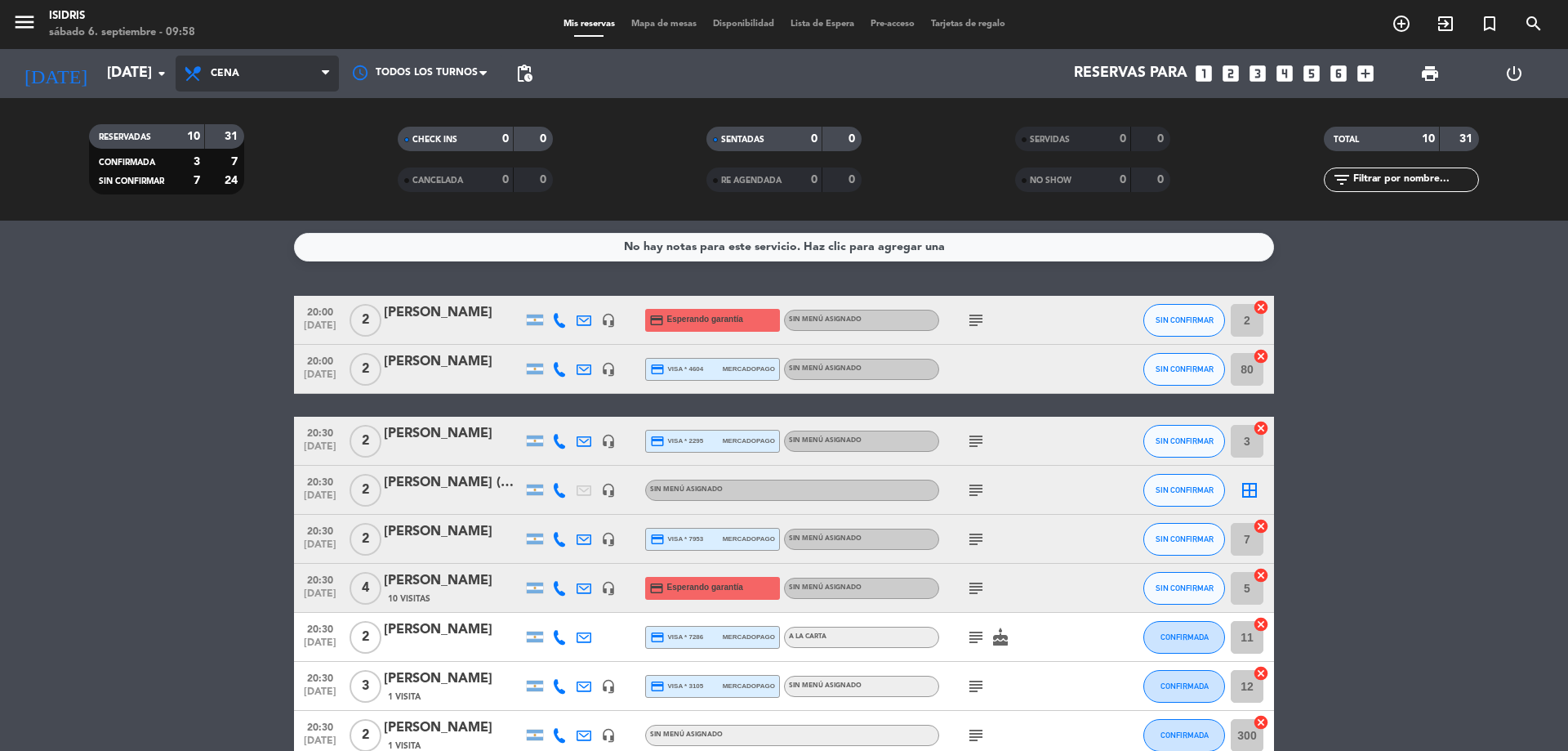
click at [270, 72] on span "Cena" at bounding box center [257, 73] width 163 height 36
click at [244, 178] on div "menu isidris [DATE] 6. septiembre - 09:58 Mis reservas Mapa de mesas Disponibil…" at bounding box center [784, 110] width 1568 height 221
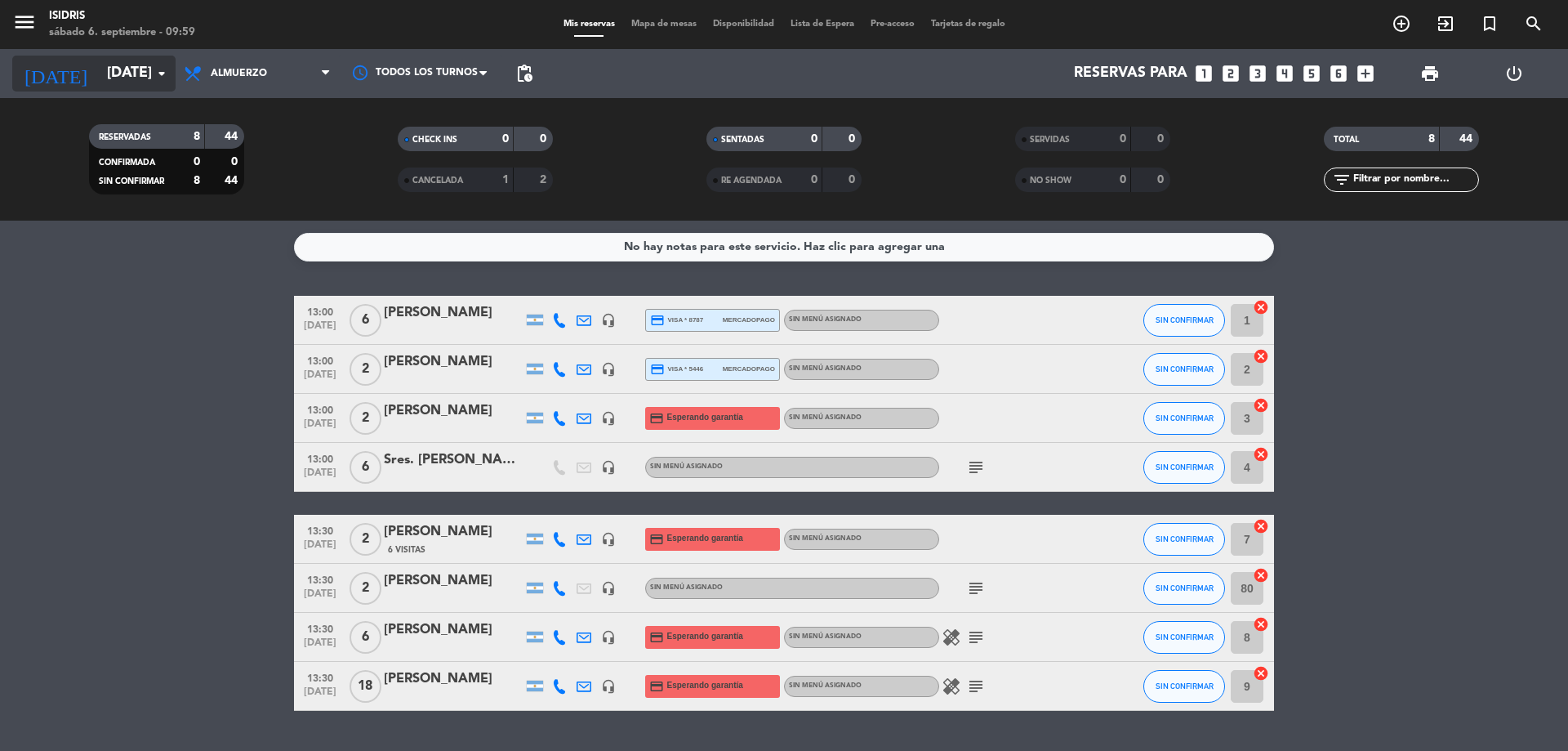
click at [139, 60] on input "[DATE]" at bounding box center [194, 73] width 189 height 32
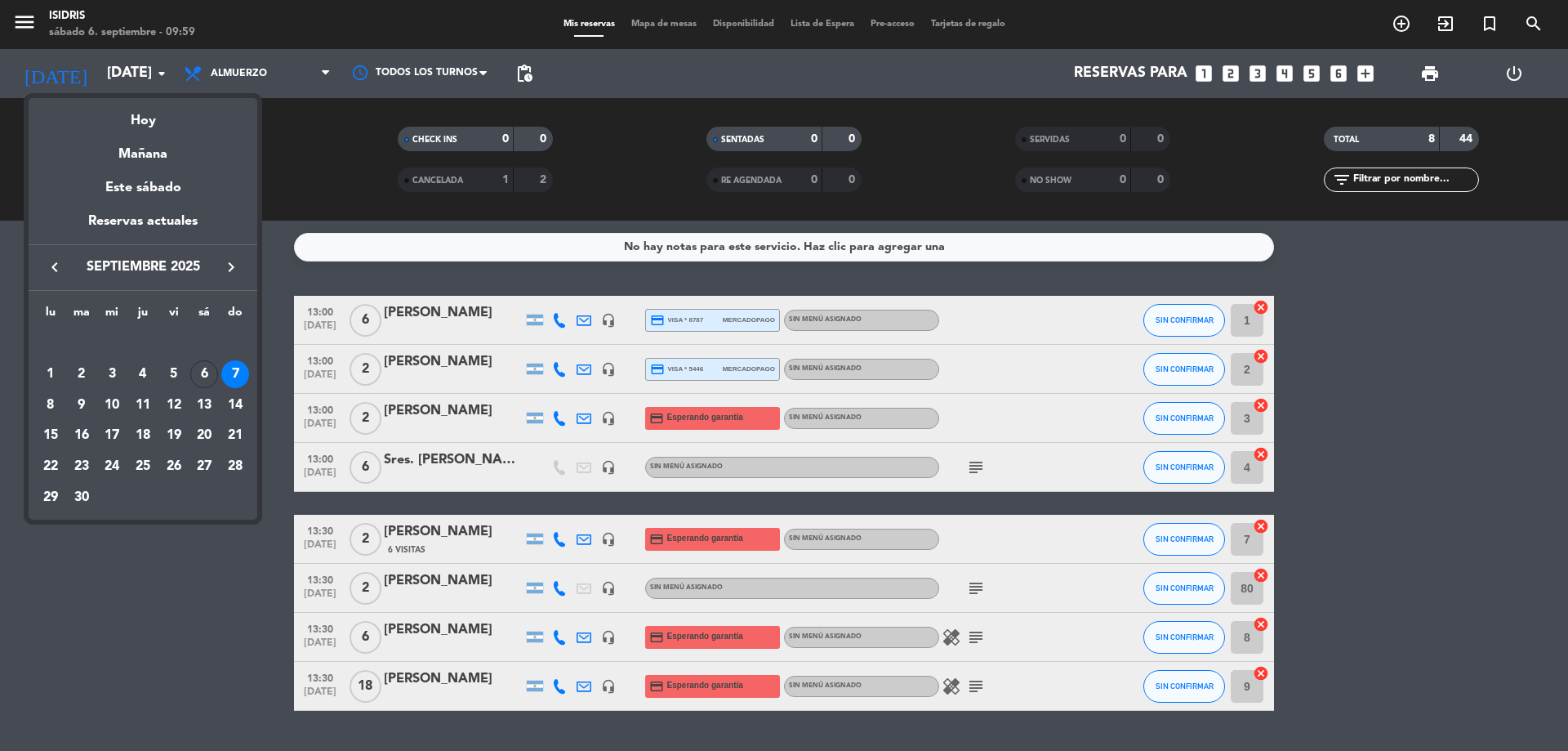
click at [634, 25] on div at bounding box center [784, 376] width 1568 height 751
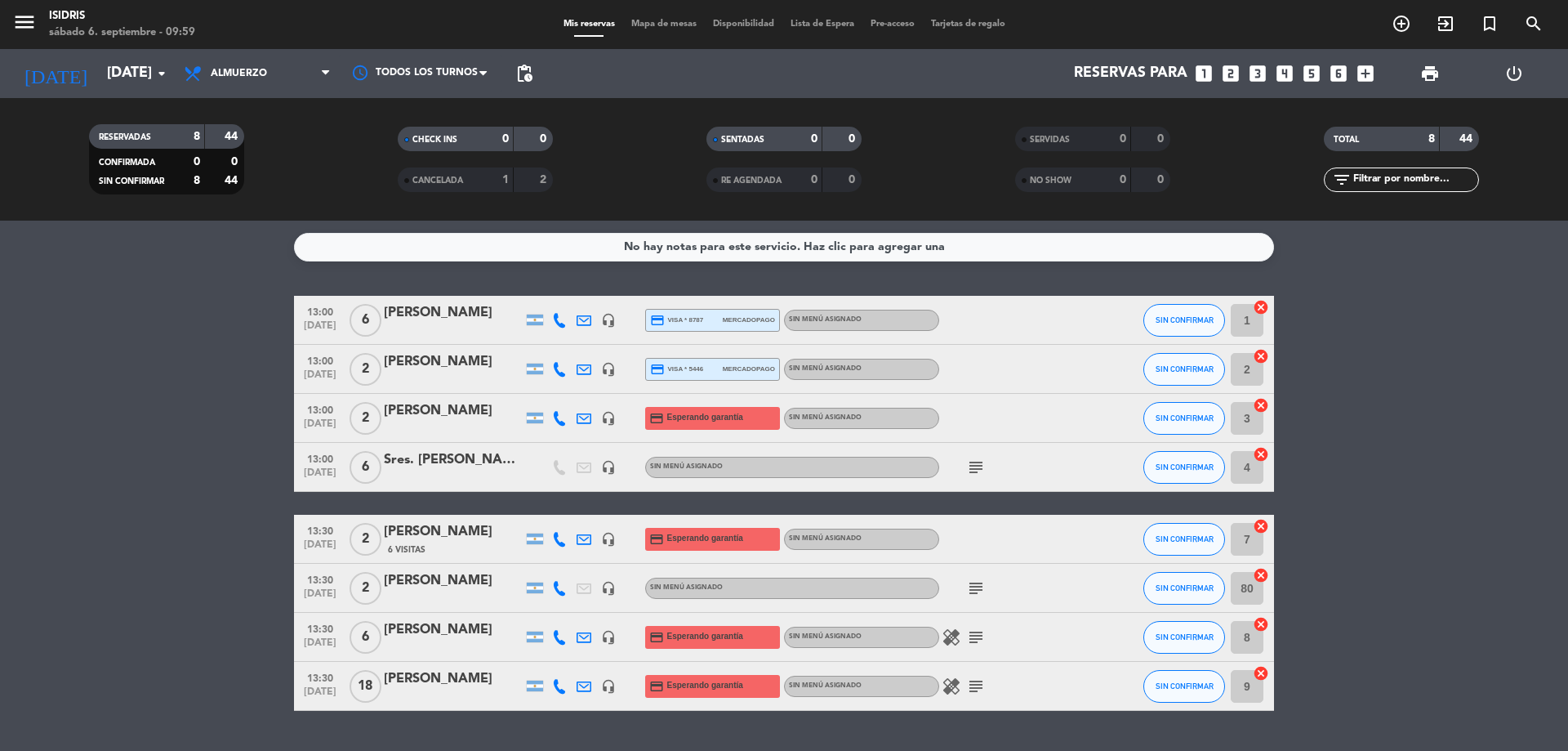
click at [642, 18] on div "Mis reservas Mapa de mesas Disponibilidad Lista de Espera Pre-acceso Tarjetas d…" at bounding box center [784, 25] width 458 height 15
click at [641, 26] on span "Mapa de mesas" at bounding box center [664, 24] width 82 height 9
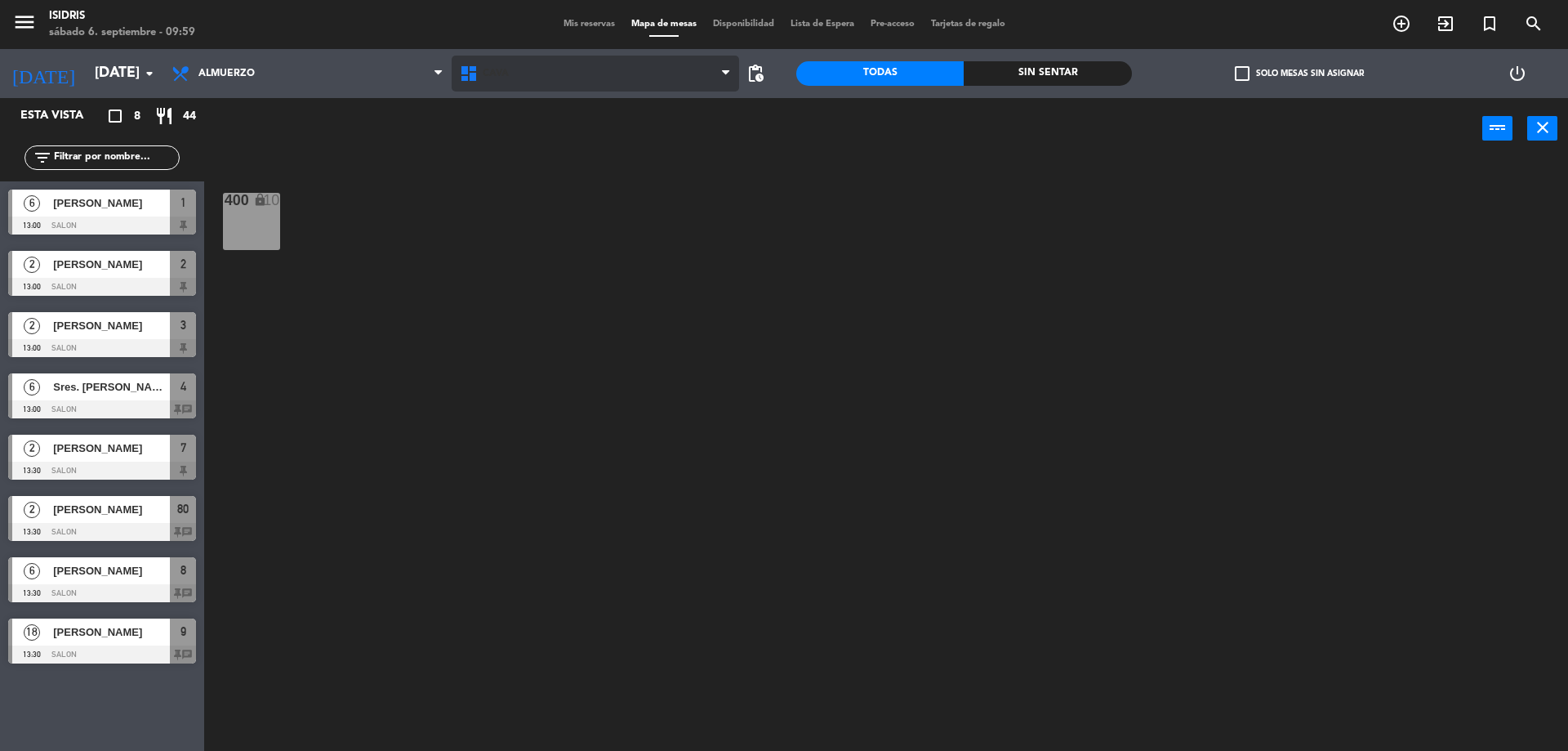
click at [567, 83] on span "CAVA" at bounding box center [595, 73] width 288 height 36
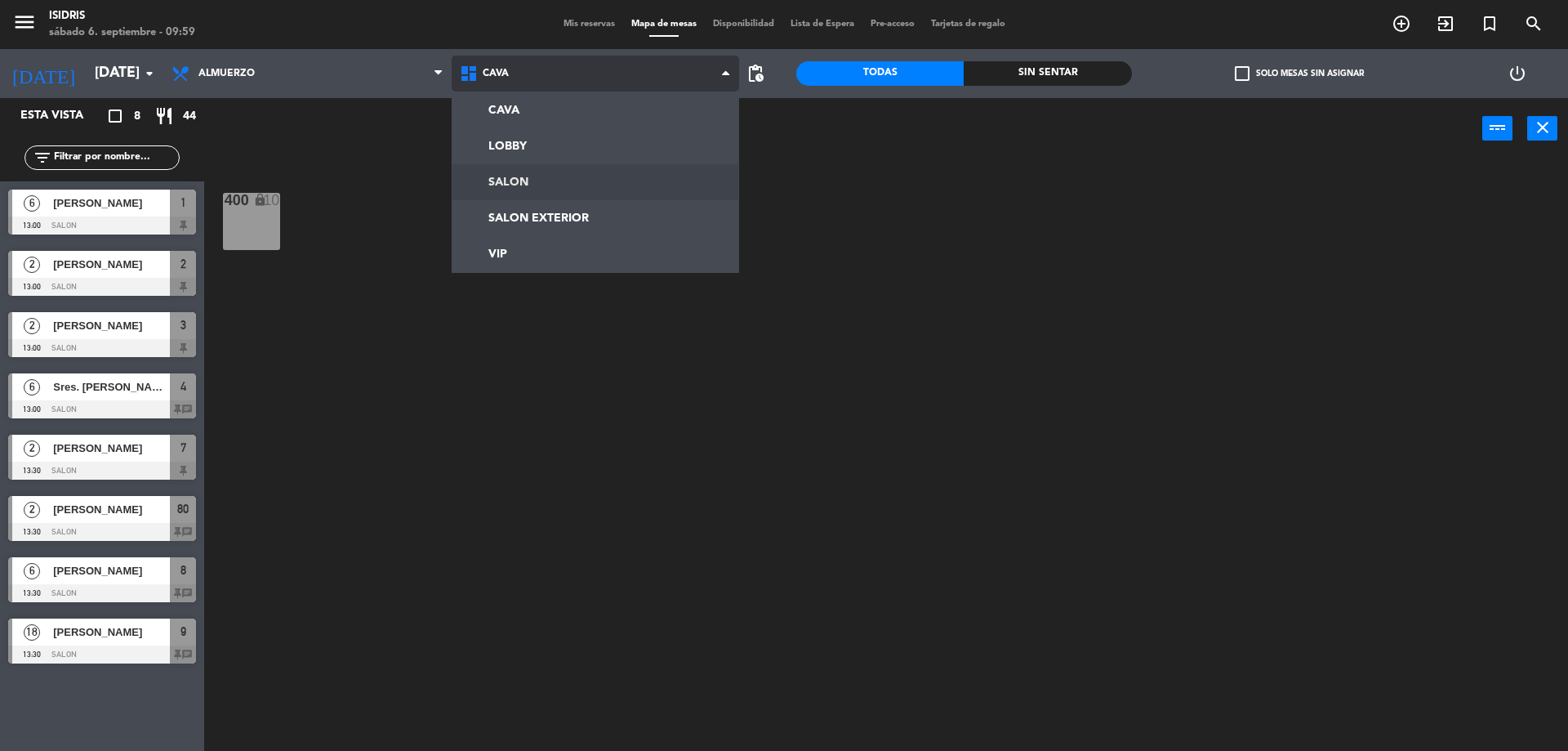
click at [557, 168] on ng-component "menu isidris [DATE] 6. septiembre - 09:59 Mis reservas Mapa de mesas Disponibil…" at bounding box center [784, 377] width 1568 height 755
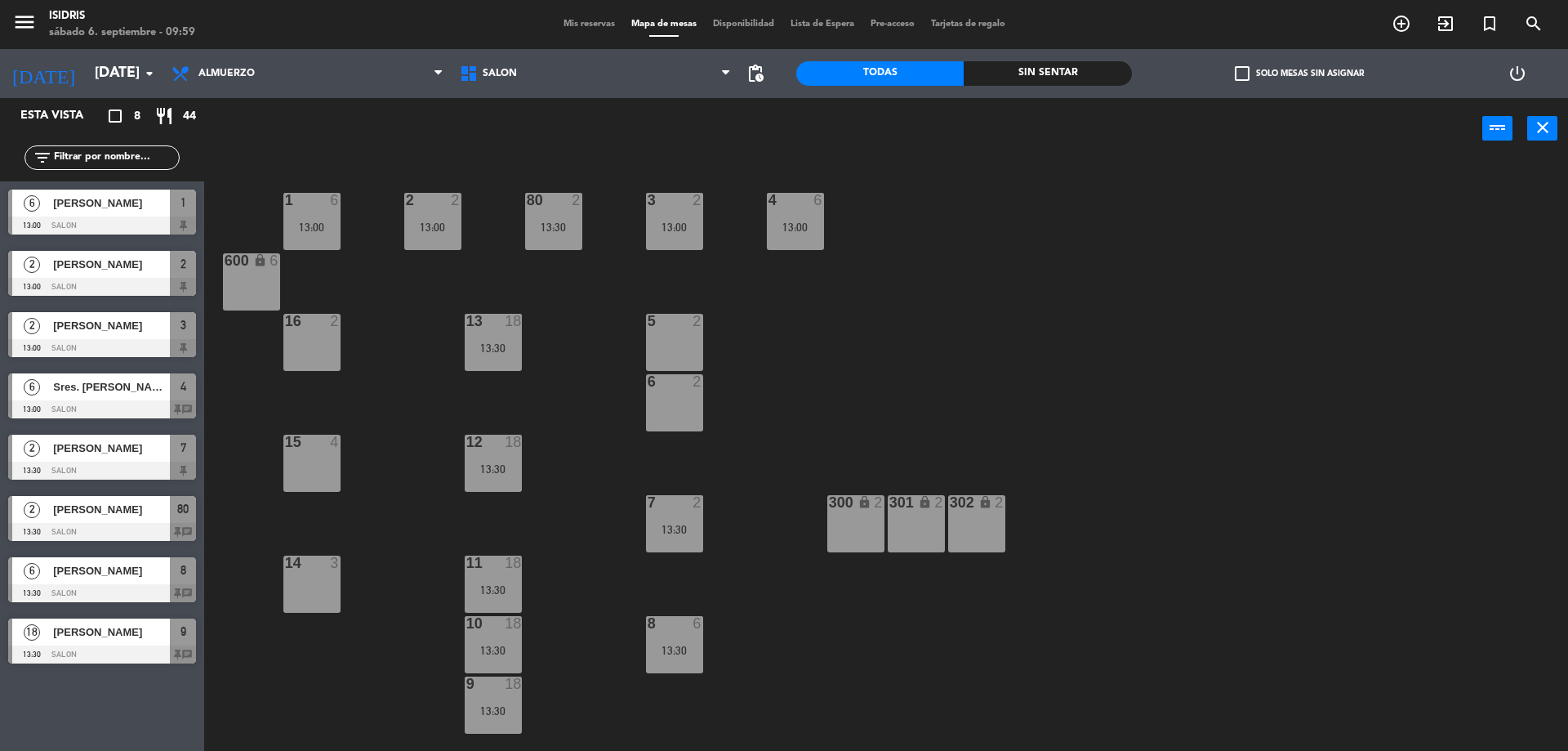
click at [580, 22] on span "Mis reservas" at bounding box center [589, 24] width 68 height 9
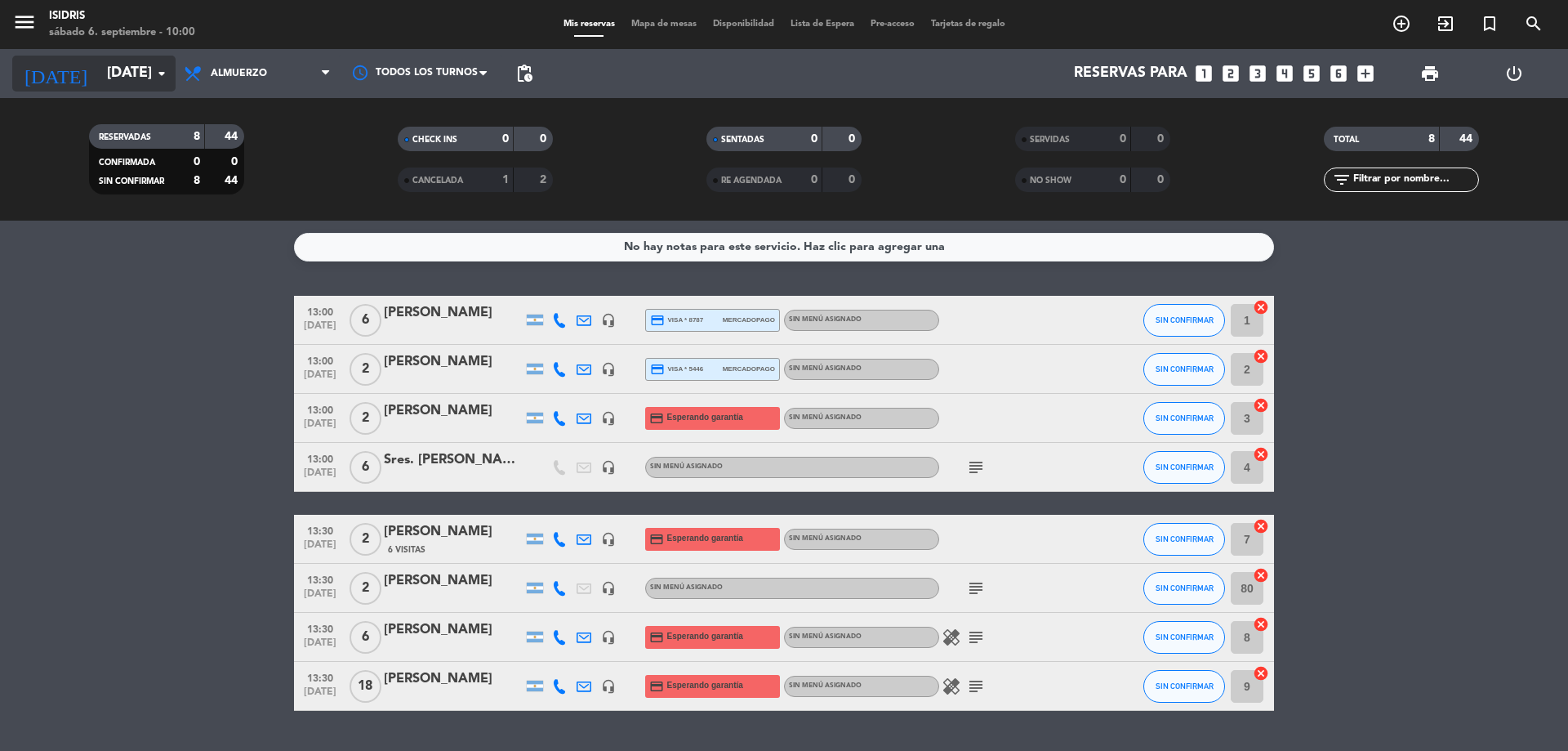
click at [137, 80] on input "[DATE]" at bounding box center [194, 73] width 189 height 32
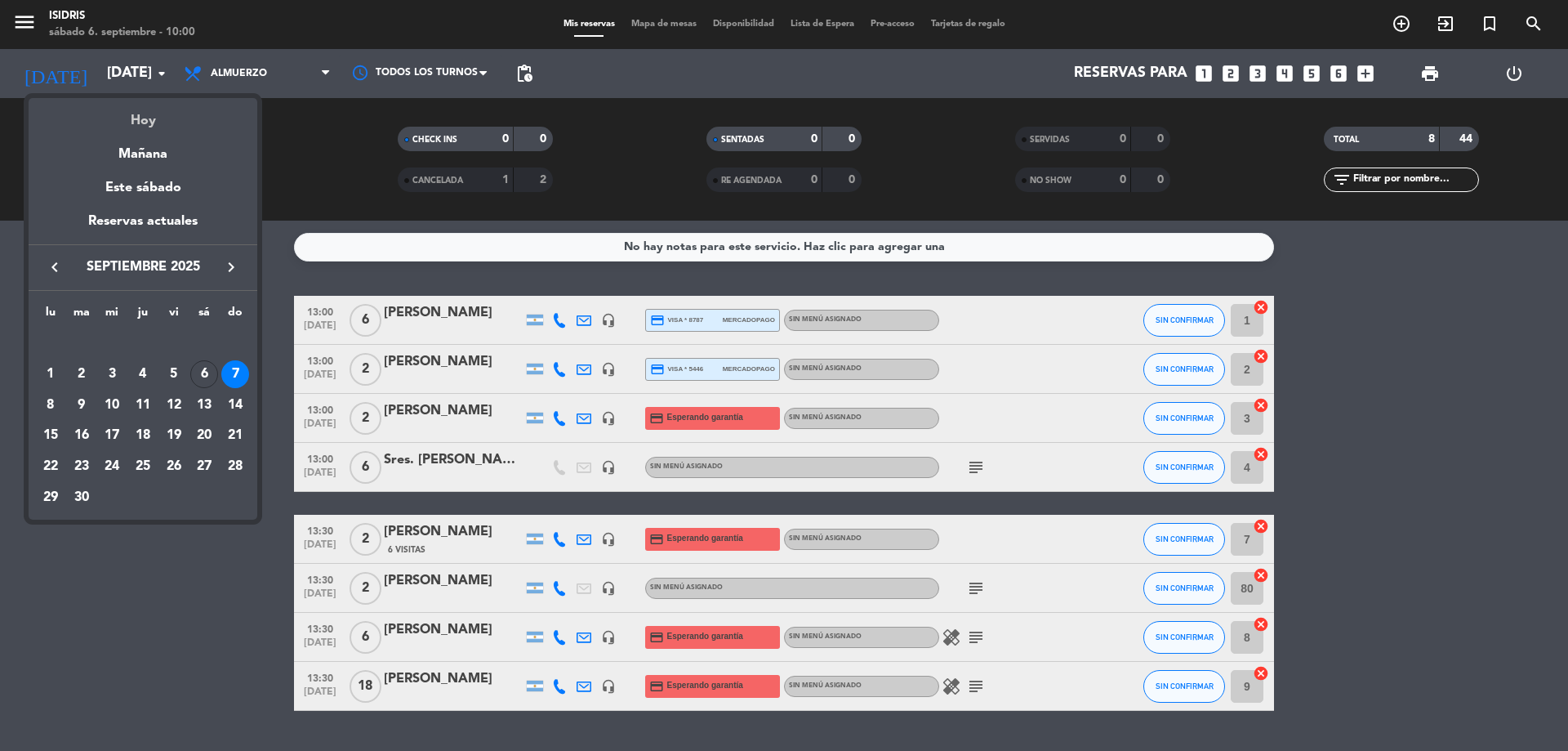
click at [145, 115] on div "Hoy" at bounding box center [143, 115] width 229 height 33
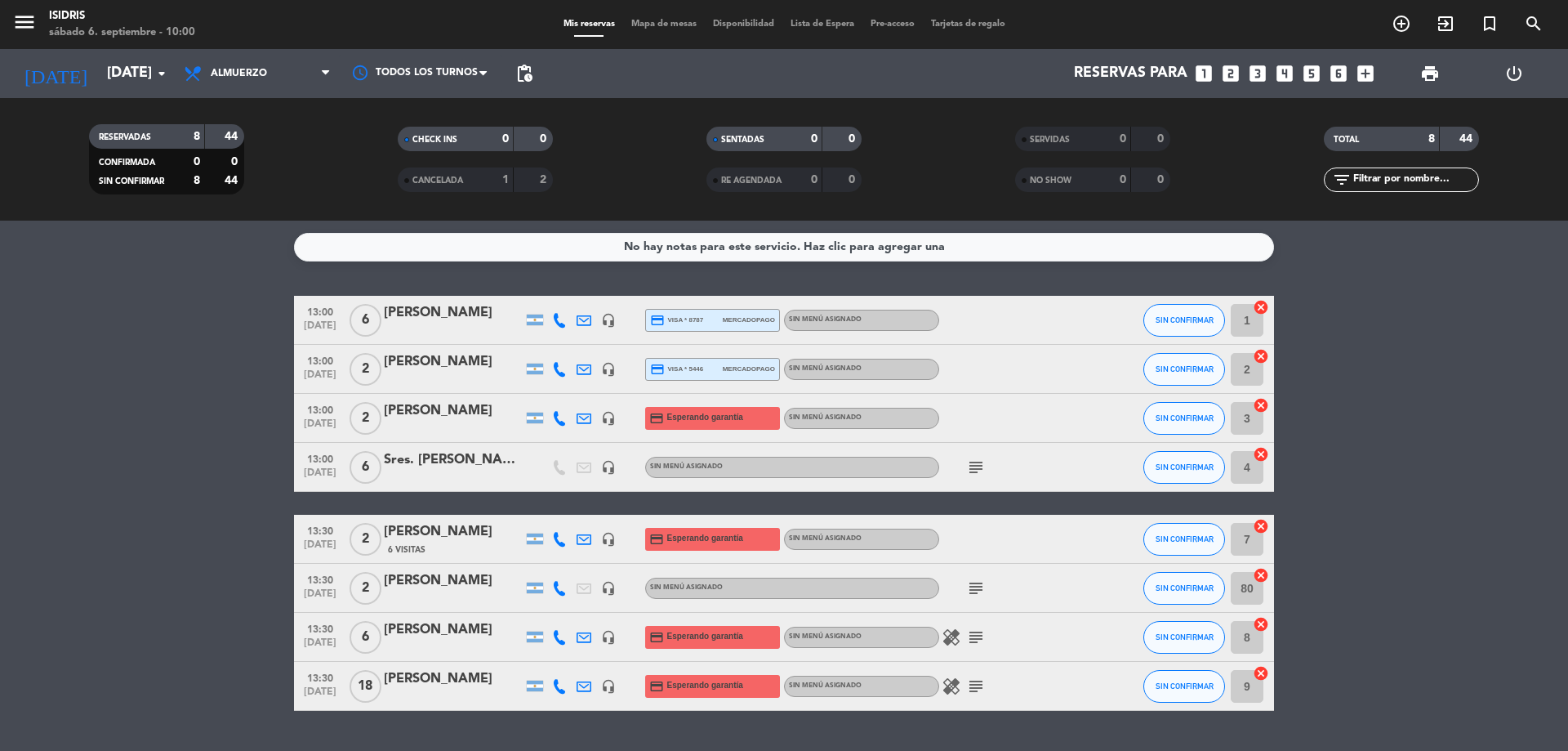
type input "[DATE]"
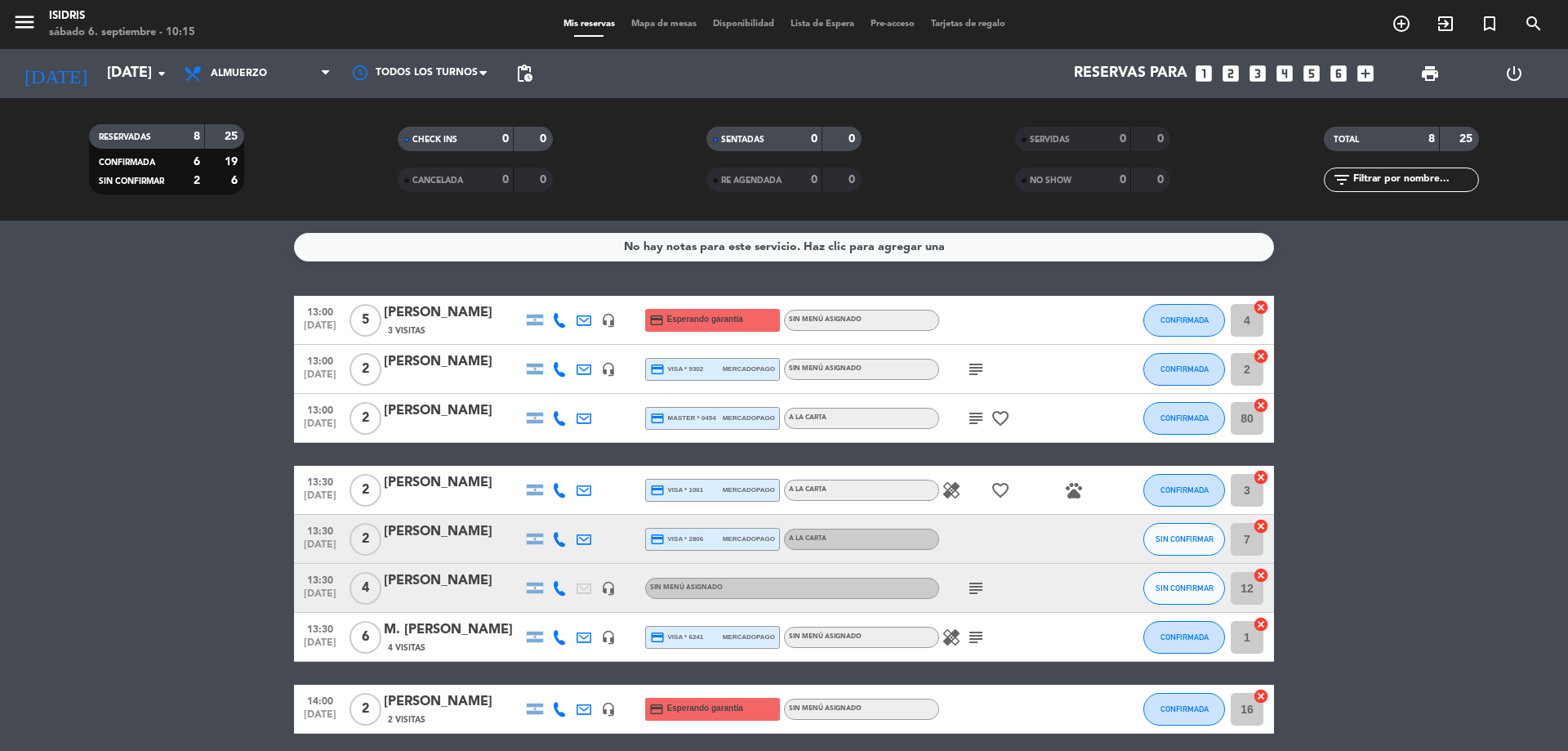
click at [200, 465] on bookings-row "13:00 [DATE] 5 [PERSON_NAME] debe 3 Visitas headset_mic credit_card Esperando g…" at bounding box center [784, 515] width 1568 height 438
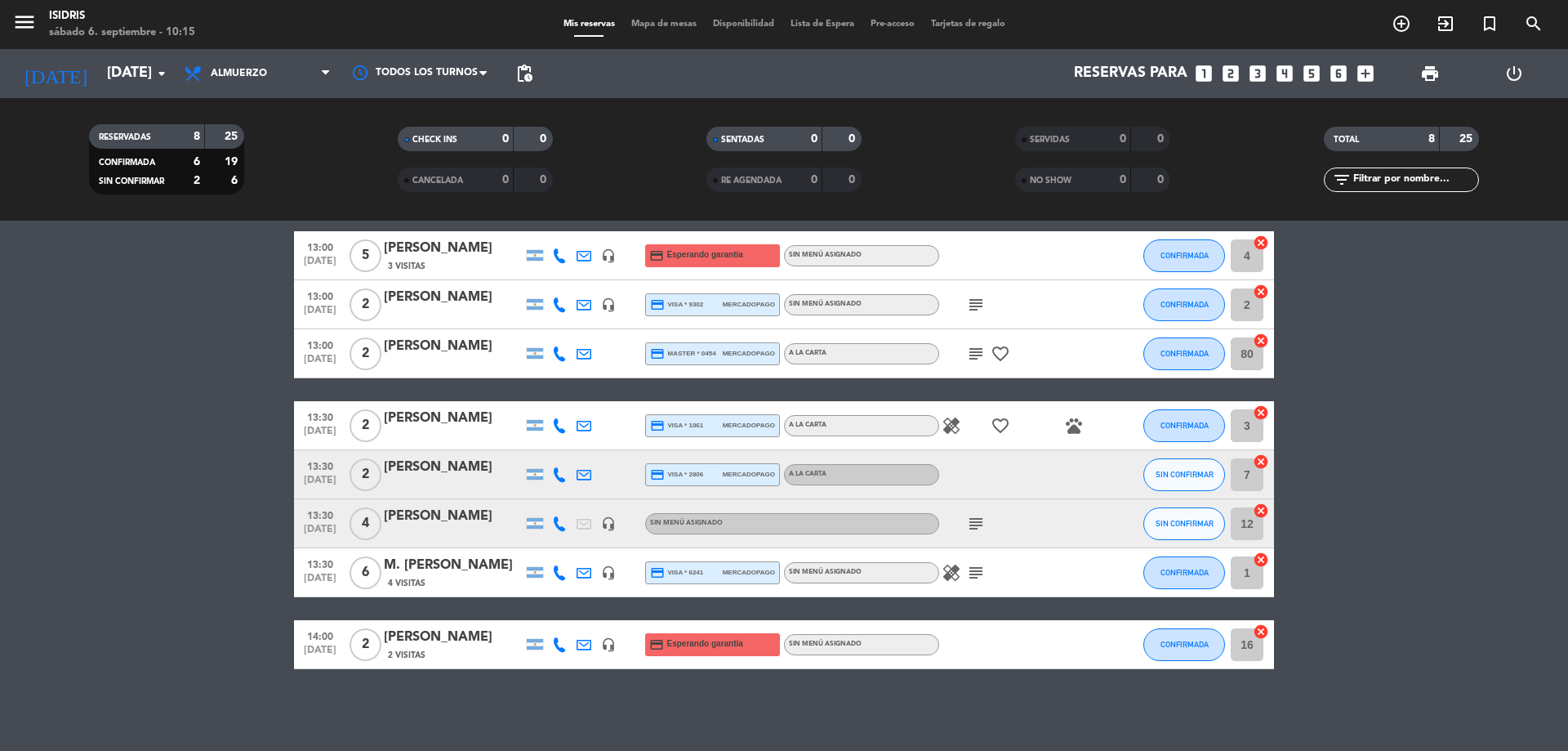
click at [1499, 490] on bookings-row "13:00 [DATE] 5 [PERSON_NAME] debe 3 Visitas headset_mic credit_card Esperando g…" at bounding box center [784, 450] width 1568 height 438
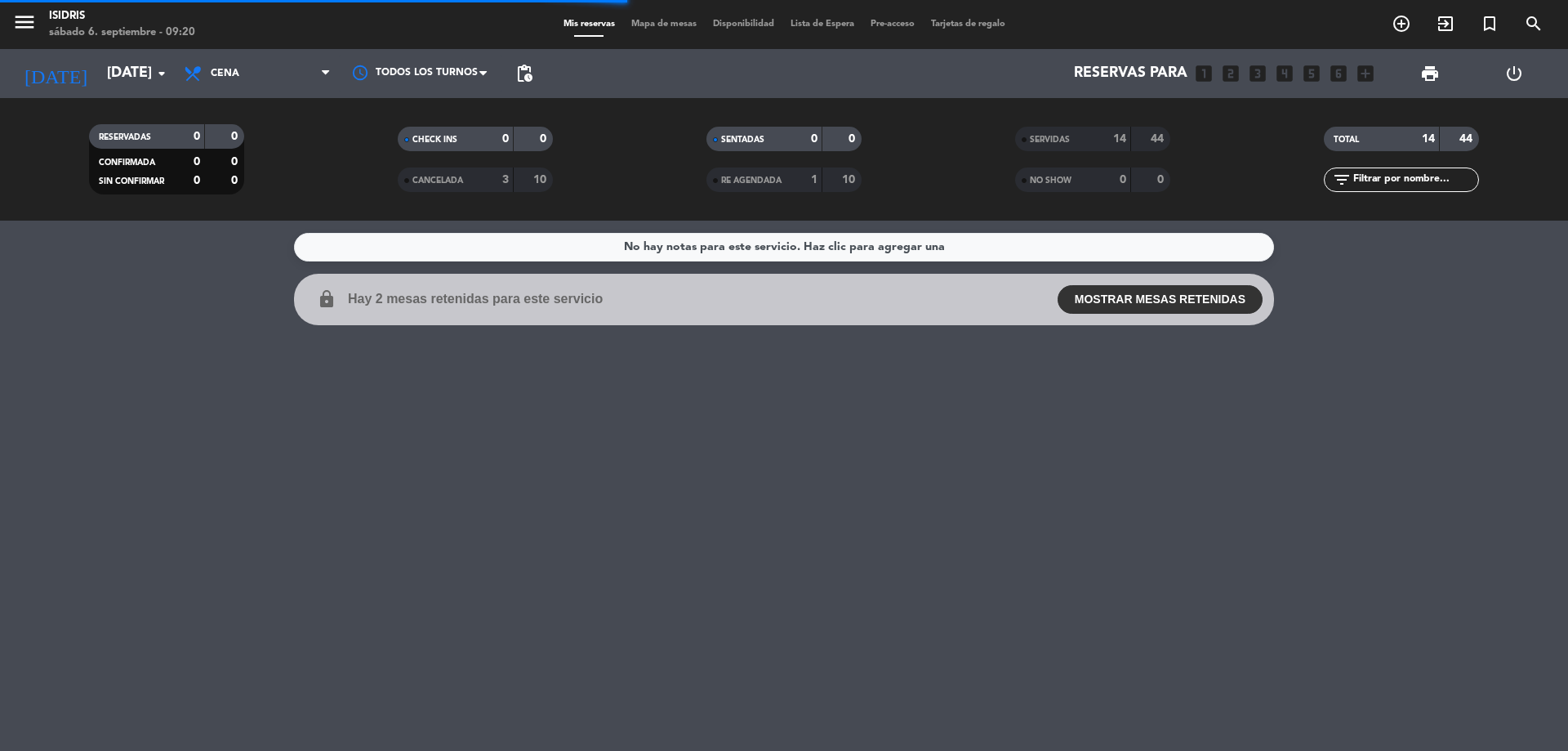
click at [1, 11] on div "menu isidris sábado 6. septiembre - 09:20" at bounding box center [196, 24] width 392 height 38
drag, startPoint x: 18, startPoint y: 28, endPoint x: 21, endPoint y: 46, distance: 18.2
click at [18, 29] on icon "menu" at bounding box center [24, 22] width 24 height 24
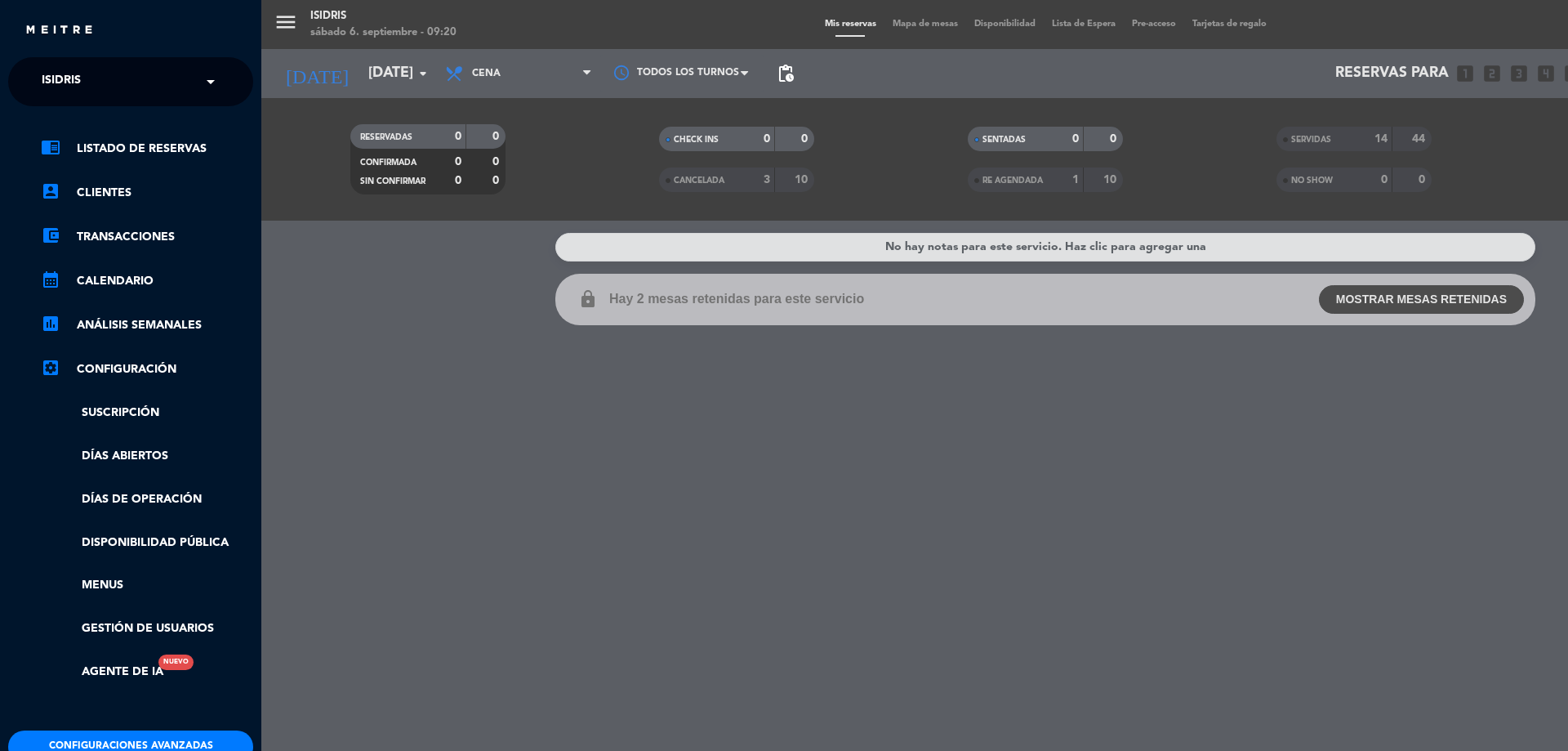
click at [80, 84] on span "isidris" at bounding box center [61, 82] width 39 height 34
click at [82, 147] on span "Lobby Bar - Puesto del Indio" at bounding box center [109, 150] width 184 height 19
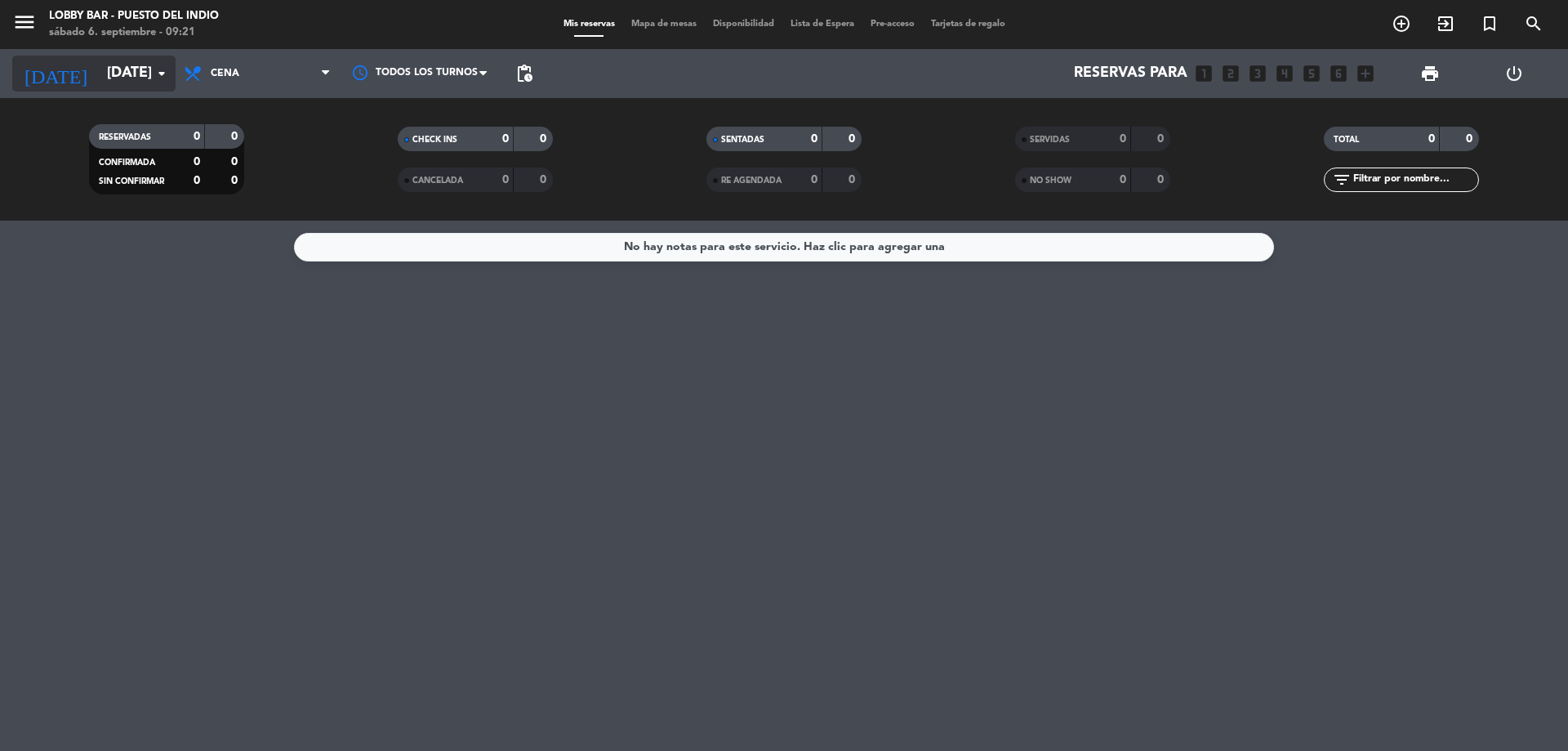
click at [127, 77] on input "[DATE]" at bounding box center [194, 73] width 189 height 32
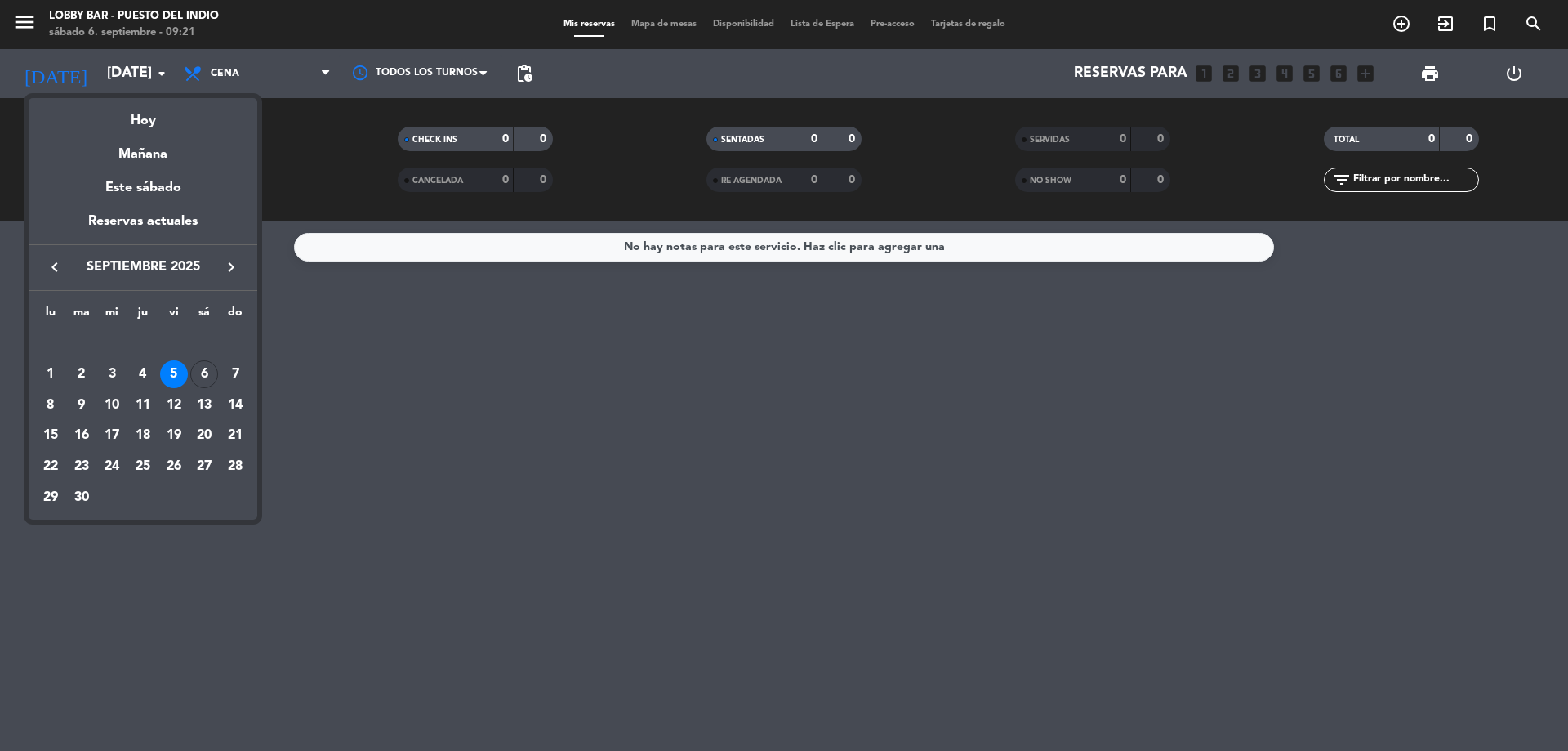
click at [137, 112] on div "Hoy" at bounding box center [143, 115] width 229 height 33
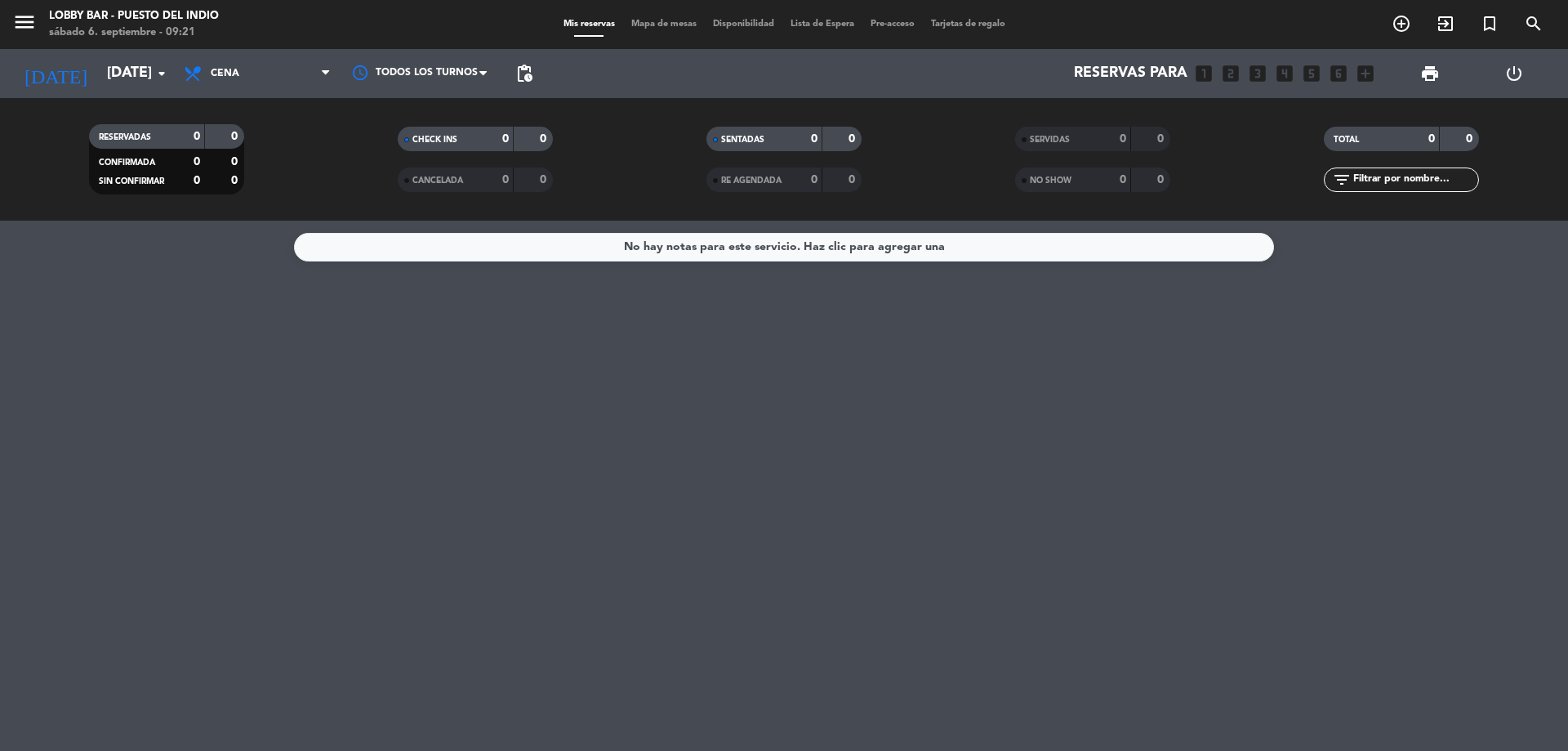
type input "[DATE]"
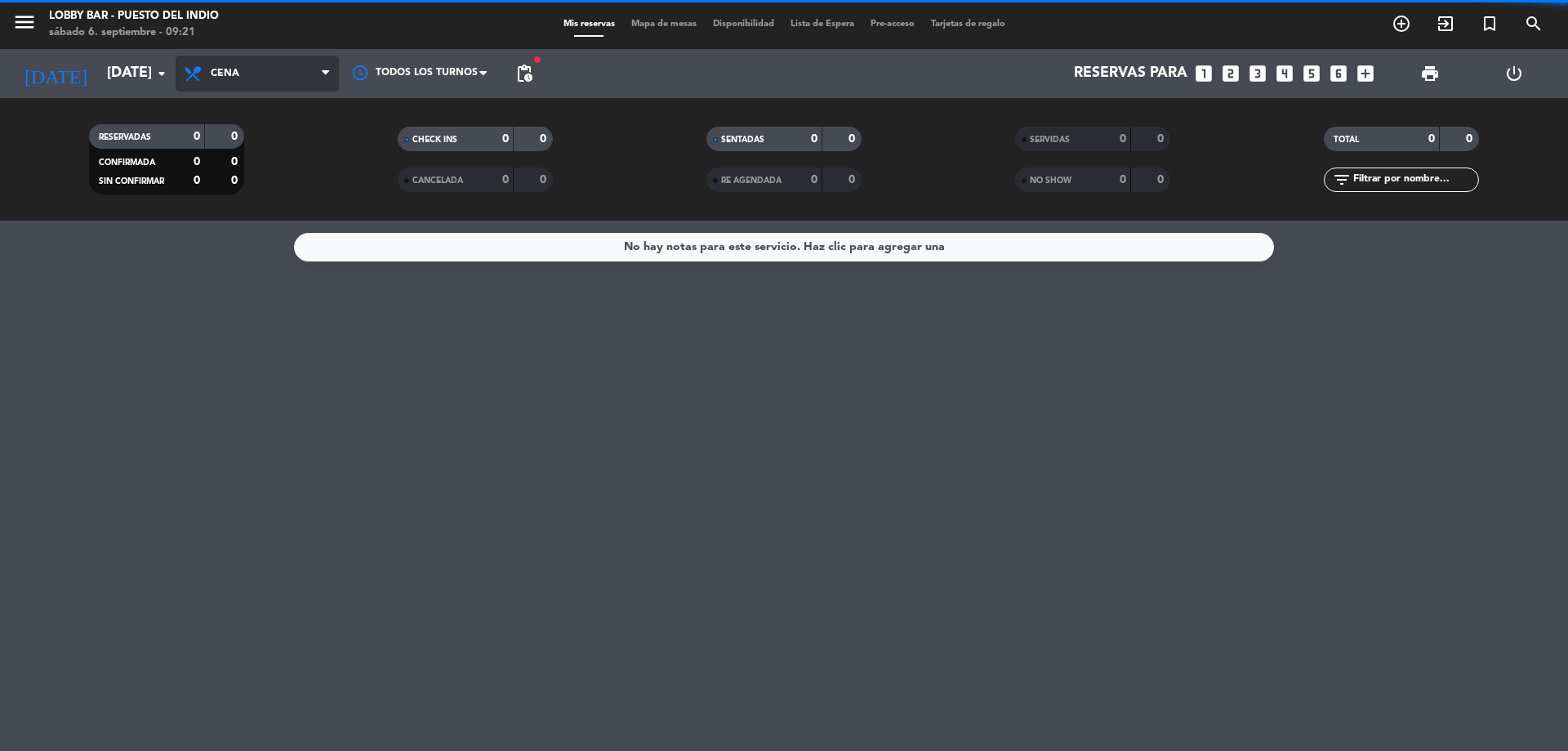
click at [196, 86] on span "Cena" at bounding box center [257, 73] width 163 height 36
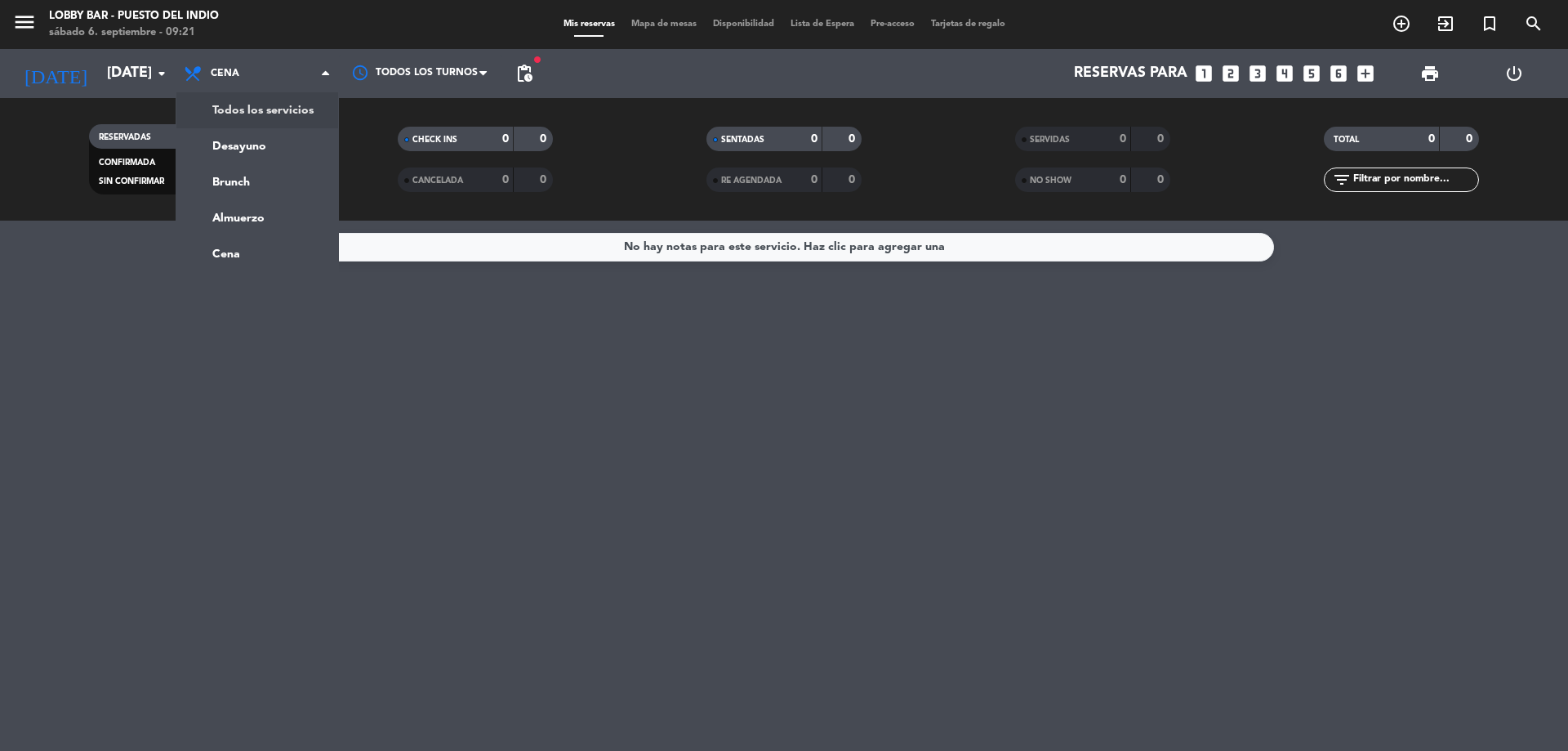
click at [226, 112] on div "menu Lobby Bar - Puesto del Indio sábado 6. septiembre - 09:21 Mis reservas Map…" at bounding box center [784, 110] width 1568 height 221
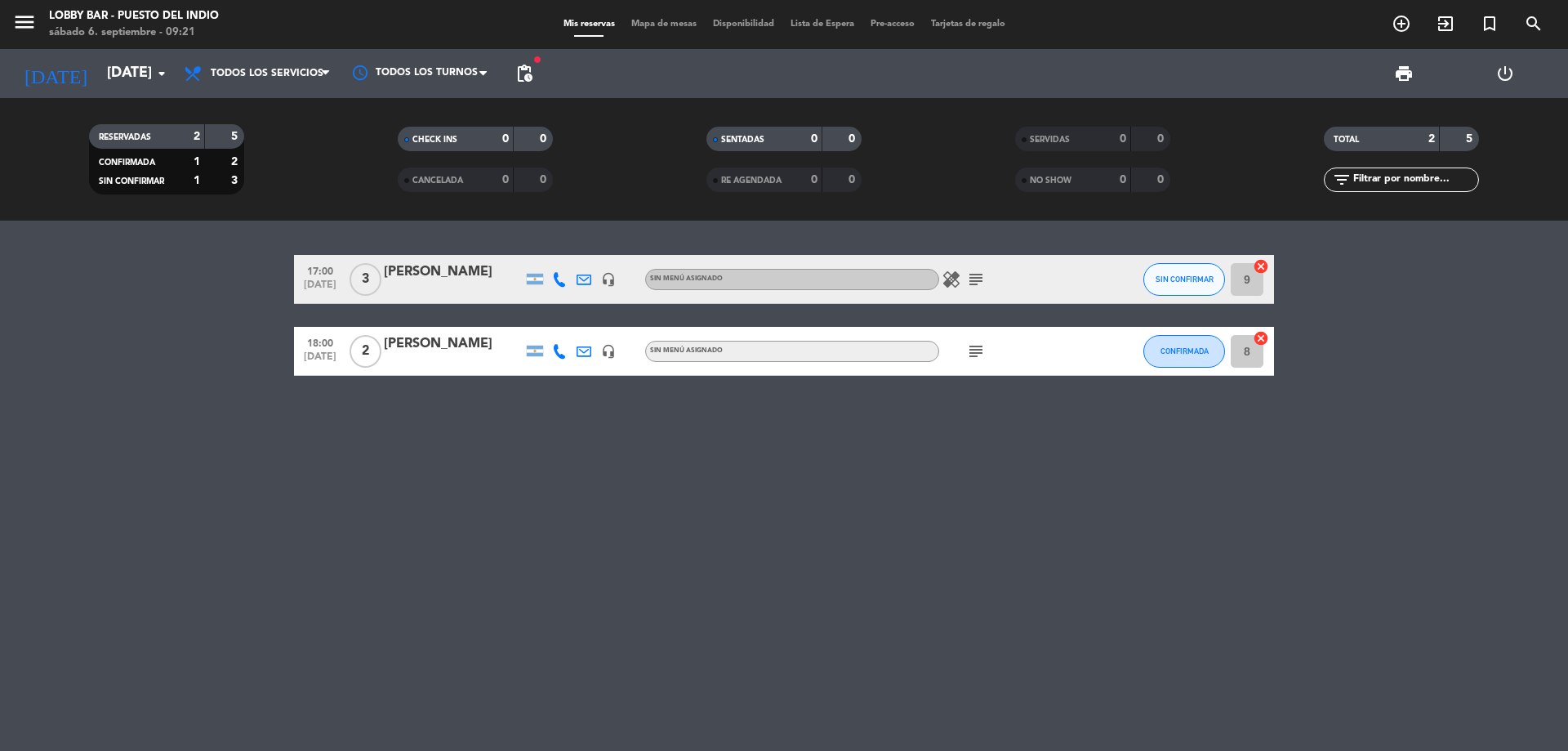
click at [988, 338] on div "subject" at bounding box center [1013, 350] width 147 height 48
click at [973, 353] on icon "subject" at bounding box center [975, 350] width 19 height 19
click at [977, 282] on icon "subject" at bounding box center [975, 279] width 19 height 19
drag, startPoint x: 987, startPoint y: 413, endPoint x: 961, endPoint y: 361, distance: 58.1
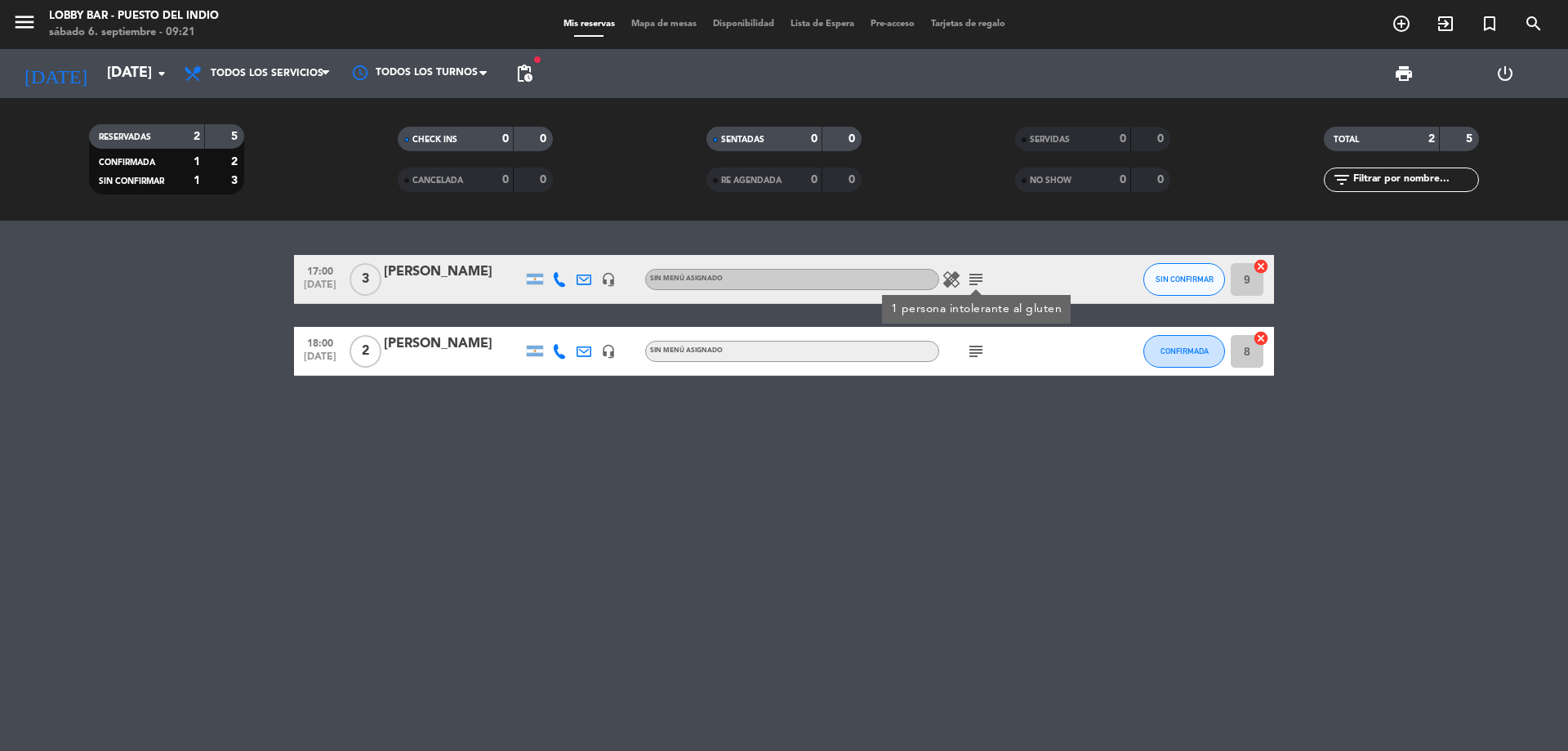
click at [991, 406] on div "17:00 sep. 6 3 Alejandra Alaniz headset_mic Sin menú asignado healing subject 1…" at bounding box center [784, 486] width 1568 height 530
